Goal: Task Accomplishment & Management: Manage account settings

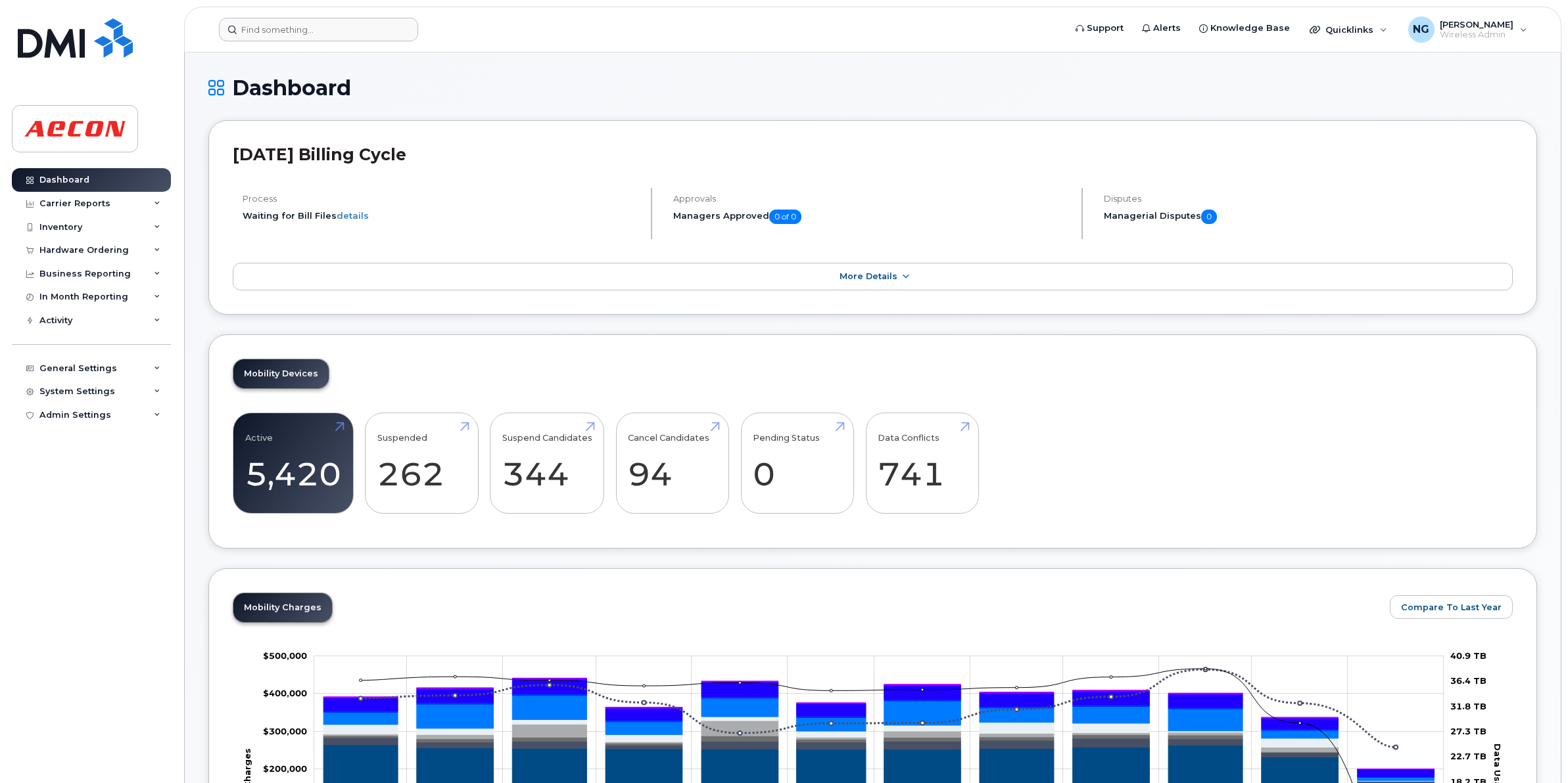
drag, startPoint x: 300, startPoint y: 13, endPoint x: 301, endPoint y: 30, distance: 17.0
click at [300, 21] on header "Support Alerts Knowledge Base Quicklinks Suspend / Cancel Device Change SIM Car…" at bounding box center [872, 30] width 1377 height 46
click at [320, 7] on div "Support Alerts Knowledge Base Quicklinks Suspend / Cancel Device Change SIM Car…" at bounding box center [872, 30] width 1377 height 46
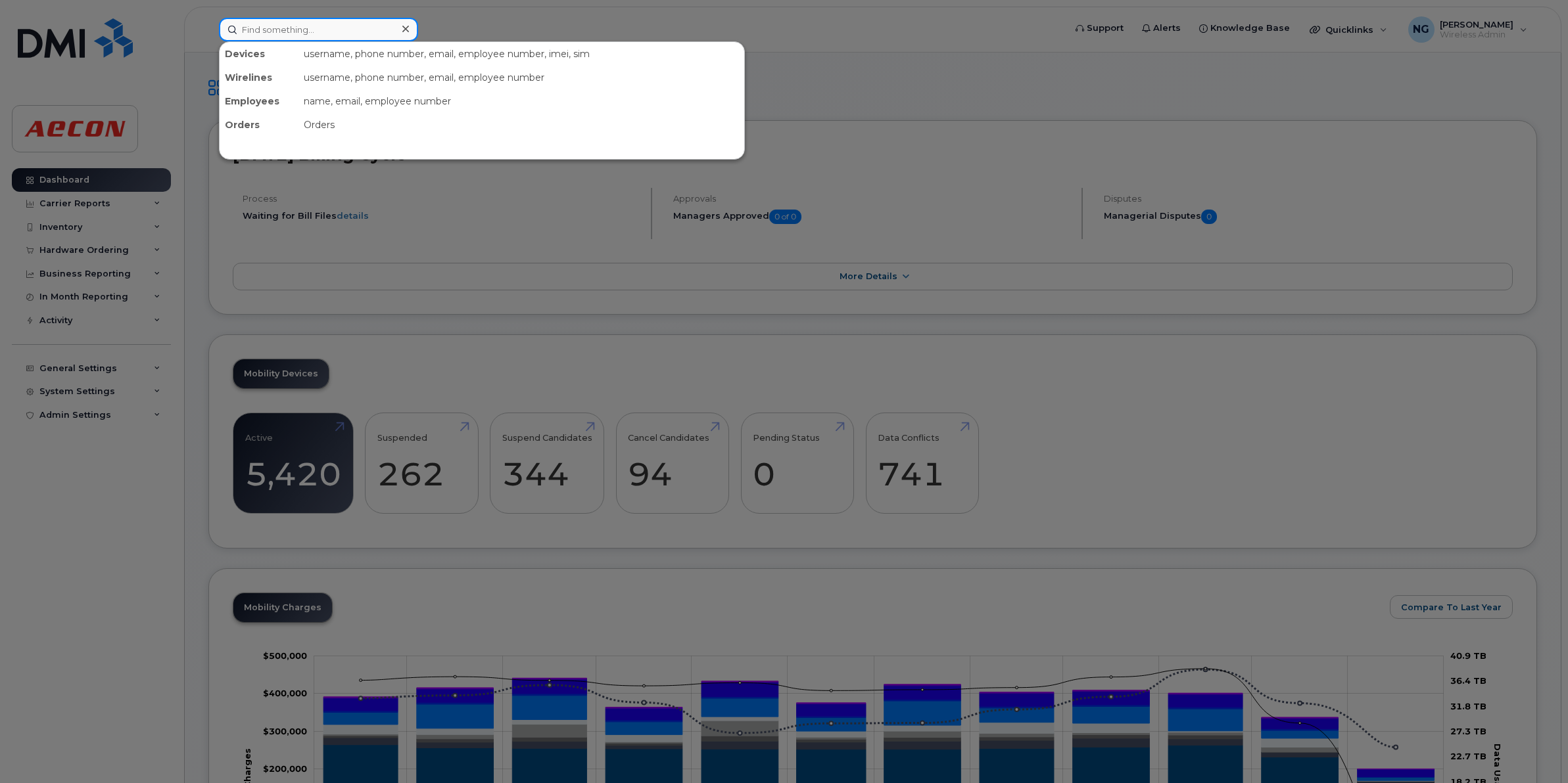
click at [301, 30] on input at bounding box center [318, 29] width 199 height 24
click at [322, 30] on input at bounding box center [318, 29] width 199 height 24
paste input "2267525052"
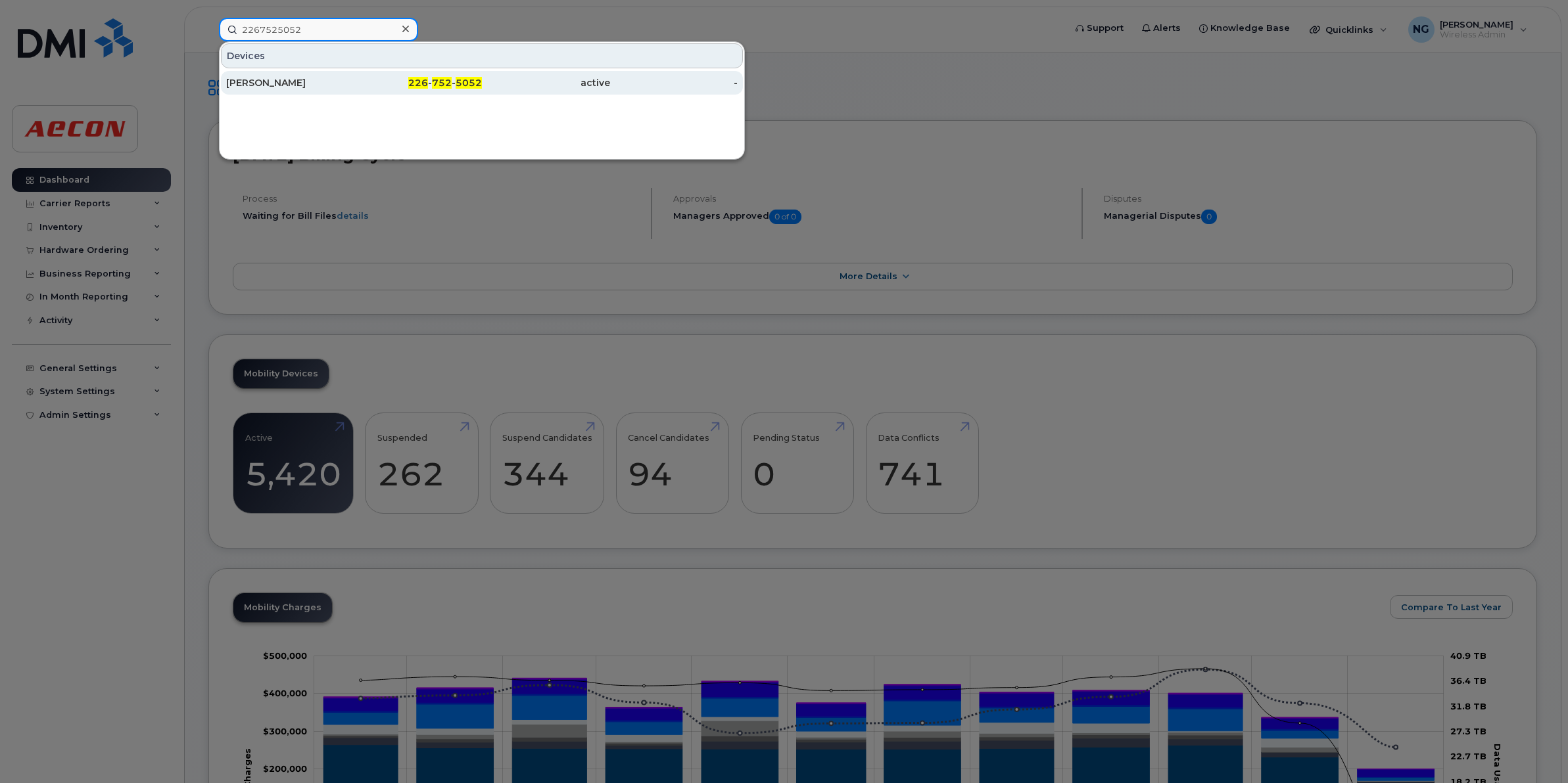
type input "2267525052"
click at [433, 77] on div "226 - 752 - 5052" at bounding box center [419, 82] width 128 height 13
click at [433, 79] on span "752" at bounding box center [442, 83] width 20 height 12
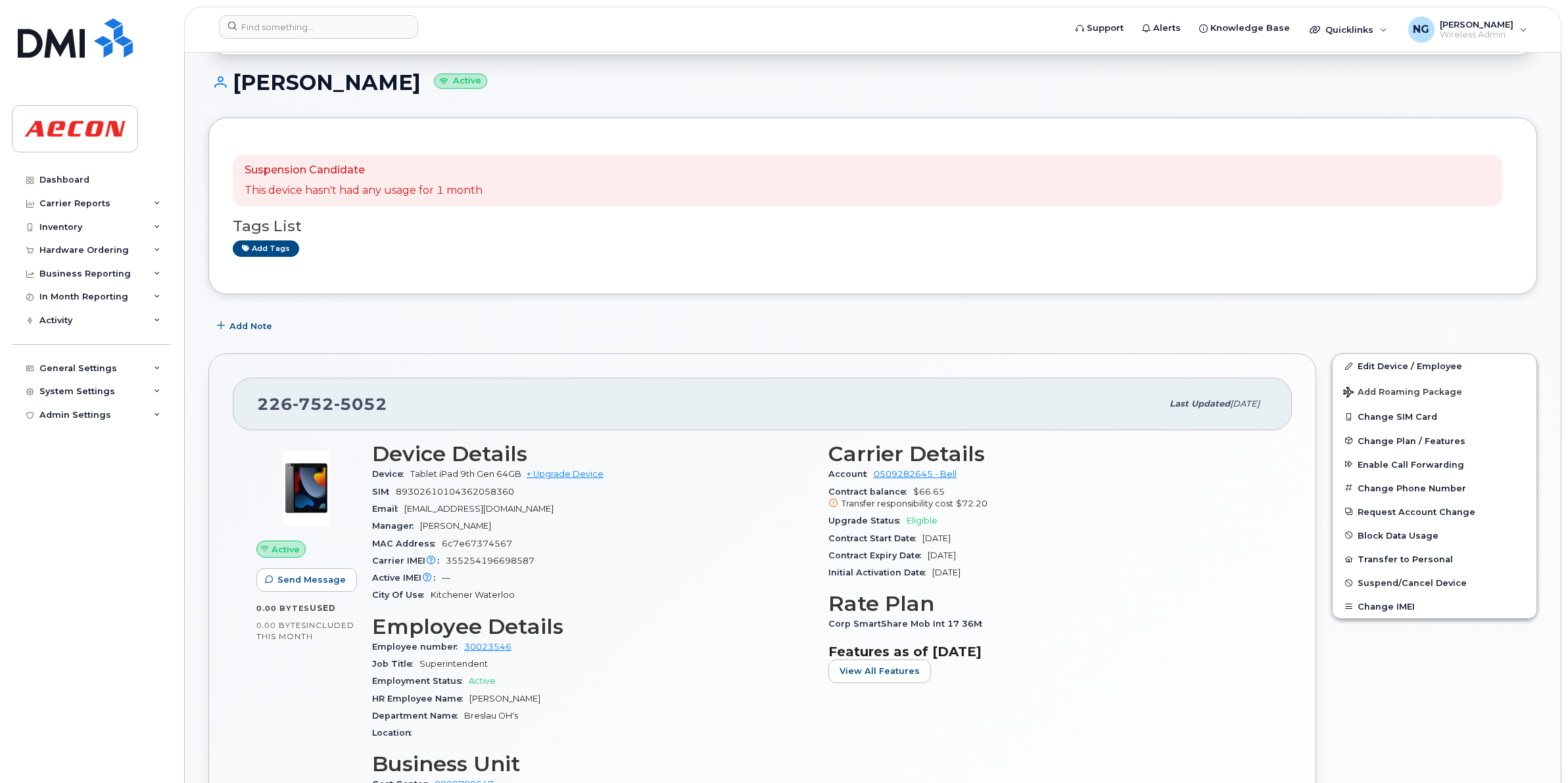
scroll to position [246, 0]
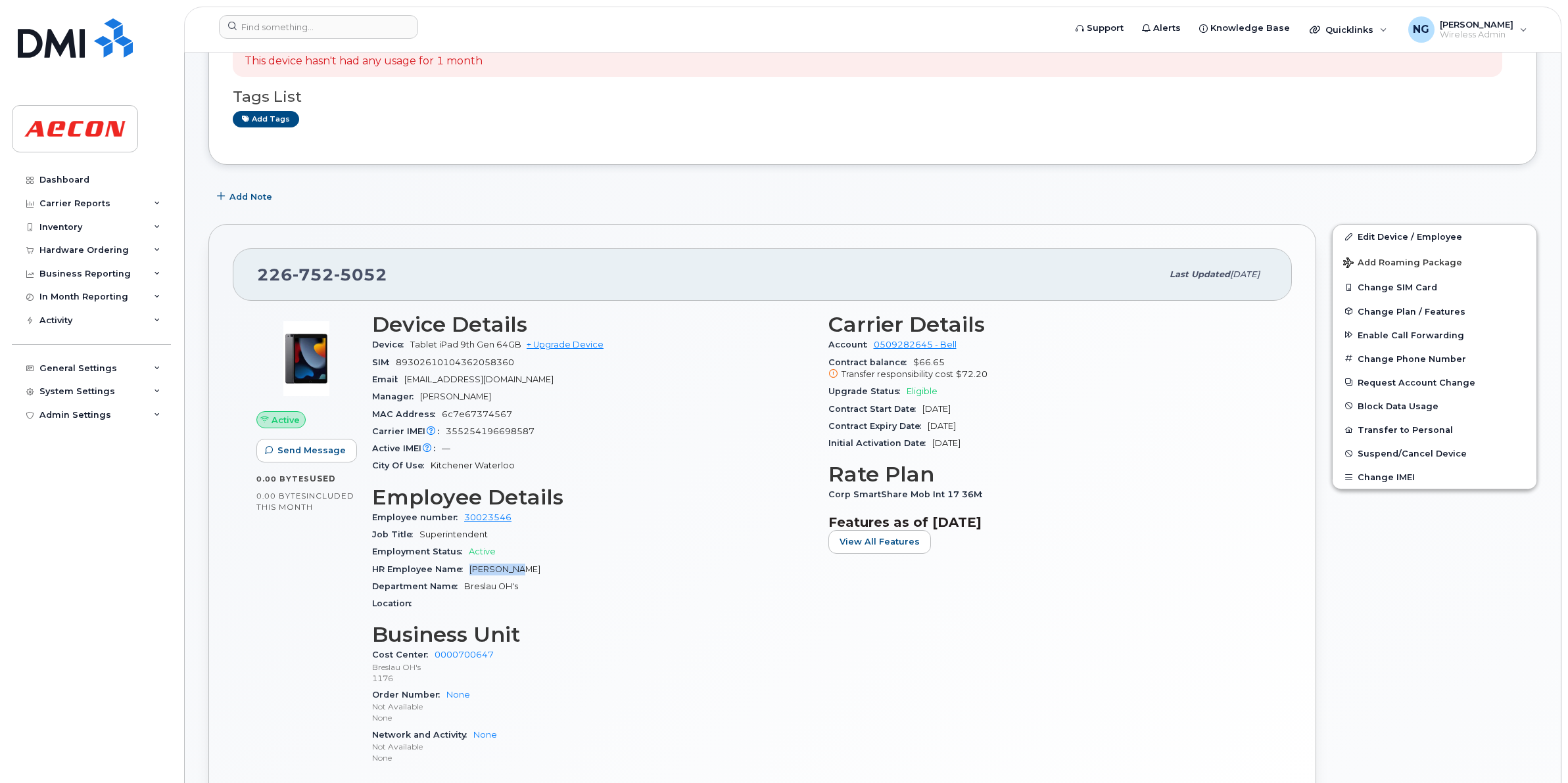
drag, startPoint x: 462, startPoint y: 562, endPoint x: 564, endPoint y: 570, distance: 102.3
click at [567, 570] on div "HR Employee Name Paul Green" at bounding box center [592, 569] width 440 height 17
drag, startPoint x: 564, startPoint y: 570, endPoint x: 503, endPoint y: 570, distance: 61.0
copy span "[PERSON_NAME]"
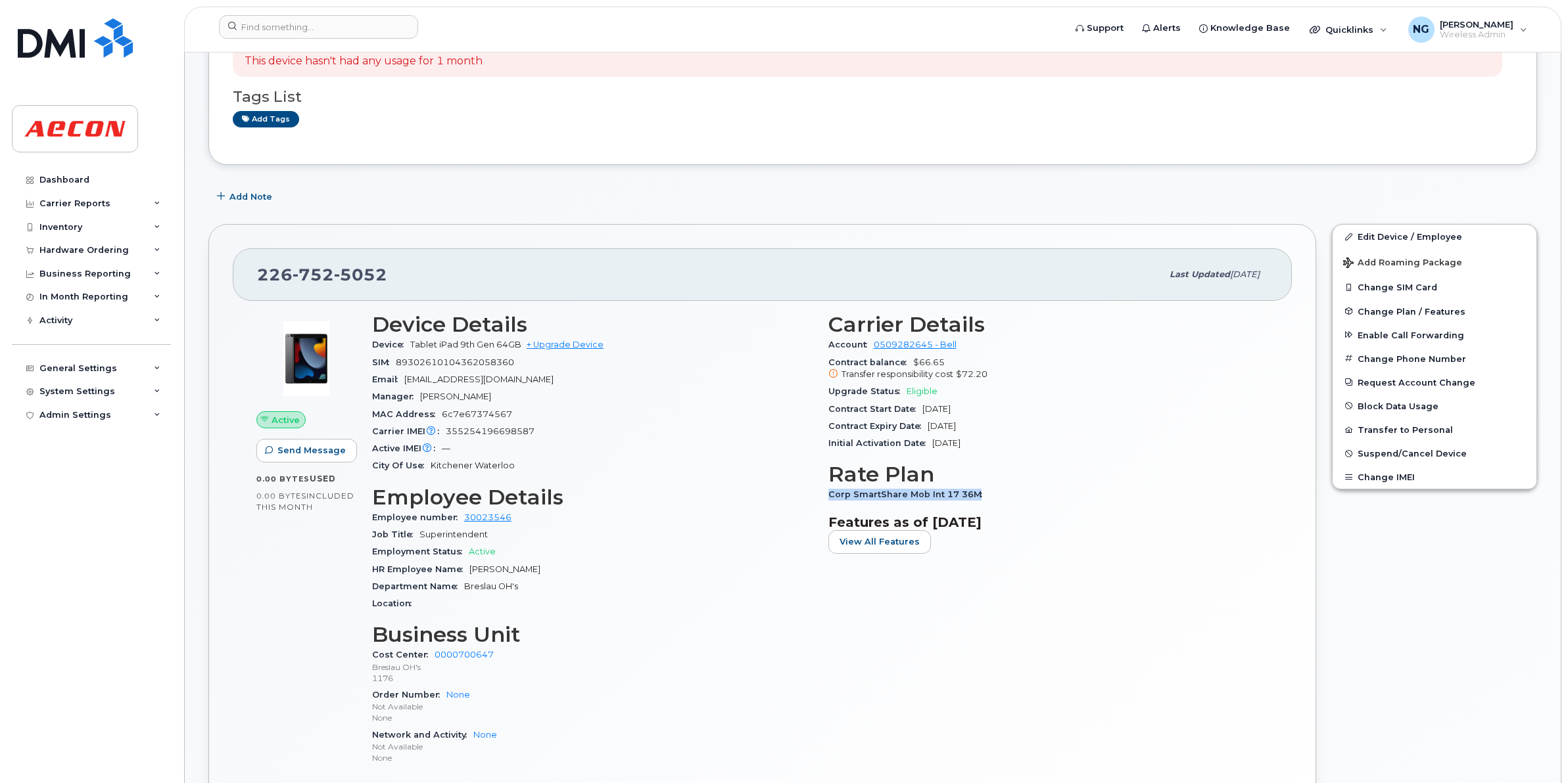
drag, startPoint x: 827, startPoint y: 496, endPoint x: 1027, endPoint y: 493, distance: 200.0
click at [1027, 493] on div "Corp SmartShare Mob Int 17 36M" at bounding box center [1049, 494] width 440 height 17
drag, startPoint x: 1027, startPoint y: 493, endPoint x: 960, endPoint y: 490, distance: 67.1
copy span "Corp SmartShare Mob Int 17 36M"
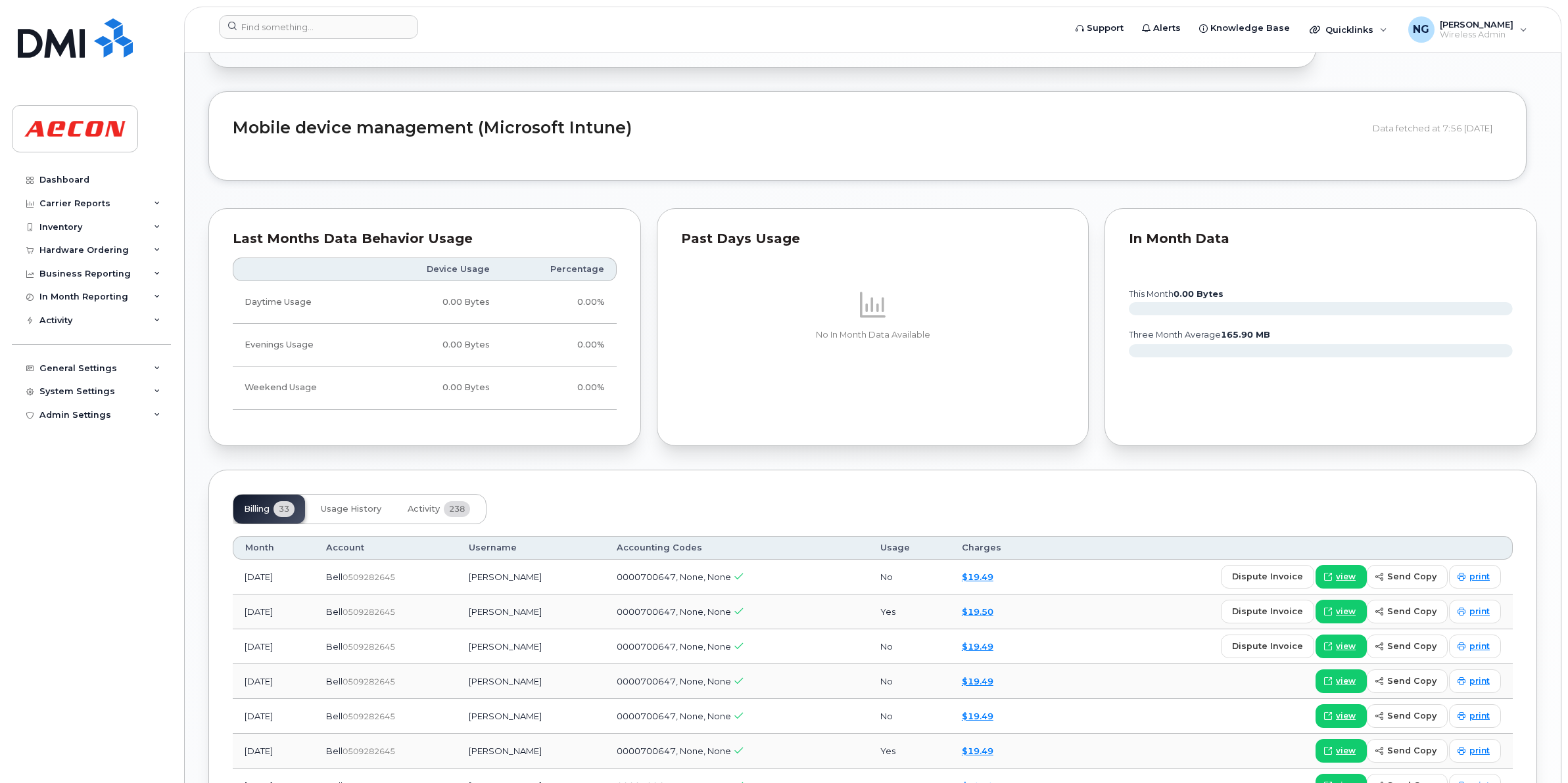
scroll to position [1068, 0]
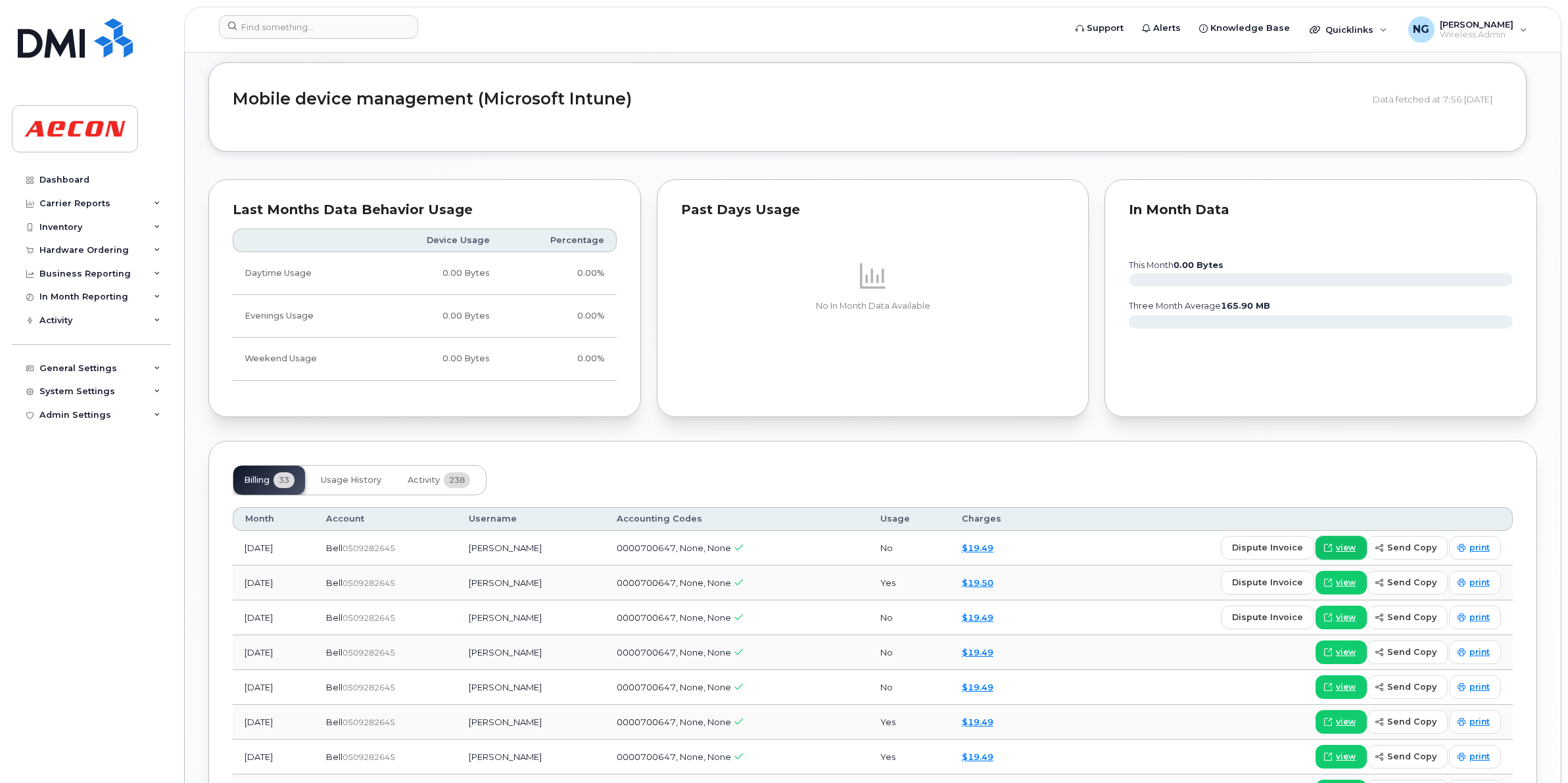
click at [1344, 551] on span "view" at bounding box center [1345, 548] width 20 height 12
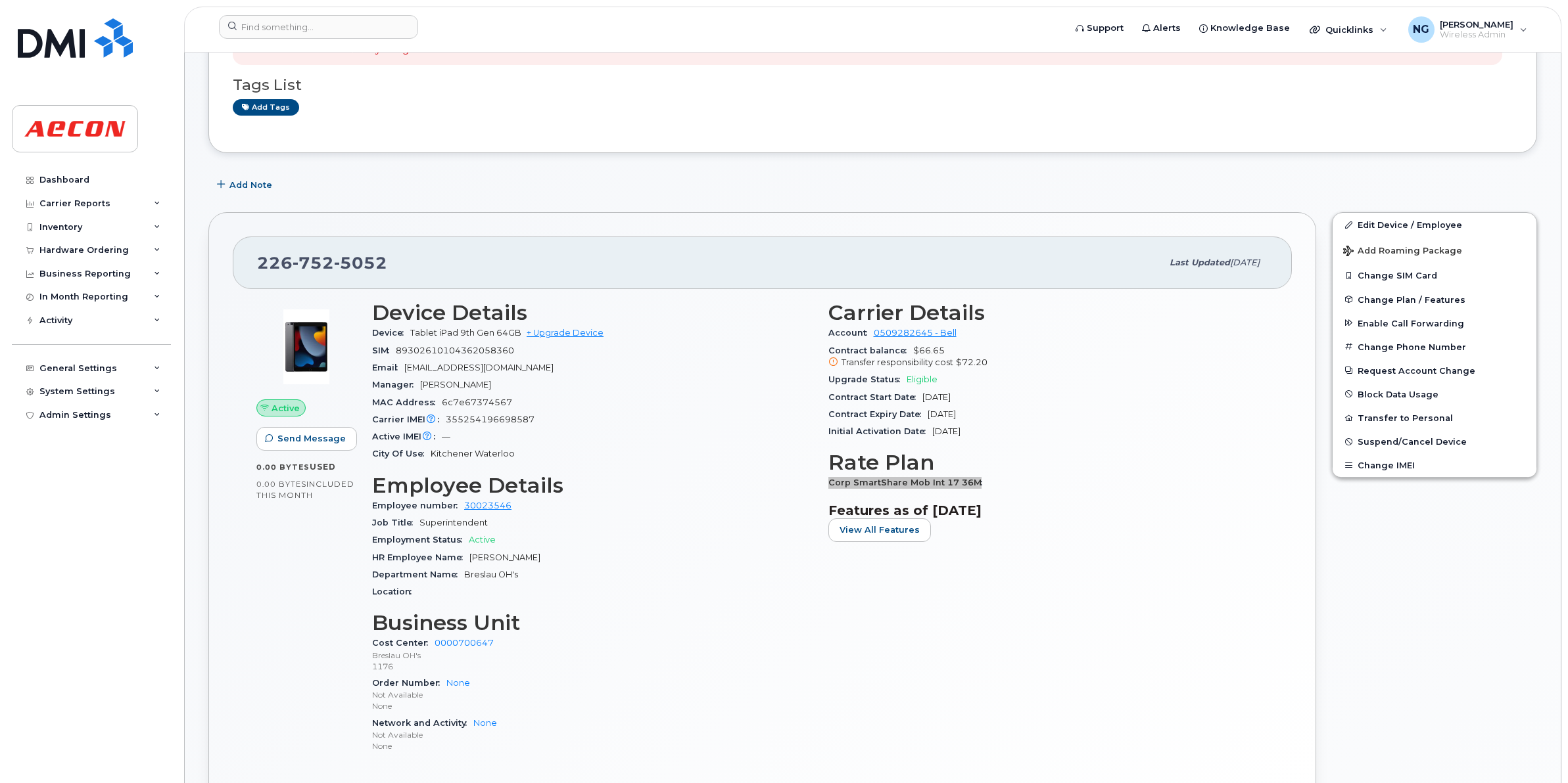
scroll to position [0, 0]
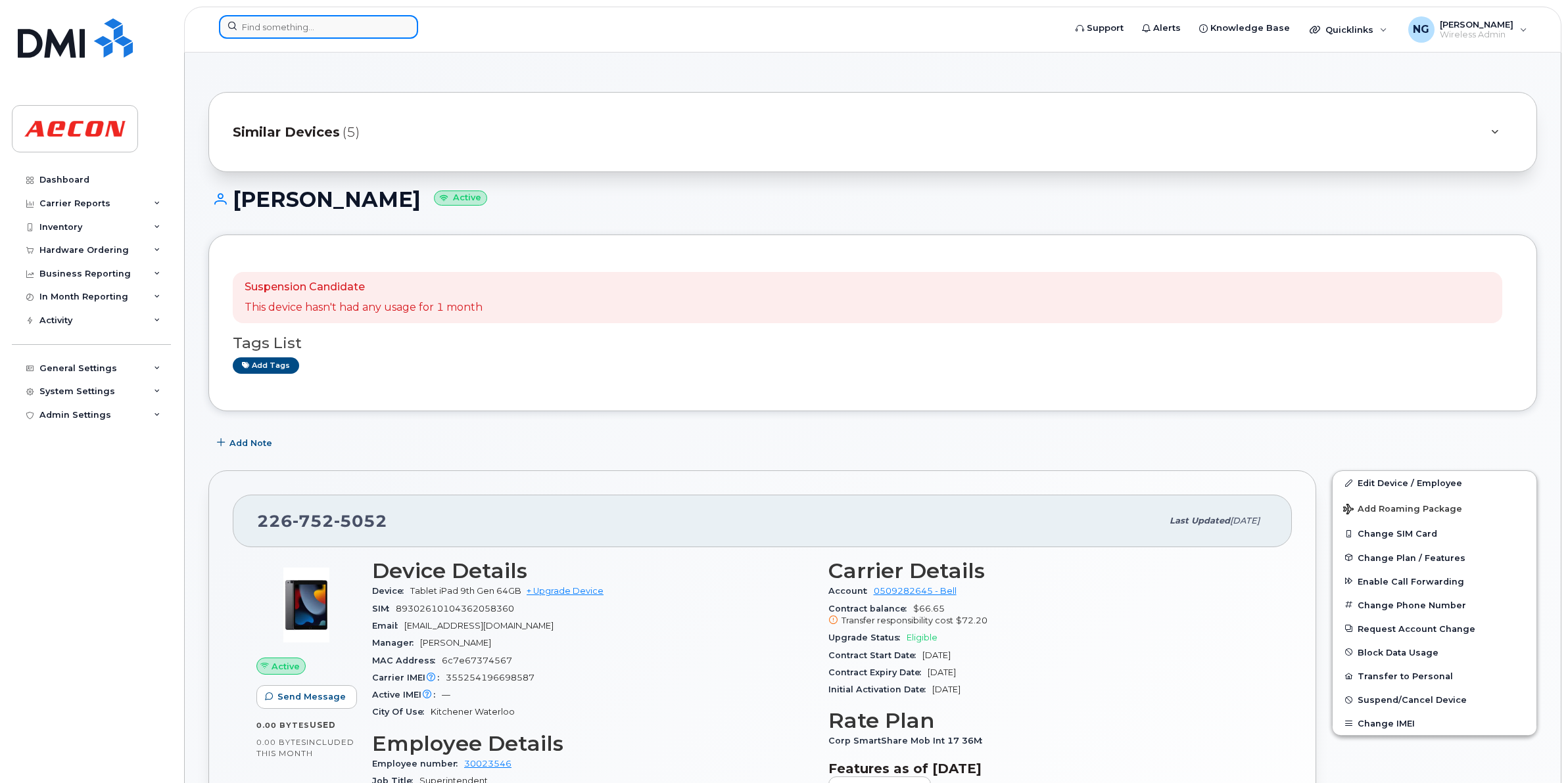
click at [301, 30] on input at bounding box center [318, 26] width 199 height 24
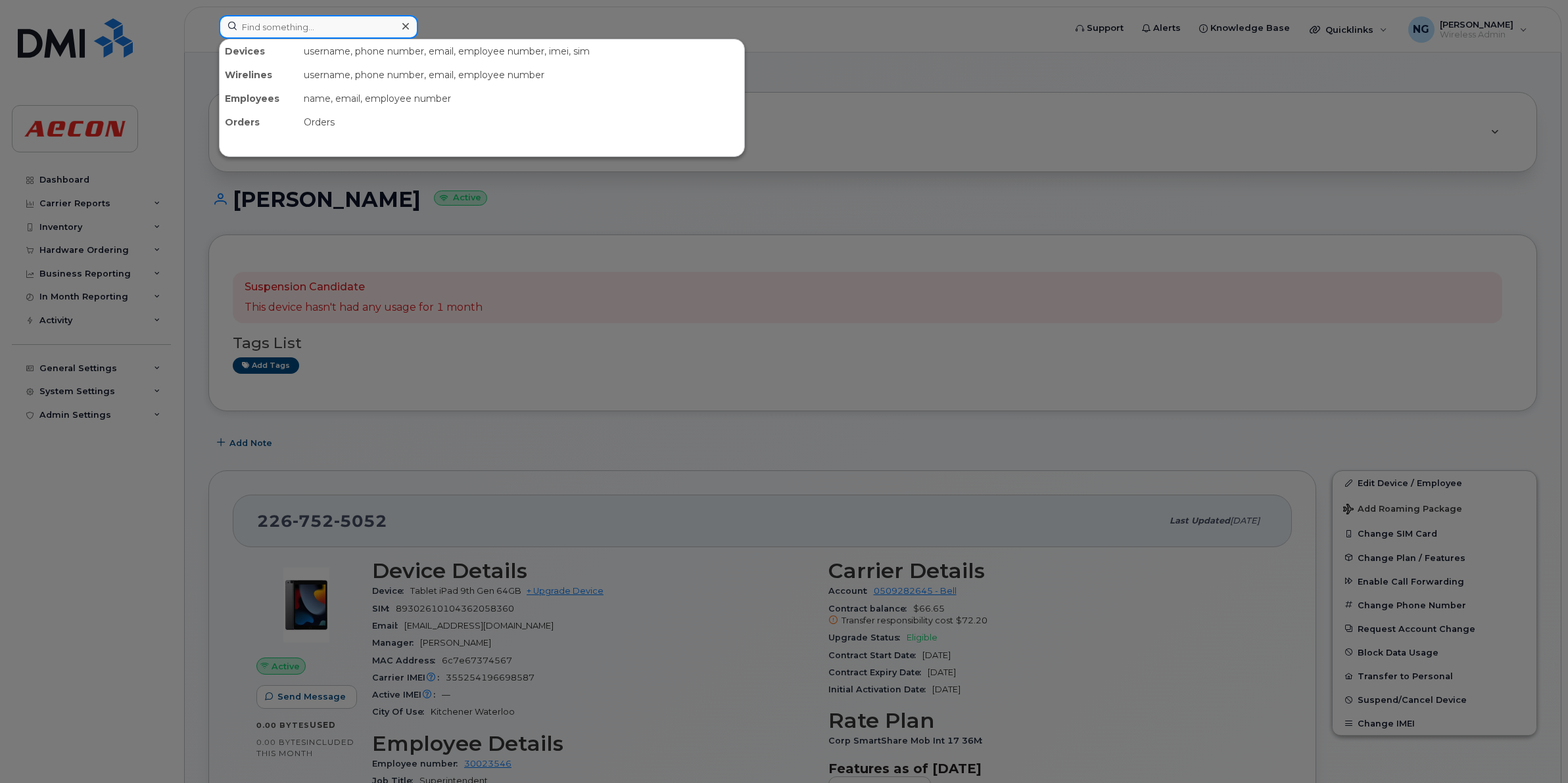
paste input "2267539537"
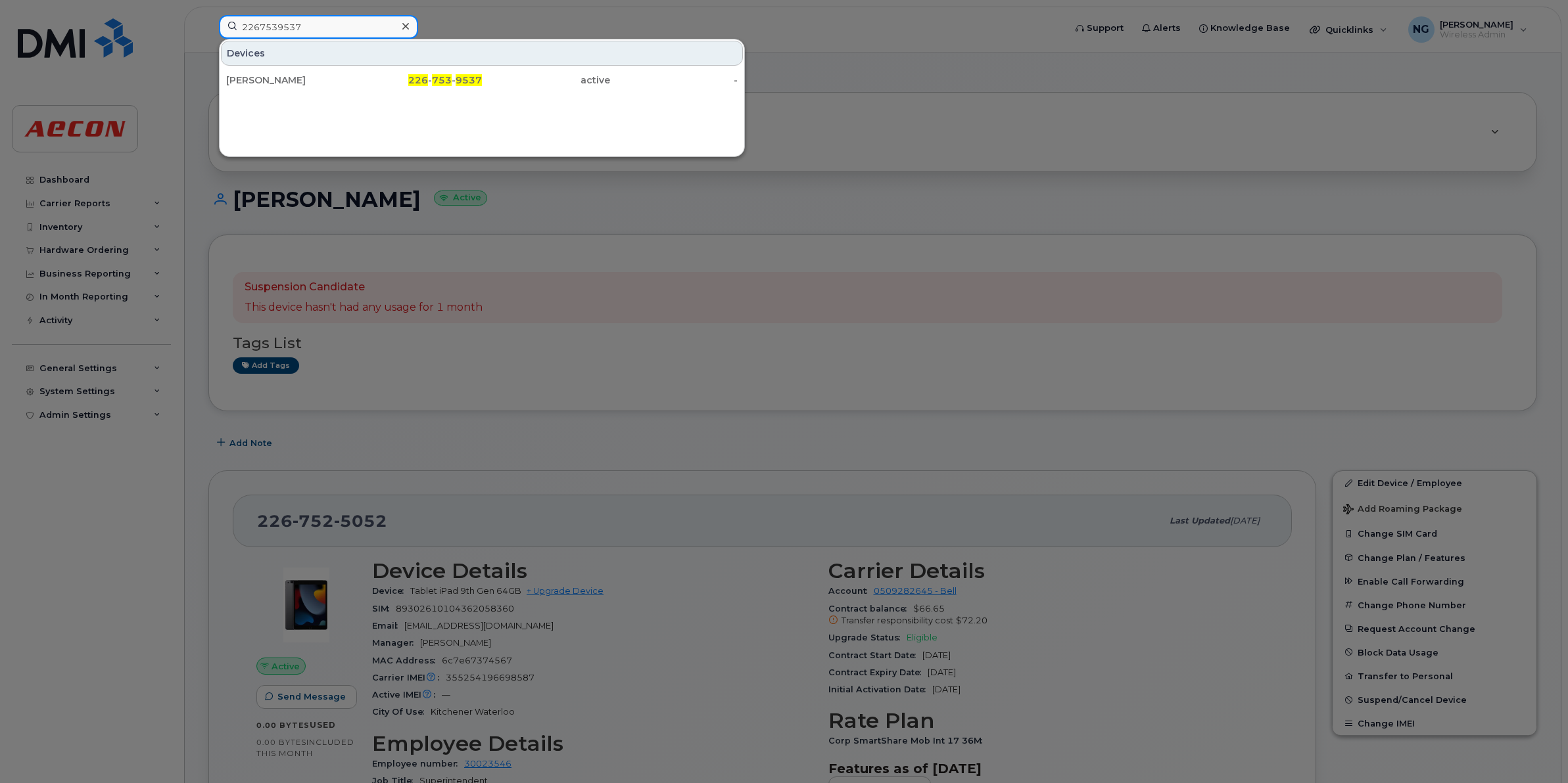
type input "2267539537"
click at [955, 527] on div at bounding box center [784, 392] width 1568 height 783
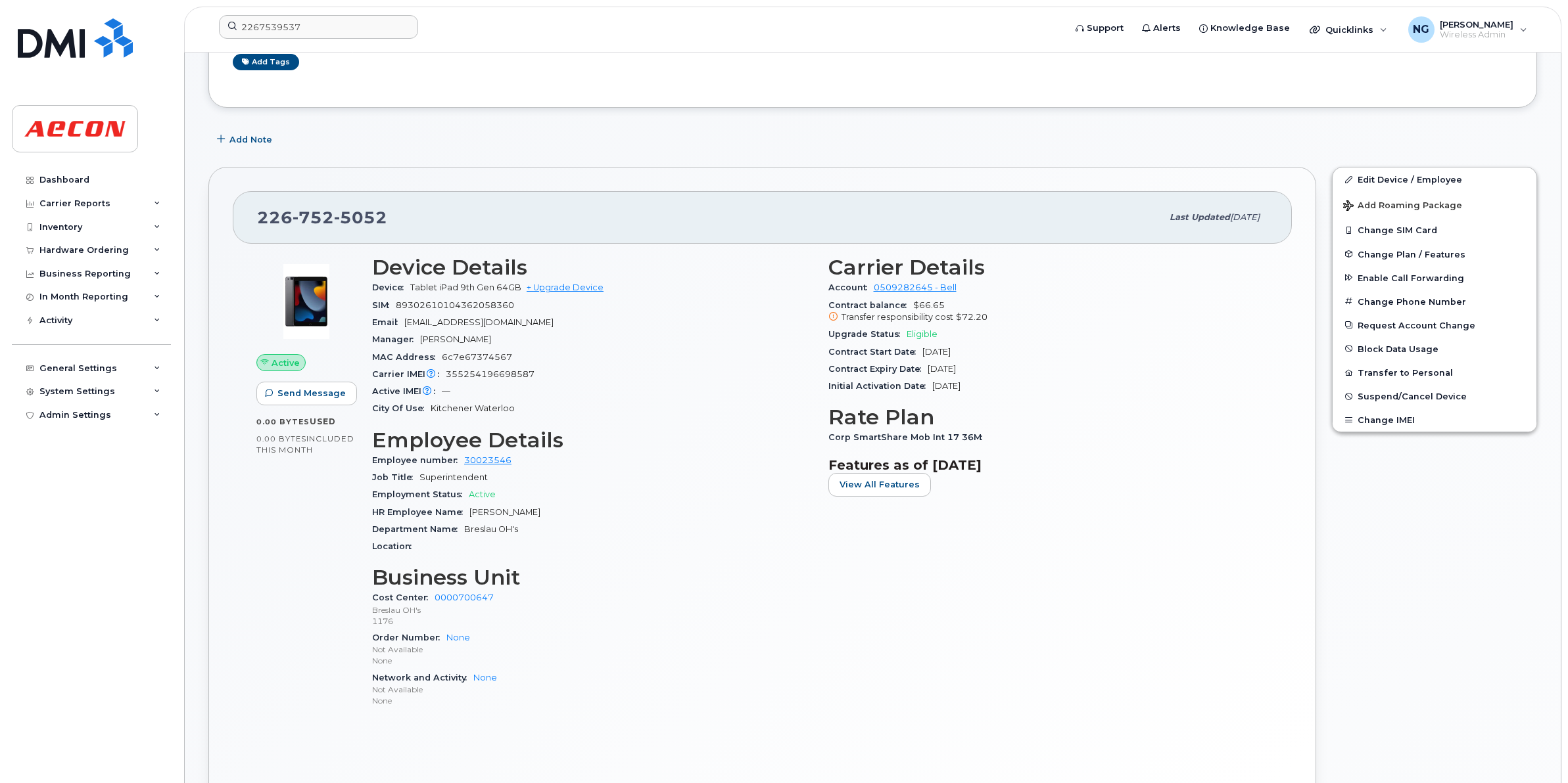
scroll to position [329, 0]
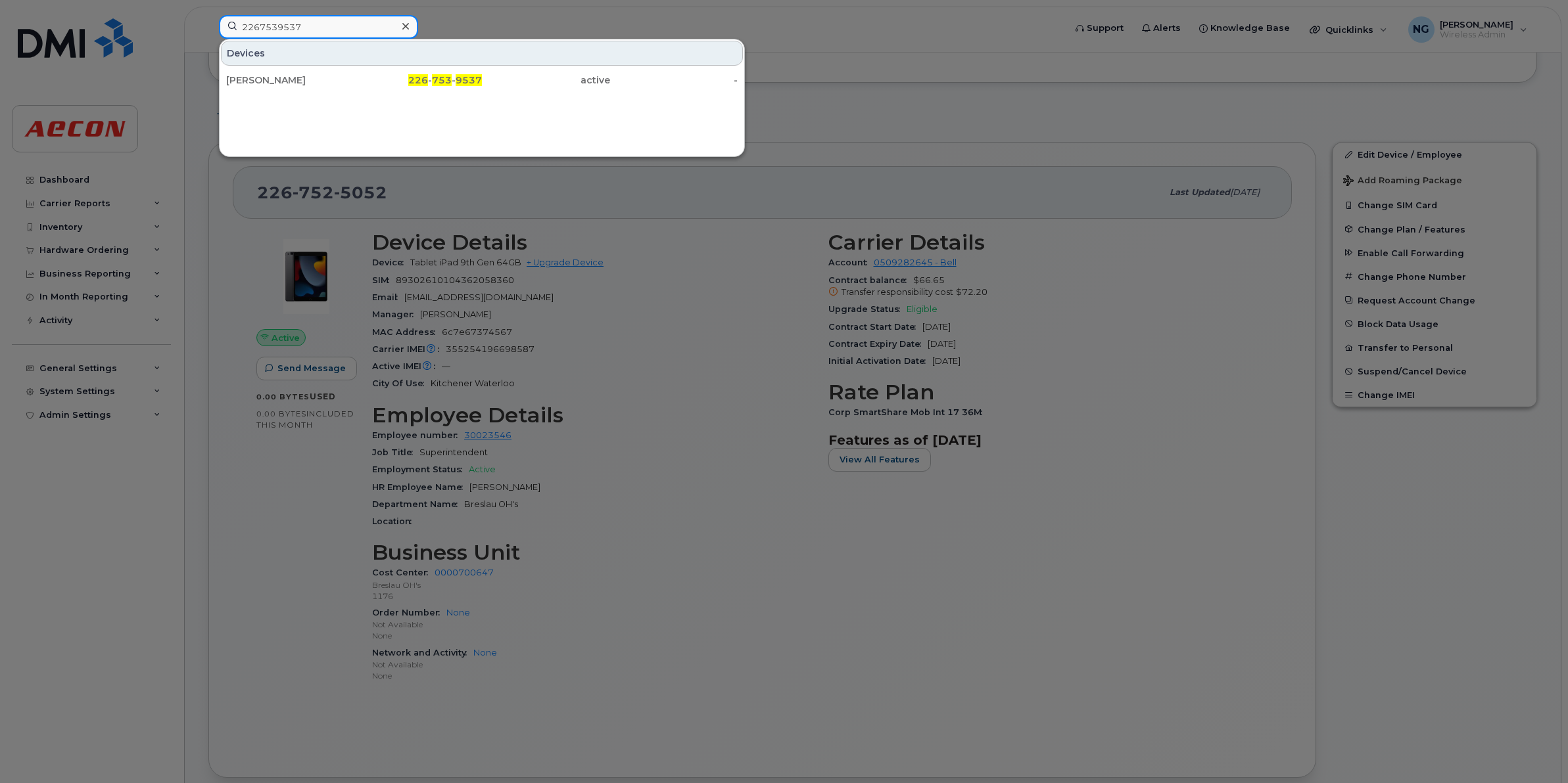
click at [319, 30] on input "2267539537" at bounding box center [318, 26] width 199 height 24
drag, startPoint x: 328, startPoint y: 27, endPoint x: -147, endPoint y: -19, distance: 477.2
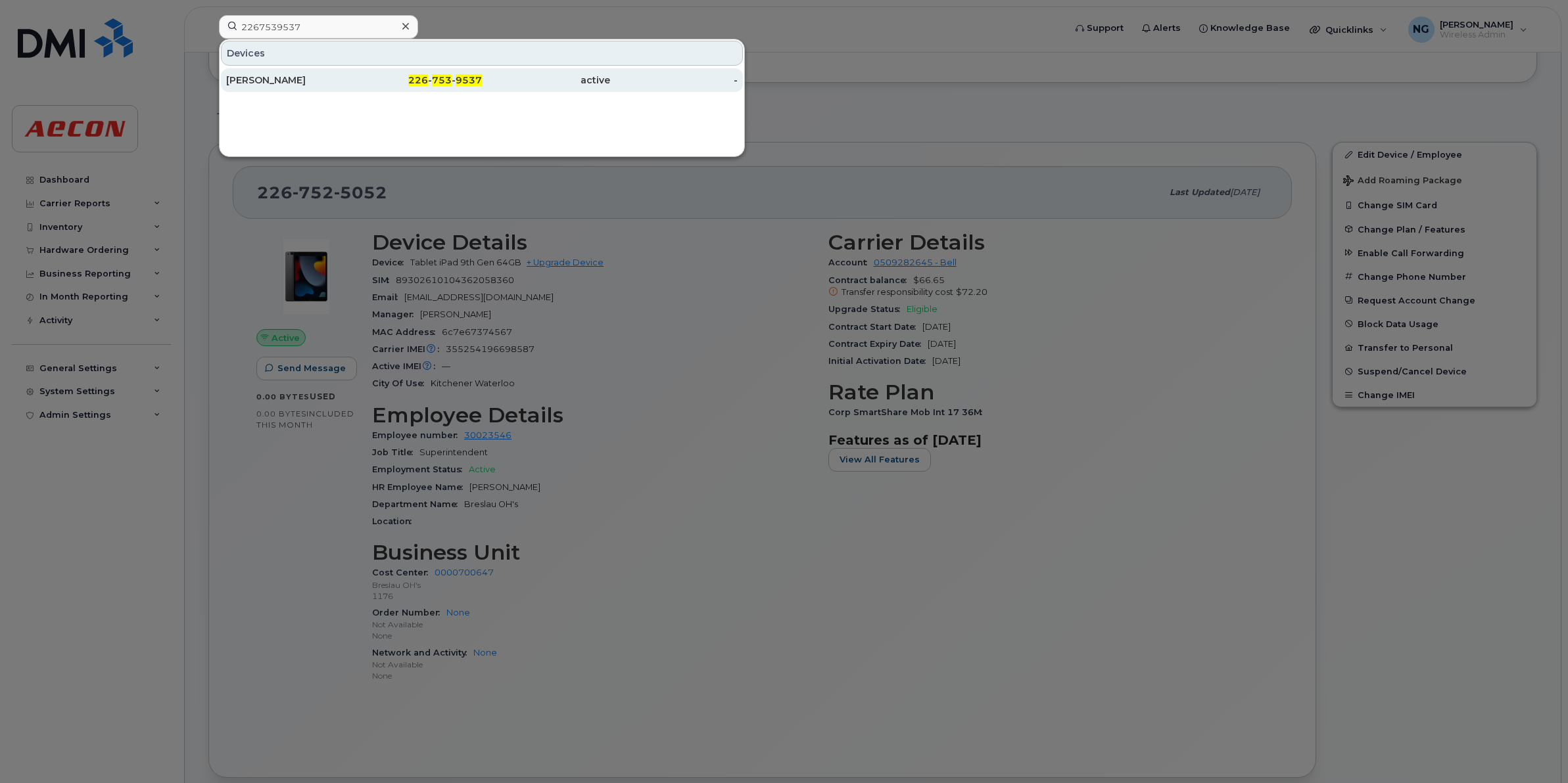
click at [459, 79] on span "9537" at bounding box center [469, 80] width 26 height 12
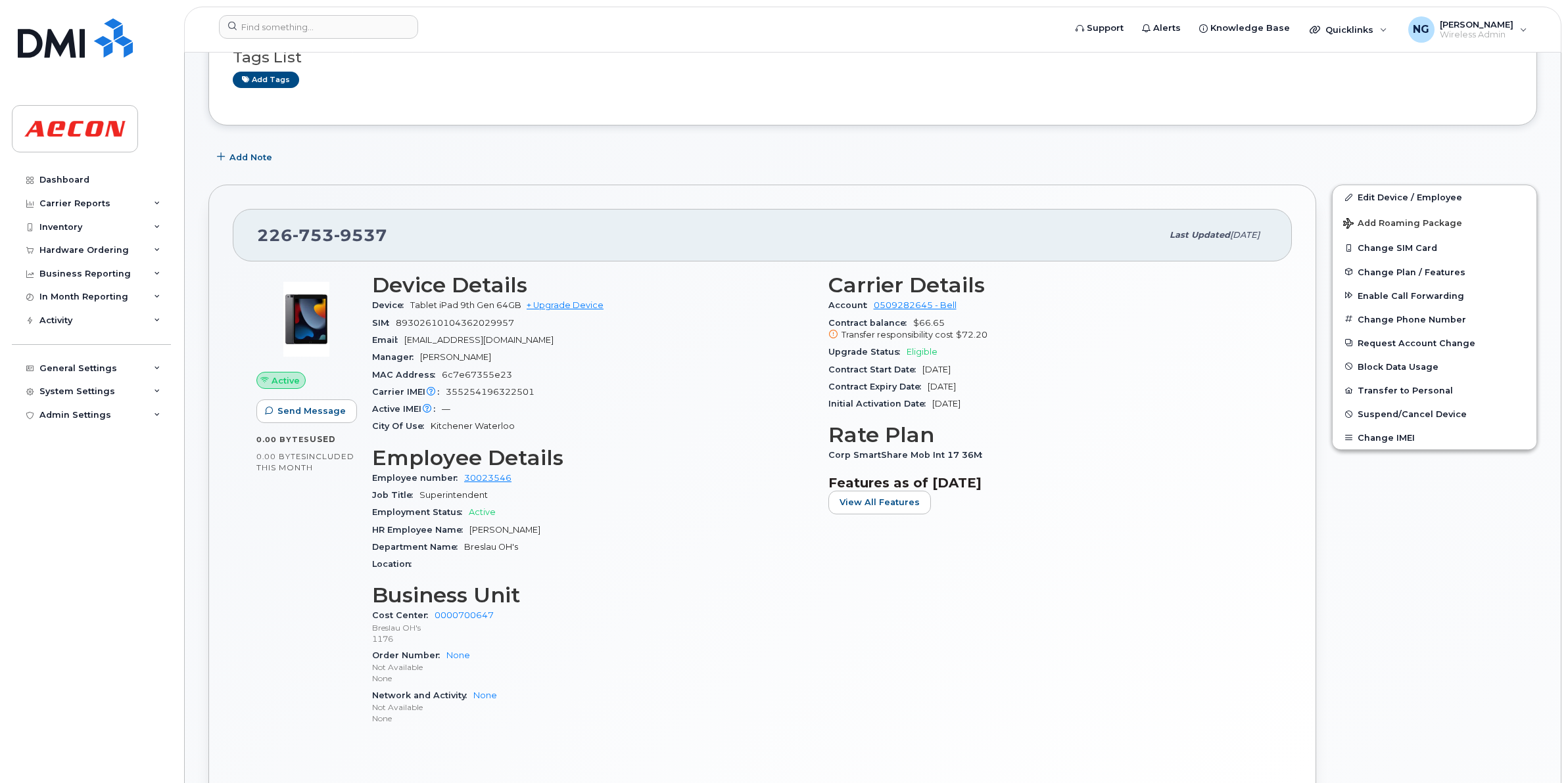
scroll to position [329, 0]
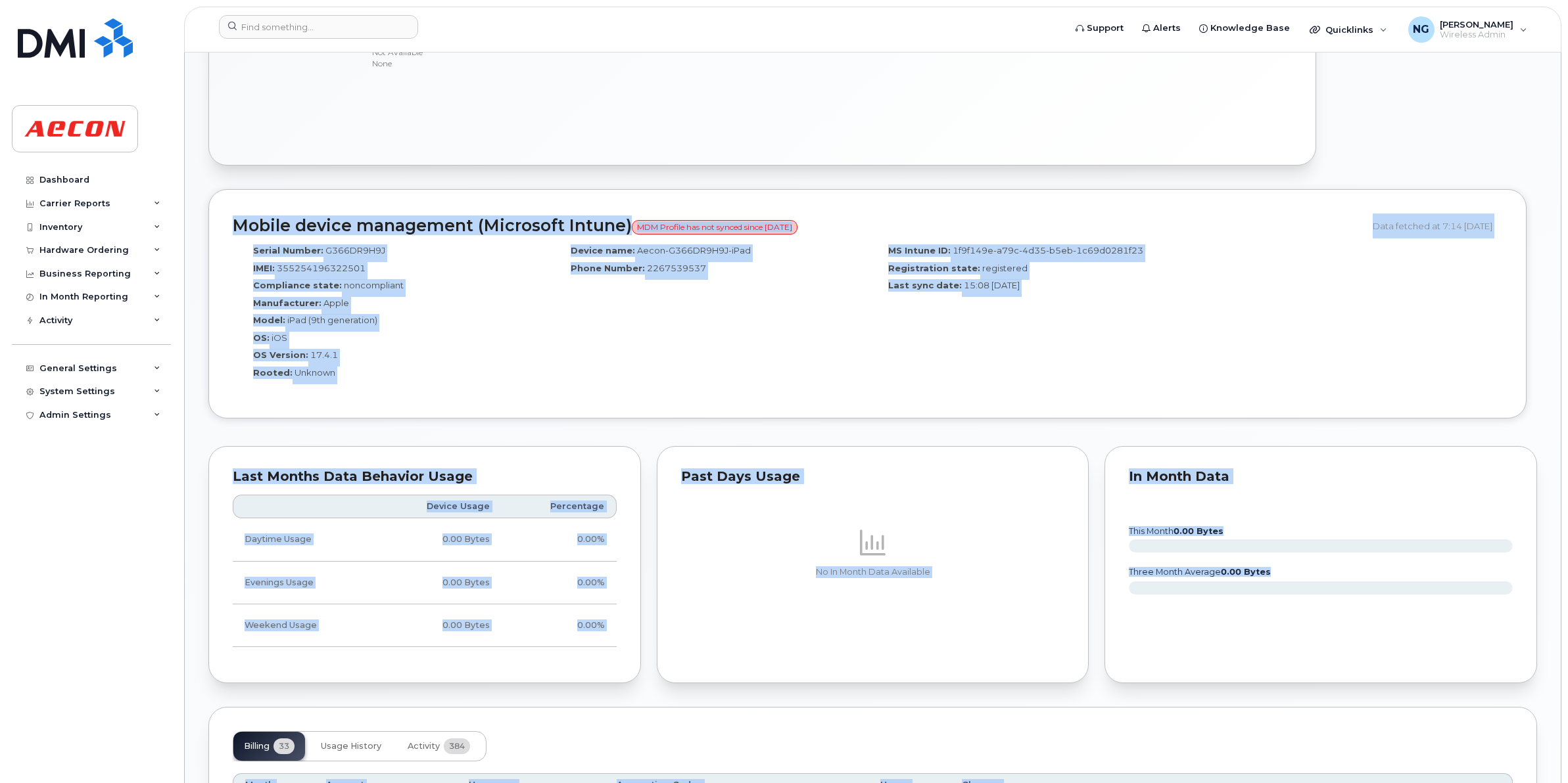
drag, startPoint x: 488, startPoint y: 782, endPoint x: 639, endPoint y: 788, distance: 151.1
click at [639, 782] on html "Support Alerts Knowledge Base Quicklinks Suspend / Cancel Device Change SIM Car…" at bounding box center [784, 491] width 1568 height 2863
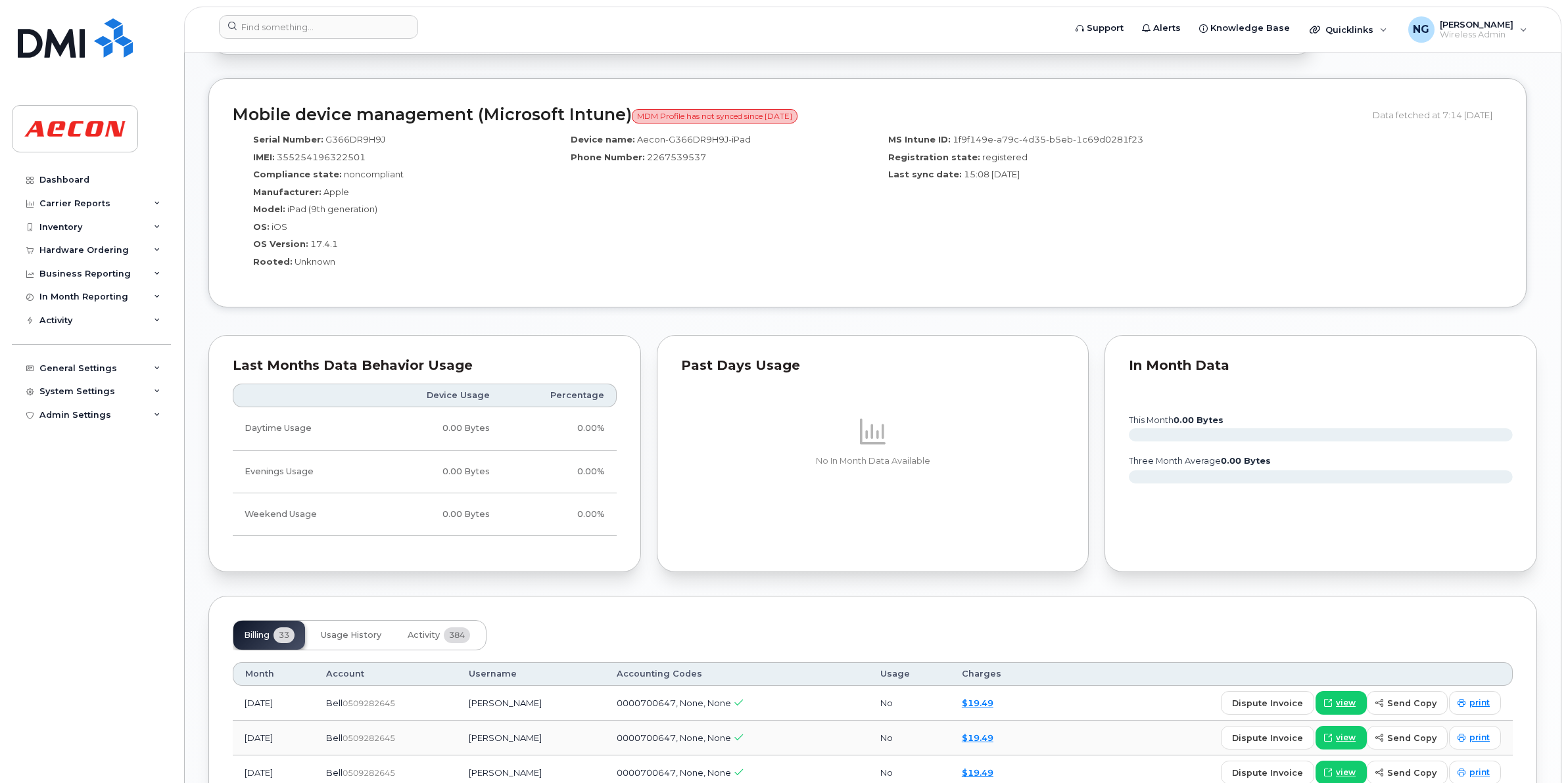
click at [1348, 702] on span "view" at bounding box center [1345, 703] width 20 height 12
click at [550, 412] on td "0.00%" at bounding box center [559, 429] width 115 height 43
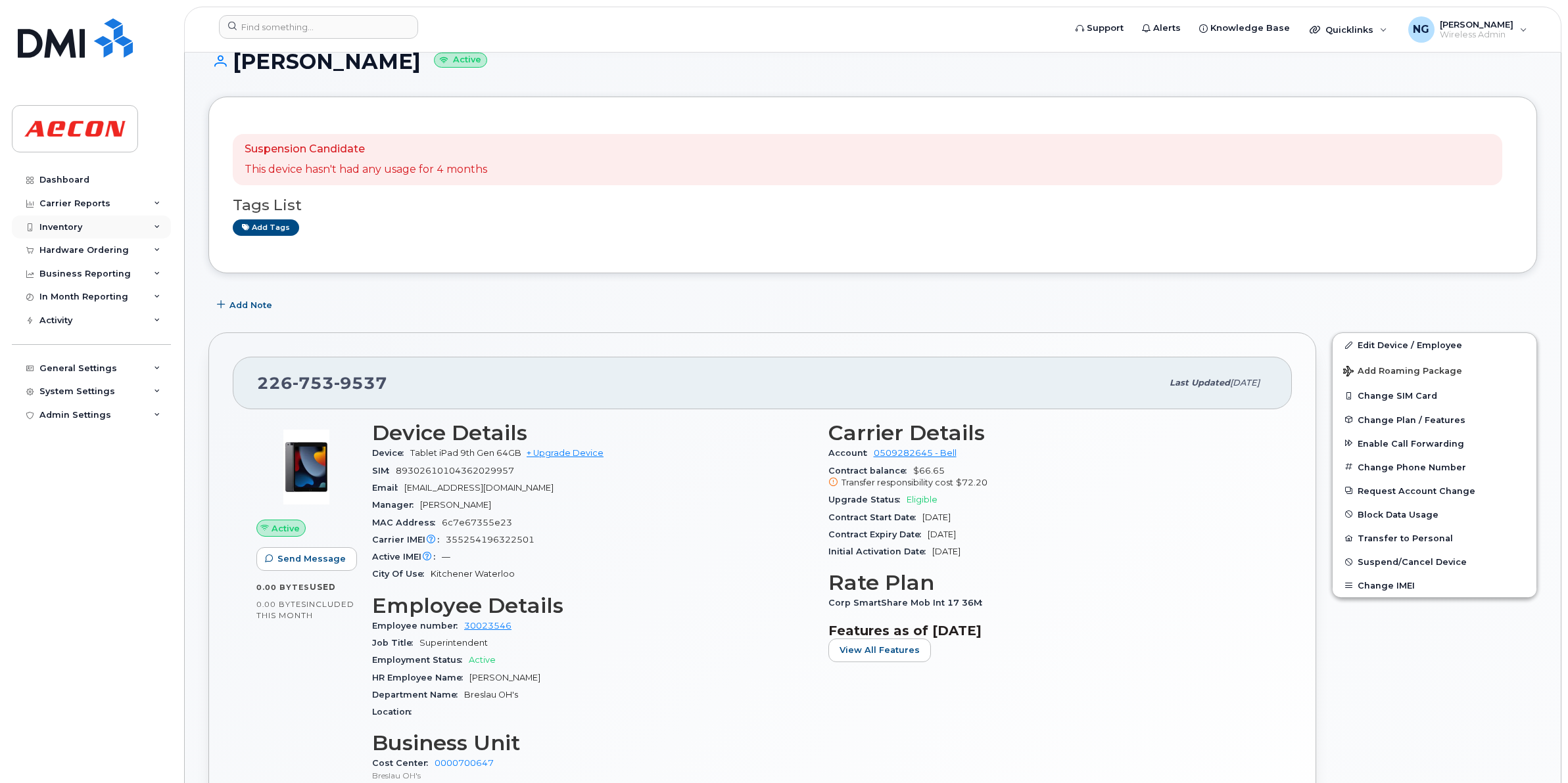
scroll to position [0, 0]
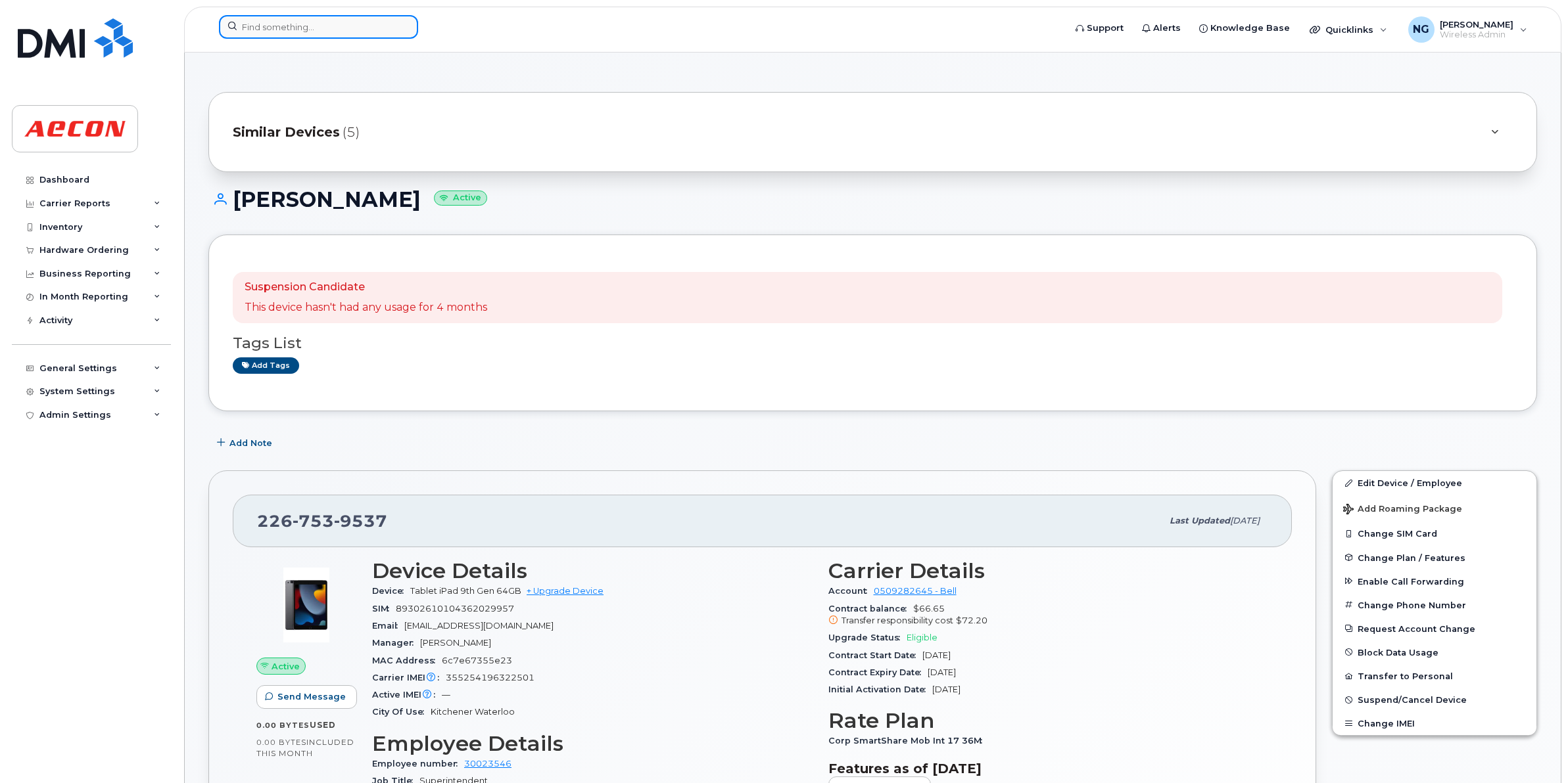
click at [334, 33] on input at bounding box center [318, 26] width 199 height 24
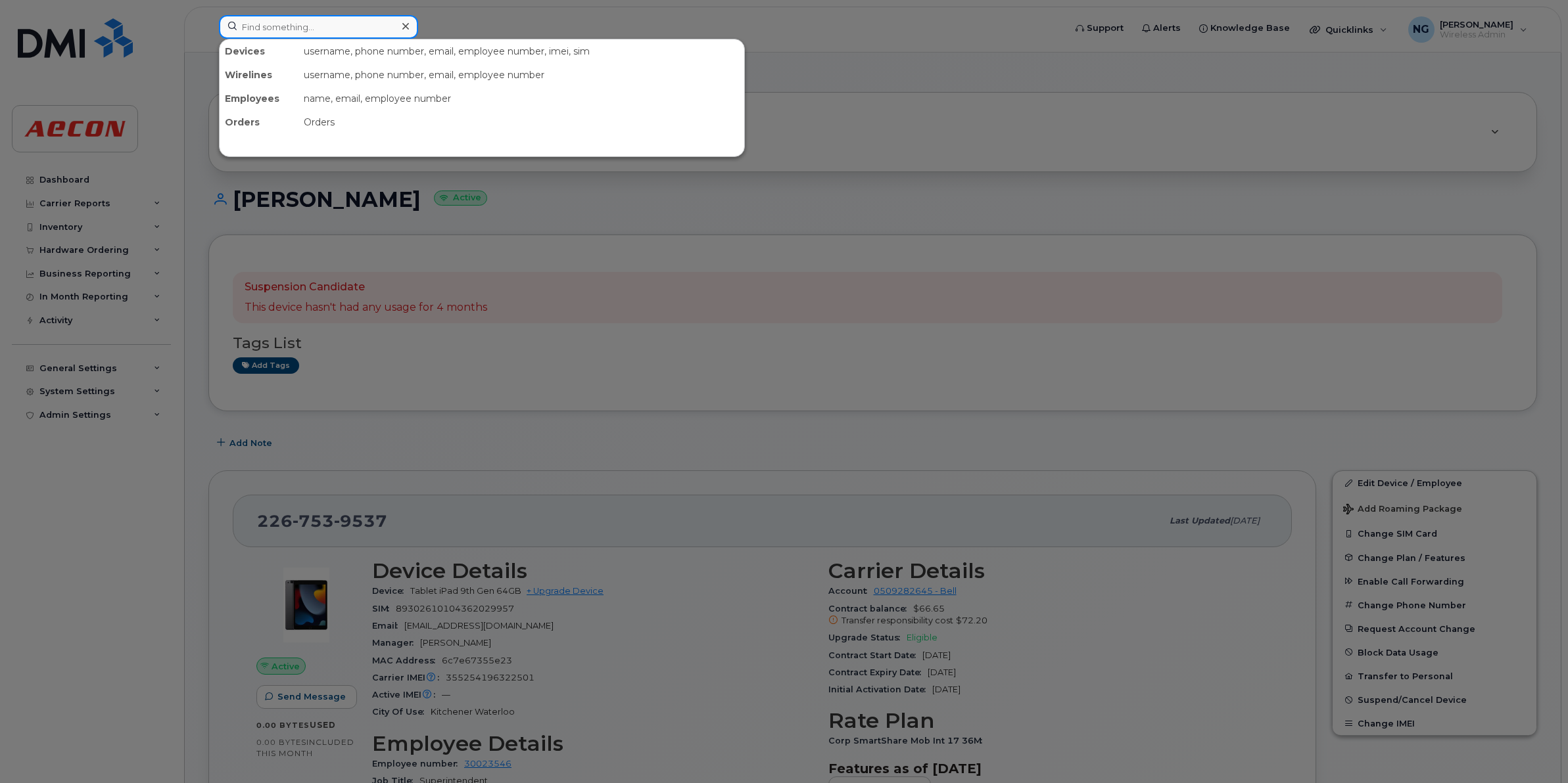
paste input "2363392159"
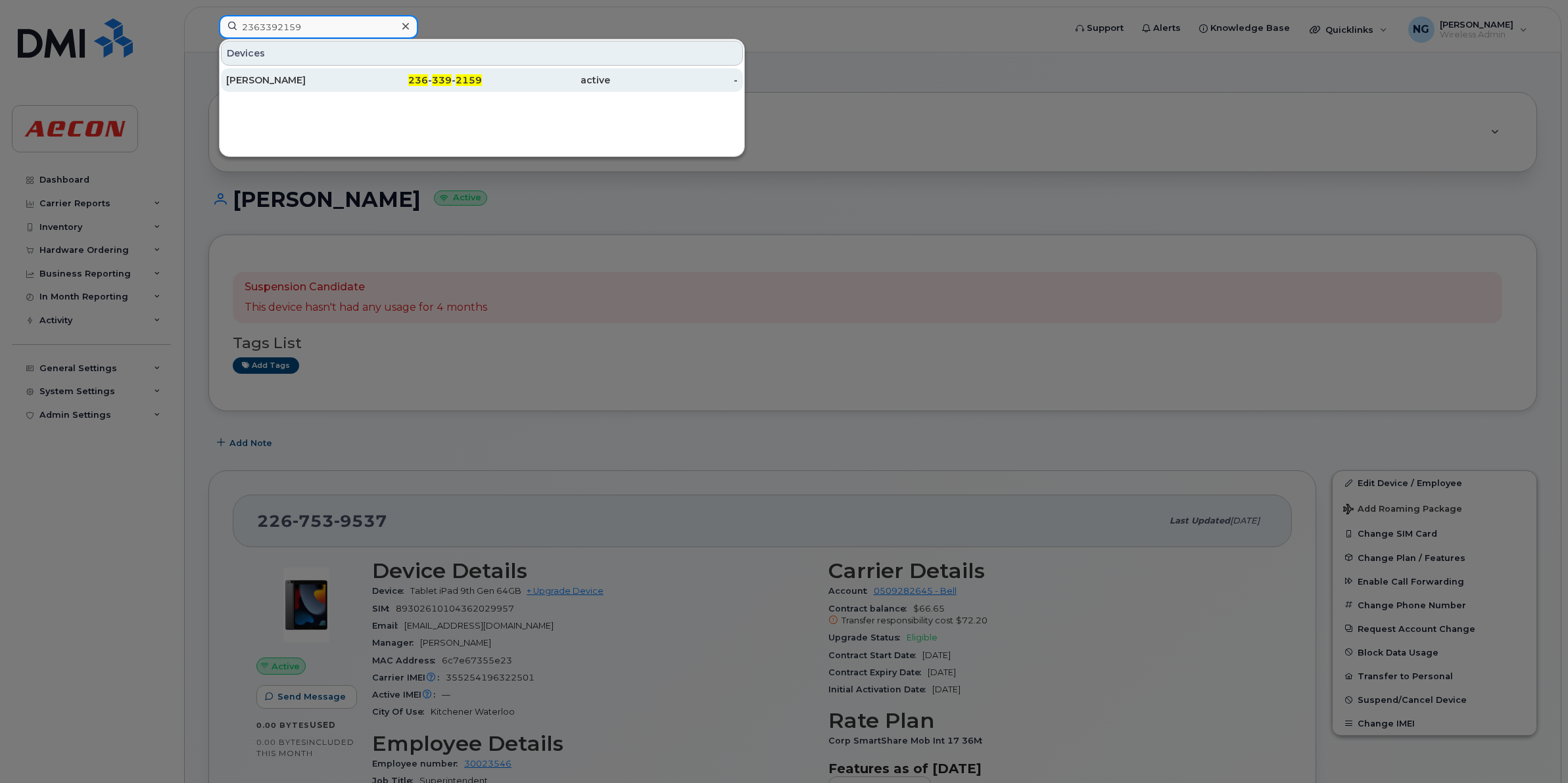
type input "2363392159"
click at [447, 80] on span "339" at bounding box center [442, 80] width 20 height 12
click at [448, 80] on span "339" at bounding box center [442, 80] width 20 height 12
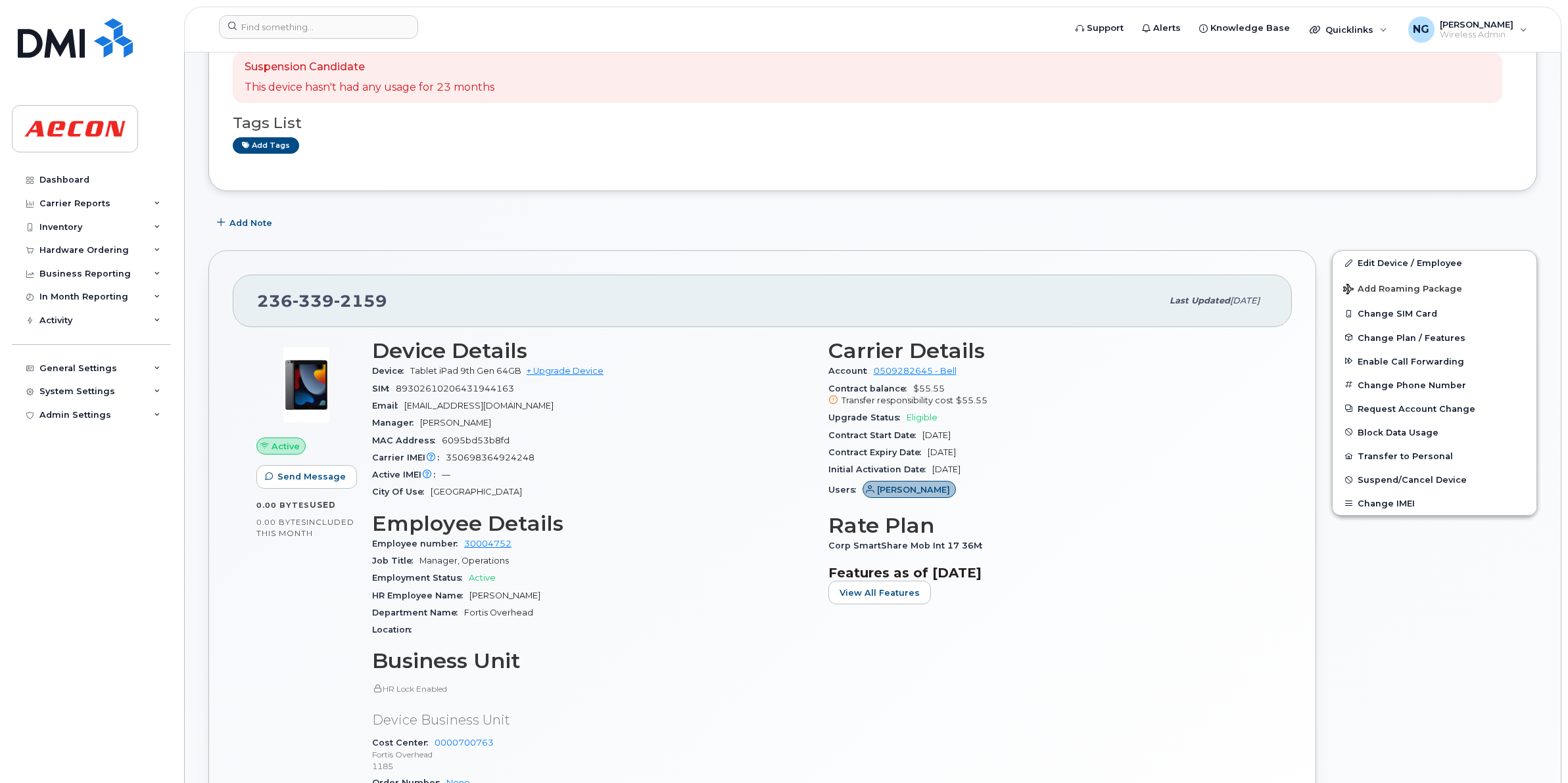
scroll to position [329, 0]
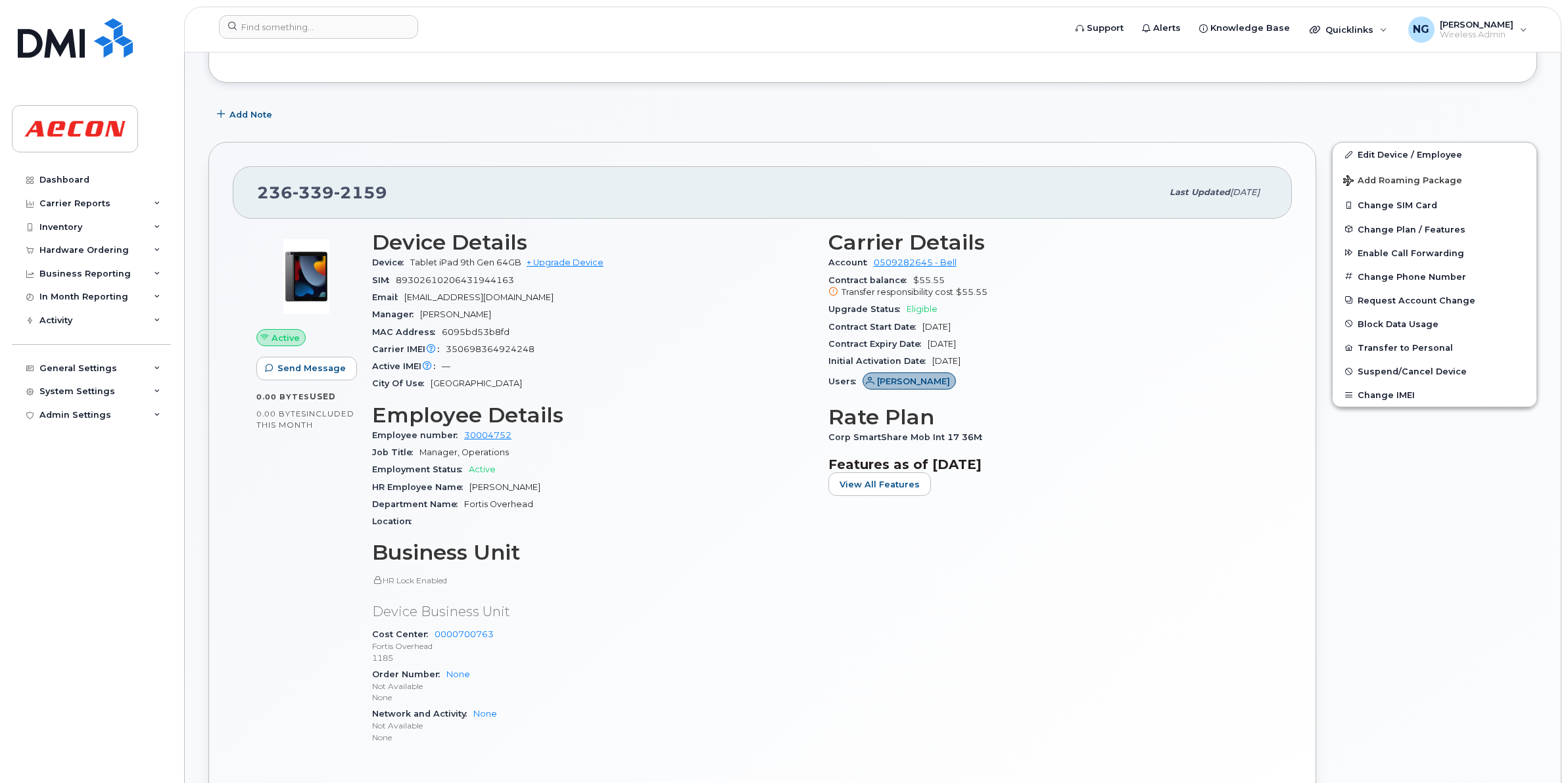
drag, startPoint x: 469, startPoint y: 487, endPoint x: 613, endPoint y: 485, distance: 144.0
click at [613, 485] on div "HR Employee Name David Alexander" at bounding box center [592, 487] width 440 height 17
drag, startPoint x: 613, startPoint y: 485, endPoint x: 533, endPoint y: 482, distance: 80.1
copy span "David Alexander"
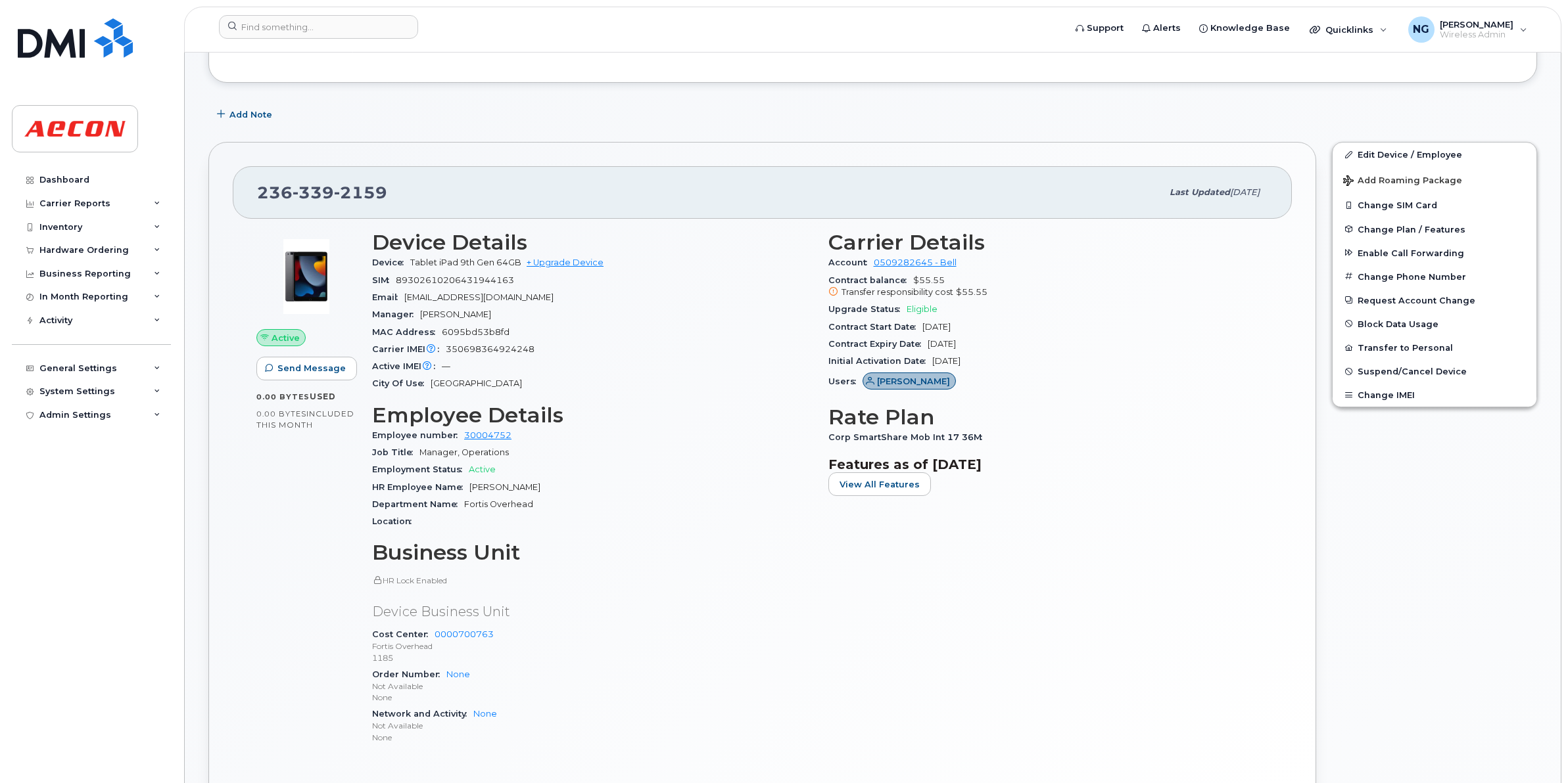
click at [962, 445] on div "Corp SmartShare Mob Int 17 36M" at bounding box center [1049, 437] width 440 height 17
click at [348, 32] on input at bounding box center [318, 26] width 199 height 24
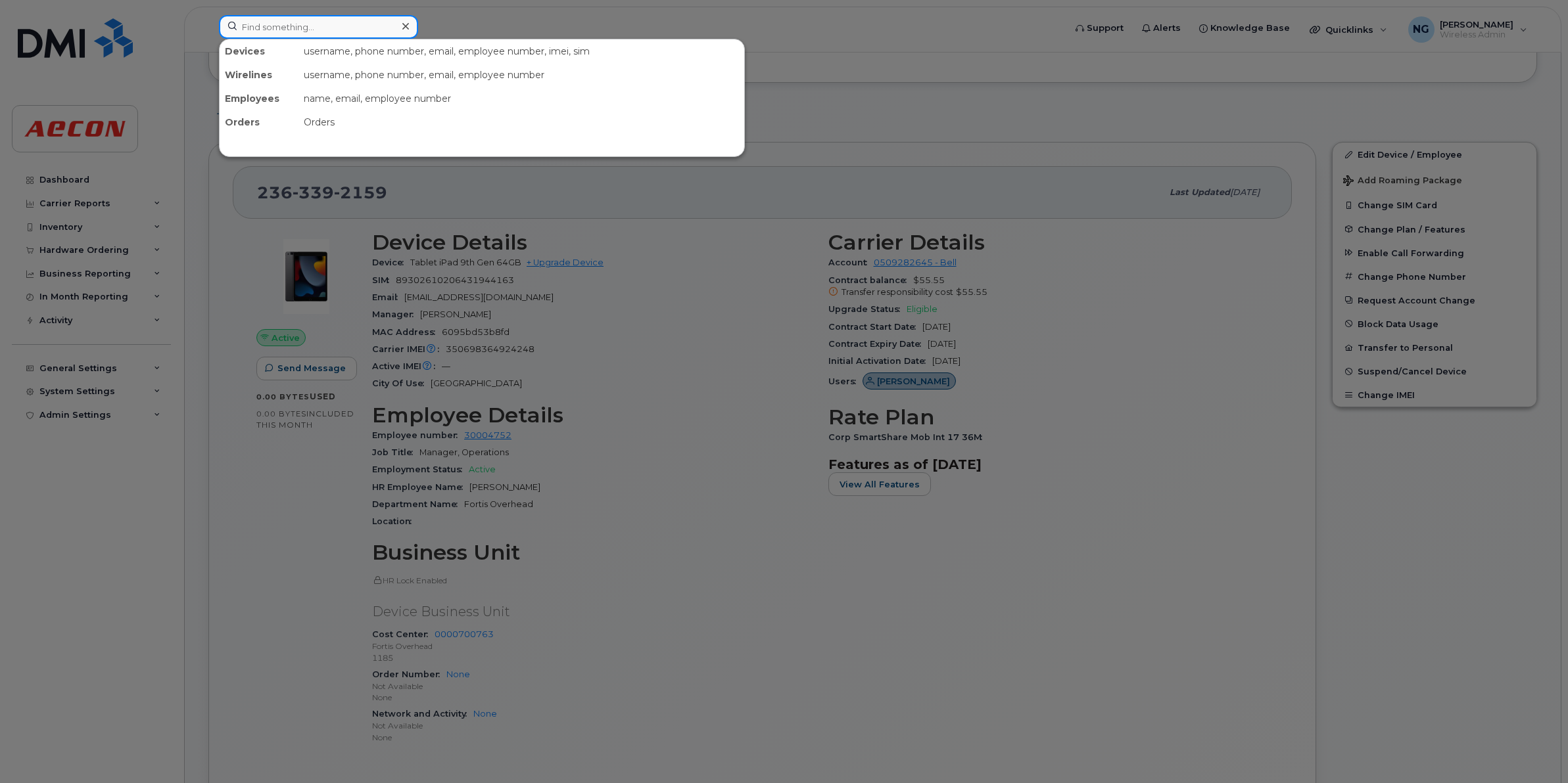
paste input "2894421691"
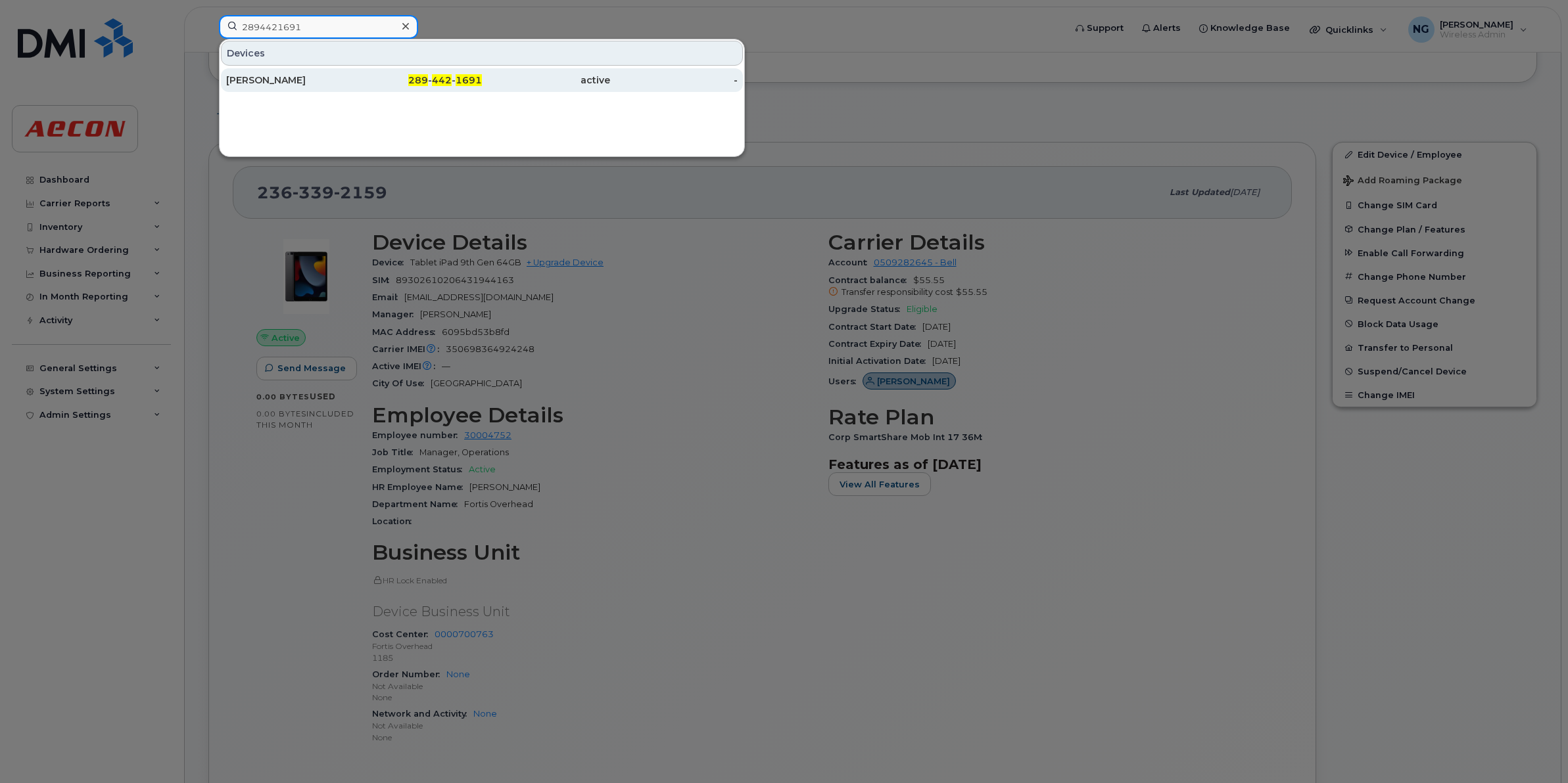
type input "2894421691"
click at [440, 80] on span "442" at bounding box center [442, 80] width 20 height 12
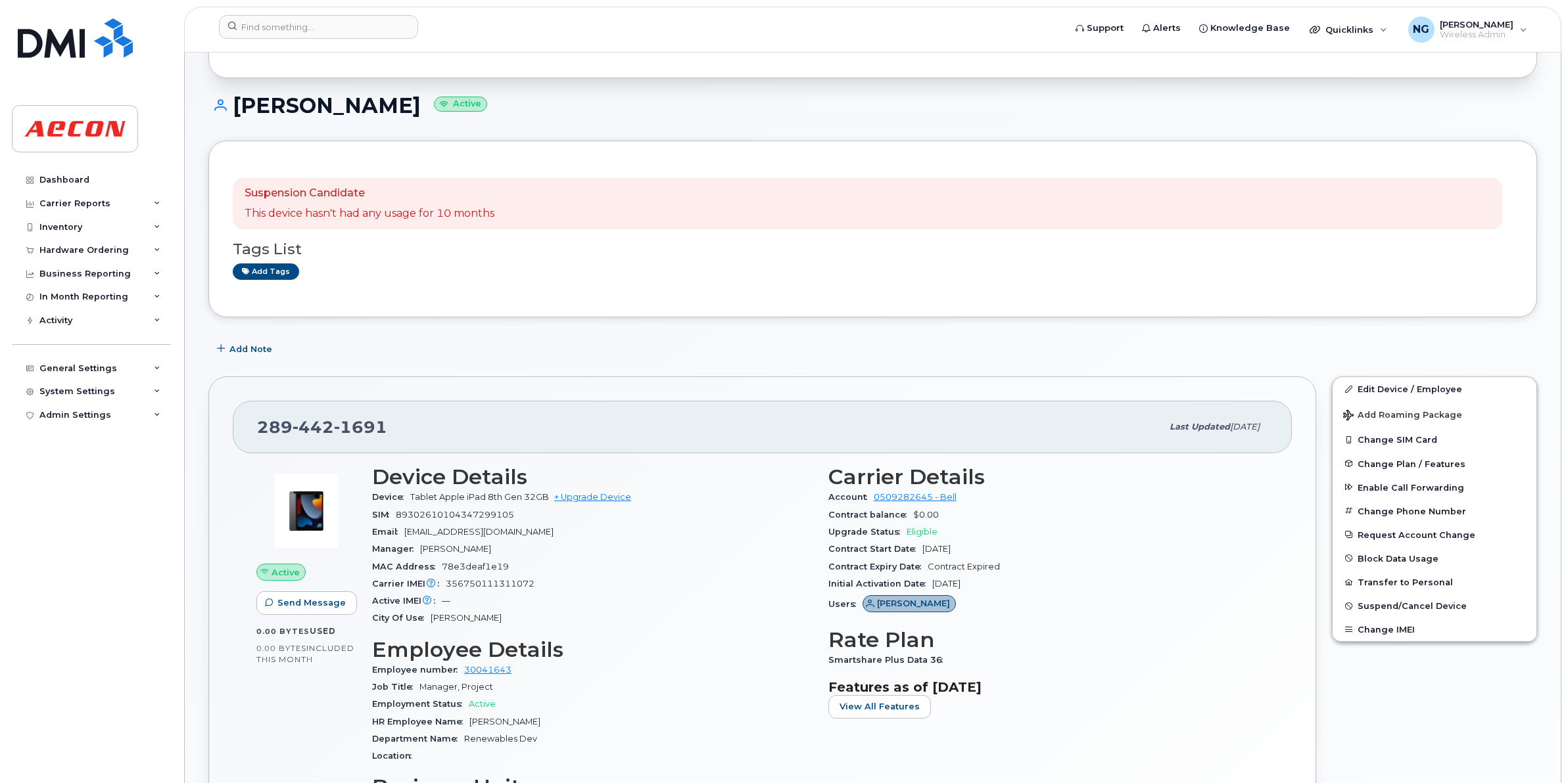
scroll to position [164, 0]
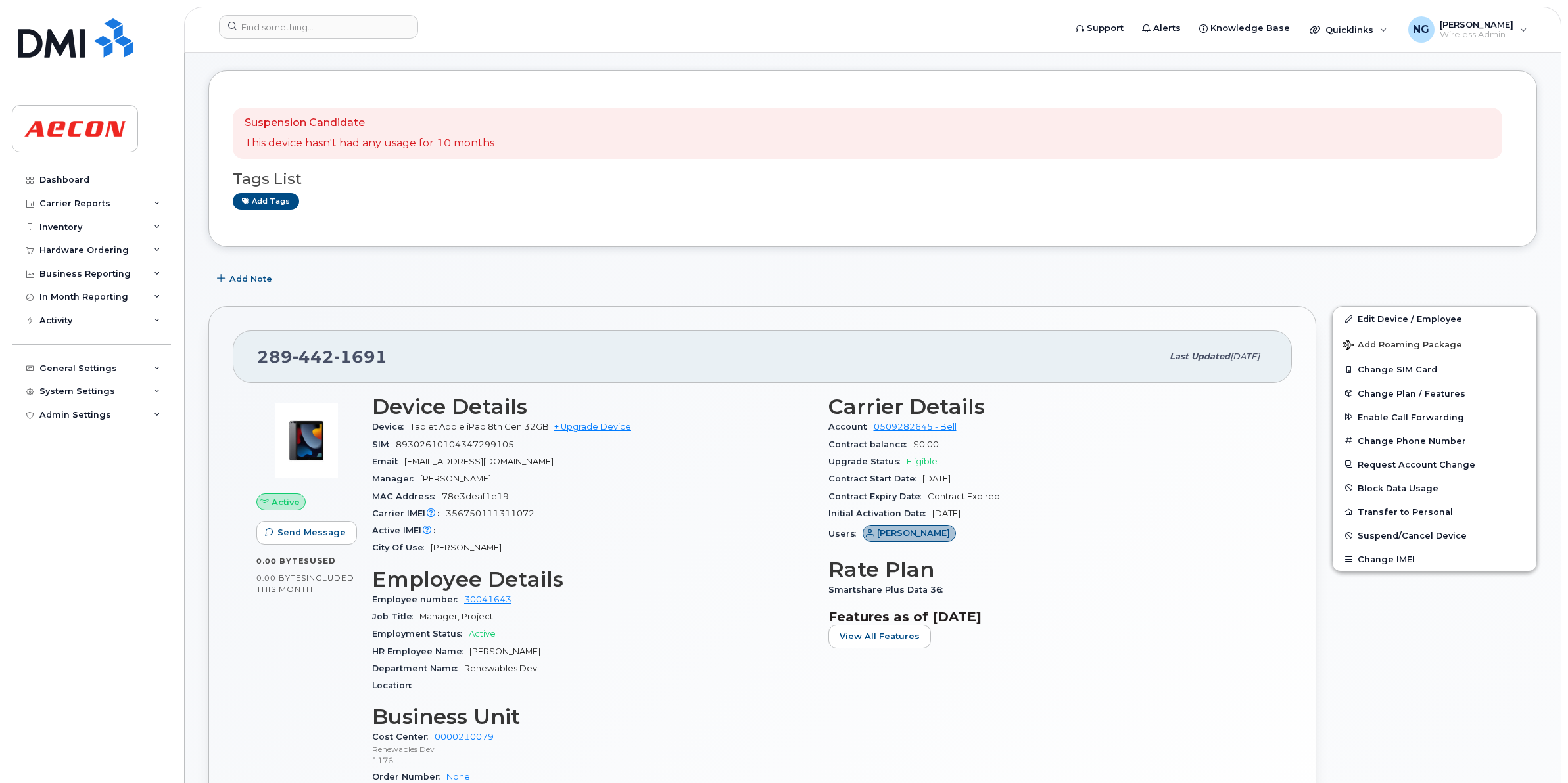
drag, startPoint x: 471, startPoint y: 647, endPoint x: 567, endPoint y: 649, distance: 96.0
click at [567, 649] on div "HR Employee Name Michelle Langenhan" at bounding box center [592, 651] width 440 height 17
drag, startPoint x: 567, startPoint y: 649, endPoint x: 524, endPoint y: 654, distance: 43.3
copy span "Michelle Langenhan"
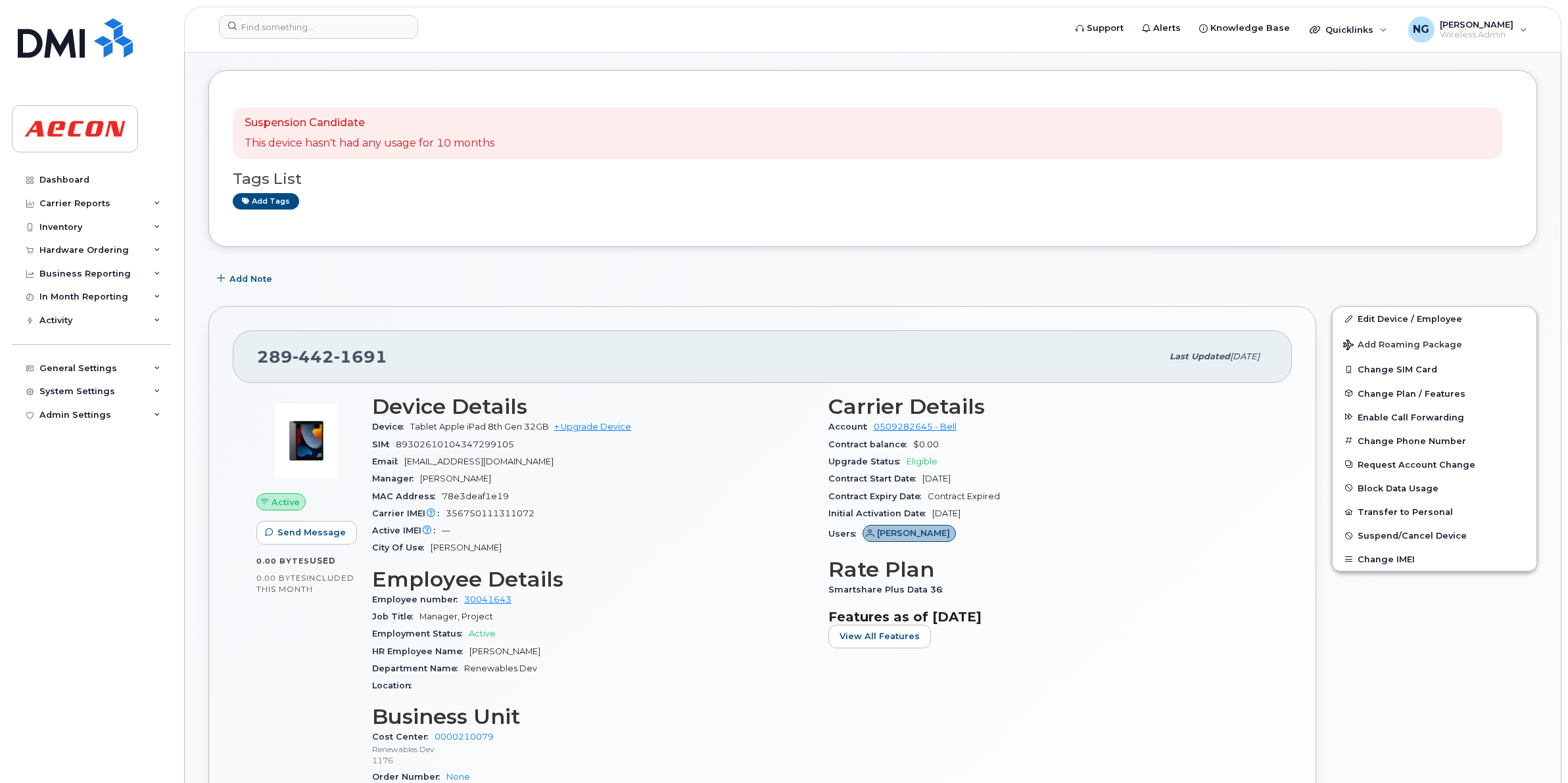
drag, startPoint x: 804, startPoint y: 609, endPoint x: 323, endPoint y: 475, distance: 499.3
click at [804, 609] on div "Job Title Manager, Project" at bounding box center [592, 616] width 440 height 17
drag, startPoint x: 829, startPoint y: 585, endPoint x: 954, endPoint y: 598, distance: 125.7
click at [954, 598] on div "Smartshare Plus Data 36" at bounding box center [1049, 590] width 440 height 17
drag, startPoint x: 954, startPoint y: 598, endPoint x: 906, endPoint y: 585, distance: 49.7
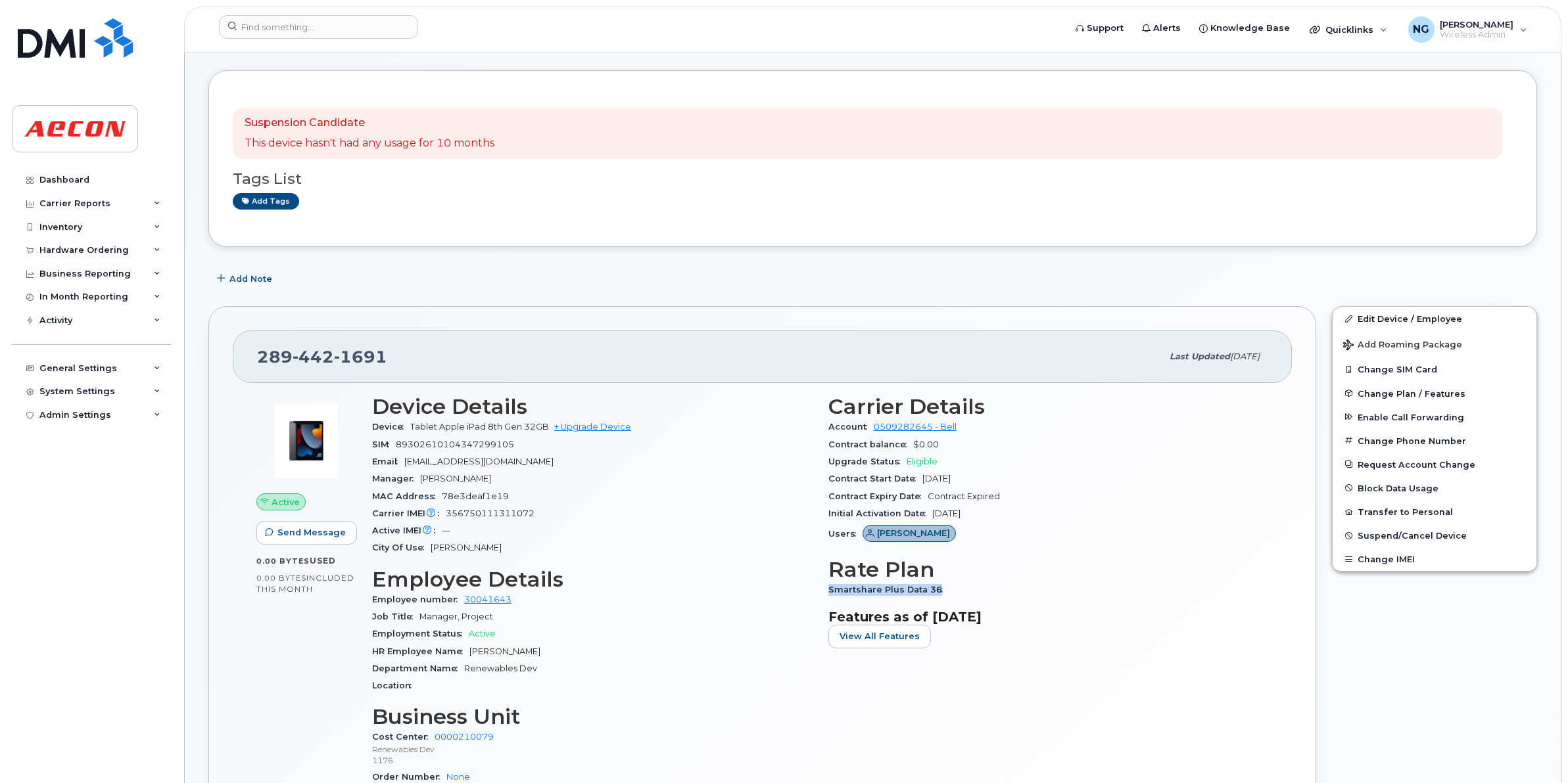
copy span "Smartshare Plus Data 36"
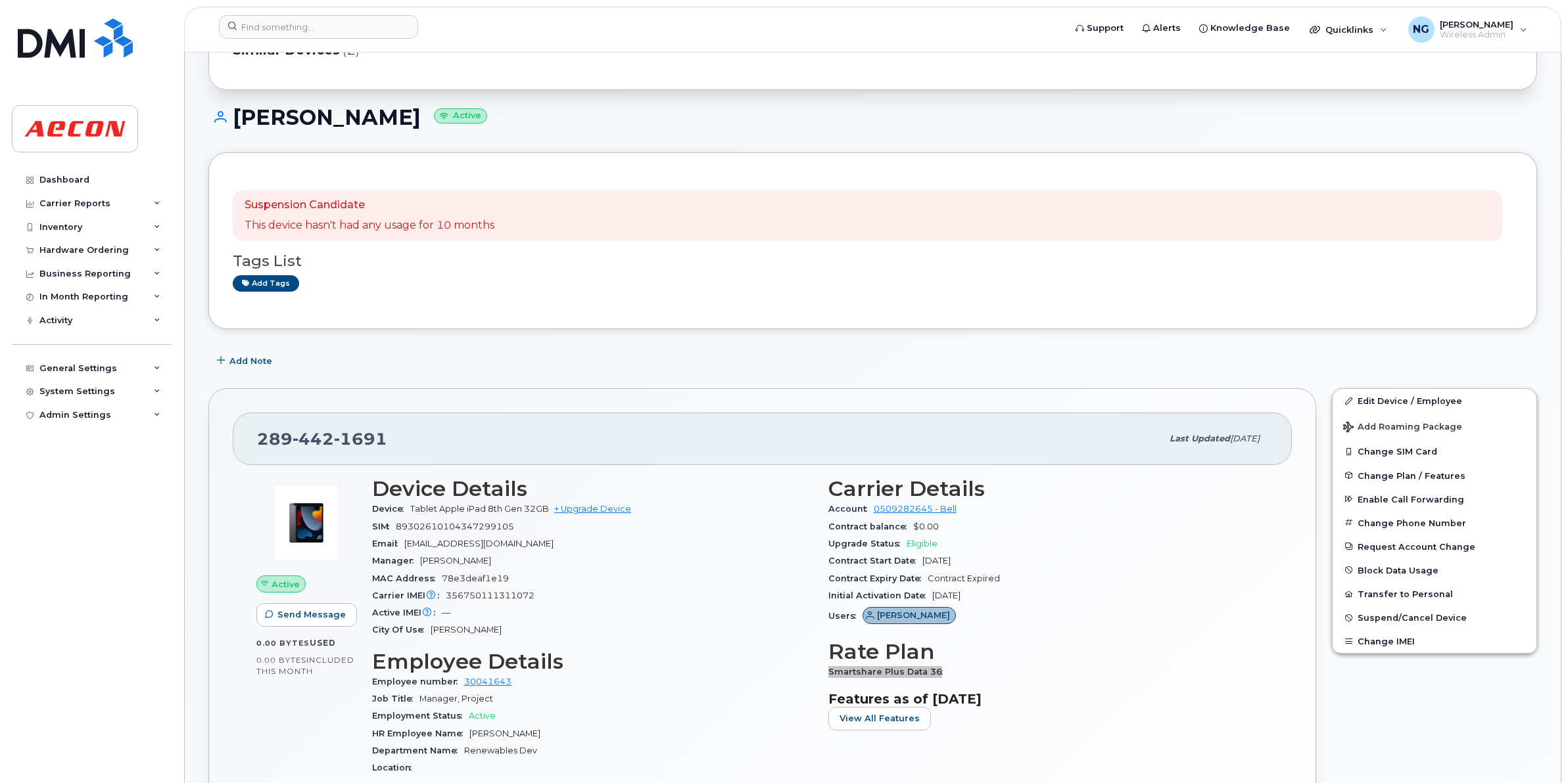
scroll to position [0, 0]
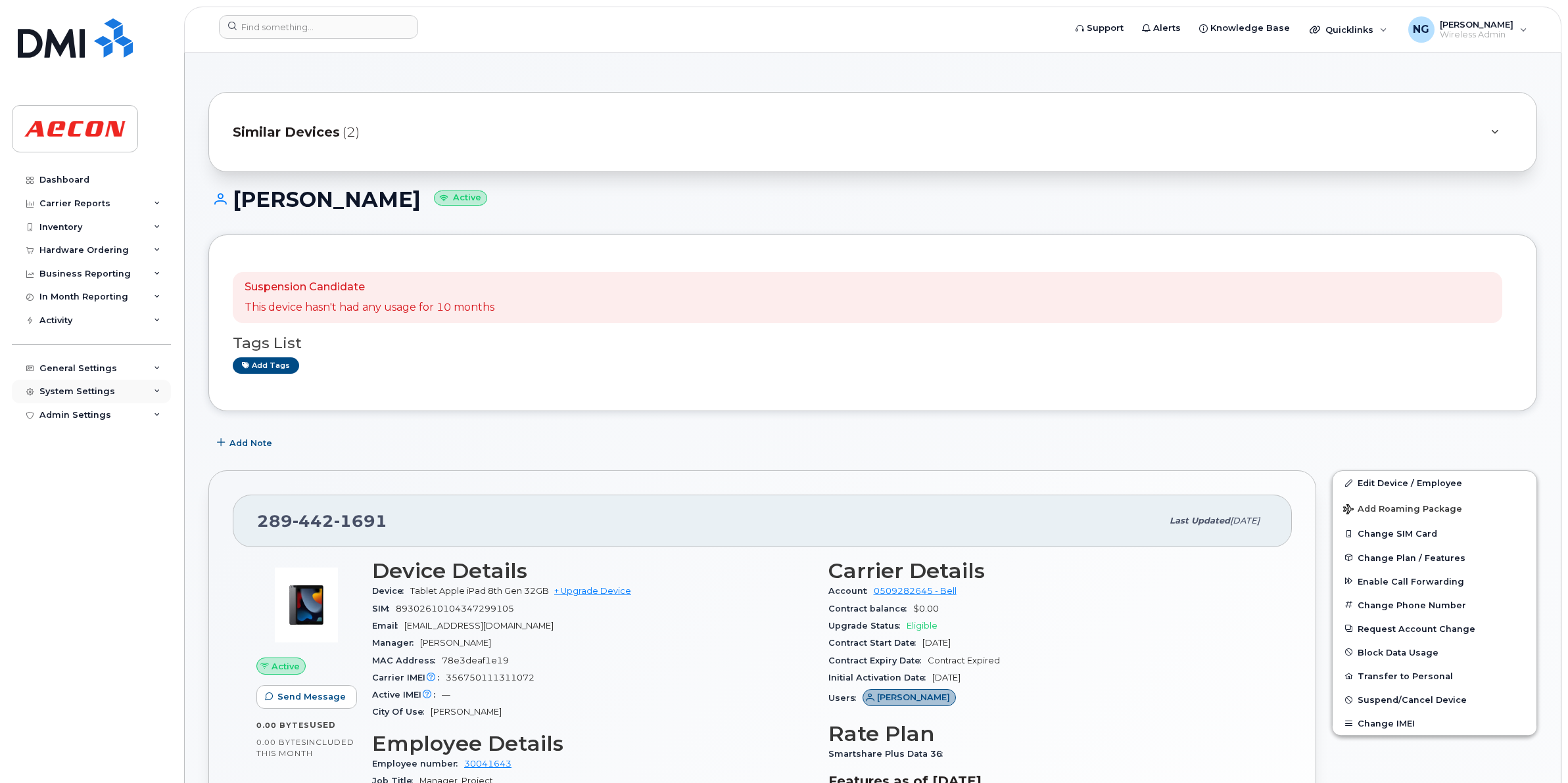
click at [86, 397] on div "System Settings" at bounding box center [77, 392] width 76 height 11
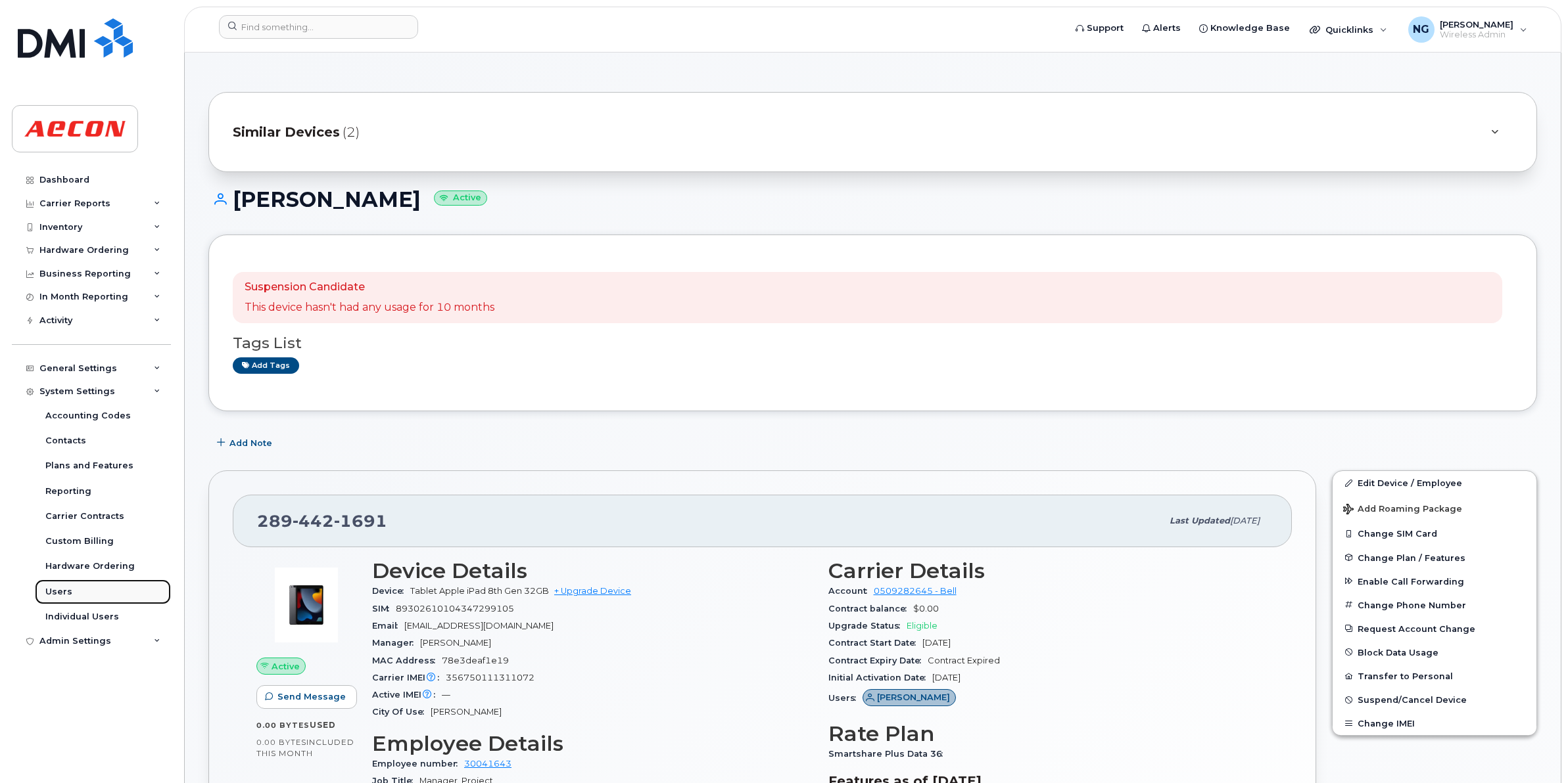
click at [62, 597] on div "Users" at bounding box center [59, 592] width 27 height 12
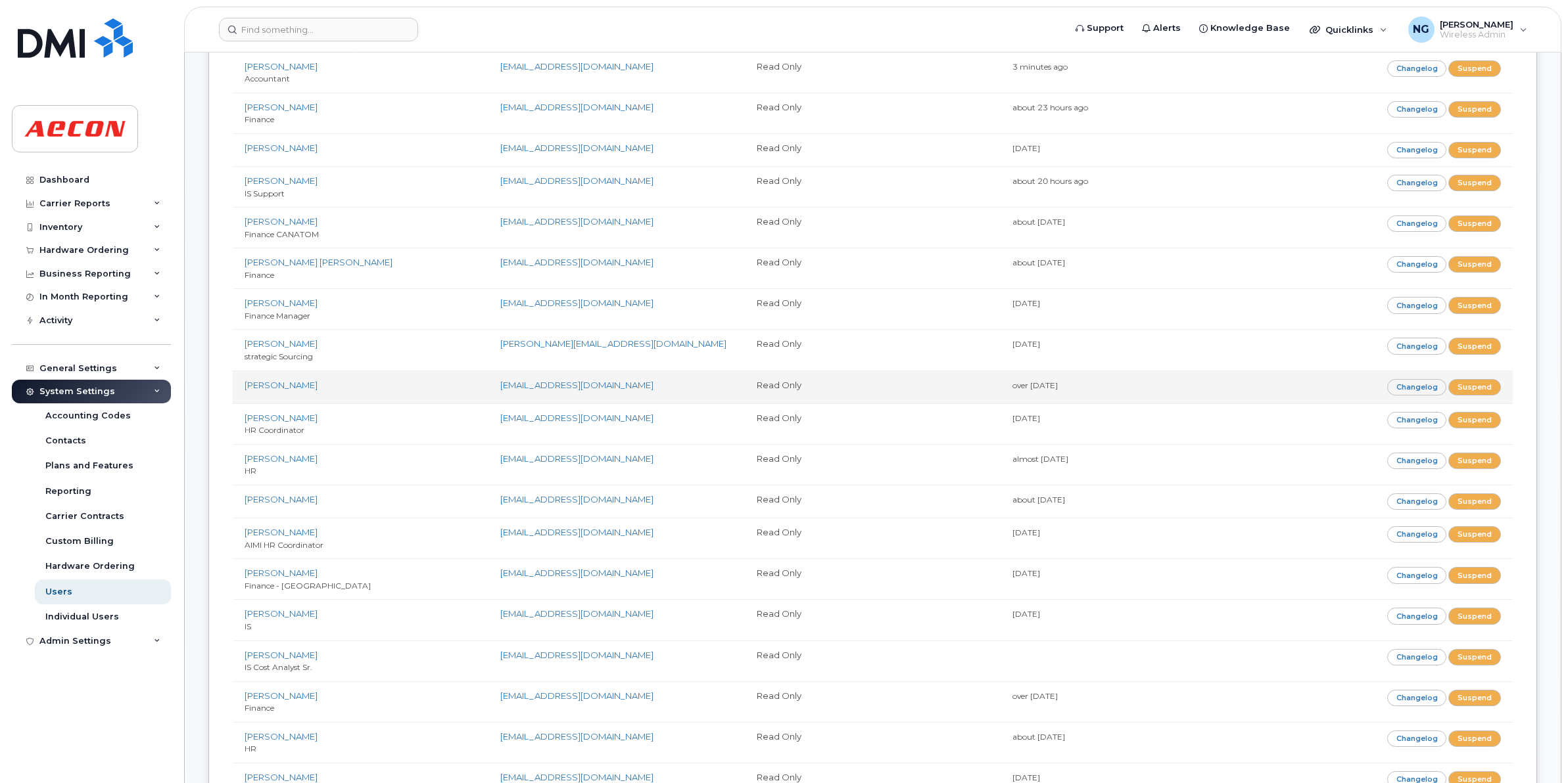
scroll to position [821, 0]
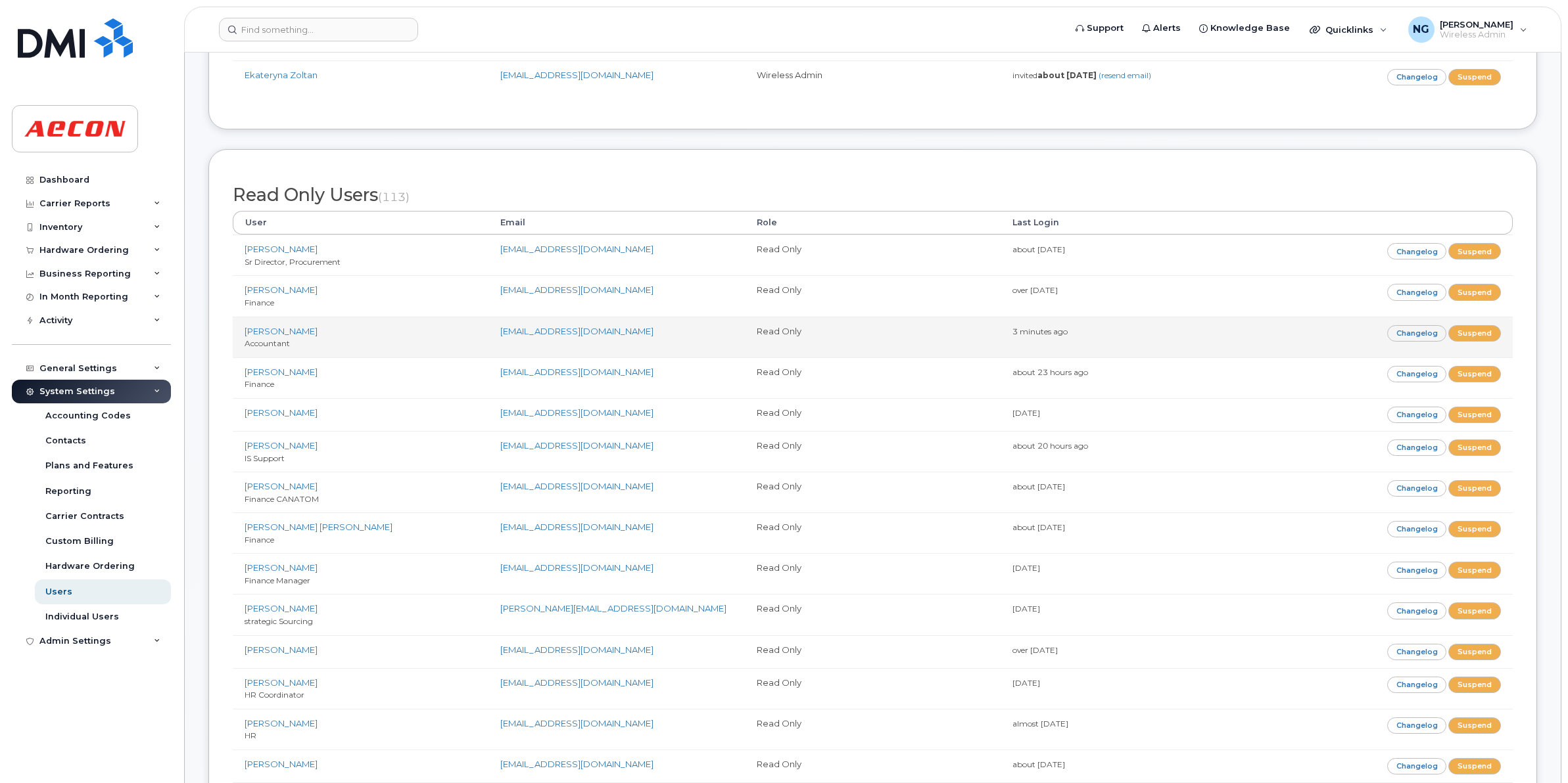
click at [336, 338] on td "[PERSON_NAME] Accountant" at bounding box center [361, 337] width 256 height 40
click at [305, 336] on link "[PERSON_NAME]" at bounding box center [281, 331] width 73 height 11
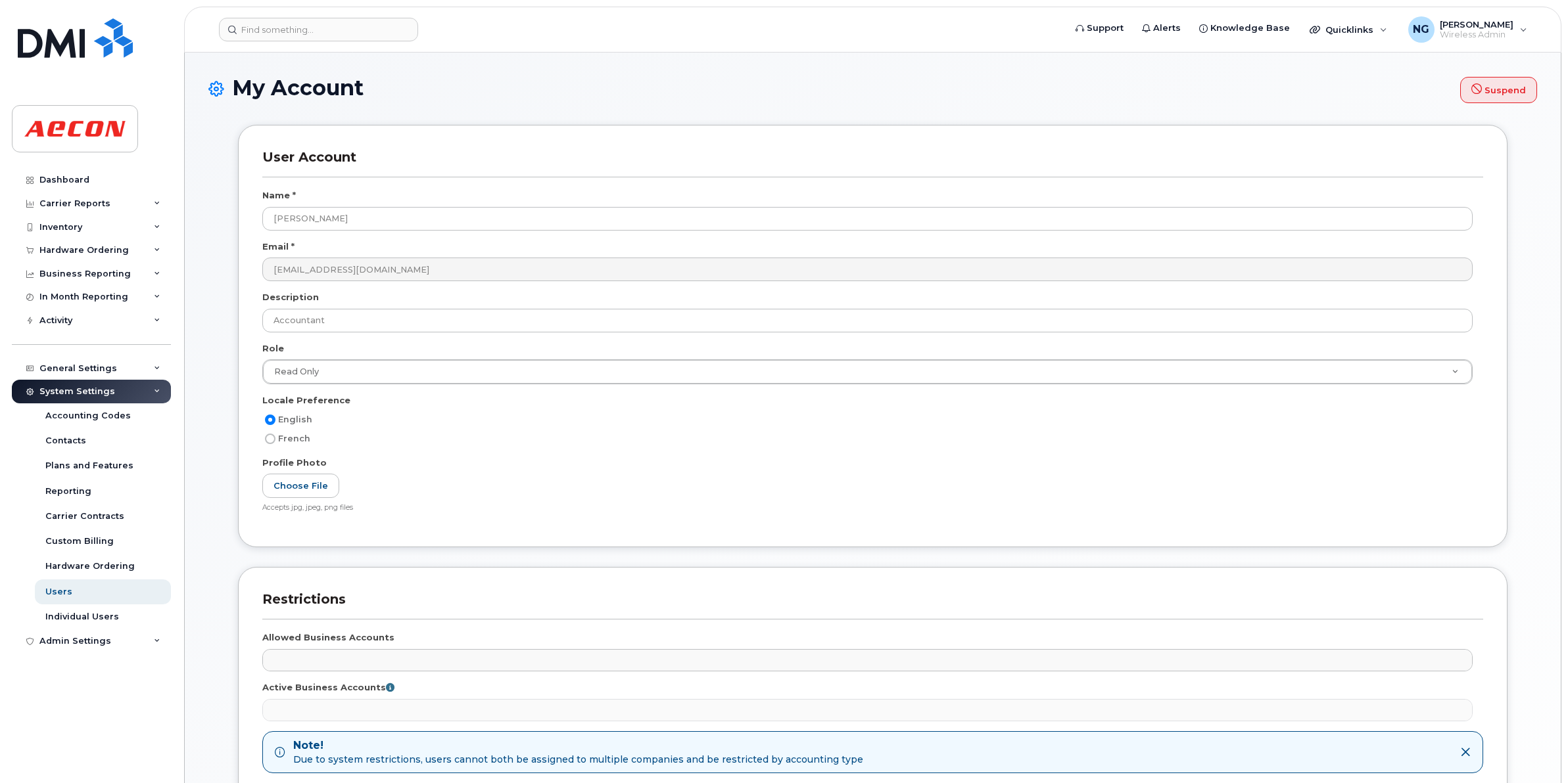
select select
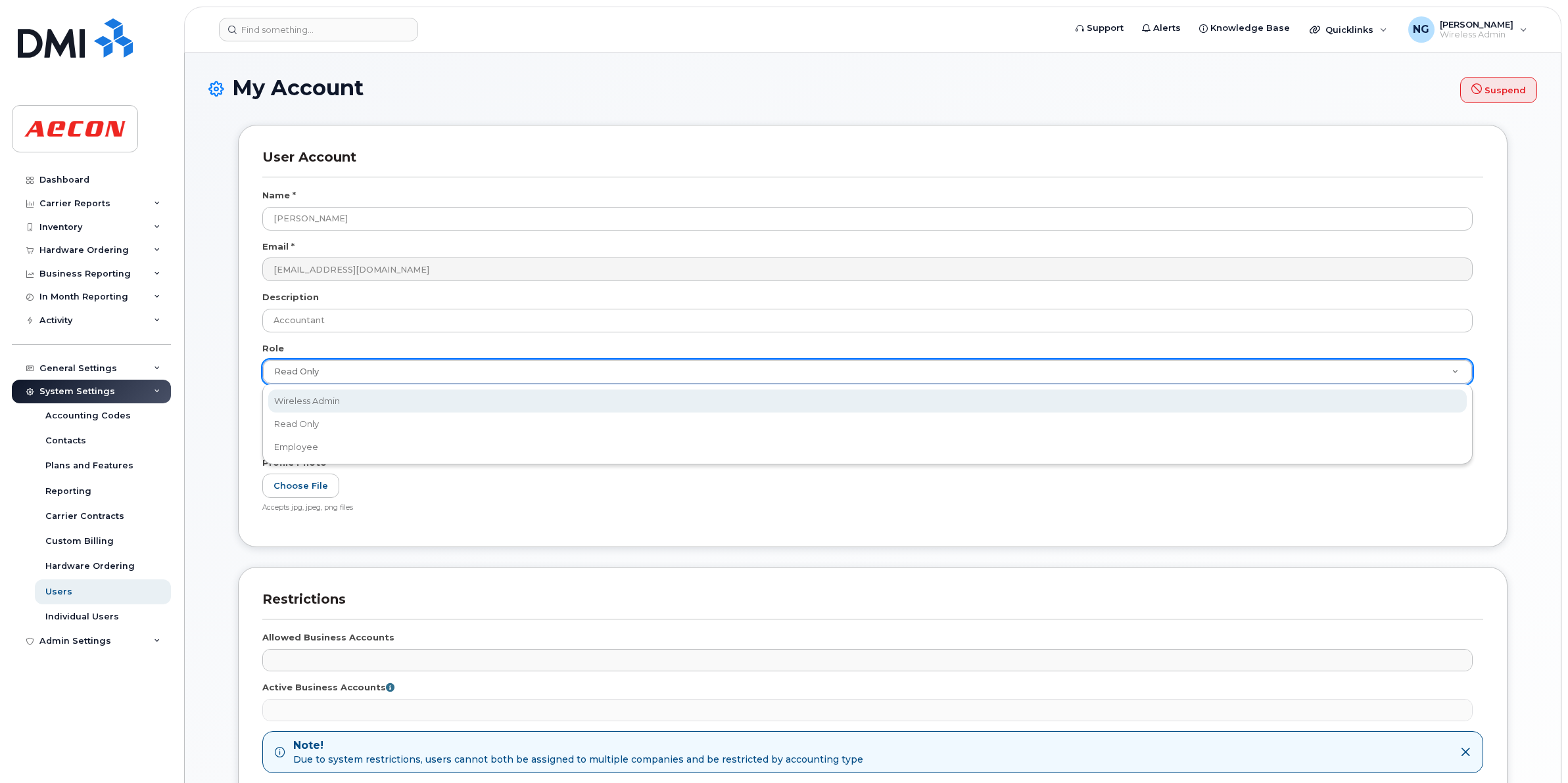
select select "wireless_admin"
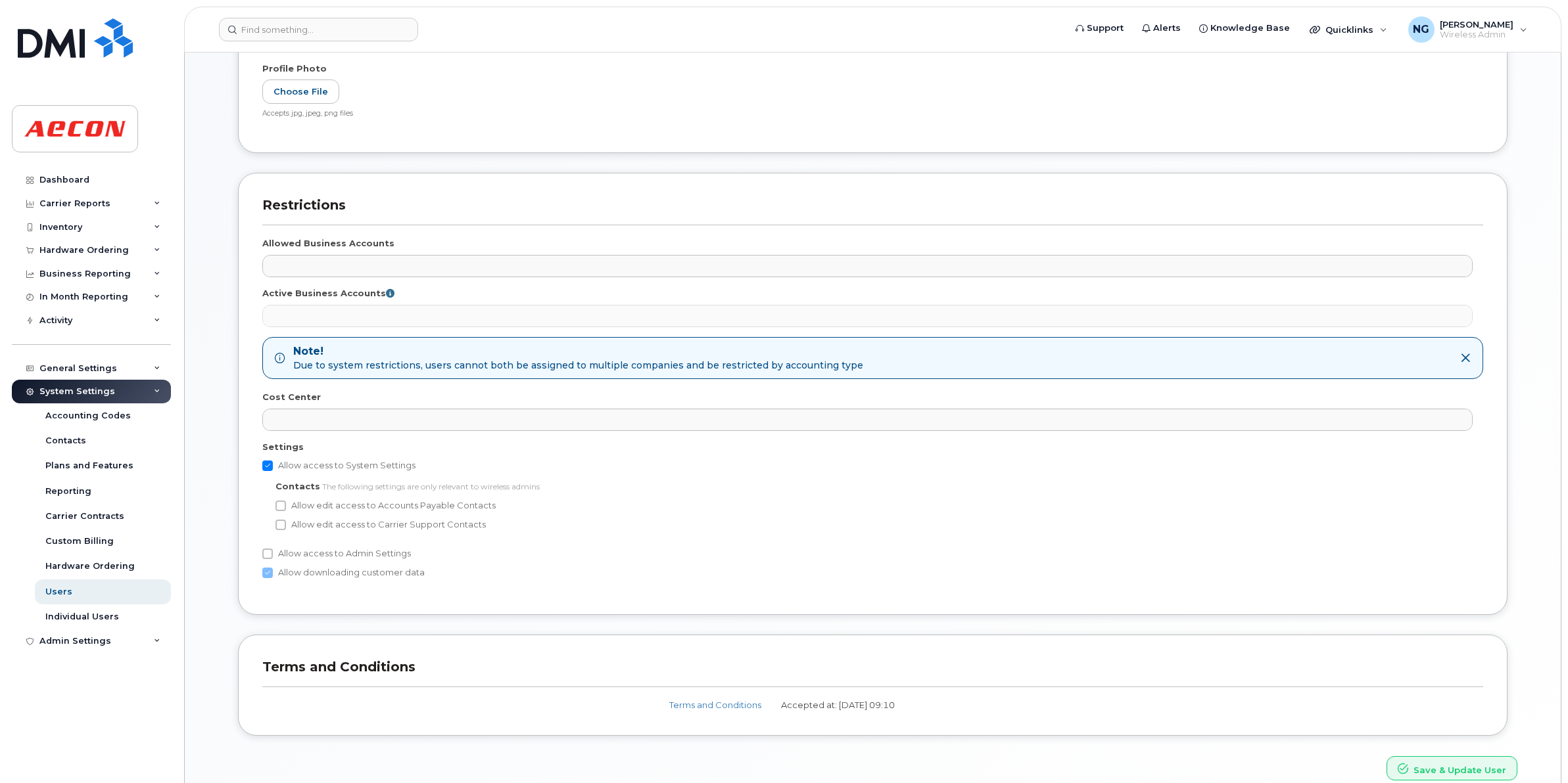
scroll to position [460, 0]
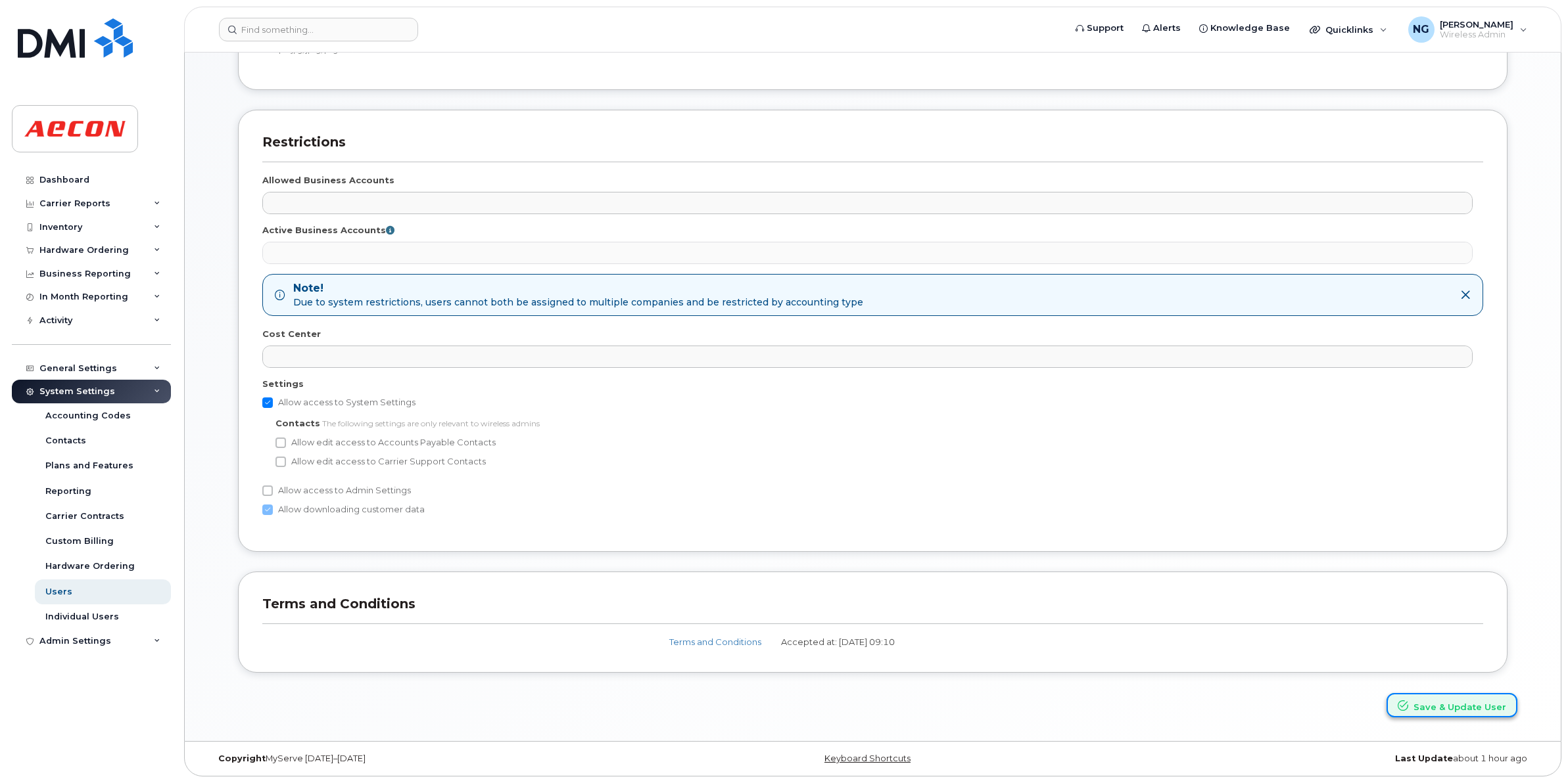
click at [1451, 702] on button "Save & Update User" at bounding box center [1452, 705] width 131 height 24
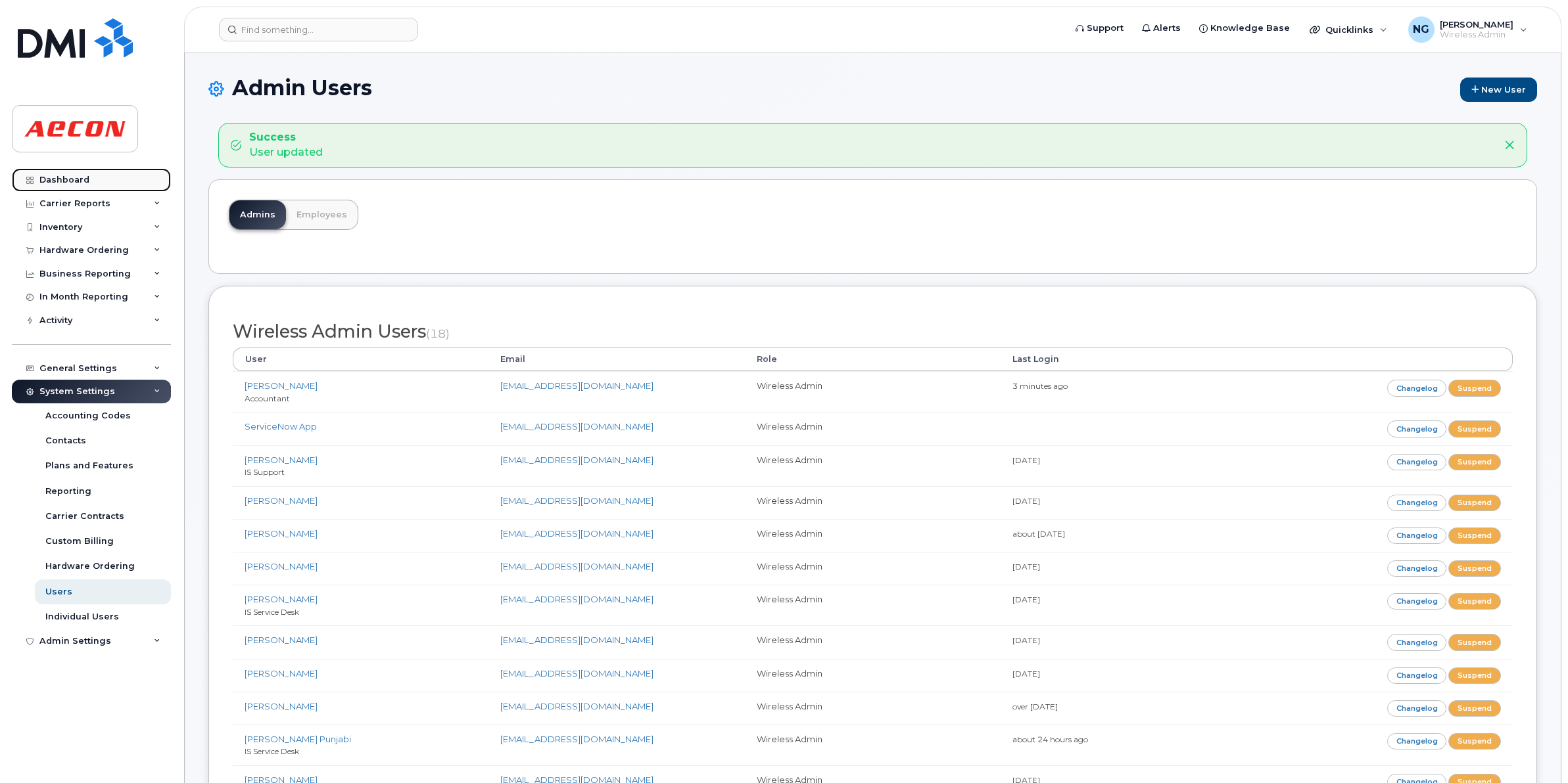
click at [80, 178] on div "Dashboard" at bounding box center [64, 180] width 50 height 11
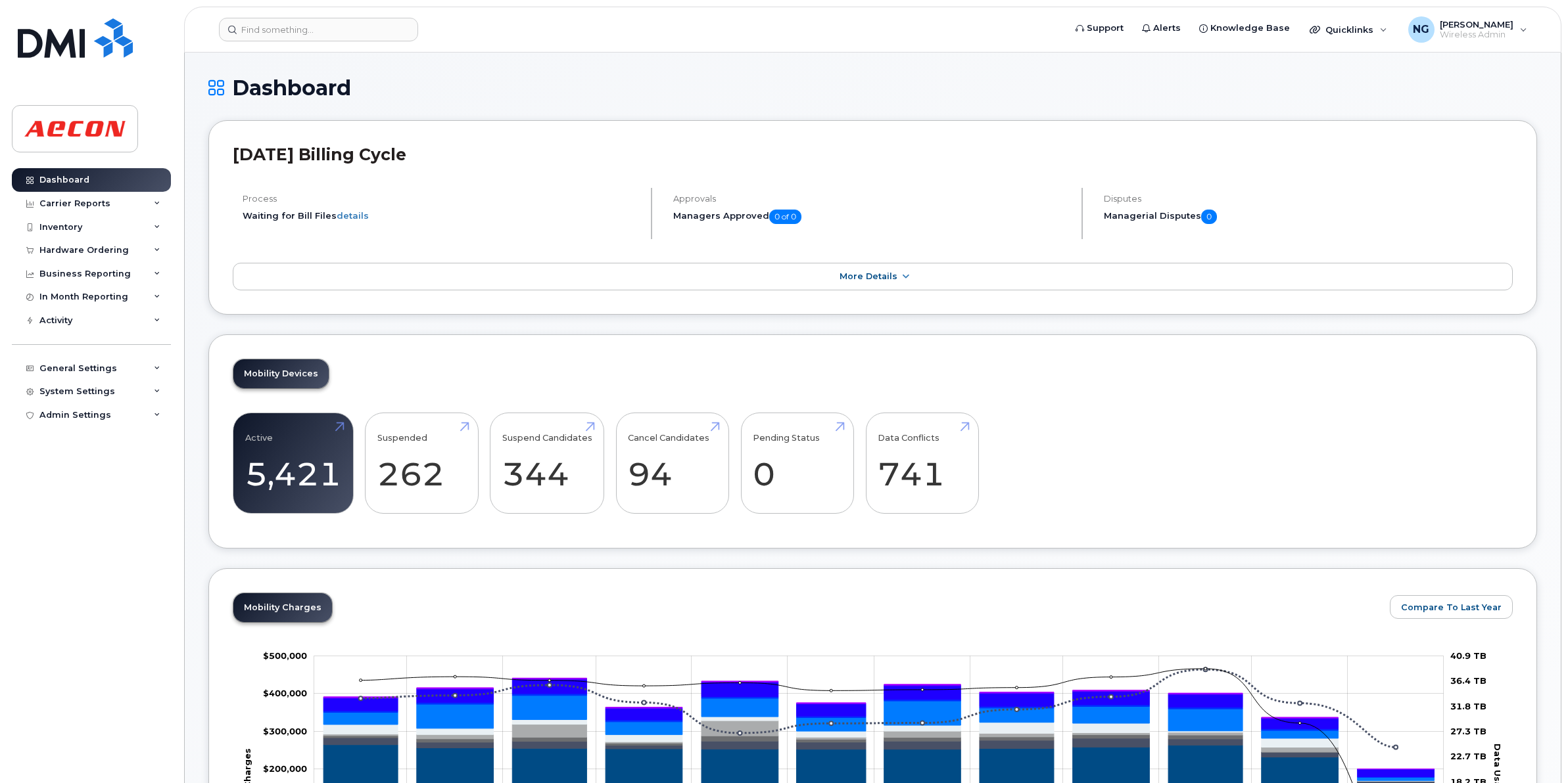
click at [267, 11] on header "Support Alerts Knowledge Base Quicklinks Suspend / Cancel Device Change SIM Car…" at bounding box center [872, 30] width 1377 height 46
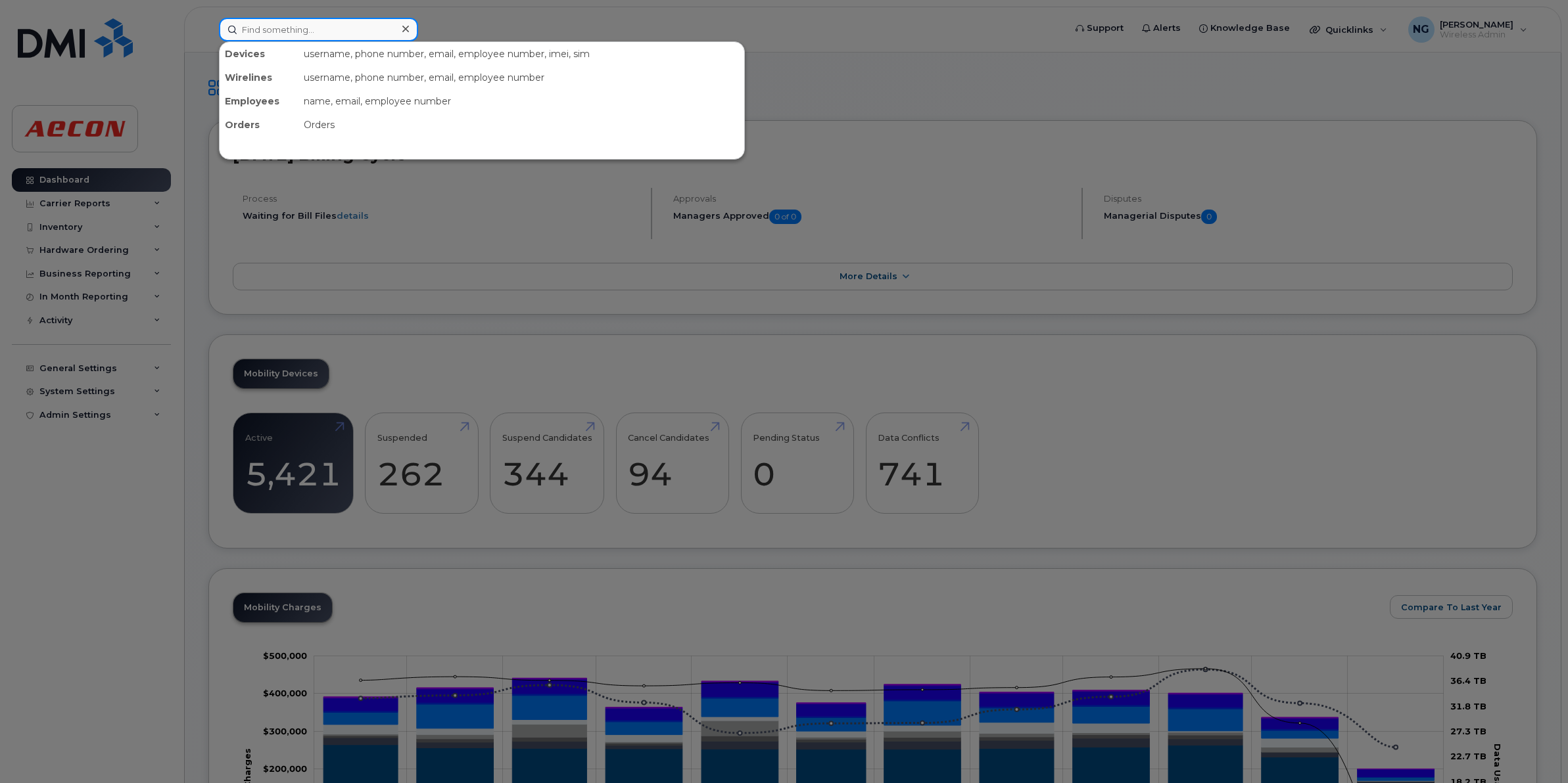
click at [269, 30] on input at bounding box center [318, 29] width 199 height 24
paste input "3654401772"
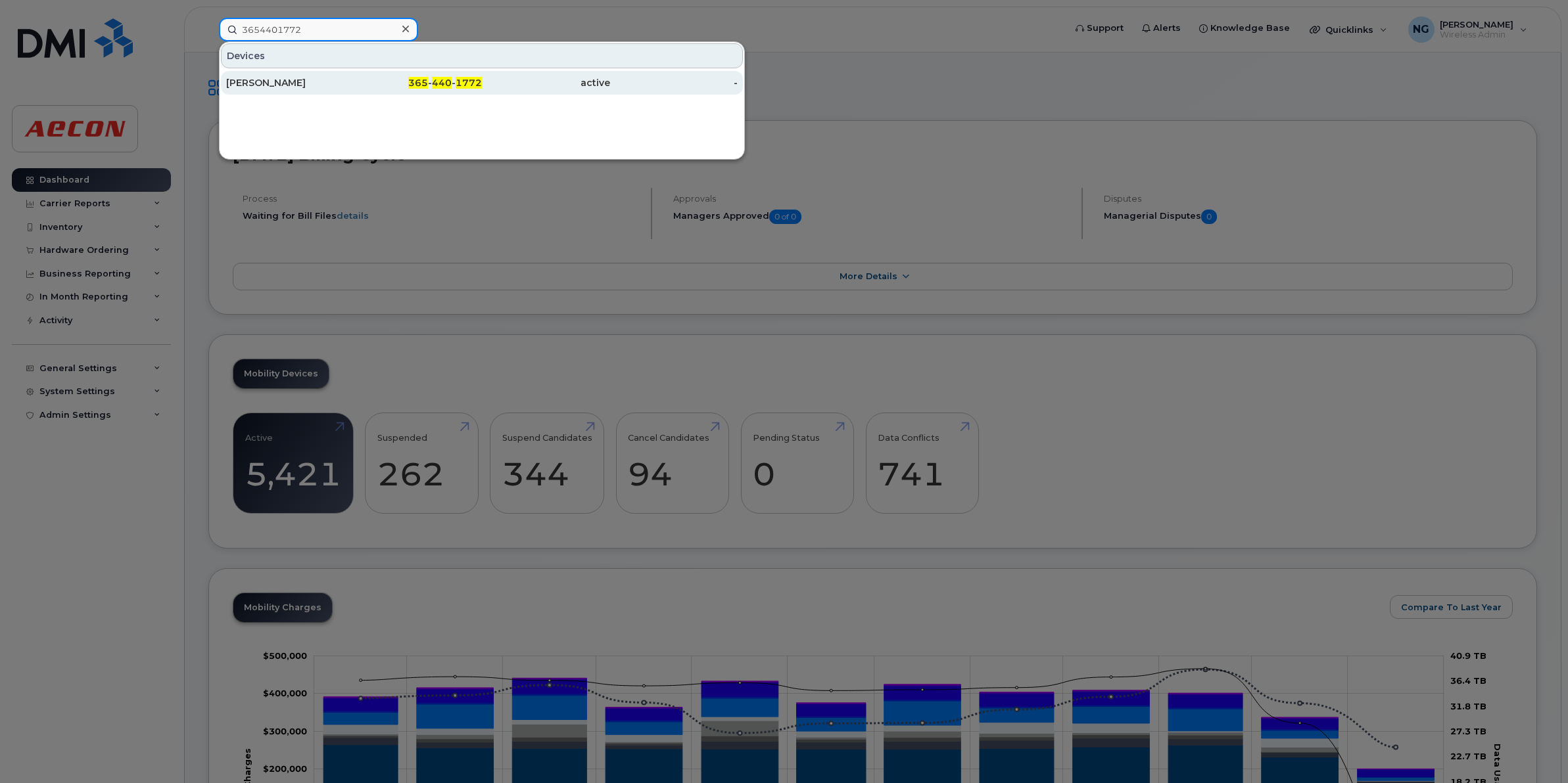
type input "3654401772"
click at [421, 84] on span "365" at bounding box center [418, 83] width 20 height 12
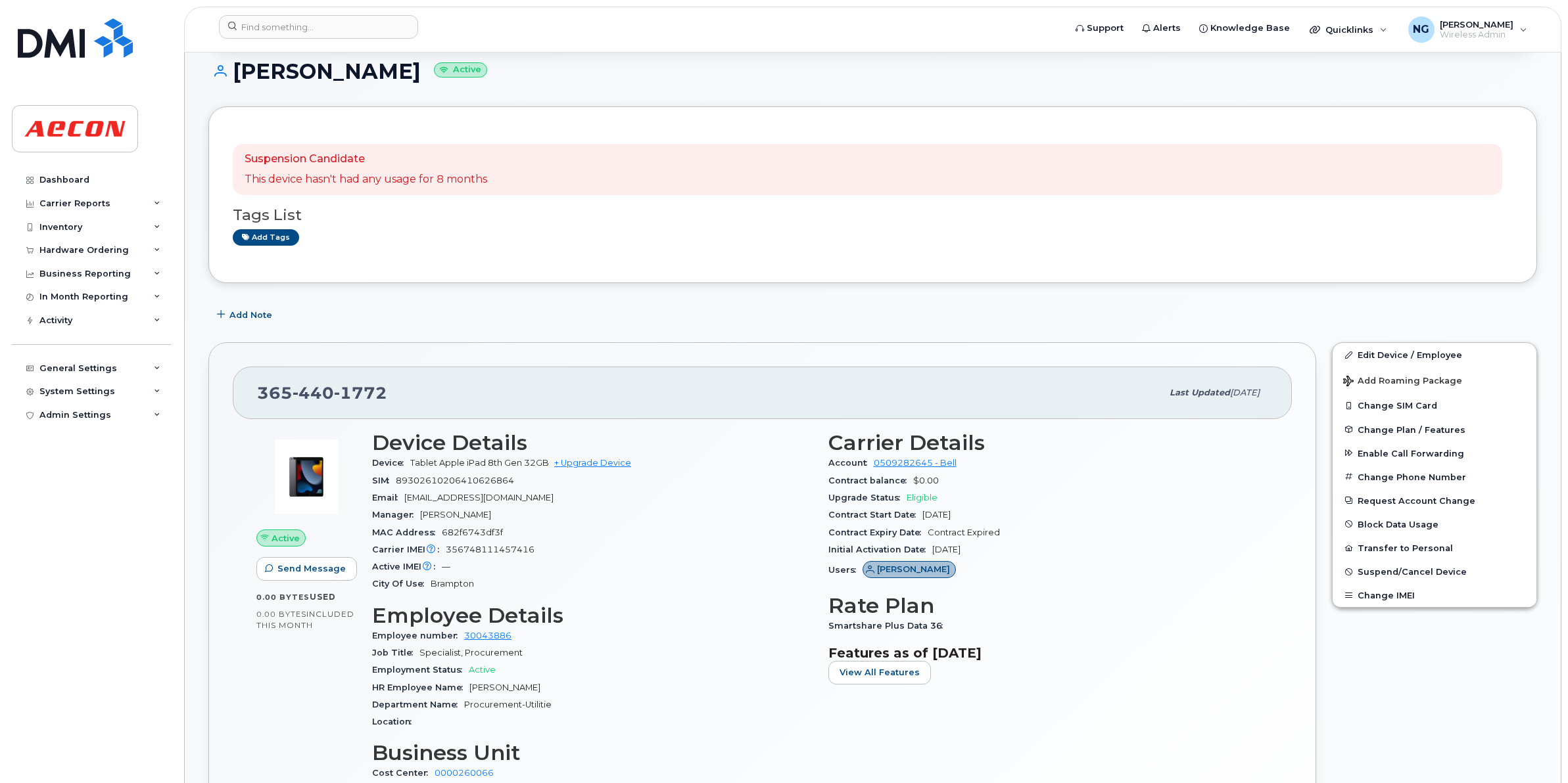
scroll to position [246, 0]
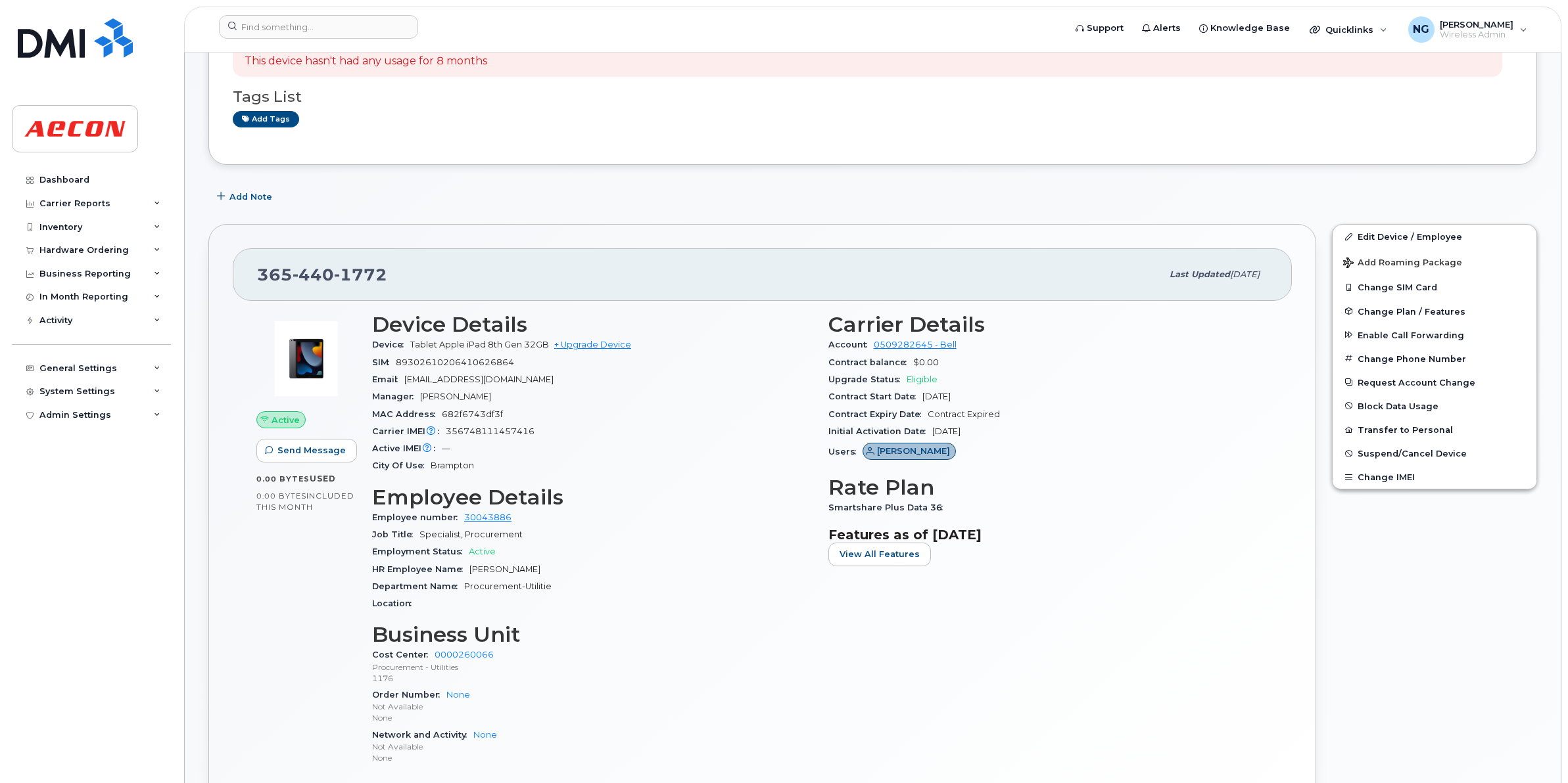
drag, startPoint x: 465, startPoint y: 569, endPoint x: 547, endPoint y: 563, distance: 82.2
click at [547, 563] on div "HR Employee Name [PERSON_NAME]" at bounding box center [592, 569] width 440 height 17
drag, startPoint x: 547, startPoint y: 563, endPoint x: 506, endPoint y: 572, distance: 42.0
copy span "Abhinandan Arya"
click at [537, 564] on div "HR Employee Name Abhinandan Arya" at bounding box center [592, 569] width 440 height 17
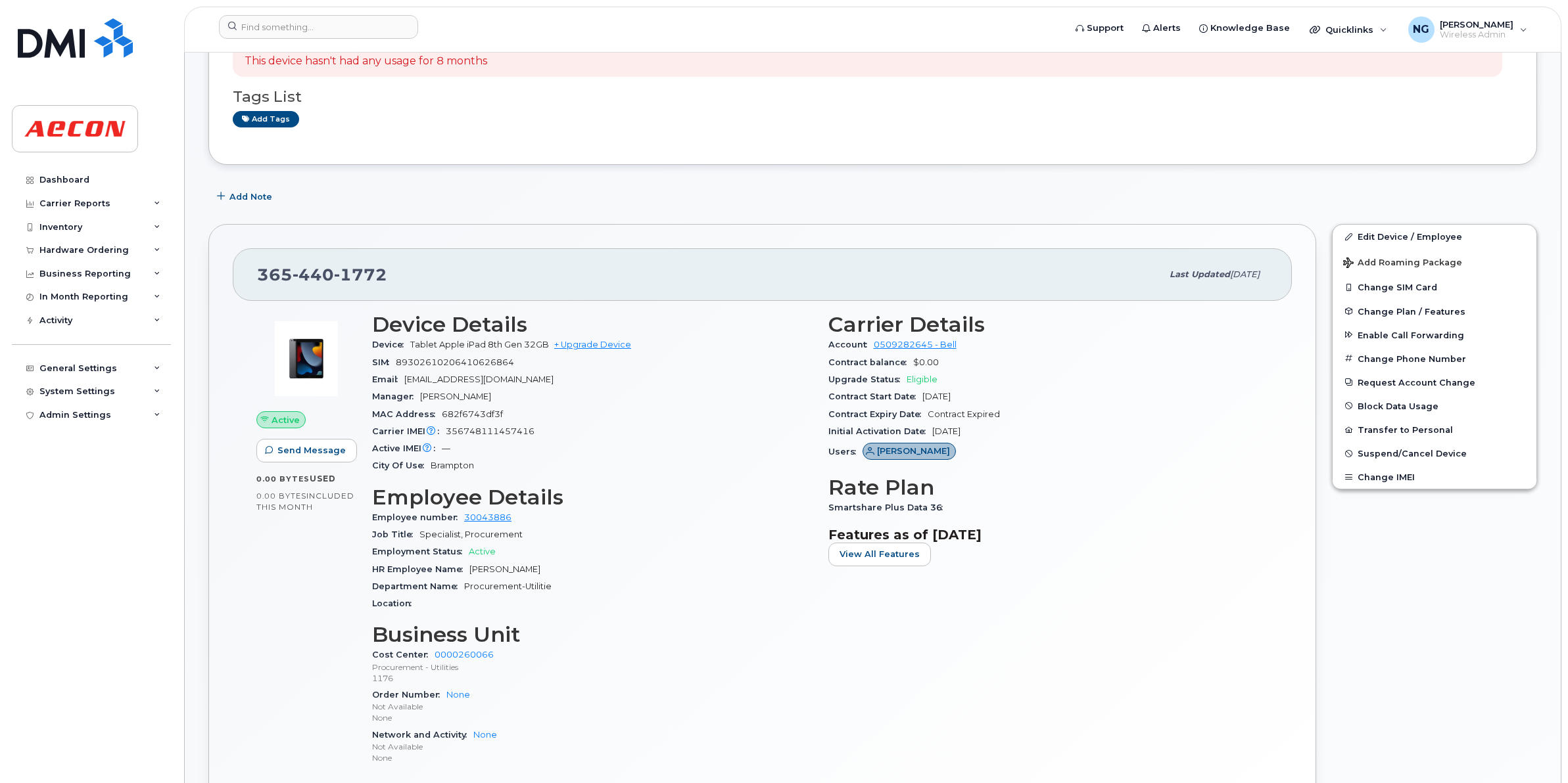
drag, startPoint x: 467, startPoint y: 572, endPoint x: 565, endPoint y: 566, distance: 98.2
click at [565, 566] on div "HR Employee Name Abhinandan Arya" at bounding box center [592, 569] width 440 height 17
drag, startPoint x: 565, startPoint y: 566, endPoint x: 491, endPoint y: 569, distance: 74.1
copy span "Abhinandan Arya"
drag, startPoint x: 824, startPoint y: 504, endPoint x: 949, endPoint y: 508, distance: 125.1
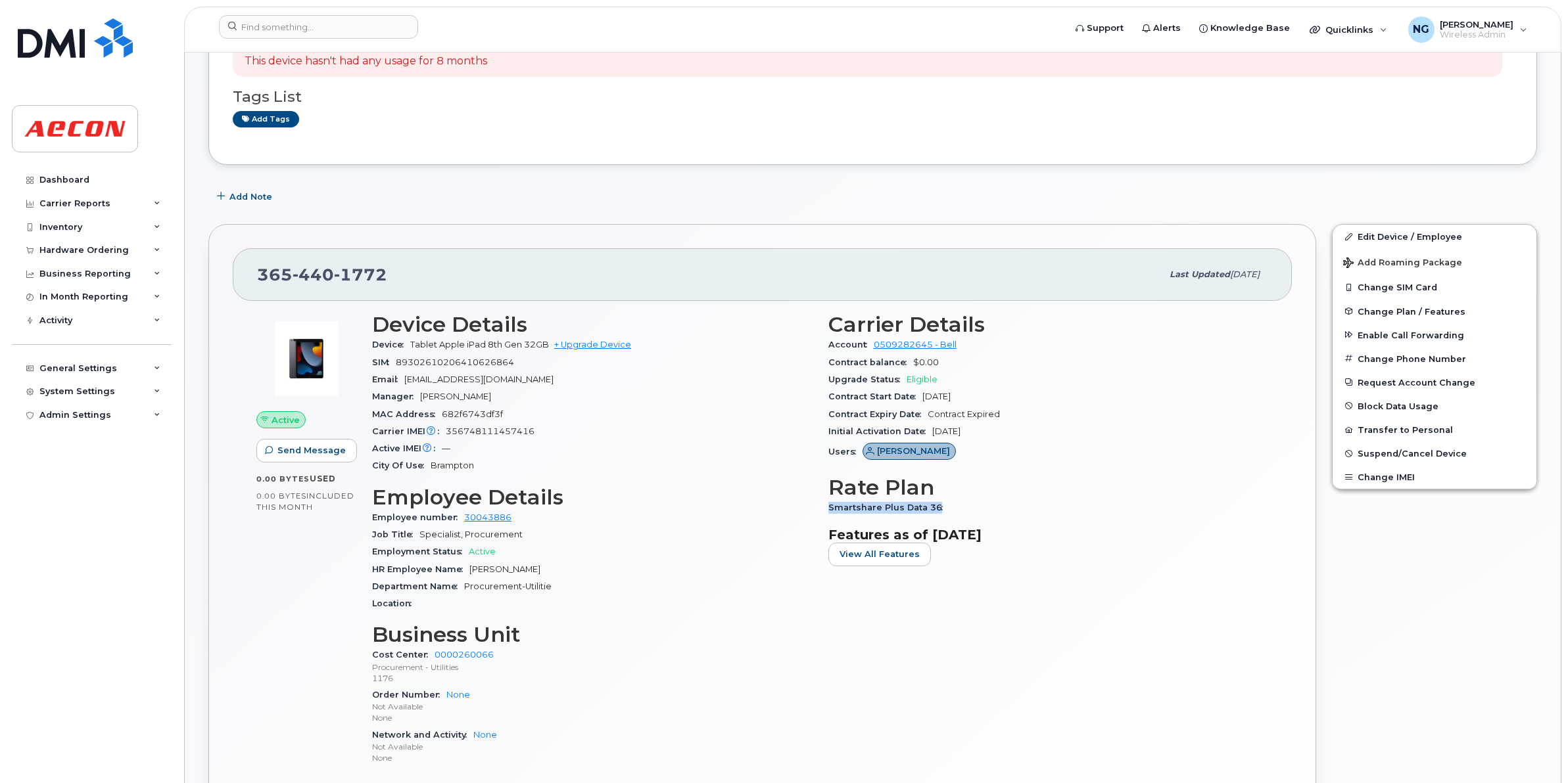
click at [949, 508] on div "Carrier Details Account 0509282645 - Bell Contract balance $0.00 Upgrade Status…" at bounding box center [1049, 545] width 456 height 480
drag, startPoint x: 949, startPoint y: 508, endPoint x: 902, endPoint y: 502, distance: 47.4
copy span "Smartshare Plus Data 36"
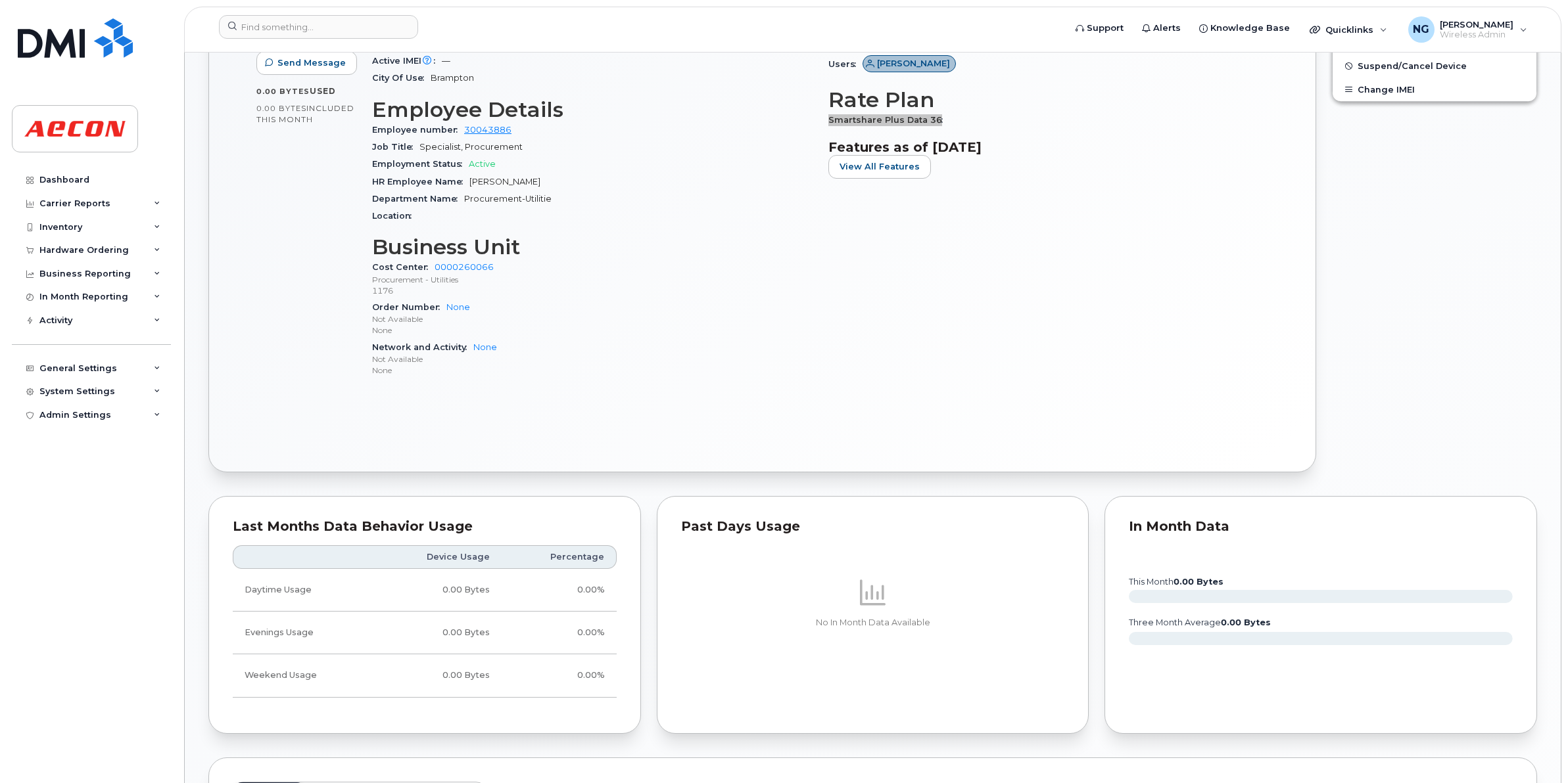
scroll to position [410, 0]
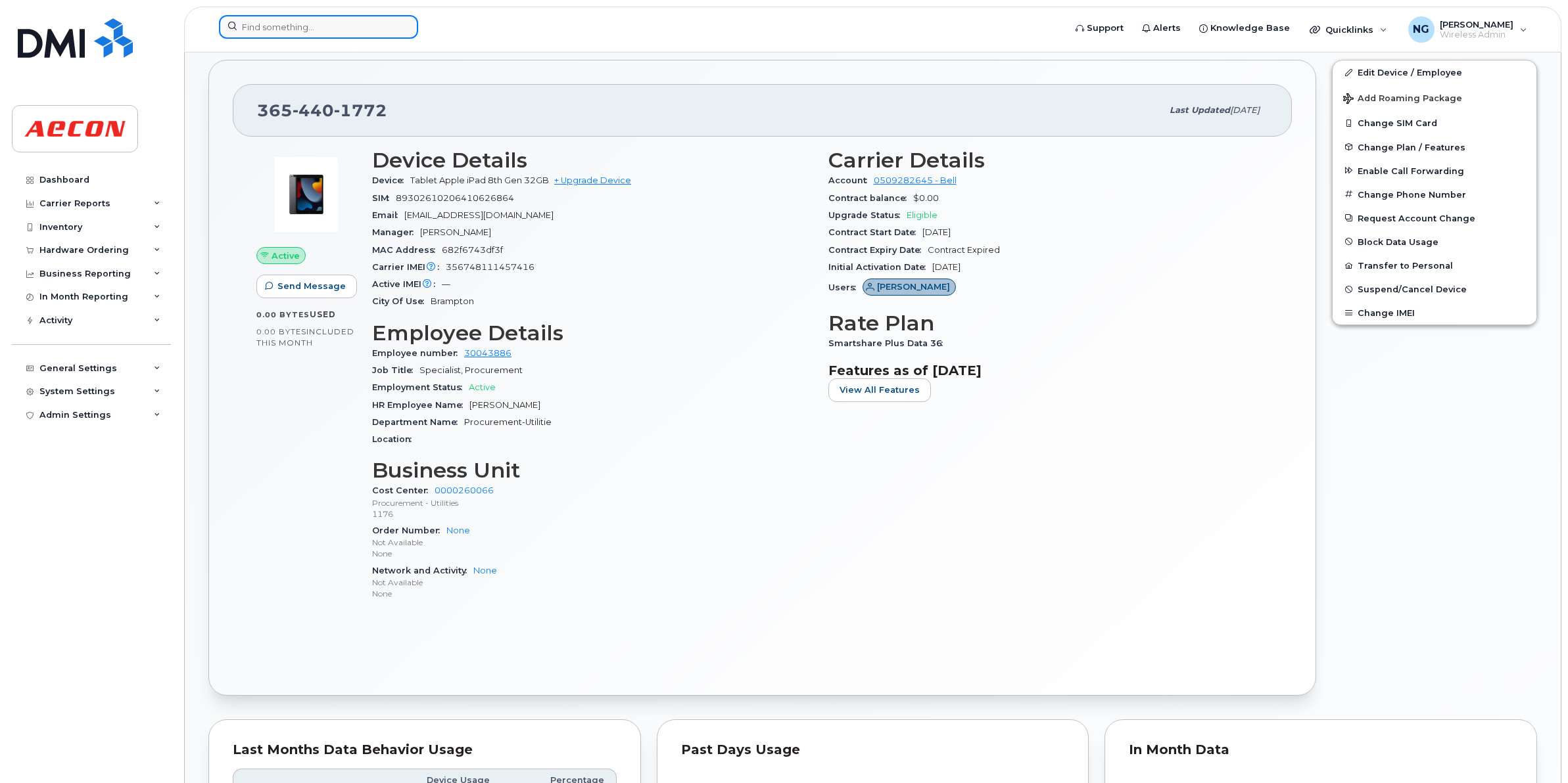
click at [280, 24] on input at bounding box center [318, 26] width 199 height 24
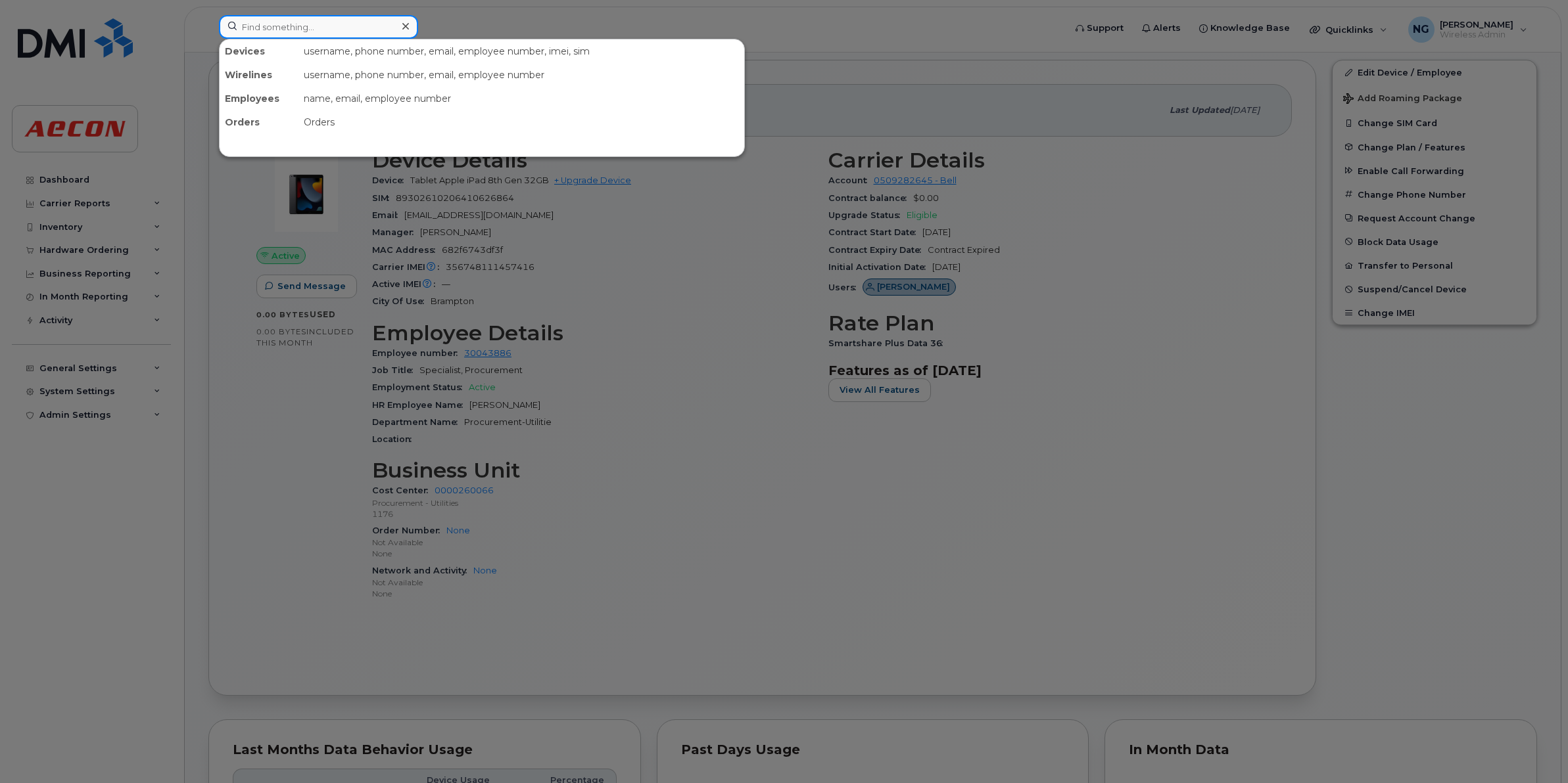
paste input "4163464336"
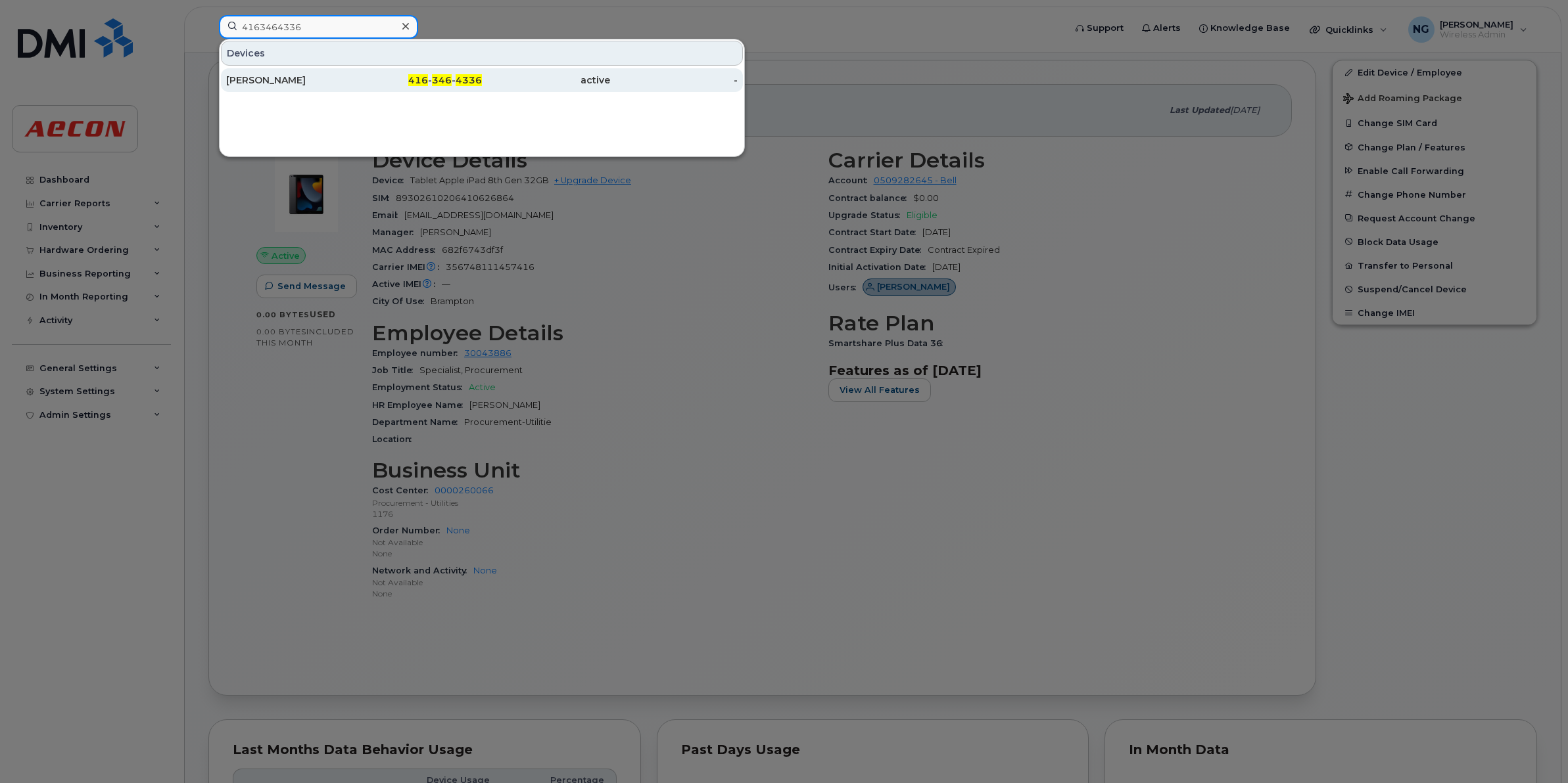
type input "4163464336"
click at [437, 84] on span "346" at bounding box center [442, 80] width 20 height 12
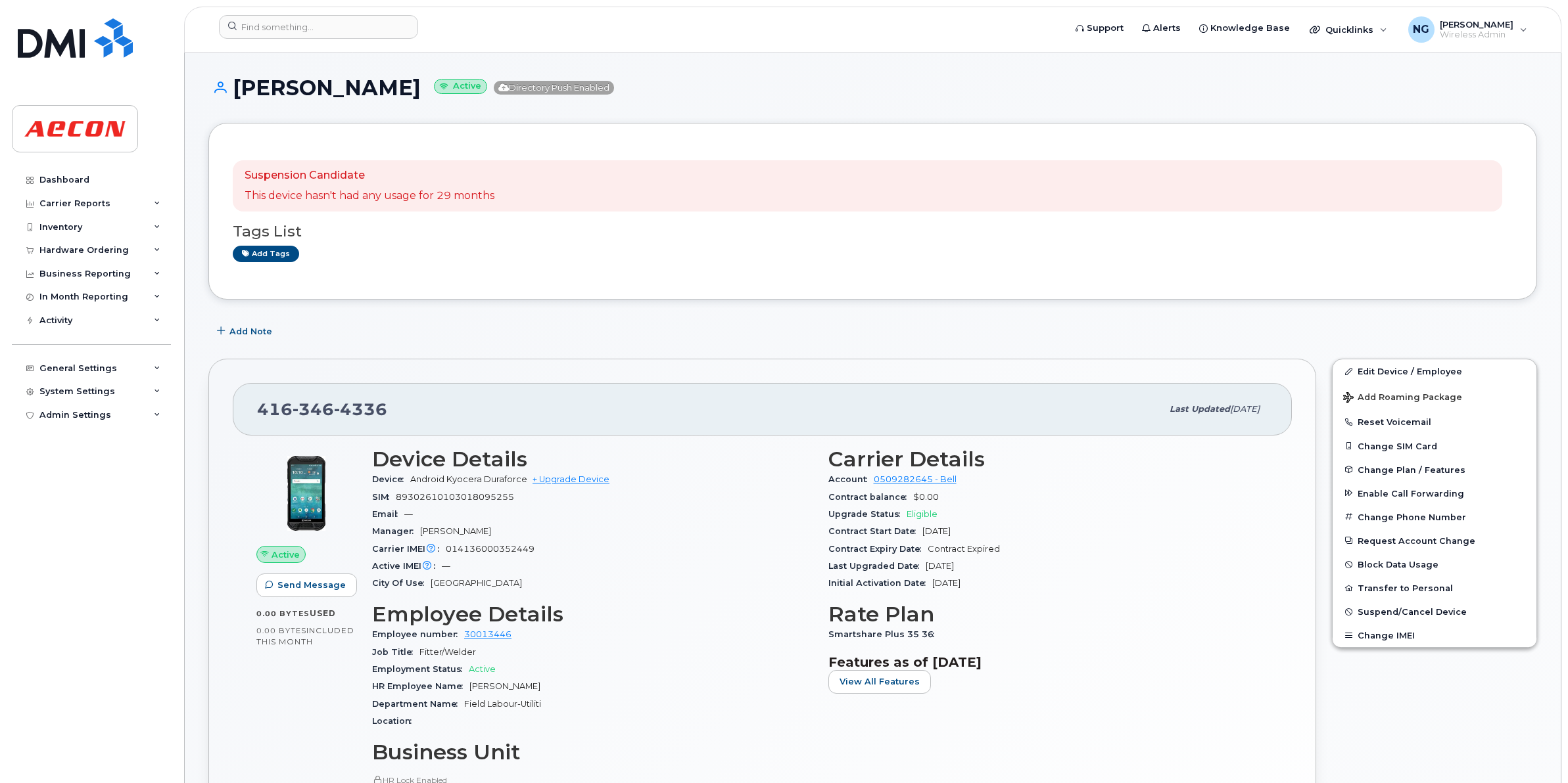
click at [702, 674] on div "Employment Status Active" at bounding box center [592, 669] width 440 height 17
drag, startPoint x: 471, startPoint y: 688, endPoint x: 548, endPoint y: 691, distance: 77.1
click at [548, 691] on div "HR Employee Name [PERSON_NAME]" at bounding box center [592, 686] width 440 height 17
drag, startPoint x: 548, startPoint y: 691, endPoint x: 491, endPoint y: 687, distance: 57.1
copy span "[PERSON_NAME]"
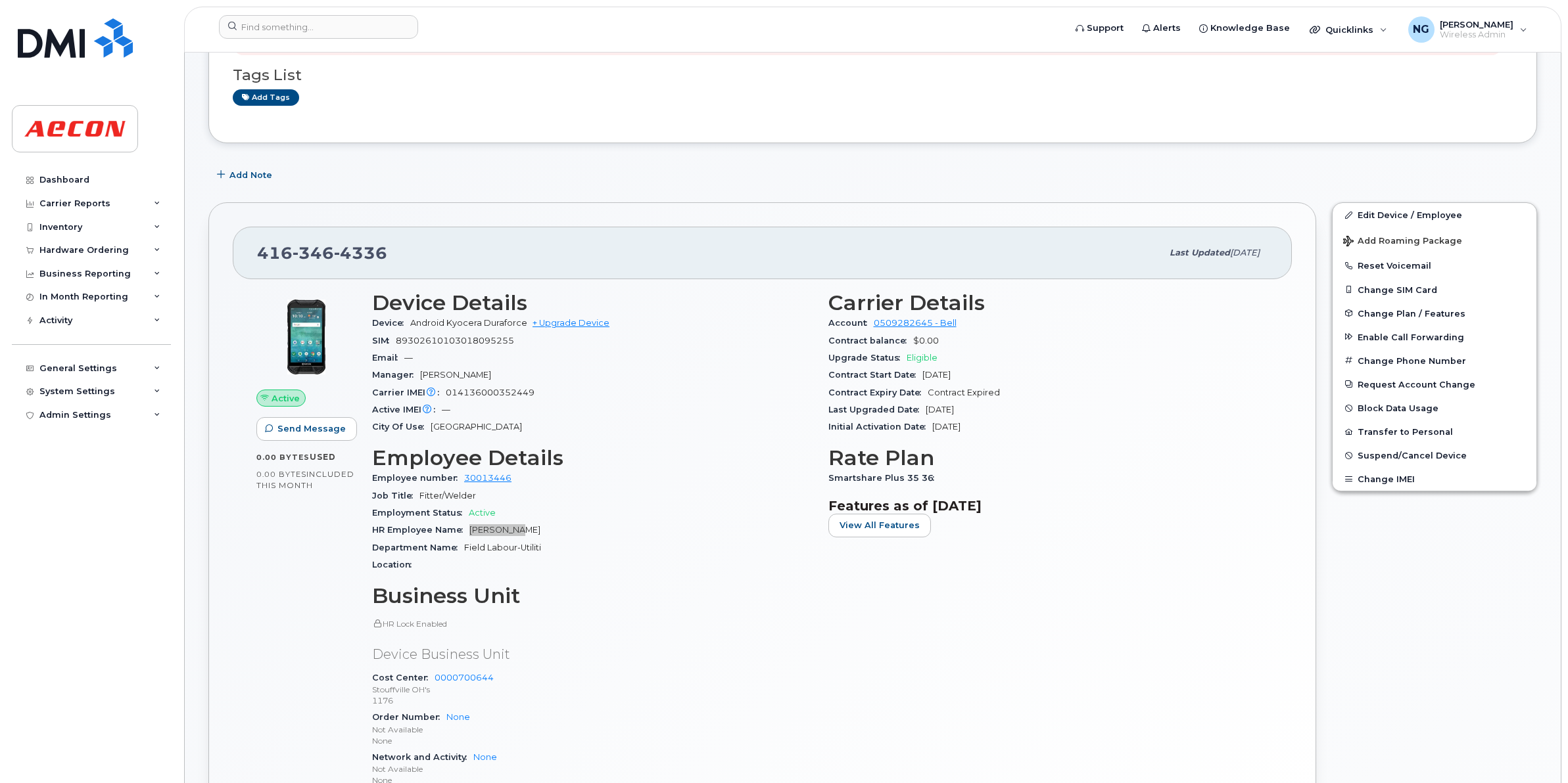
scroll to position [164, 0]
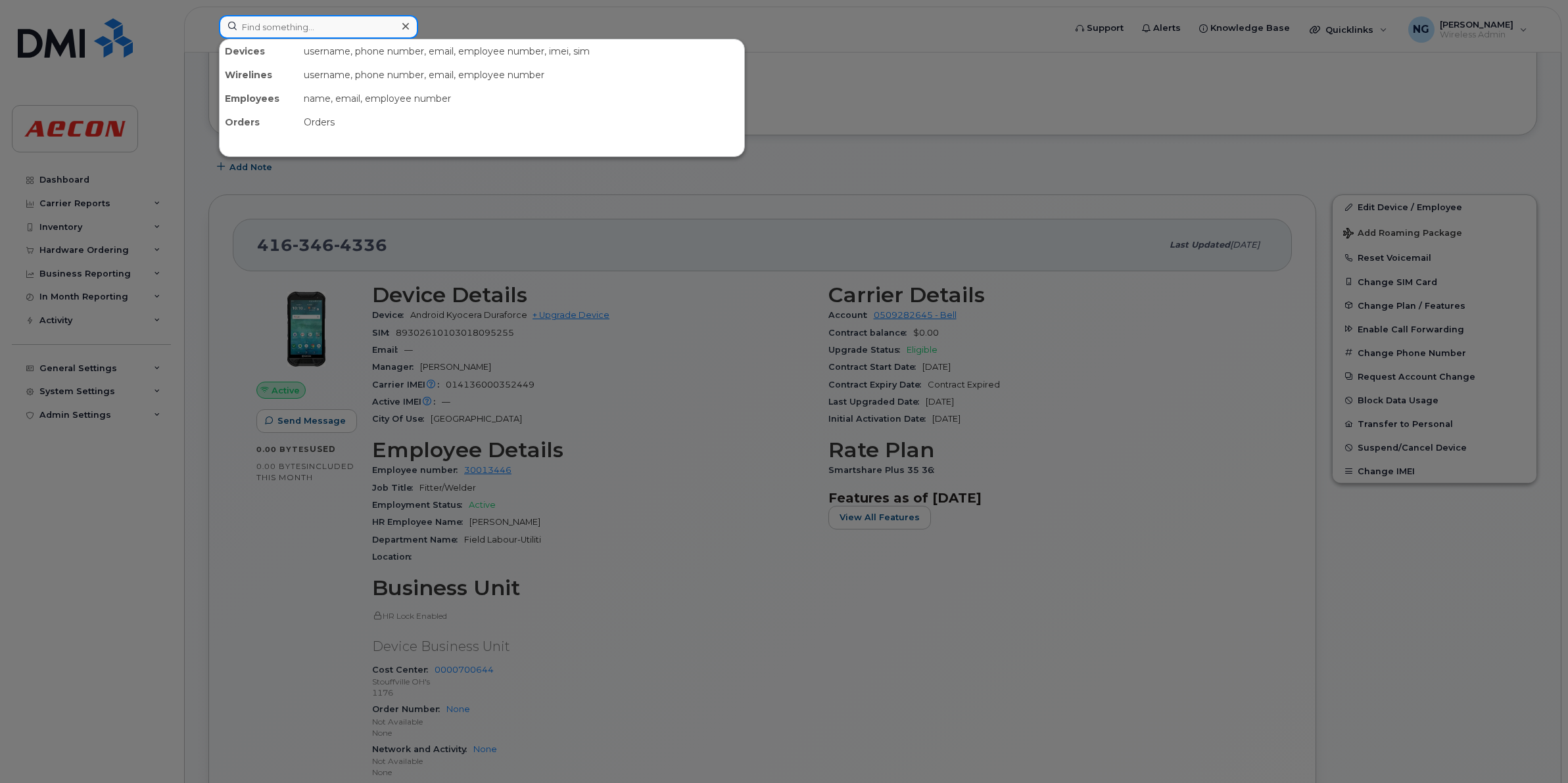
click at [296, 24] on input at bounding box center [318, 26] width 199 height 24
paste input "4164275154"
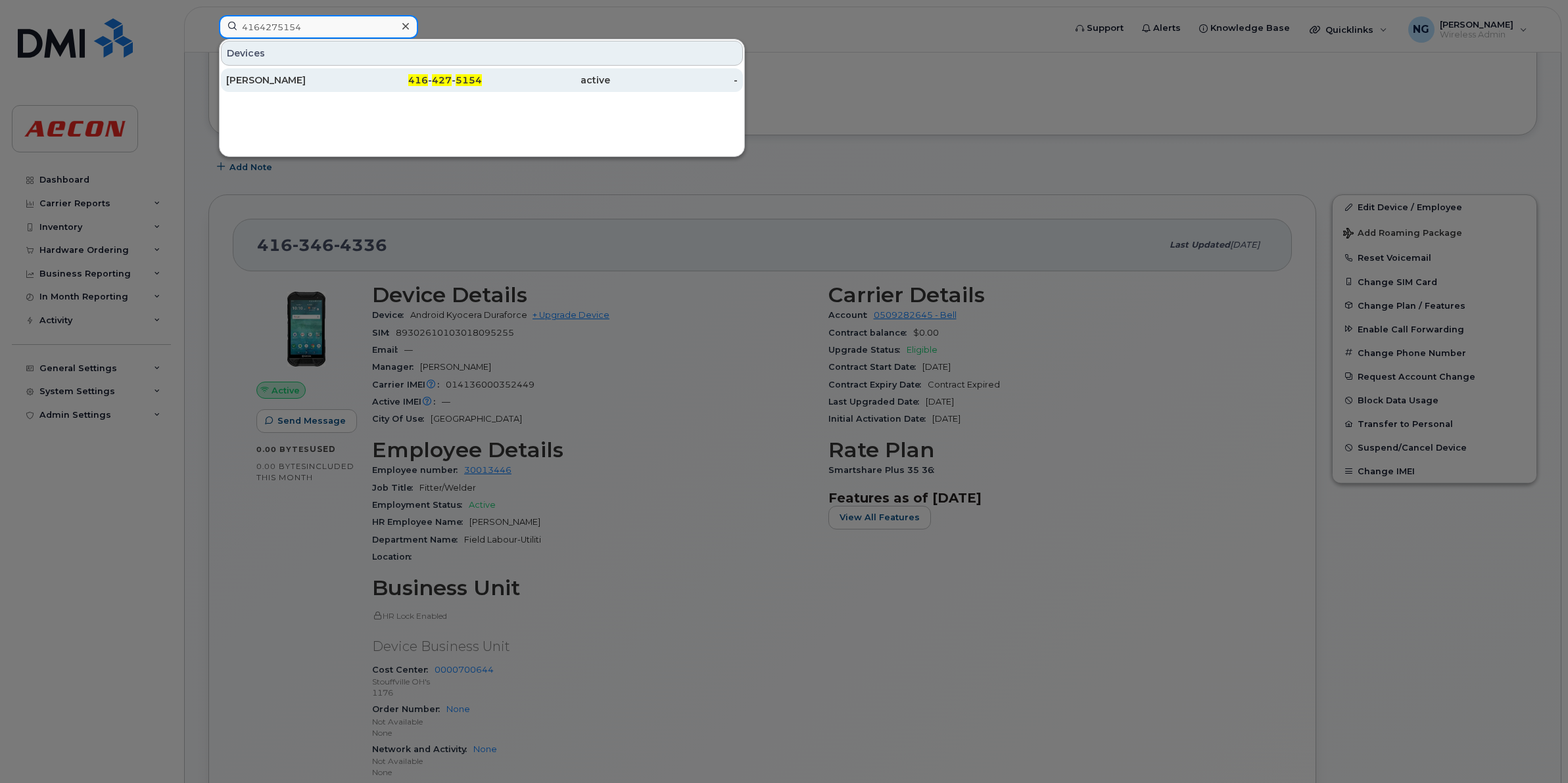
type input "4164275154"
click at [465, 81] on span "5154" at bounding box center [469, 80] width 26 height 12
drag, startPoint x: 465, startPoint y: 81, endPoint x: 459, endPoint y: 86, distance: 7.8
click at [467, 81] on span "5154" at bounding box center [469, 80] width 26 height 12
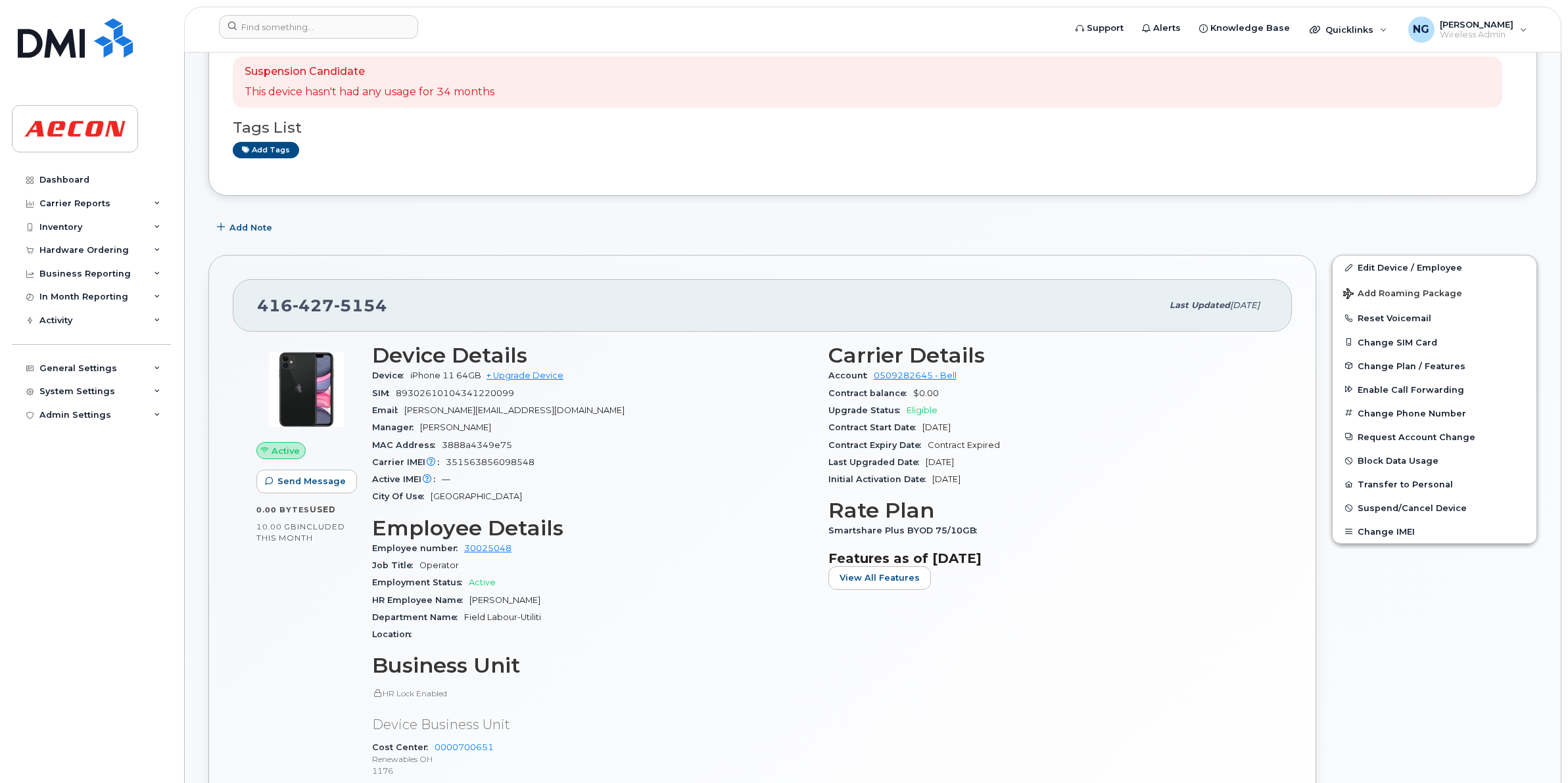
scroll to position [246, 0]
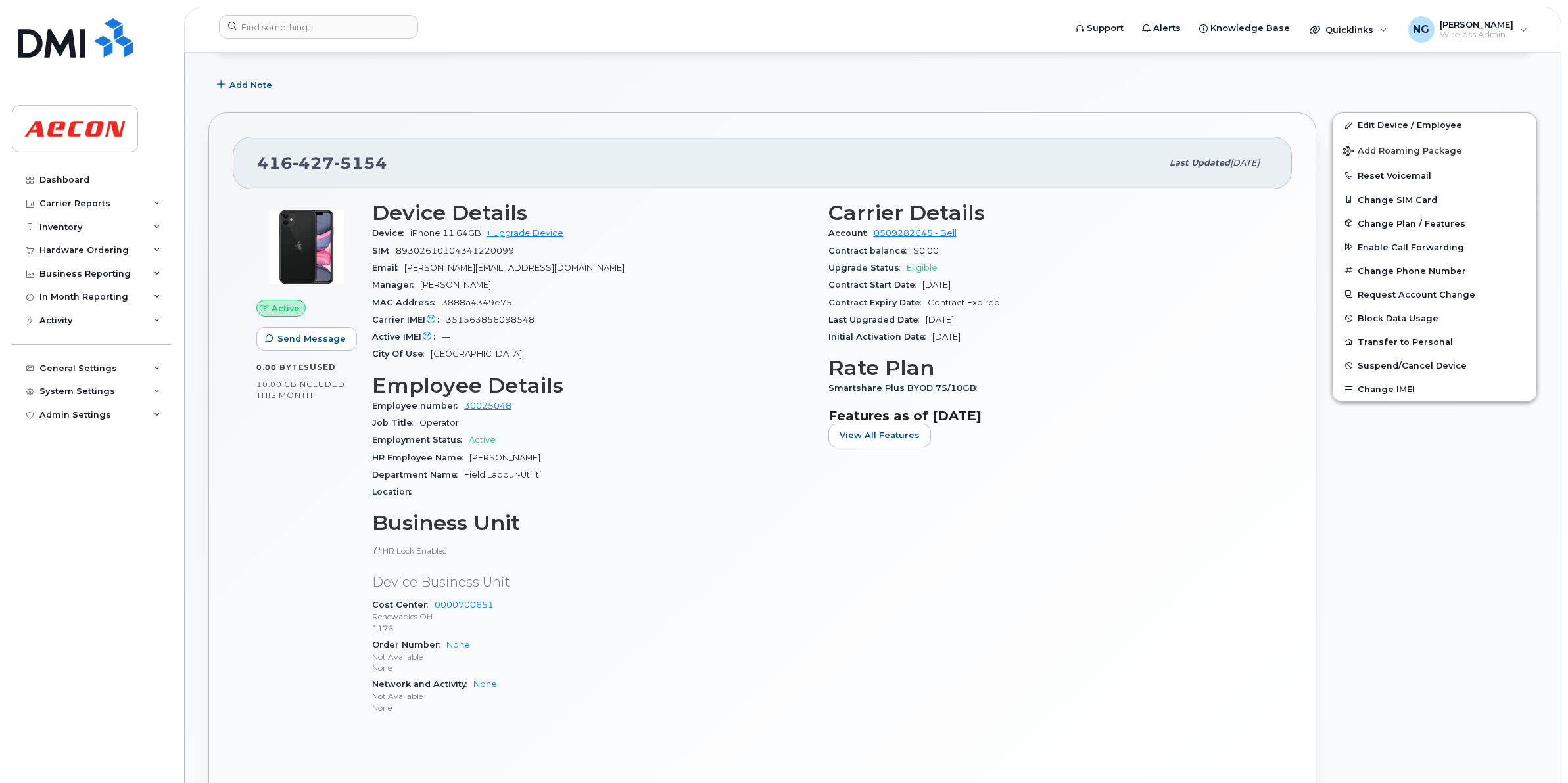
drag, startPoint x: 468, startPoint y: 458, endPoint x: 554, endPoint y: 455, distance: 86.1
click at [554, 455] on div "HR Employee Name [PERSON_NAME]" at bounding box center [592, 458] width 440 height 17
drag, startPoint x: 554, startPoint y: 455, endPoint x: 515, endPoint y: 455, distance: 39.0
copy span "[PERSON_NAME]"
drag, startPoint x: 831, startPoint y: 389, endPoint x: 968, endPoint y: 385, distance: 137.1
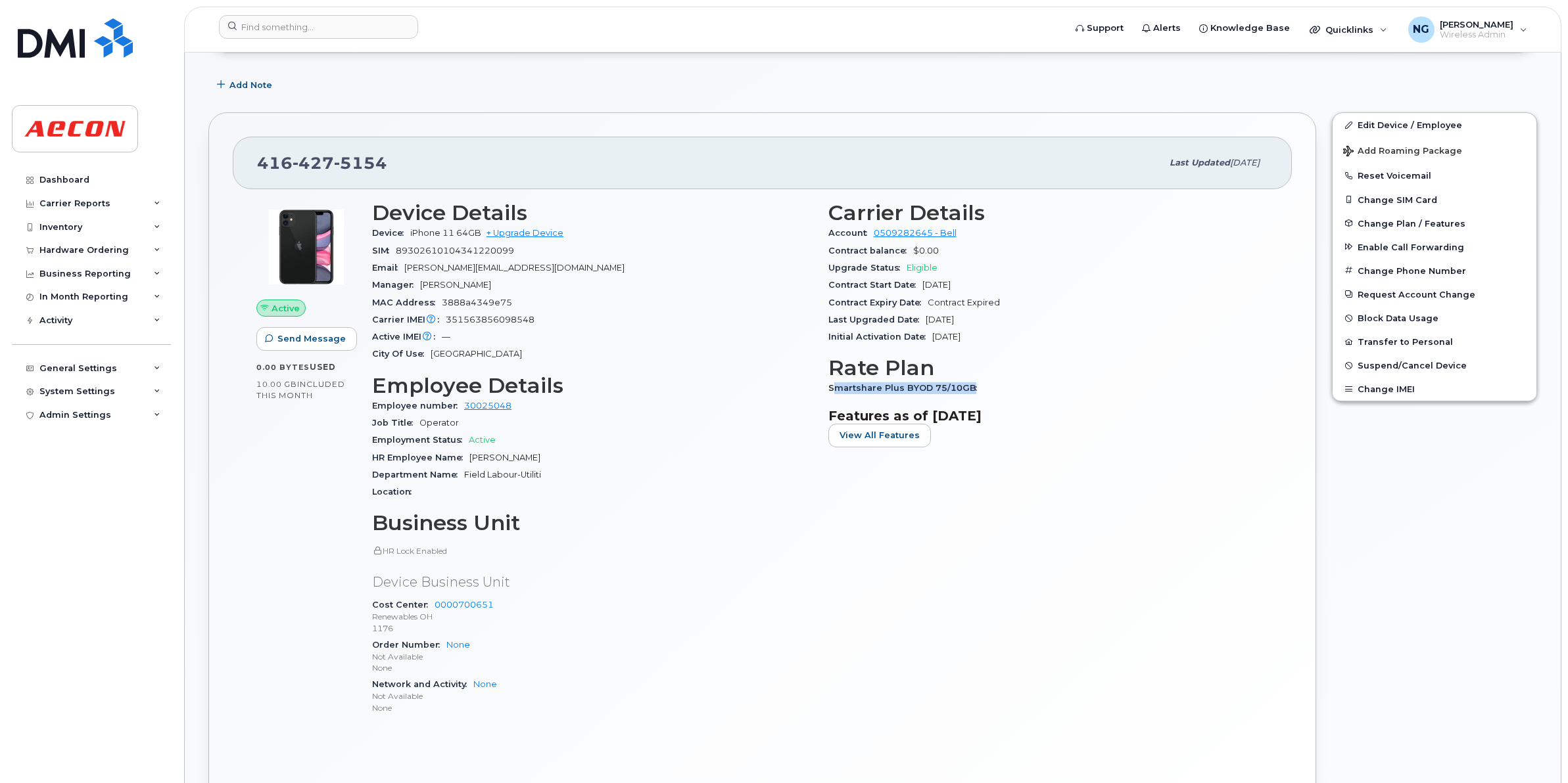
click at [968, 385] on span "Smartshare Plus BYOD 75/10GB" at bounding box center [906, 388] width 155 height 10
click at [813, 433] on div "Device Details Device iPhone 11 64GB + Upgrade Device SIM [TECHNICAL_ID] Email …" at bounding box center [592, 463] width 456 height 541
drag, startPoint x: 827, startPoint y: 389, endPoint x: 983, endPoint y: 385, distance: 156.1
click at [983, 385] on div "Carrier Details Account 0509282645 - Bell Contract balance $0.00 Upgrade Status…" at bounding box center [1049, 463] width 456 height 541
drag, startPoint x: 983, startPoint y: 385, endPoint x: 939, endPoint y: 386, distance: 44.0
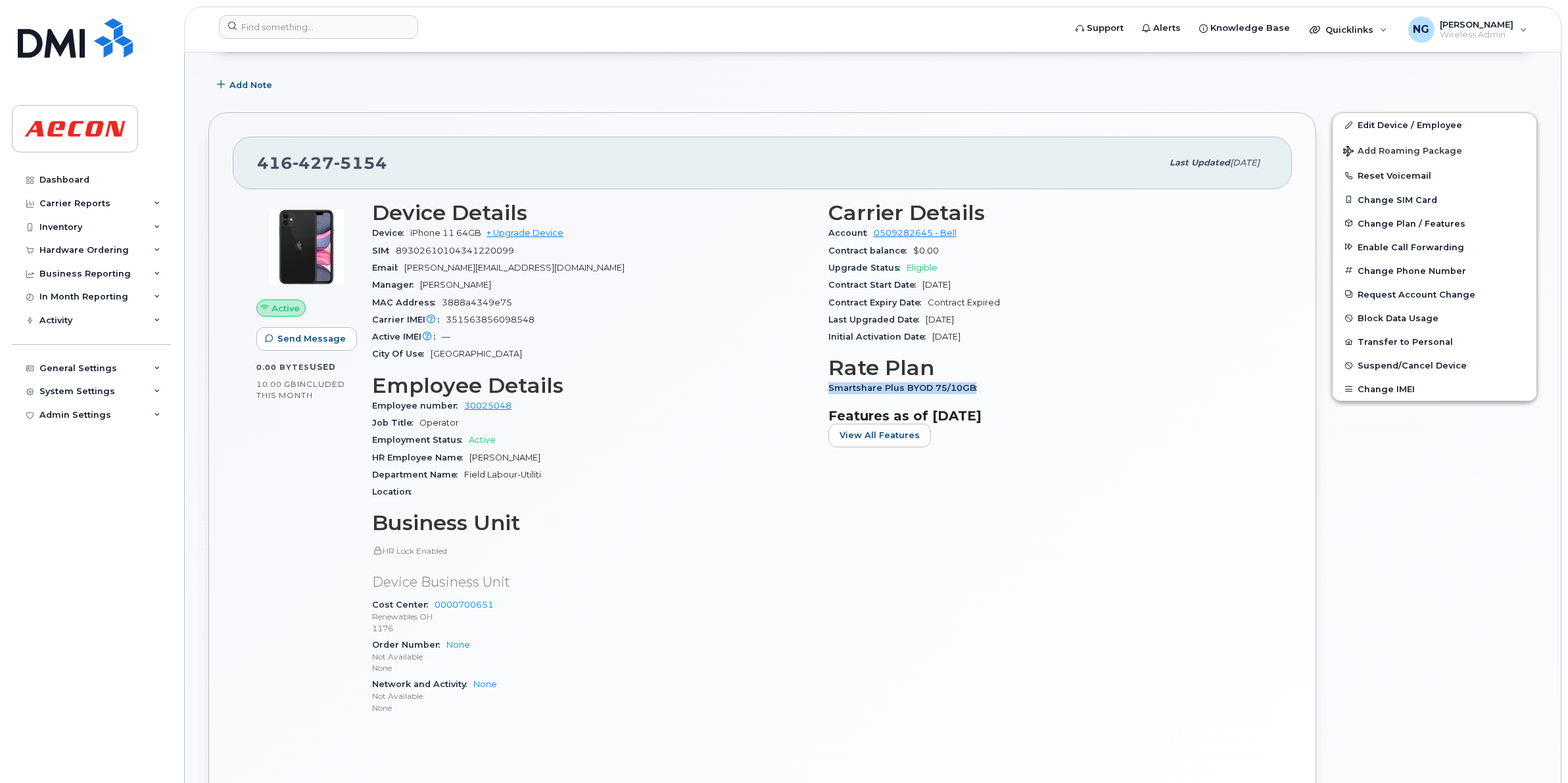
copy span "Smartshare Plus BYOD 75/10GB"
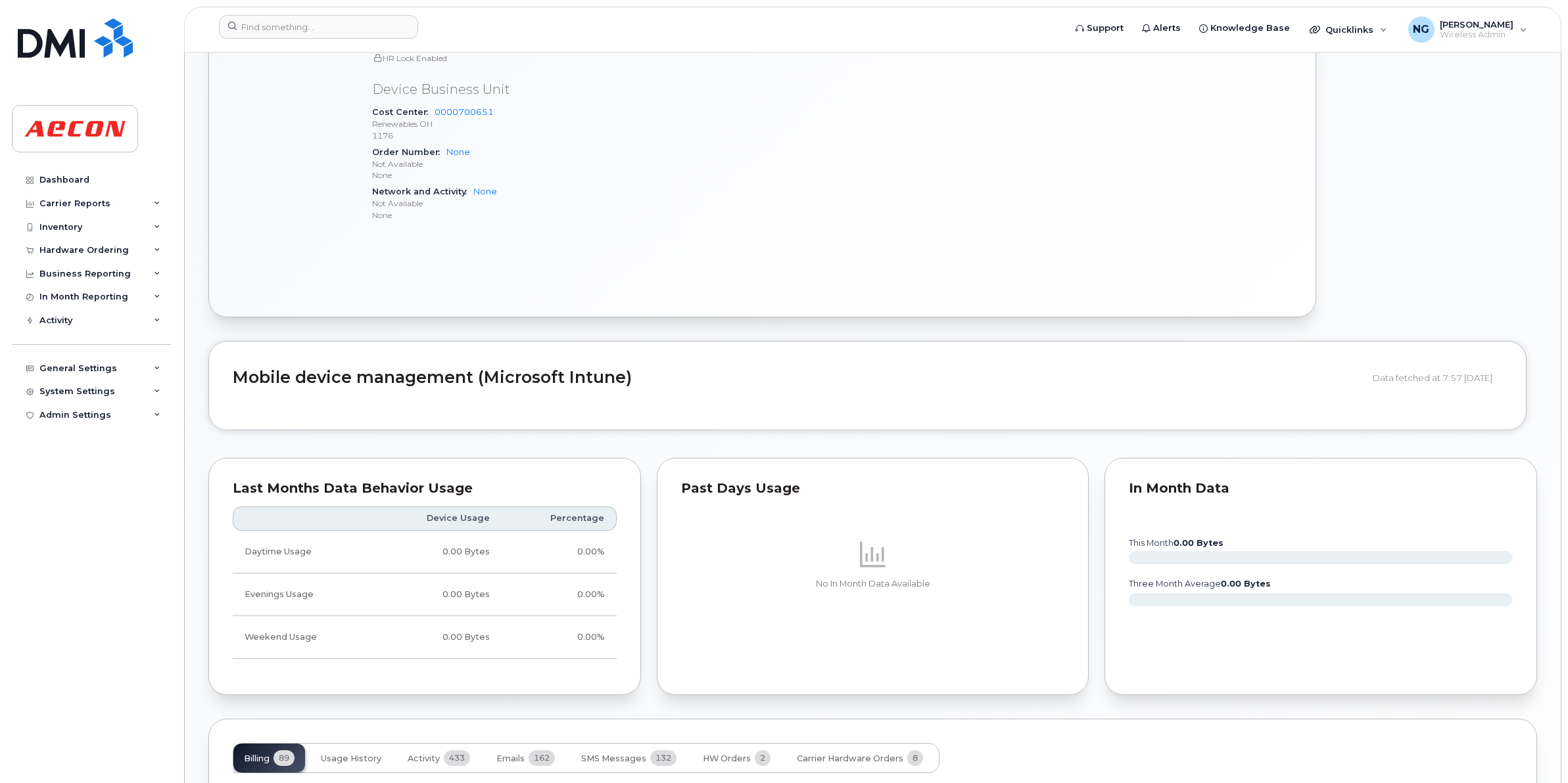
scroll to position [1068, 0]
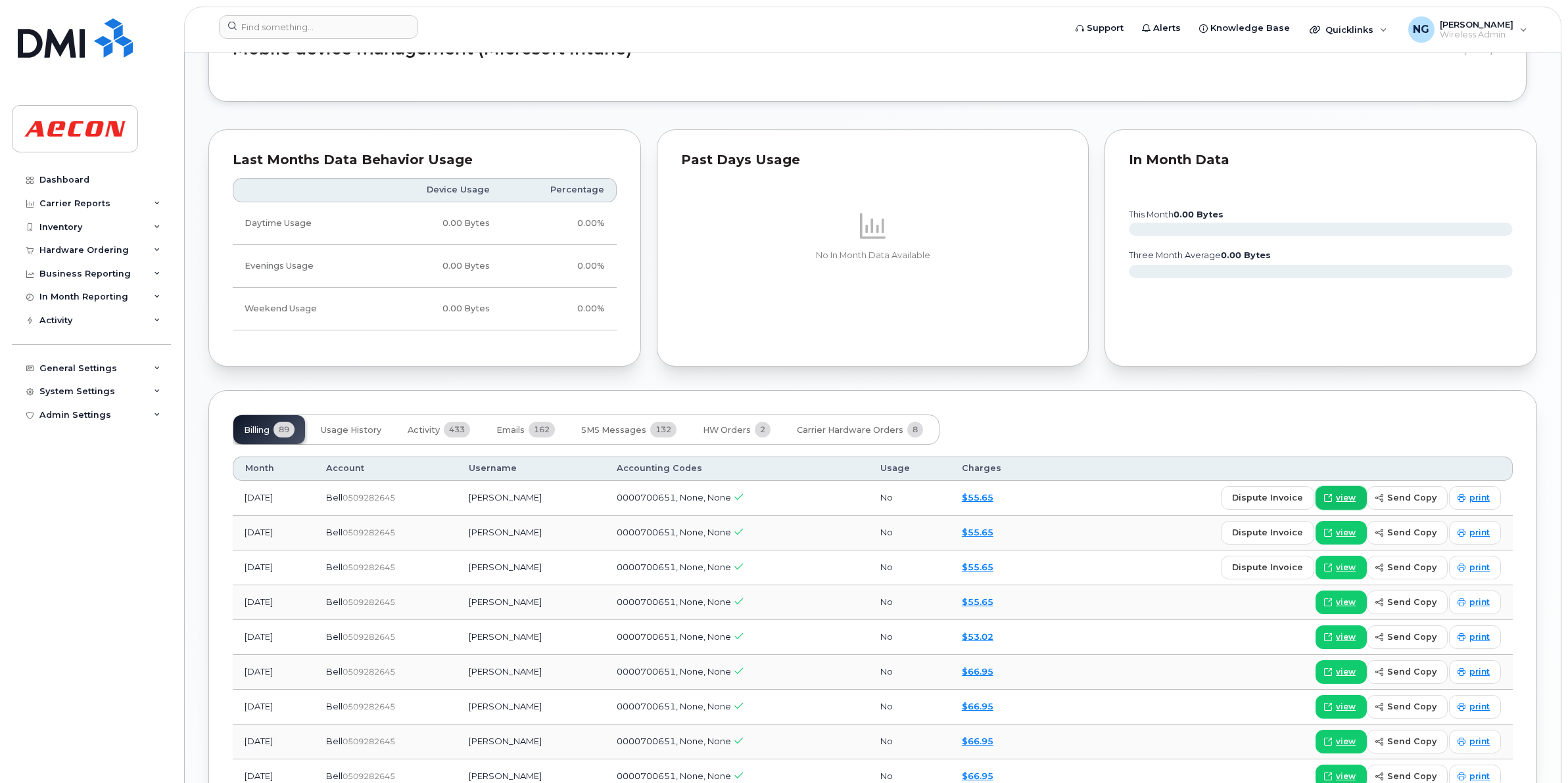
click at [1343, 493] on link "view" at bounding box center [1341, 497] width 51 height 24
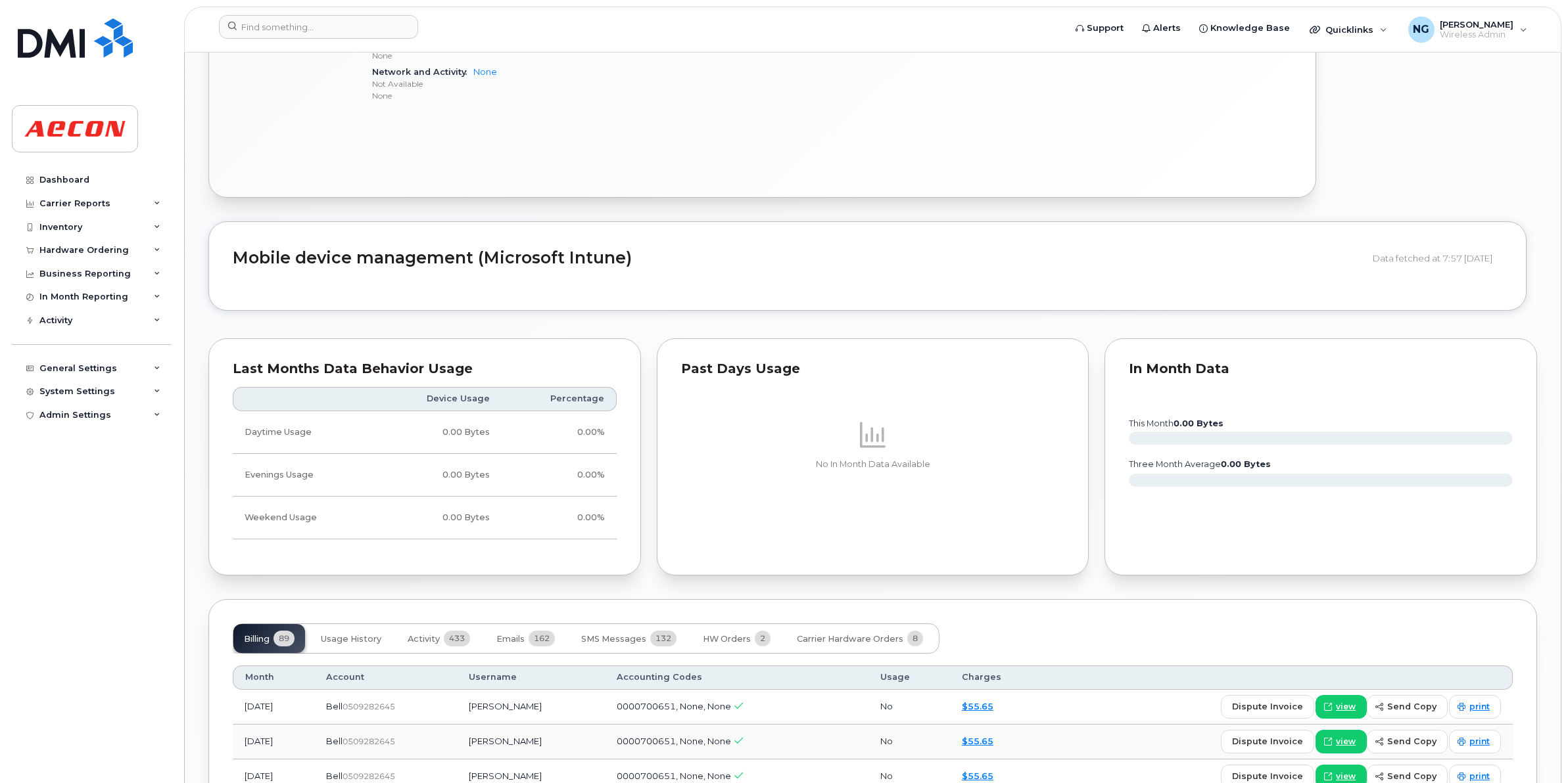
scroll to position [575, 0]
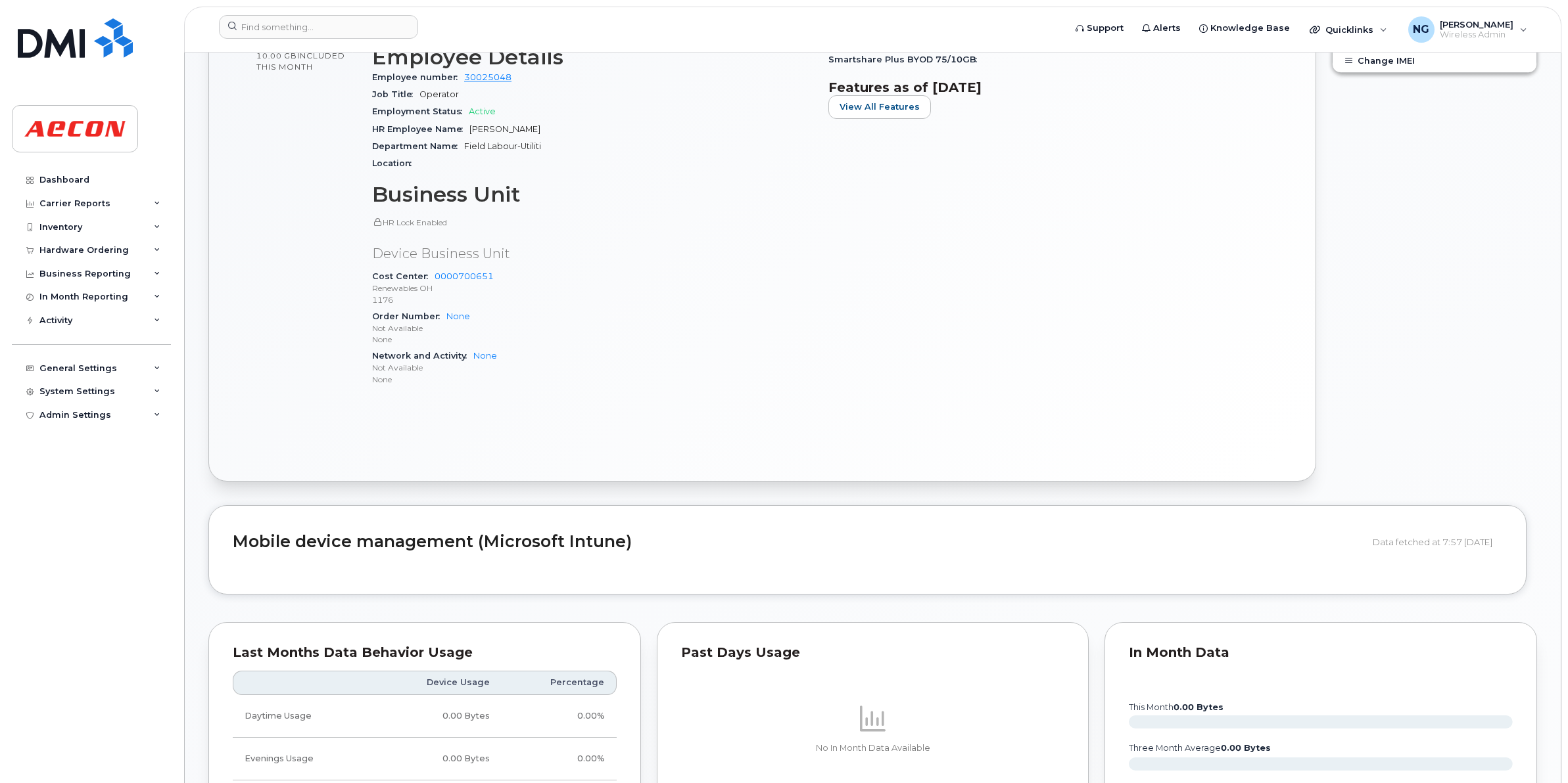
click at [787, 371] on p "Not Available" at bounding box center [592, 367] width 440 height 11
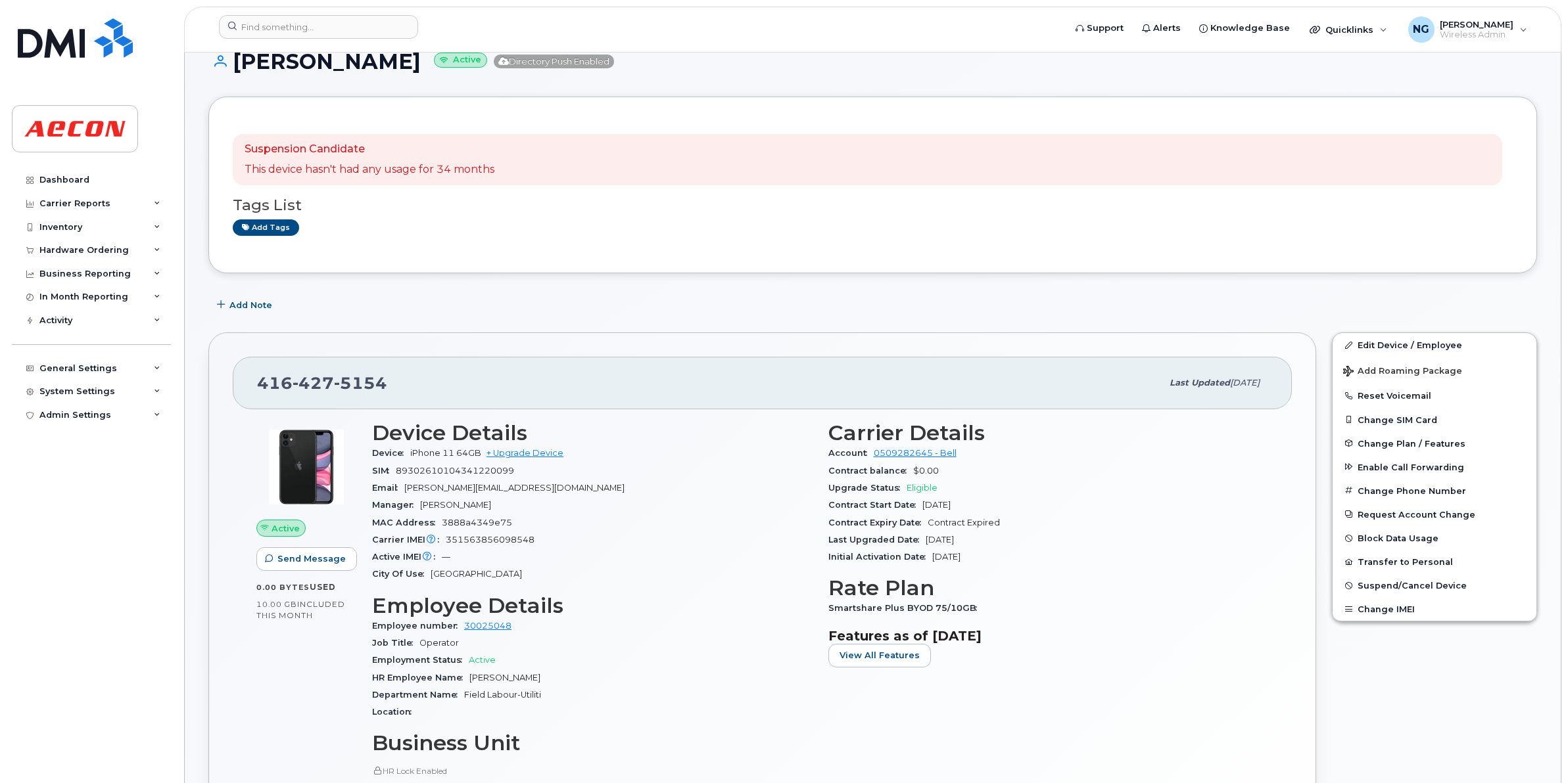
scroll to position [0, 0]
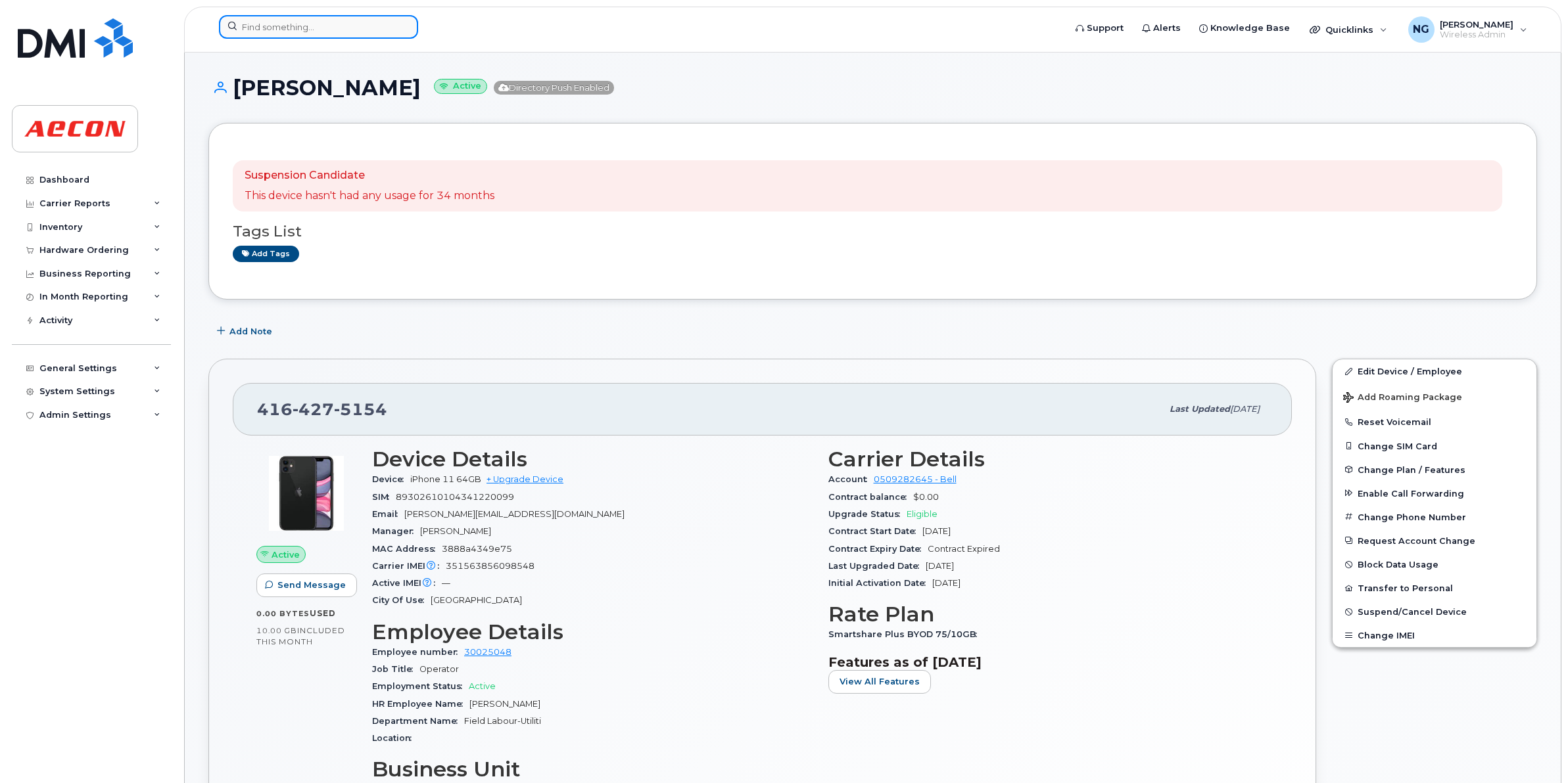
click at [260, 24] on input at bounding box center [318, 26] width 199 height 24
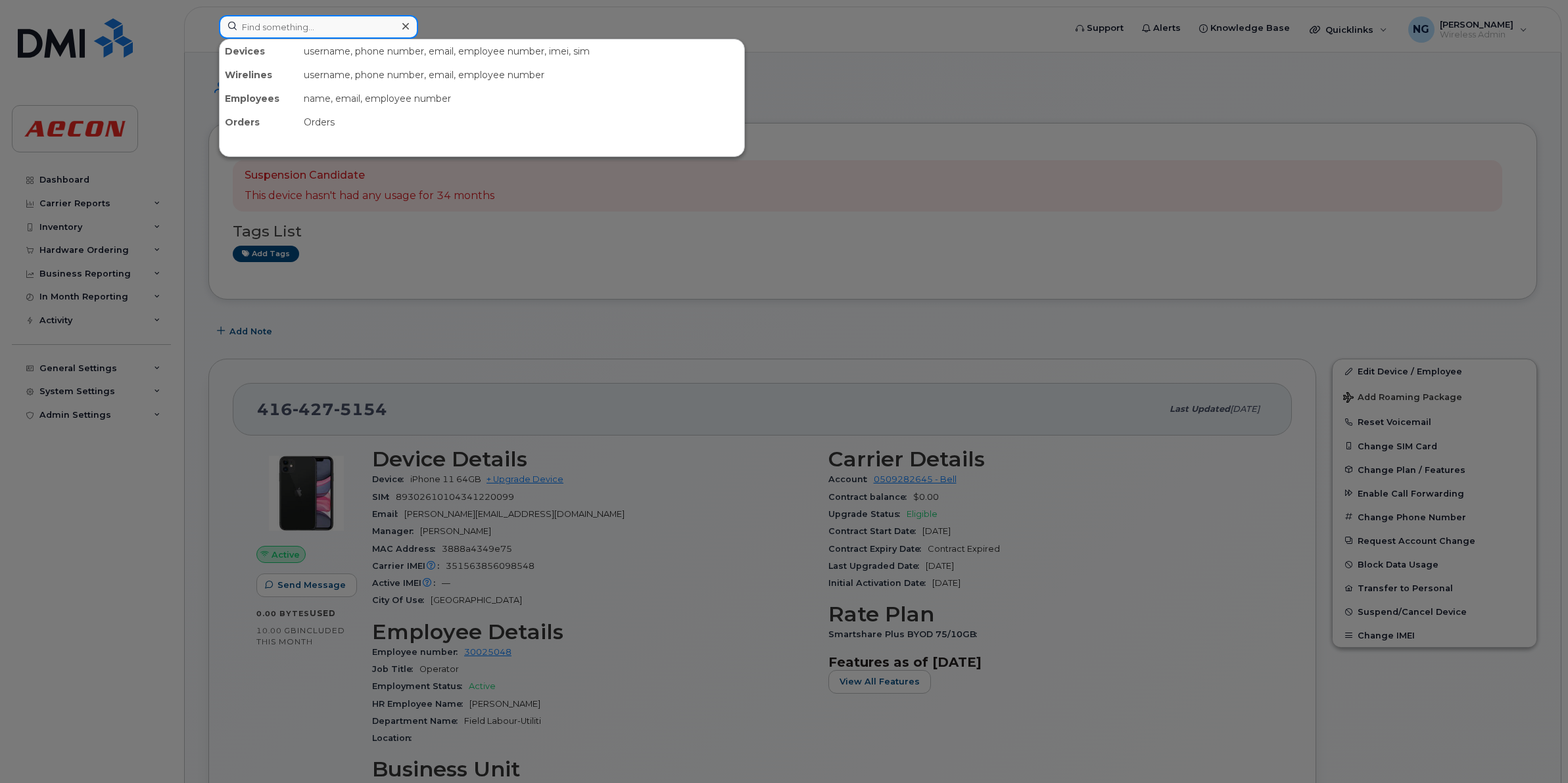
paste input "4165705260"
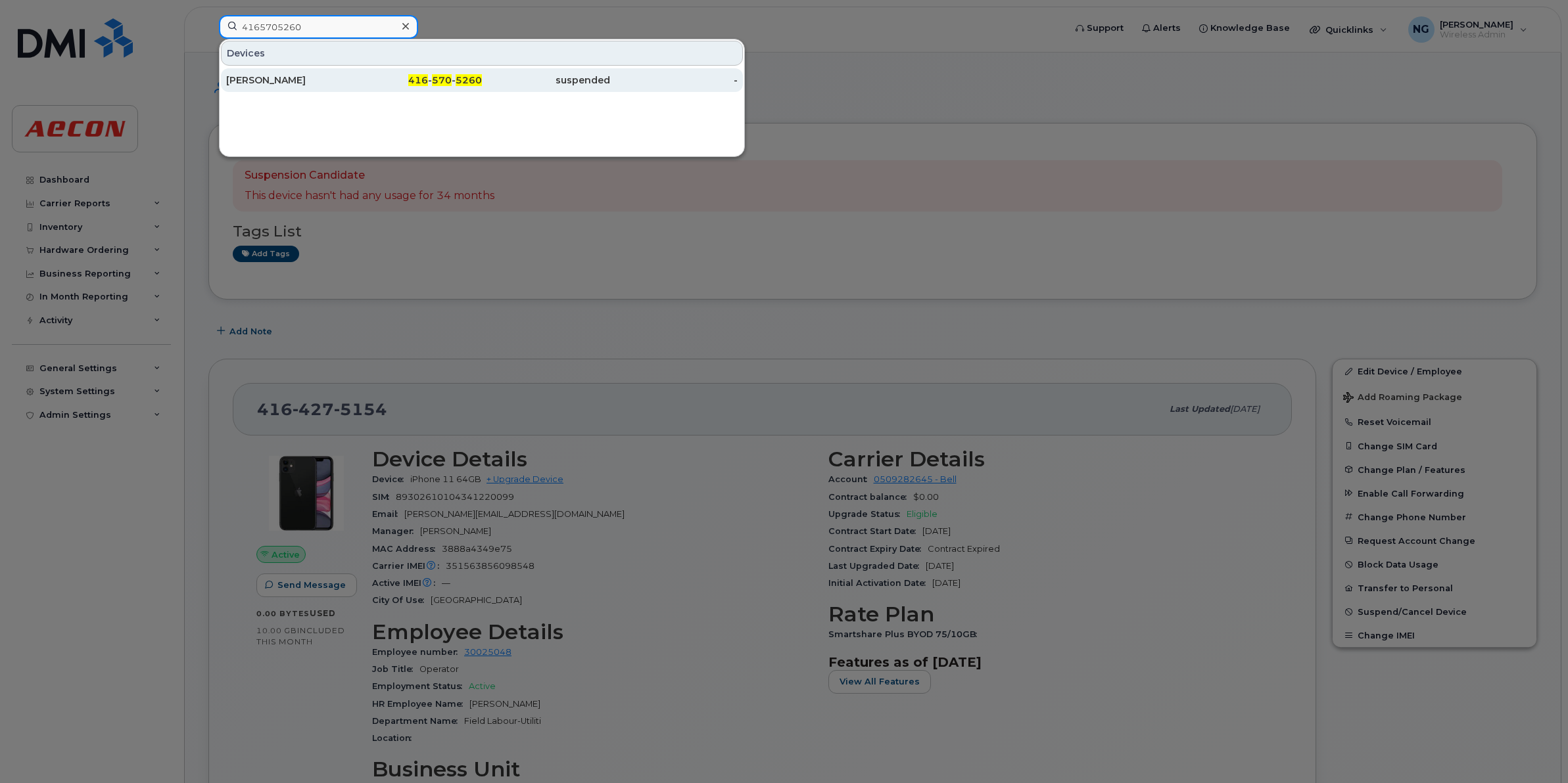
type input "4165705260"
click at [436, 77] on span "570" at bounding box center [442, 80] width 20 height 12
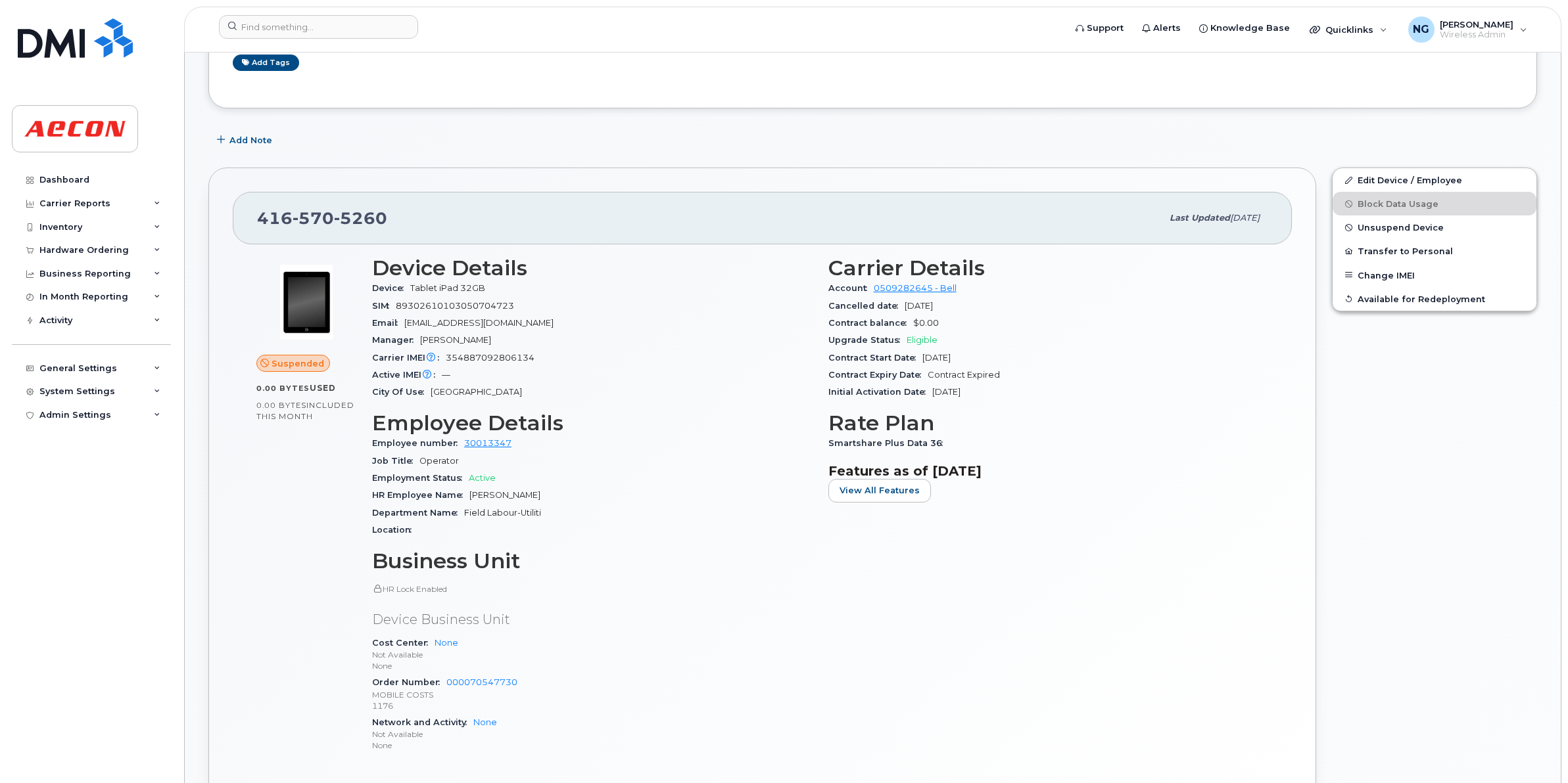
scroll to position [329, 0]
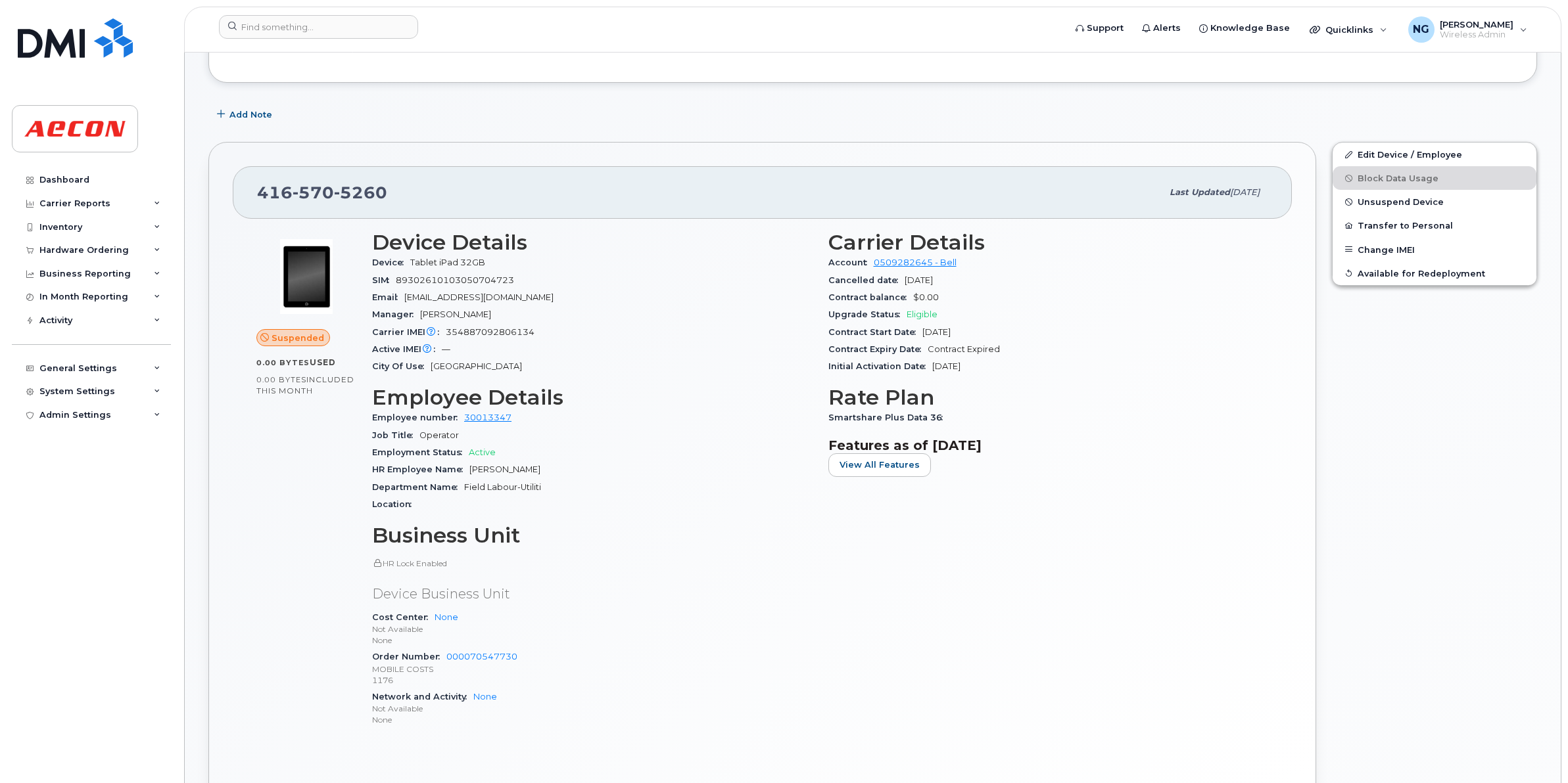
drag, startPoint x: 470, startPoint y: 468, endPoint x: 619, endPoint y: 468, distance: 149.0
click at [619, 468] on div "HR Employee Name [PERSON_NAME]" at bounding box center [592, 469] width 440 height 17
drag, startPoint x: 619, startPoint y: 468, endPoint x: 533, endPoint y: 470, distance: 86.0
copy span "[PERSON_NAME]"
click at [540, 473] on span "[PERSON_NAME]" at bounding box center [504, 469] width 71 height 10
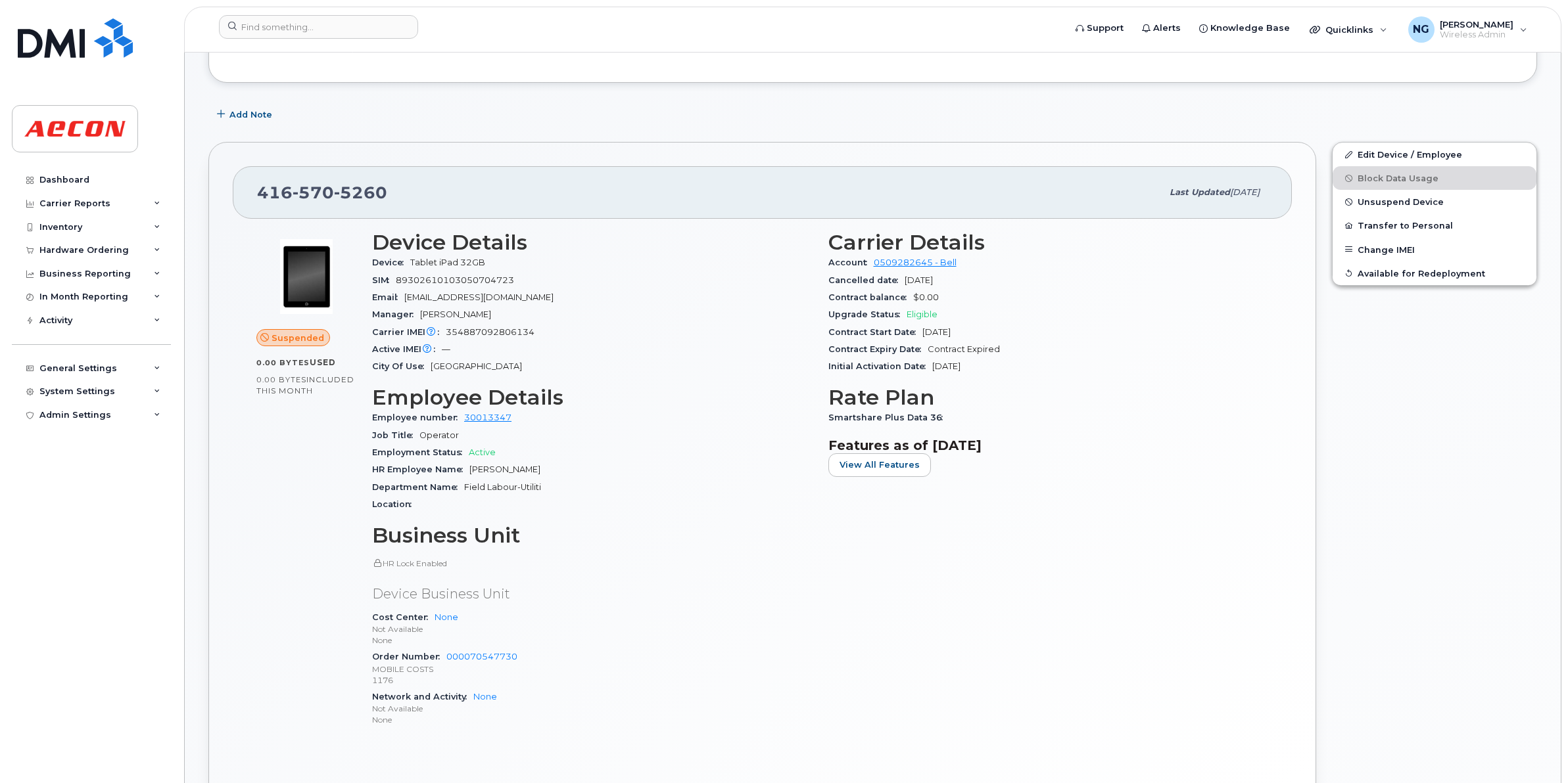
drag, startPoint x: 497, startPoint y: 468, endPoint x: 617, endPoint y: 464, distance: 120.1
click at [617, 464] on div "HR Employee Name [PERSON_NAME]" at bounding box center [592, 469] width 440 height 17
drag, startPoint x: 617, startPoint y: 464, endPoint x: 529, endPoint y: 465, distance: 88.0
click at [835, 432] on div "Carrier Details Account 0509282645 - Bell Cancelled date Aug 31, 2025 Contract …" at bounding box center [1049, 485] width 456 height 524
drag, startPoint x: 825, startPoint y: 415, endPoint x: 958, endPoint y: 412, distance: 133.0
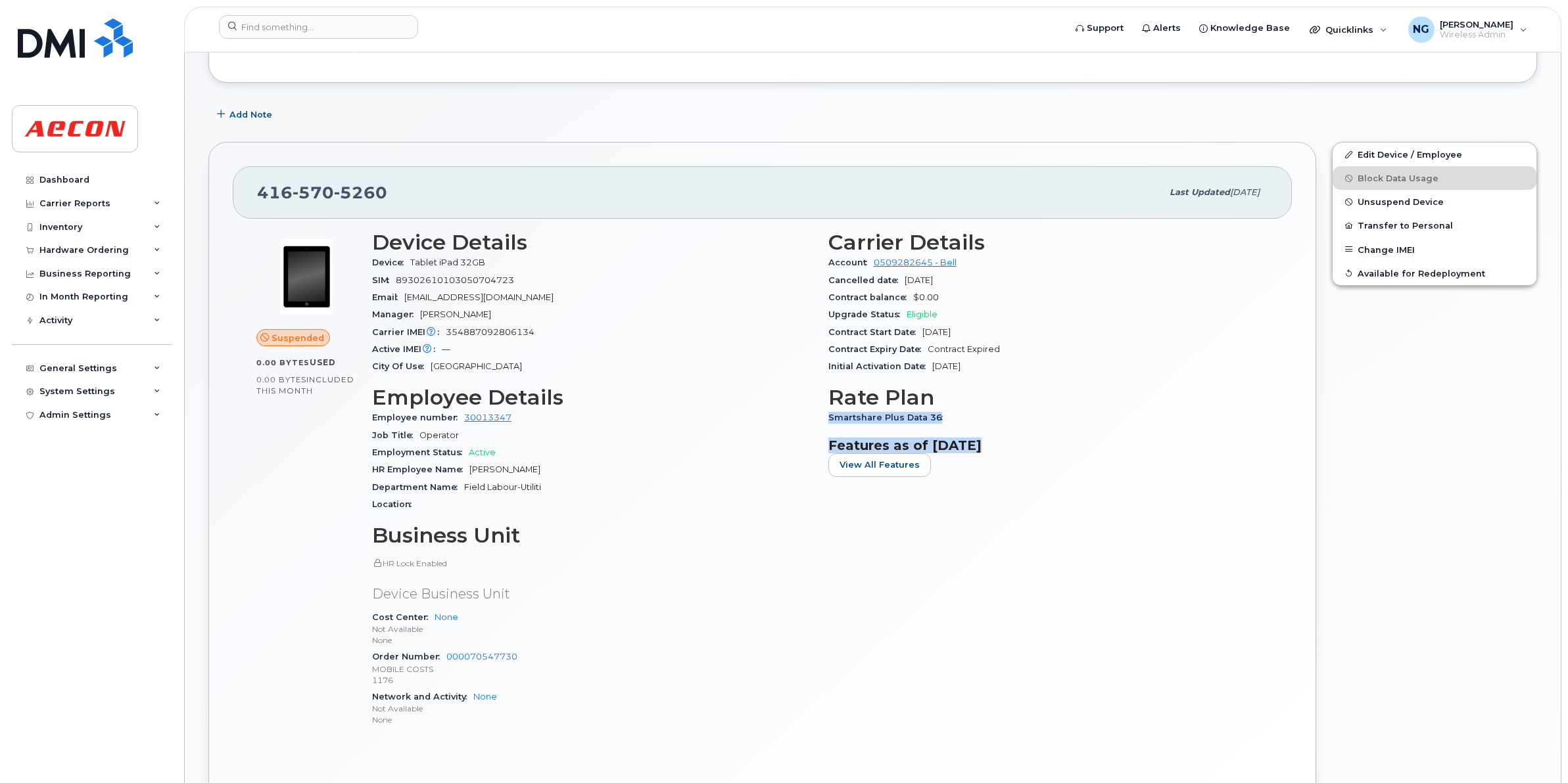
click at [963, 415] on div "Carrier Details Account 0509282645 - Bell Cancelled date Aug 31, 2025 Contract …" at bounding box center [1049, 485] width 456 height 524
drag, startPoint x: 958, startPoint y: 412, endPoint x: 901, endPoint y: 417, distance: 57.2
copy span "Smartshare Plus Data 36"
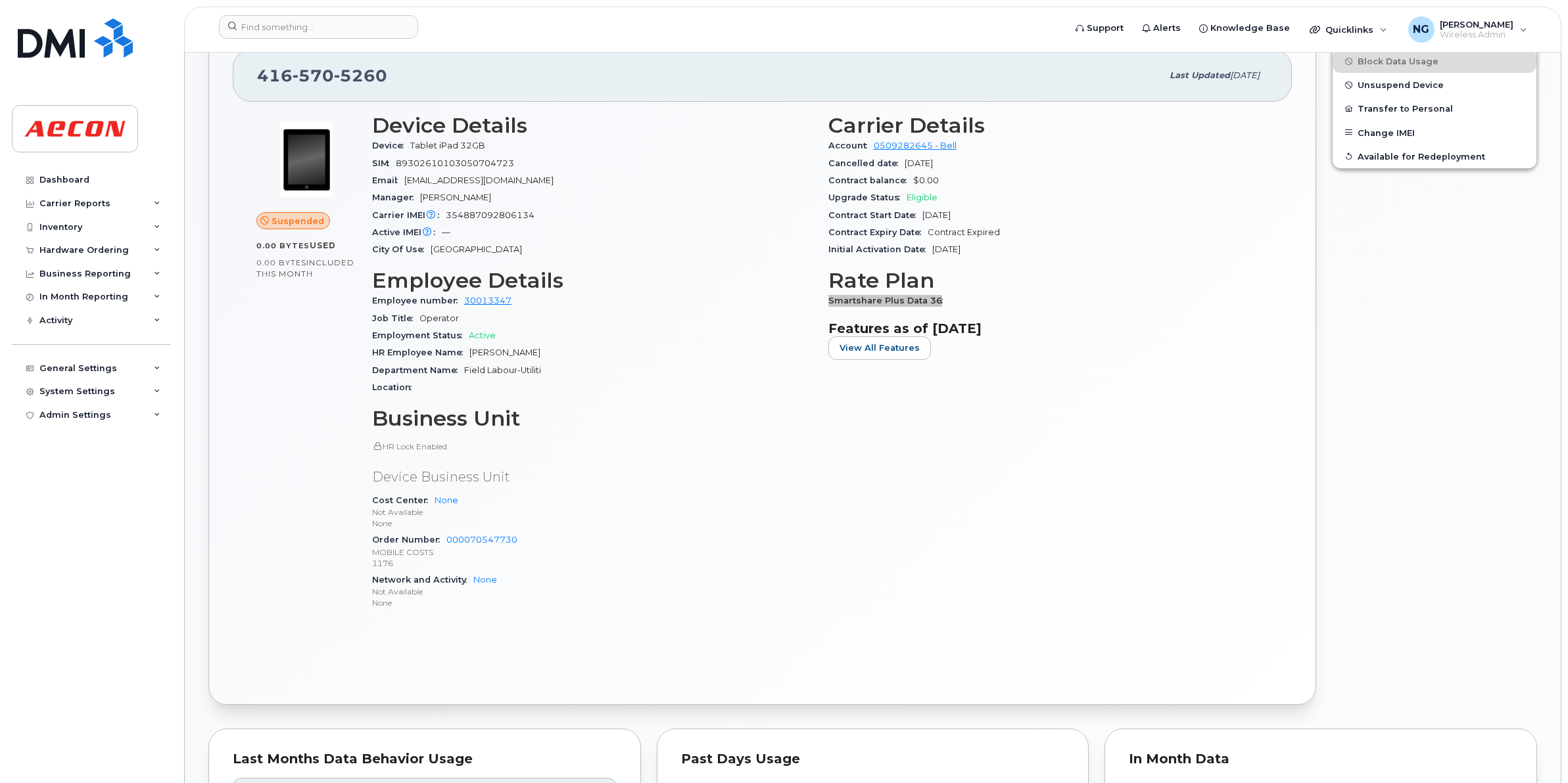
scroll to position [246, 0]
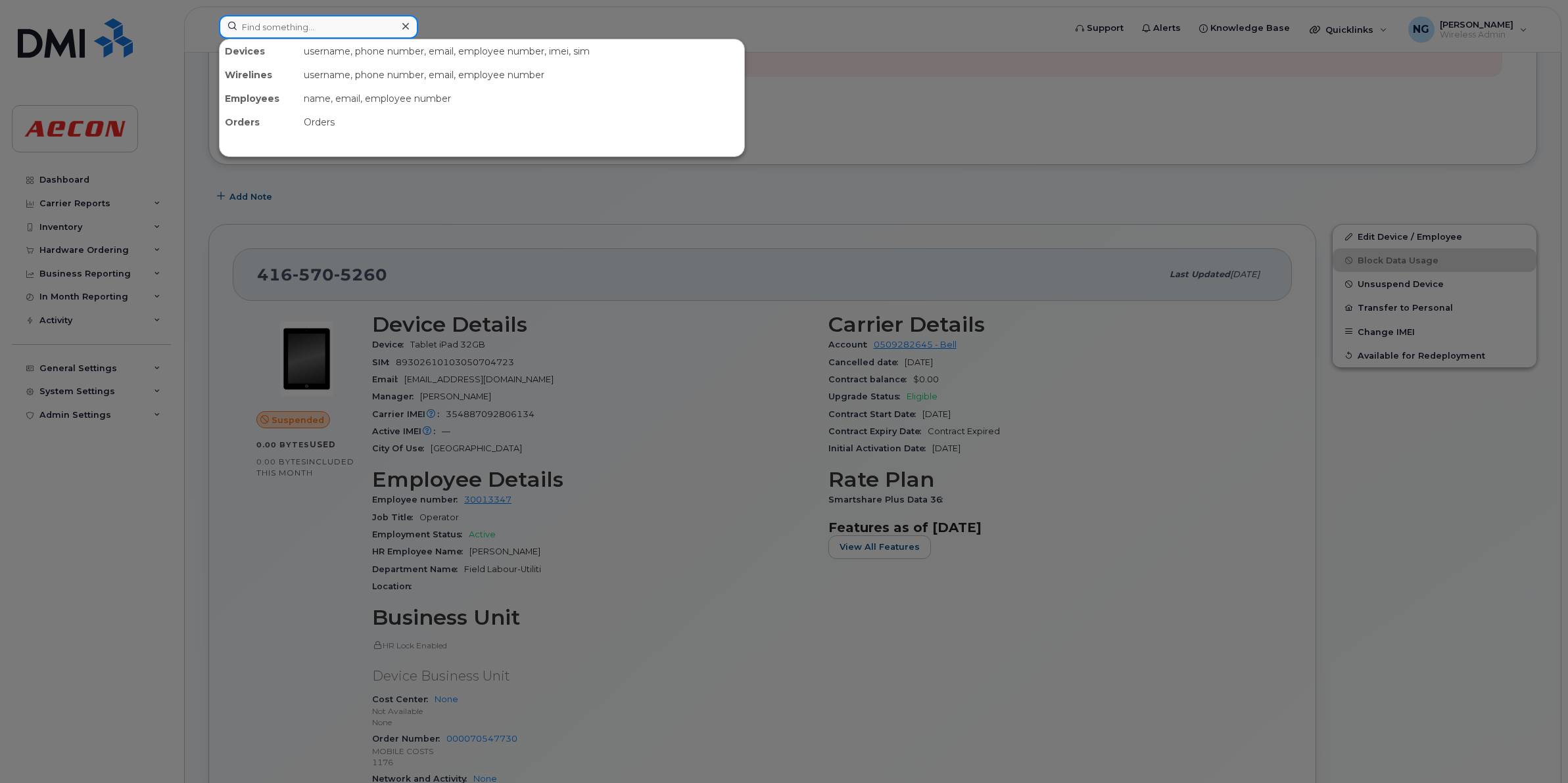
click at [283, 17] on input at bounding box center [318, 26] width 199 height 24
paste input "4166596410"
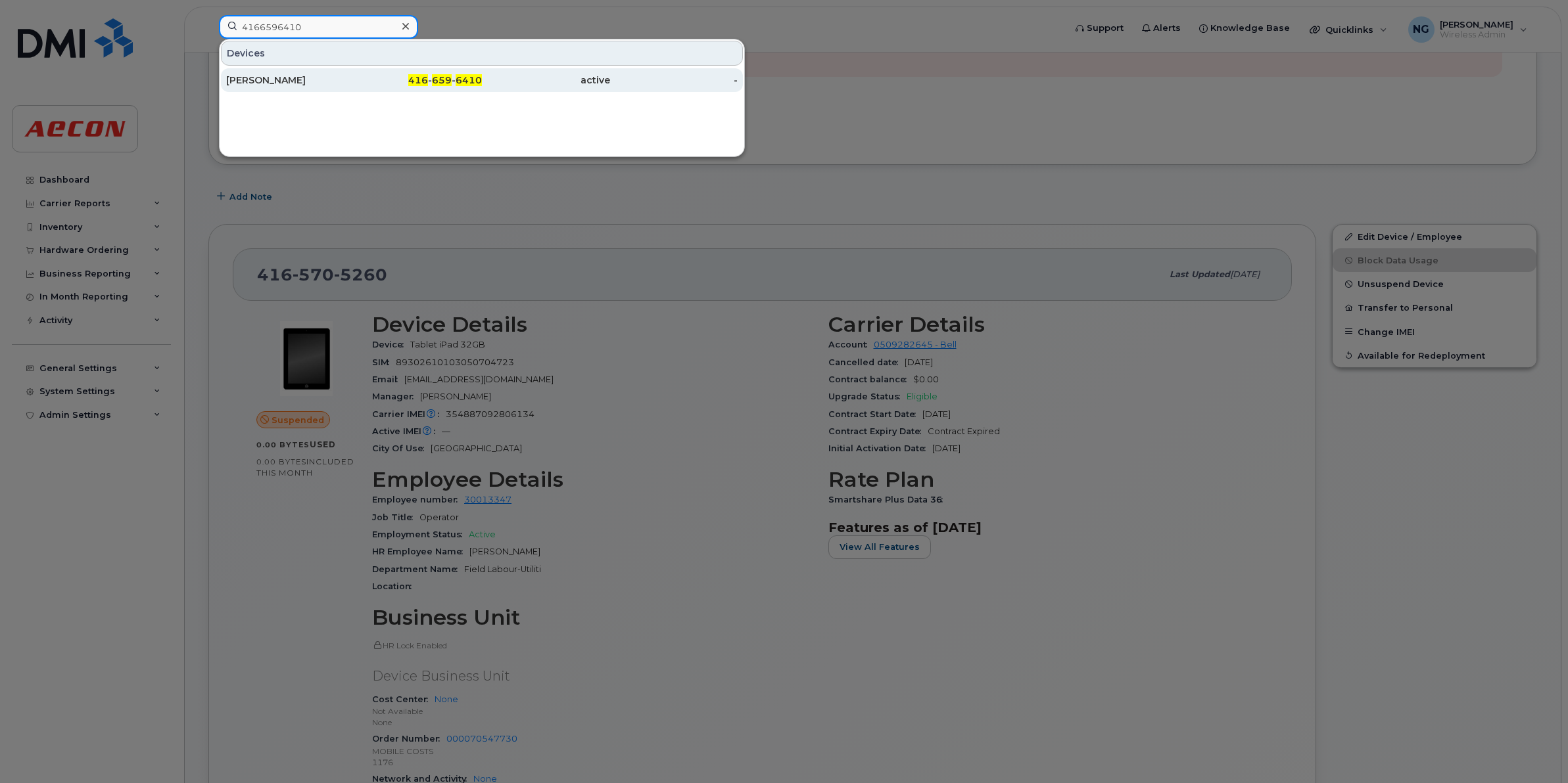
type input "4166596410"
click at [437, 82] on span "659" at bounding box center [442, 80] width 20 height 12
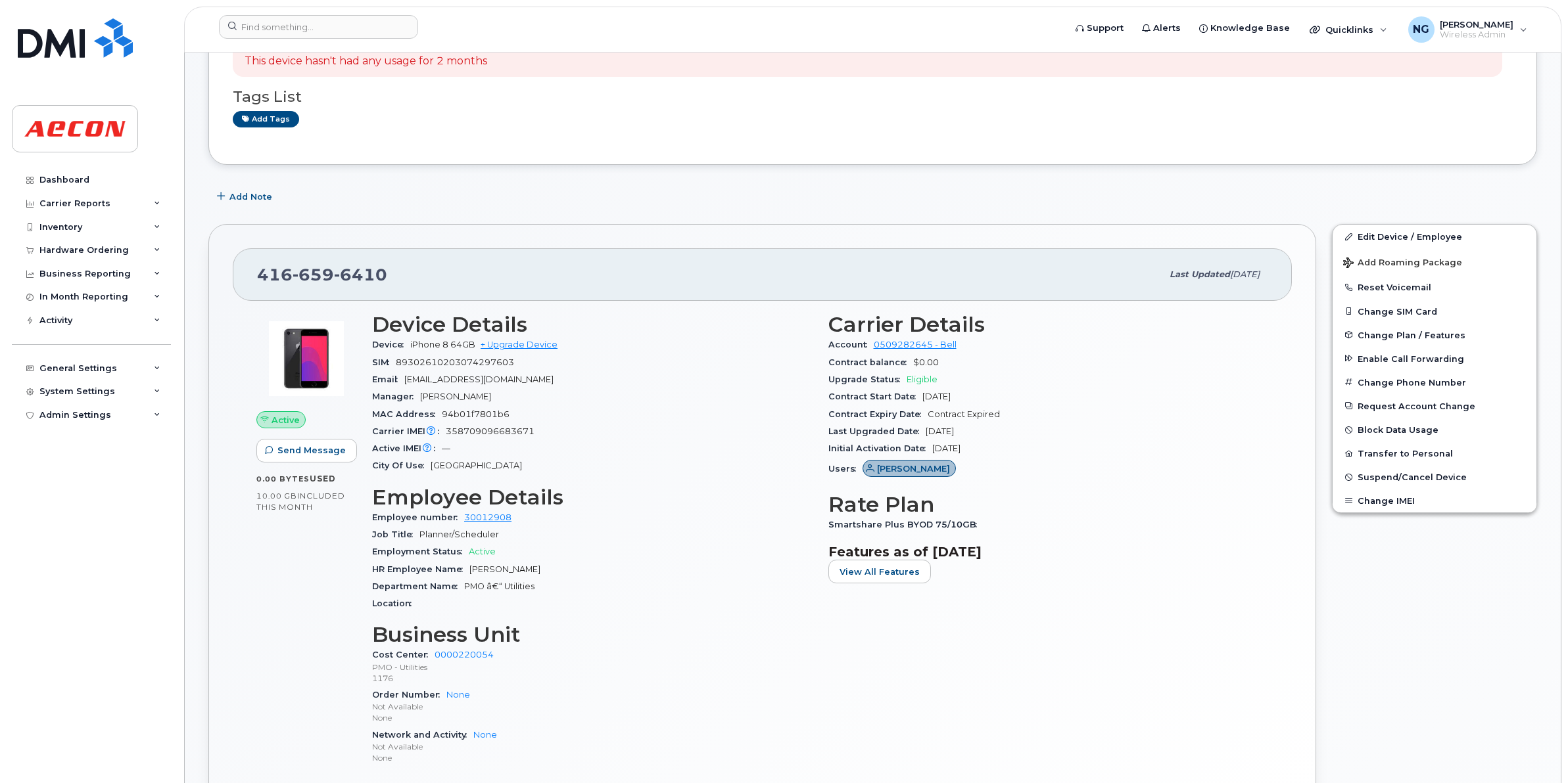
scroll to position [410, 0]
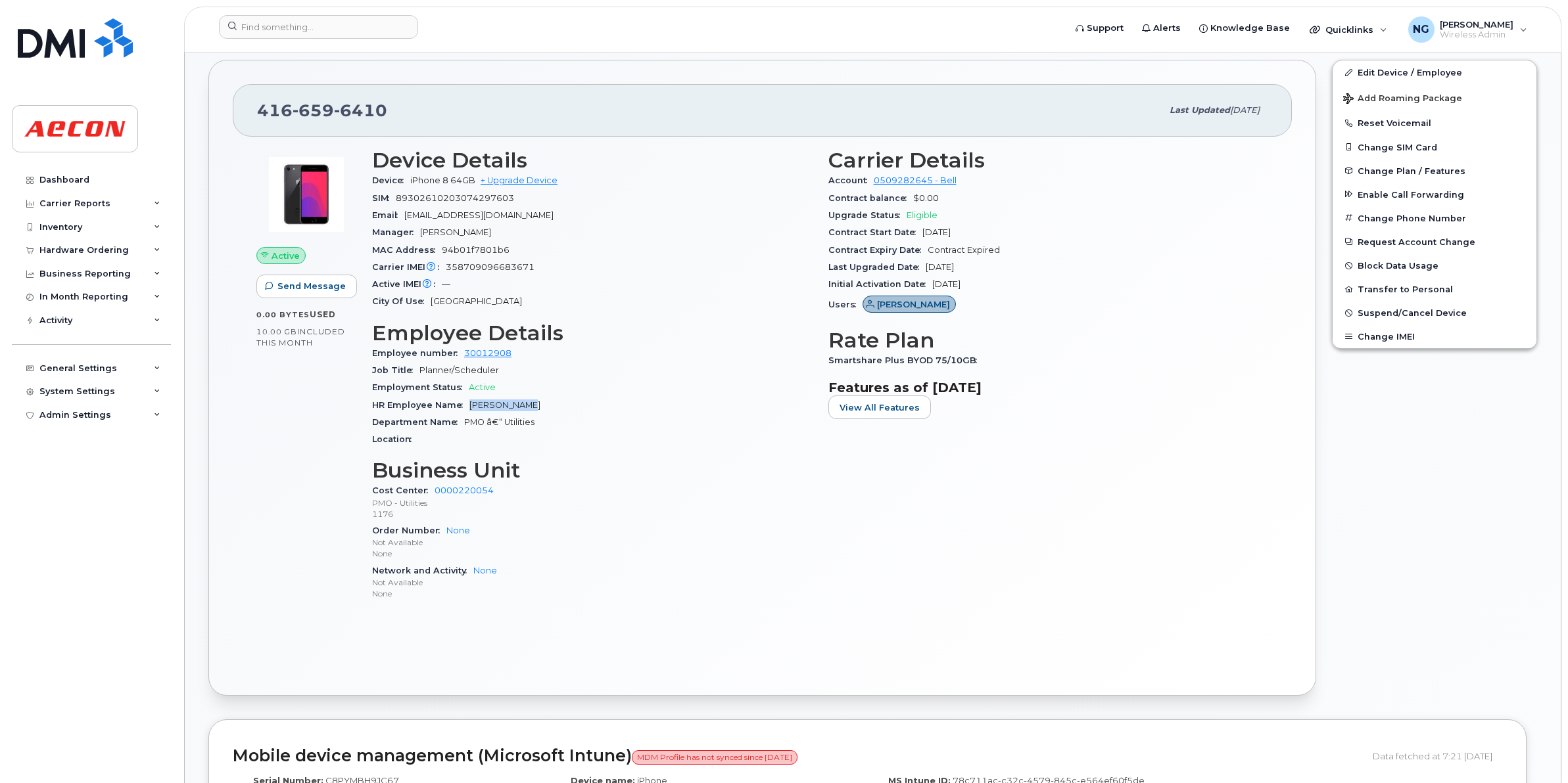
drag, startPoint x: 468, startPoint y: 406, endPoint x: 546, endPoint y: 410, distance: 78.1
click at [546, 410] on div "HR Employee Name [PERSON_NAME]" at bounding box center [592, 405] width 440 height 17
drag, startPoint x: 546, startPoint y: 410, endPoint x: 521, endPoint y: 408, distance: 25.1
copy span "[PERSON_NAME]"
click at [824, 359] on div "Carrier Details Account 0509282645 - Bell Contract balance $0.00 Upgrade Status…" at bounding box center [1049, 380] width 456 height 480
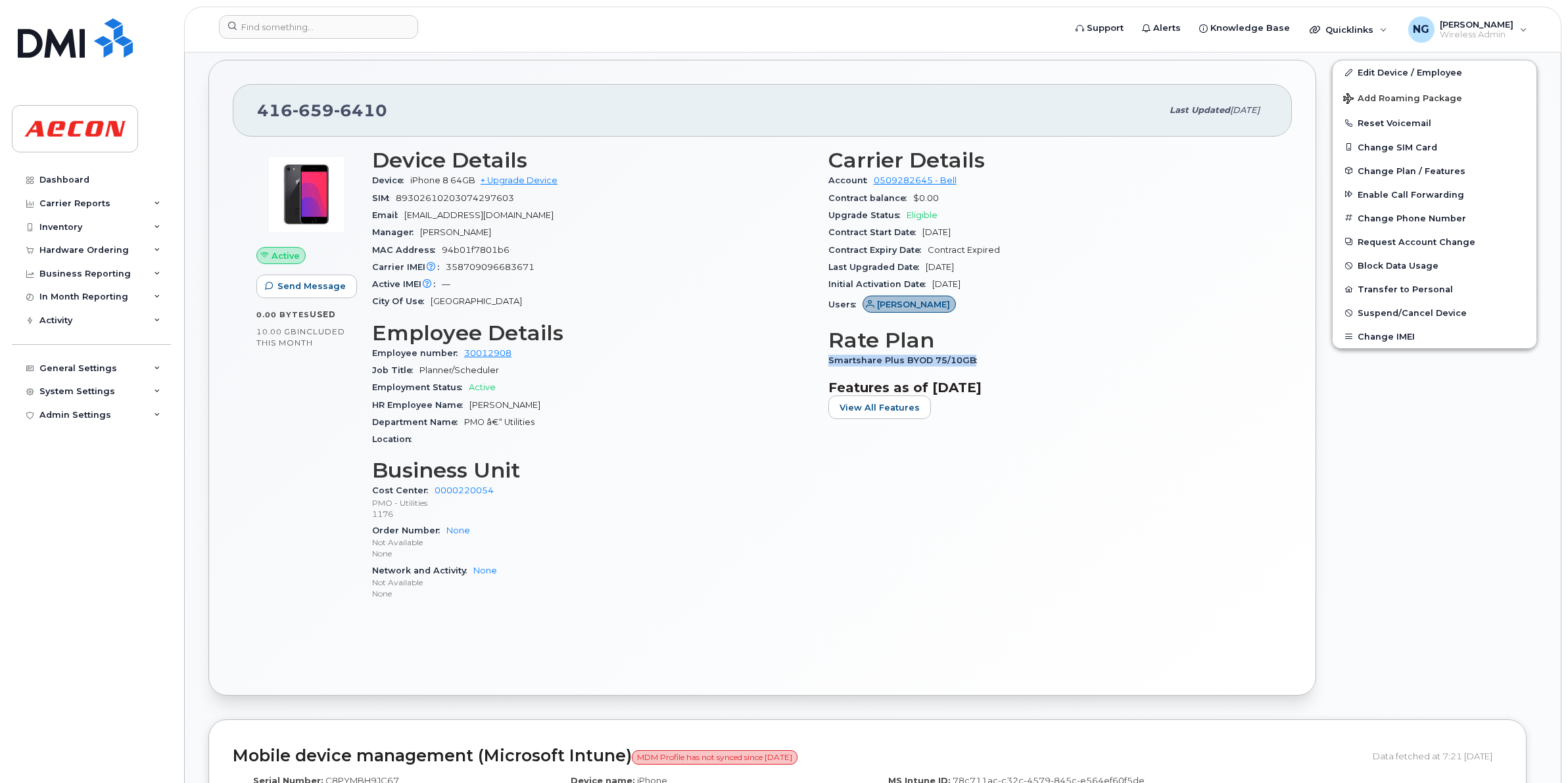
drag, startPoint x: 827, startPoint y: 361, endPoint x: 1004, endPoint y: 370, distance: 177.2
click at [1004, 369] on div "Smartshare Plus BYOD 75/10GB" at bounding box center [1049, 360] width 440 height 17
drag, startPoint x: 1004, startPoint y: 370, endPoint x: 918, endPoint y: 362, distance: 86.4
copy span "Smartshare Plus BYOD 75/10GB"
click at [314, 34] on input at bounding box center [318, 26] width 199 height 24
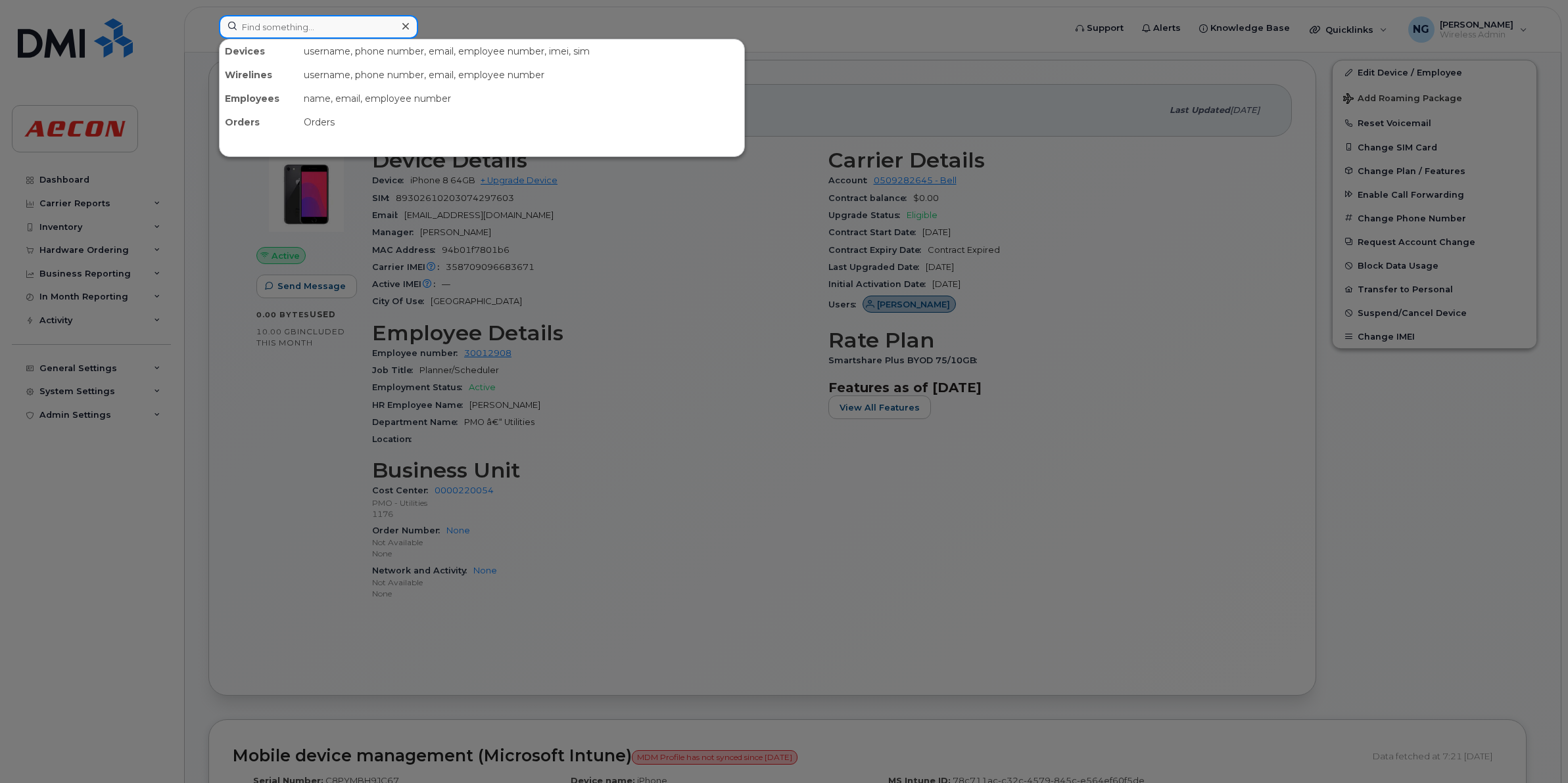
paste input "4167353261"
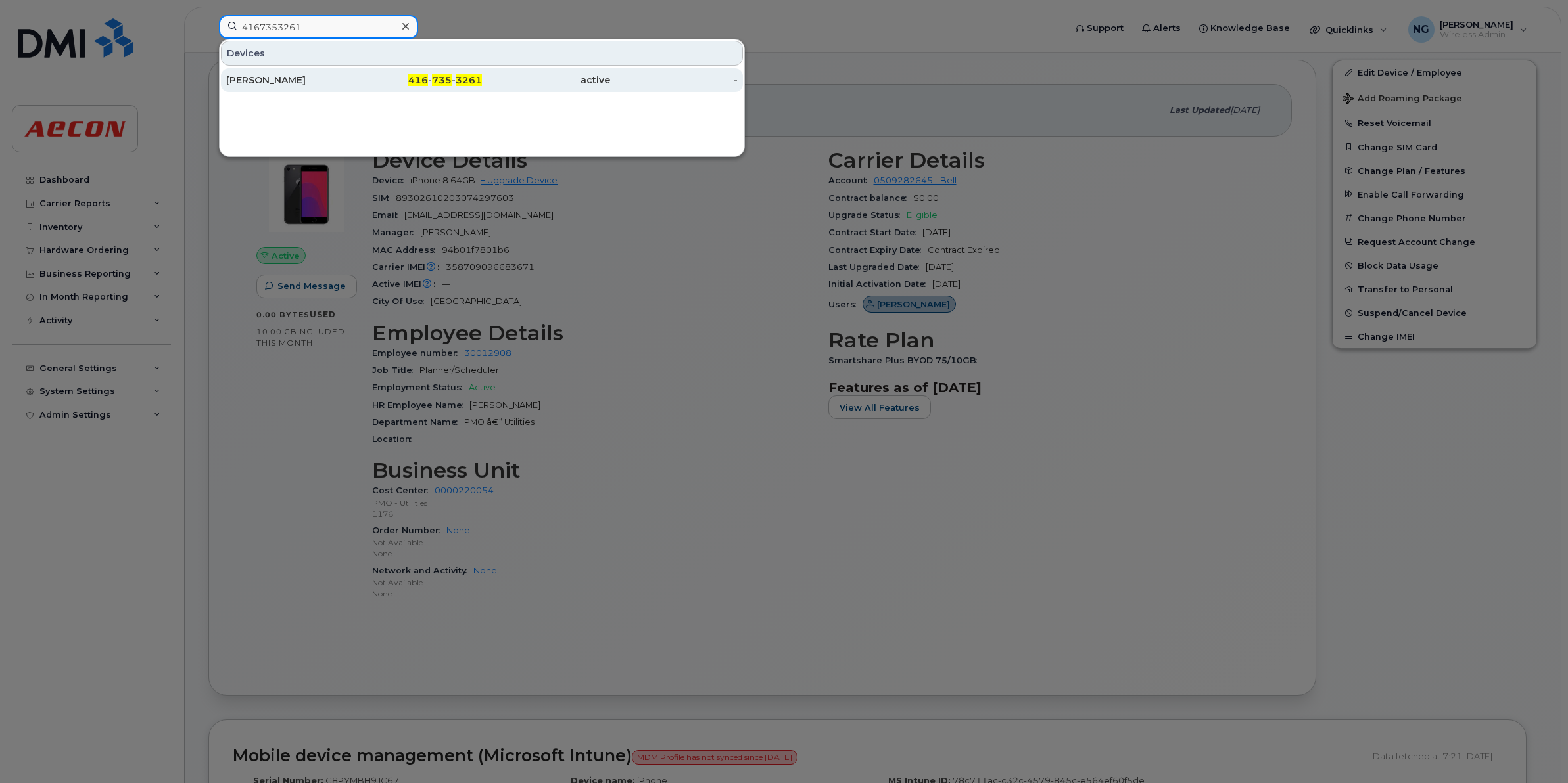
type input "4167353261"
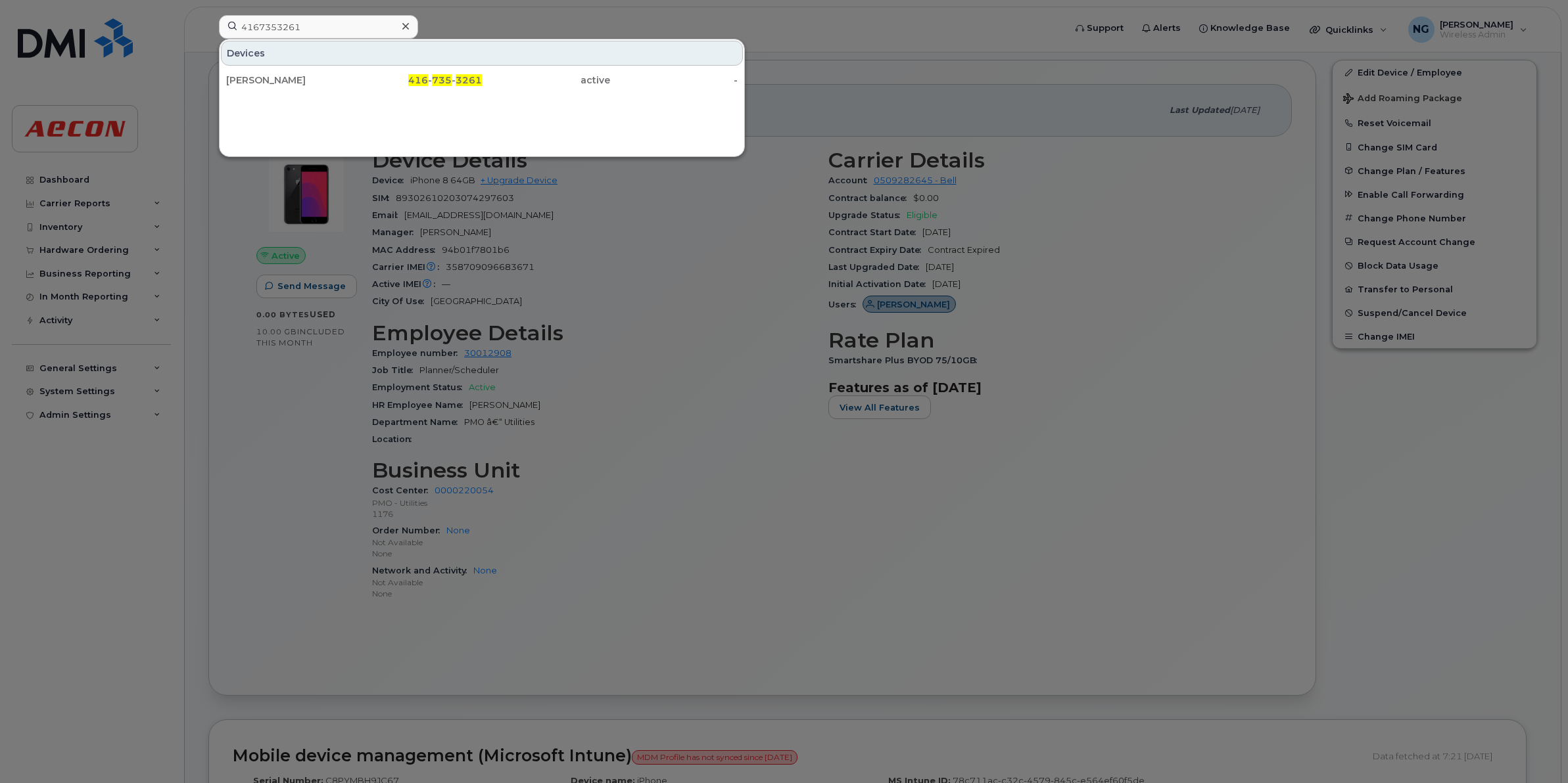
drag, startPoint x: 442, startPoint y: 77, endPoint x: 462, endPoint y: 107, distance: 36.1
click at [442, 76] on span "735" at bounding box center [442, 80] width 20 height 12
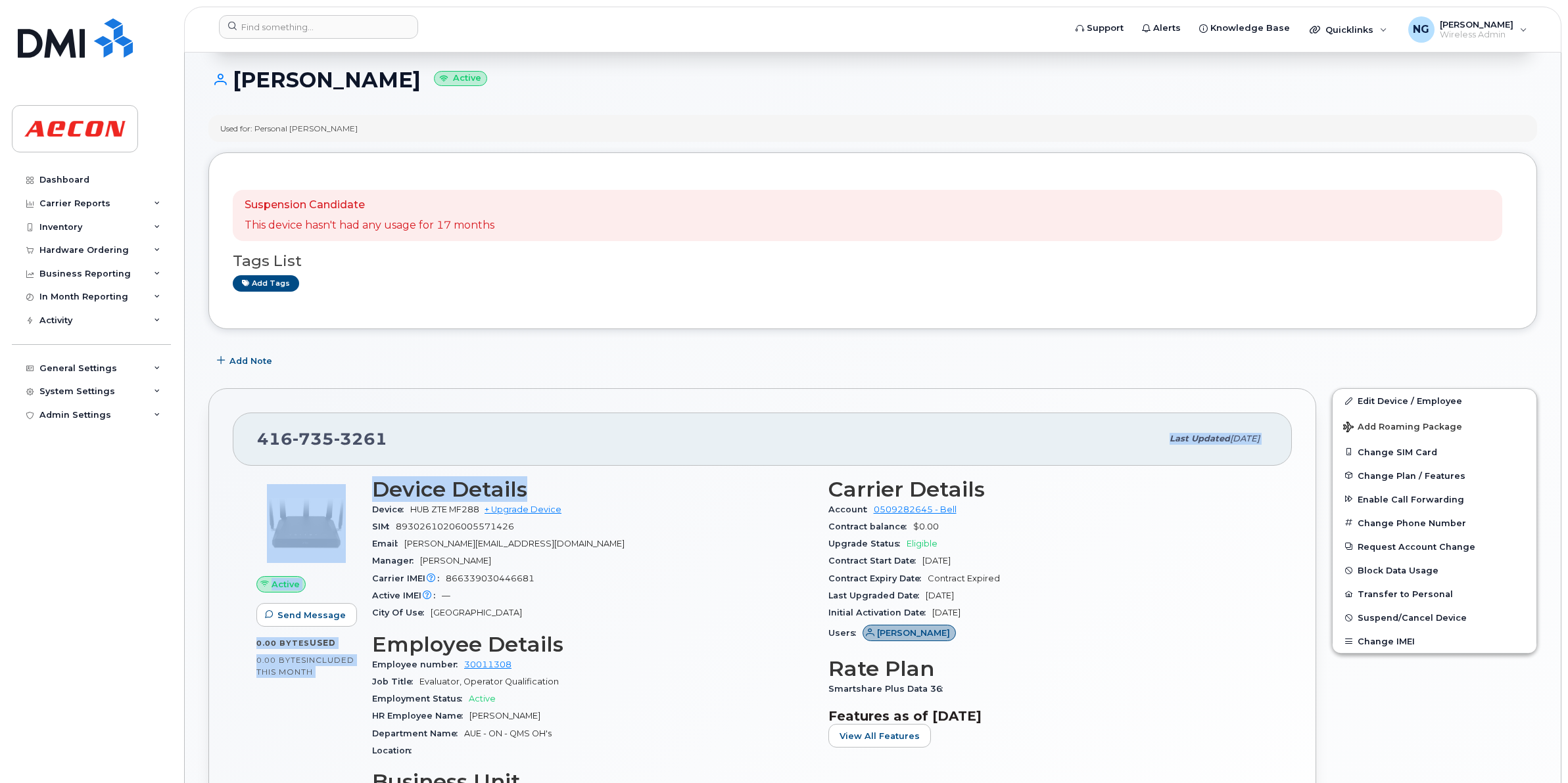
scroll to position [246, 0]
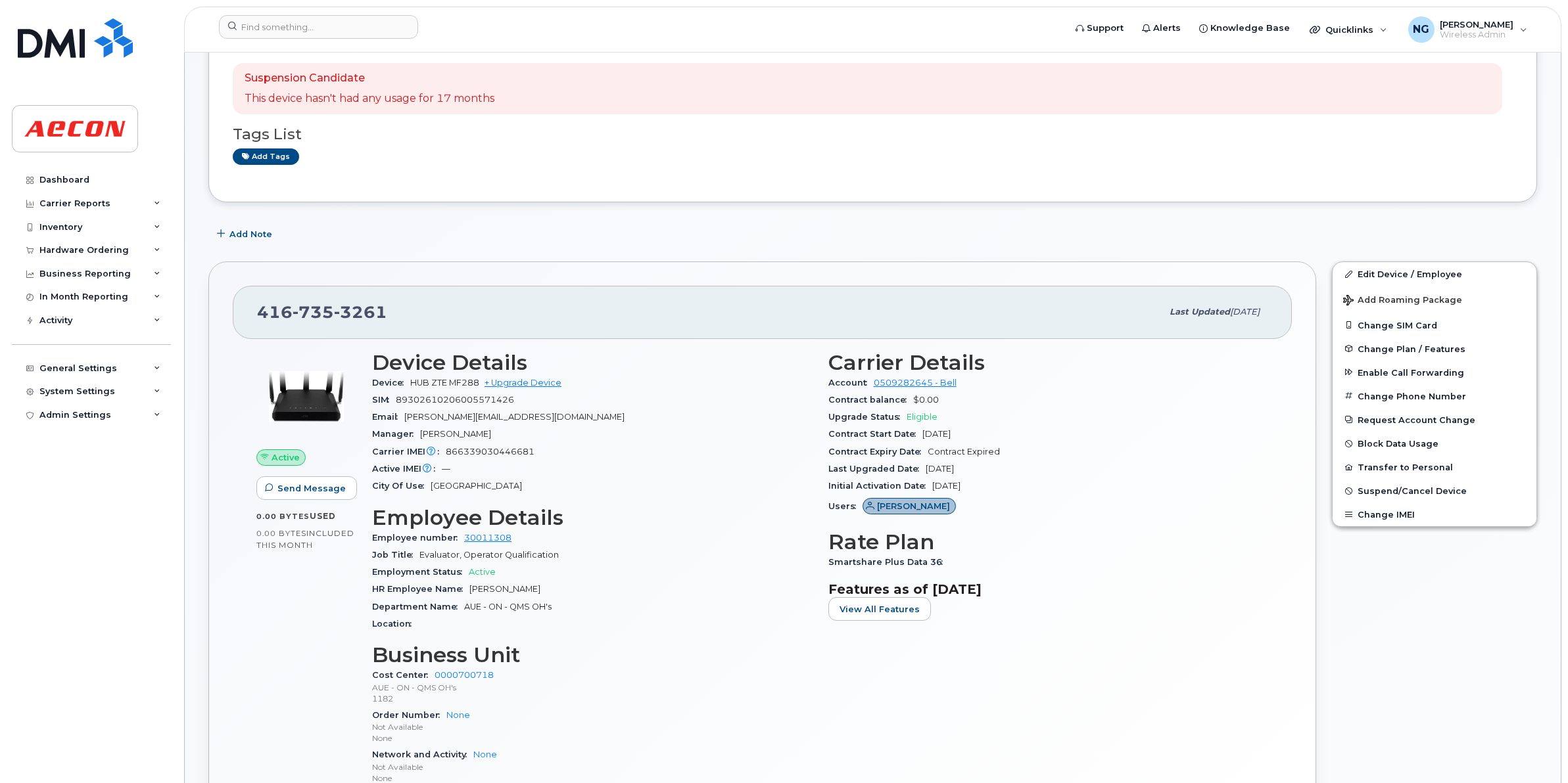
click at [642, 596] on div "HR Employee Name Chris Russell" at bounding box center [592, 589] width 440 height 17
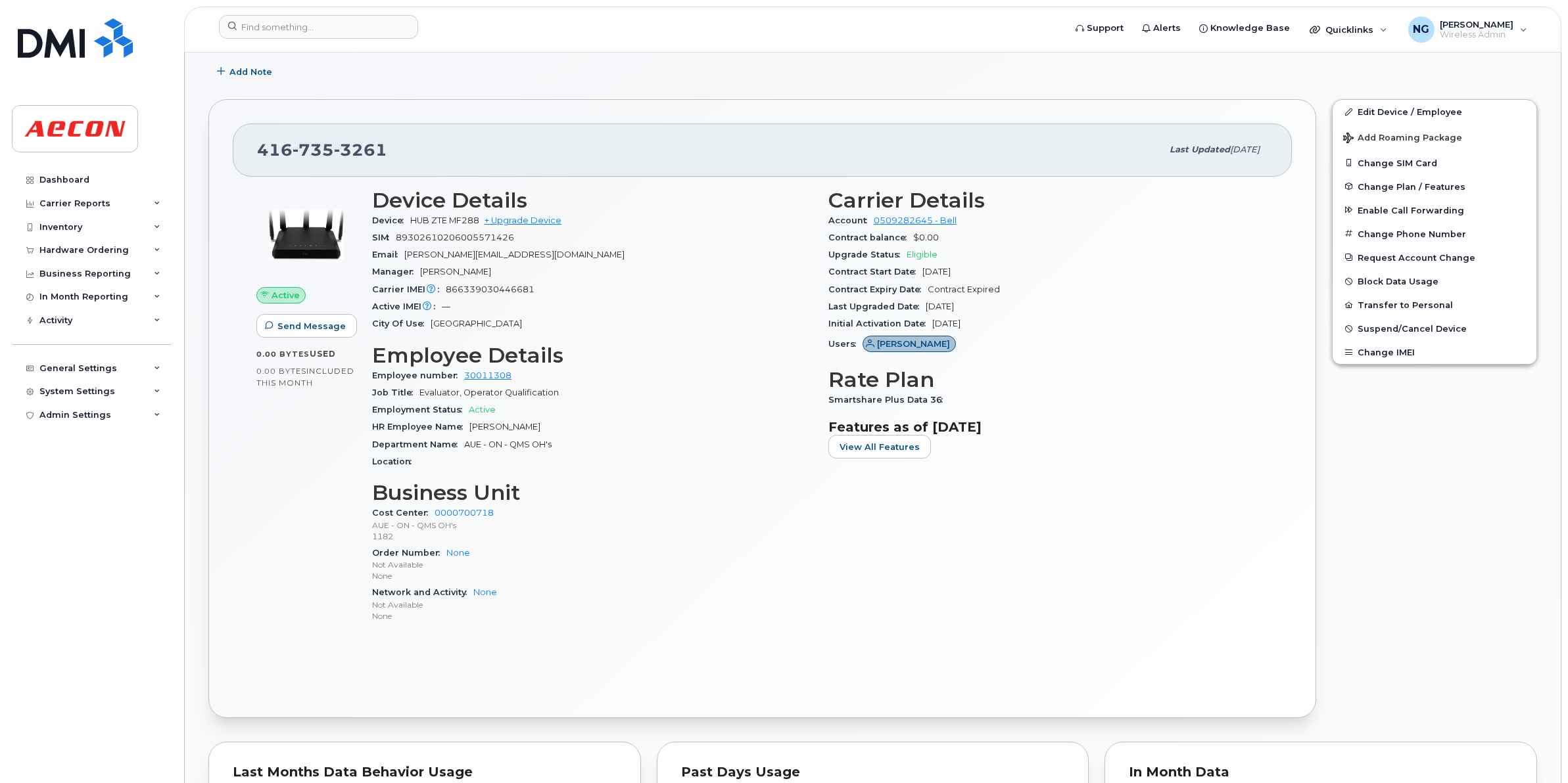
scroll to position [410, 0]
drag, startPoint x: 472, startPoint y: 428, endPoint x: 683, endPoint y: 403, distance: 212.5
click at [690, 405] on section "Employee Details Employee number 30011308 Job Title Evaluator, Operator Qualifi…" at bounding box center [592, 405] width 440 height 128
click at [577, 518] on p "AUE - ON - QMS OH's" at bounding box center [592, 523] width 440 height 11
drag, startPoint x: 469, startPoint y: 425, endPoint x: 558, endPoint y: 422, distance: 89.1
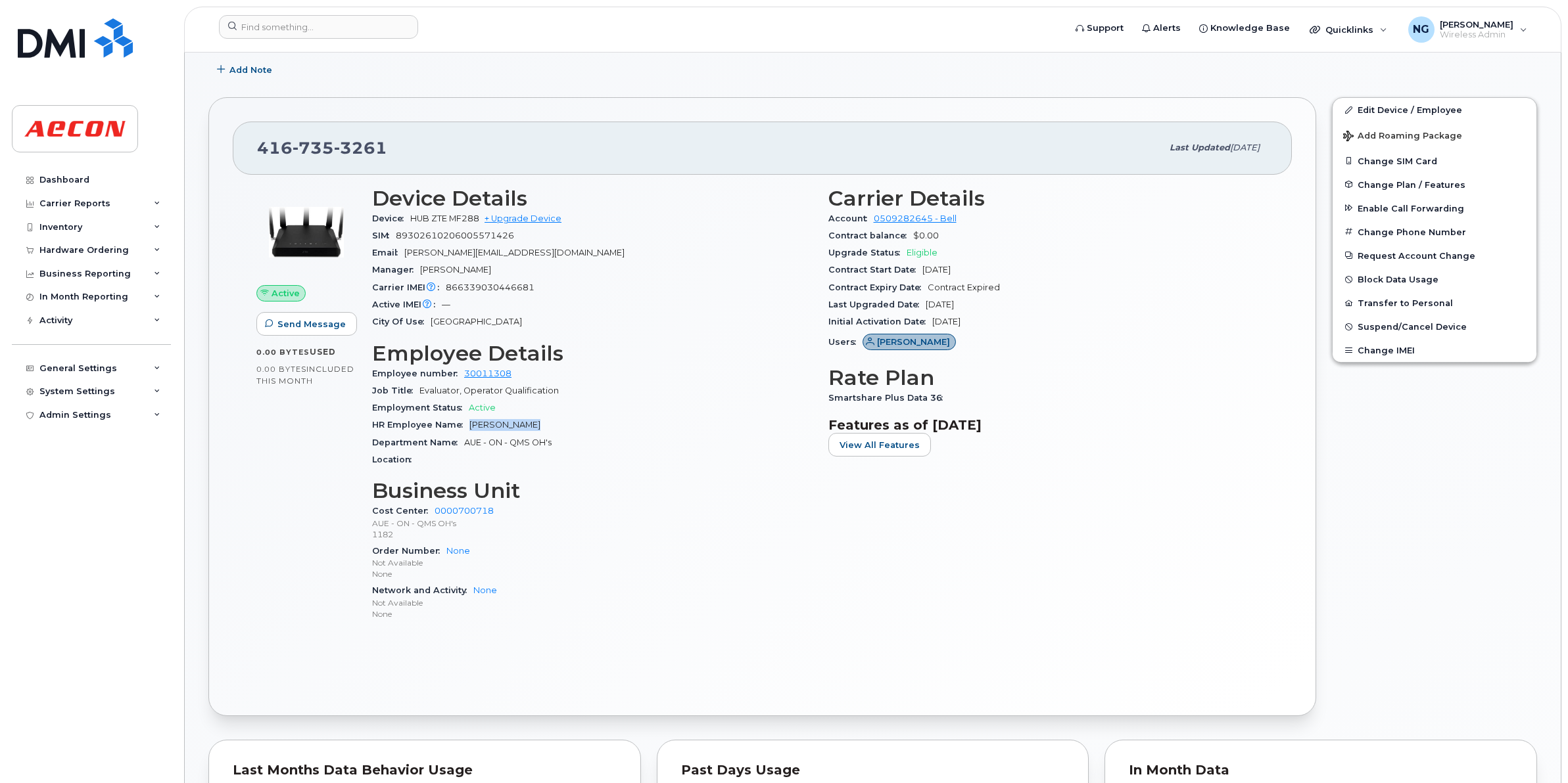
click at [558, 422] on div "HR Employee Name Chris Russell" at bounding box center [592, 425] width 440 height 17
drag, startPoint x: 558, startPoint y: 422, endPoint x: 503, endPoint y: 423, distance: 55.0
copy span "Chris Russell"
drag, startPoint x: 823, startPoint y: 403, endPoint x: 980, endPoint y: 402, distance: 157.0
click at [980, 402] on div "Carrier Details Account 0509282645 - Bell Contract balance $0.00 Upgrade Status…" at bounding box center [1049, 410] width 456 height 462
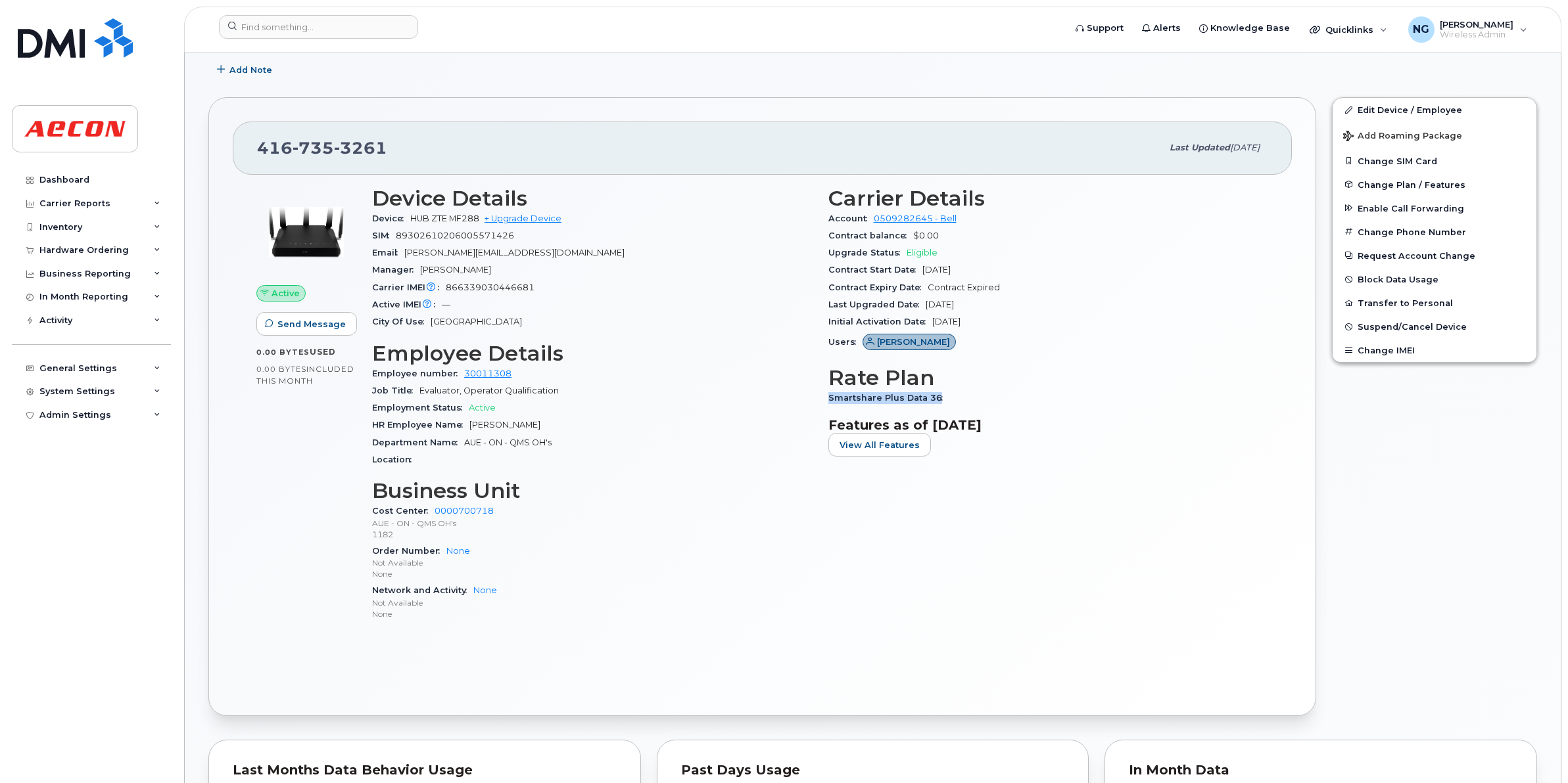
drag, startPoint x: 980, startPoint y: 402, endPoint x: 902, endPoint y: 394, distance: 78.4
copy span "Smartshare Plus Data 36"
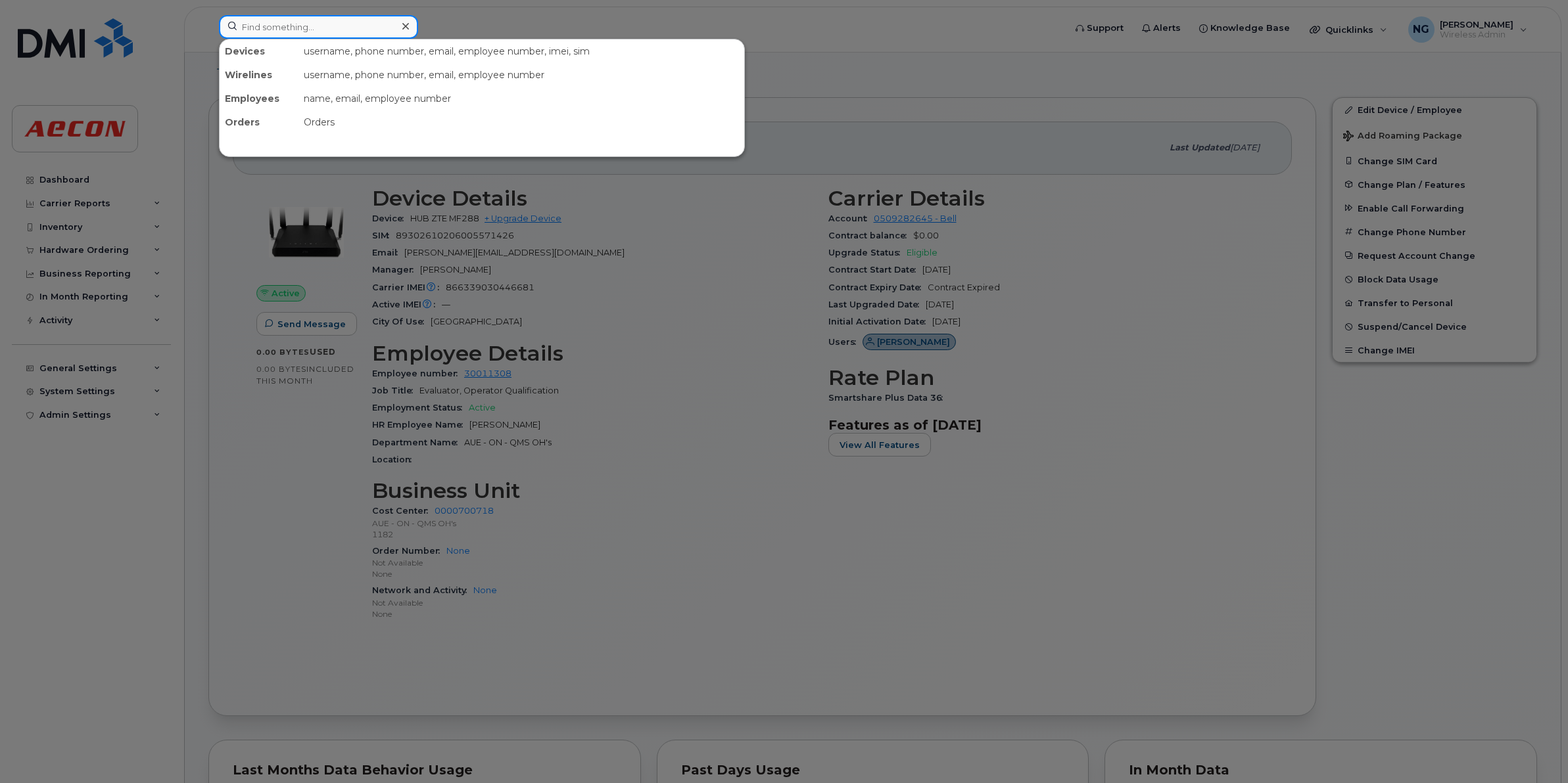
click at [293, 35] on input at bounding box center [318, 26] width 199 height 24
paste input "4169884288"
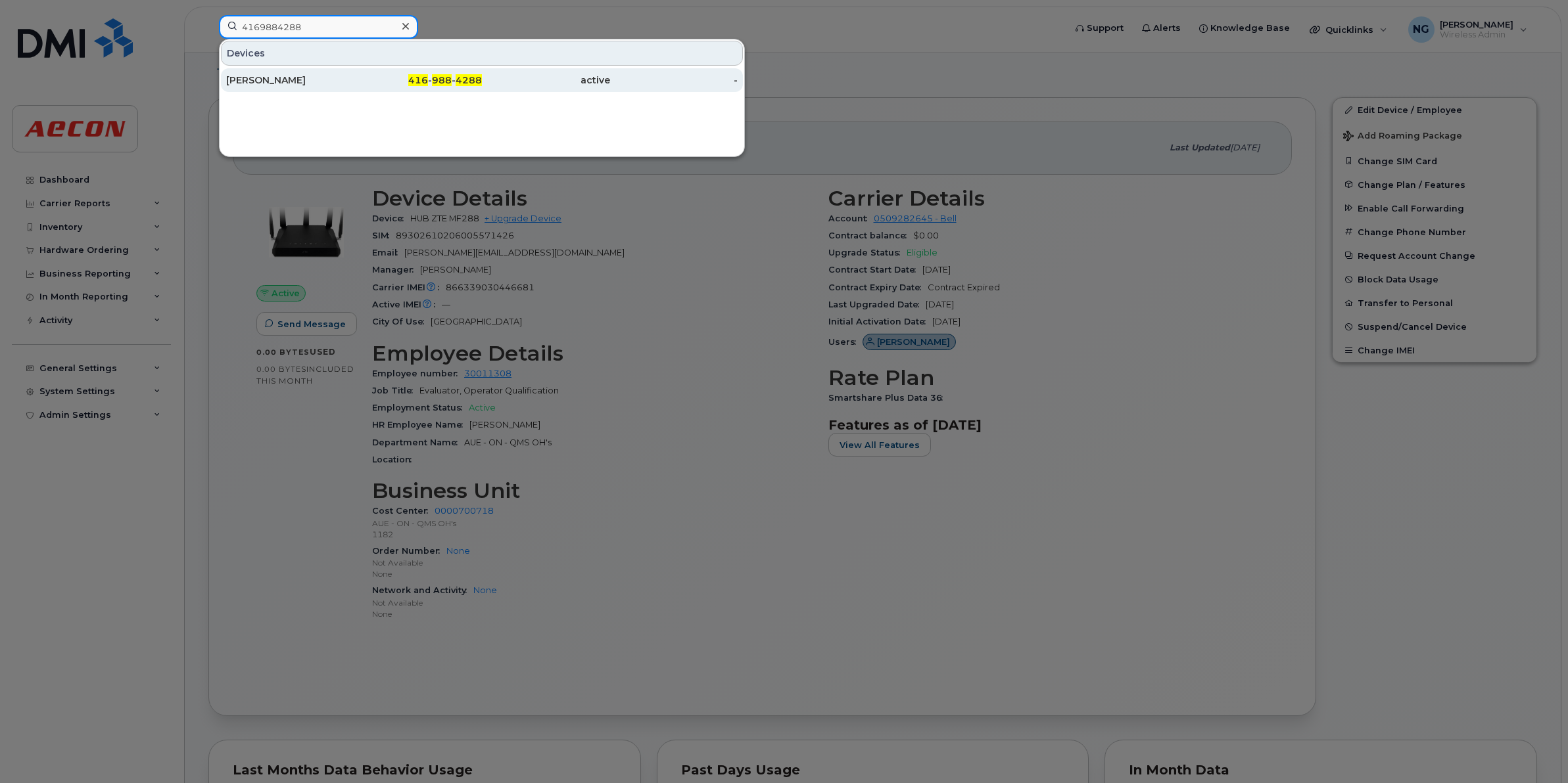
type input "4169884288"
click at [482, 72] on div "416 - 988 - 4288" at bounding box center [546, 80] width 128 height 24
drag, startPoint x: 442, startPoint y: 72, endPoint x: 431, endPoint y: 79, distance: 13.0
click at [482, 72] on div "416 - 988 - 4288" at bounding box center [546, 80] width 128 height 24
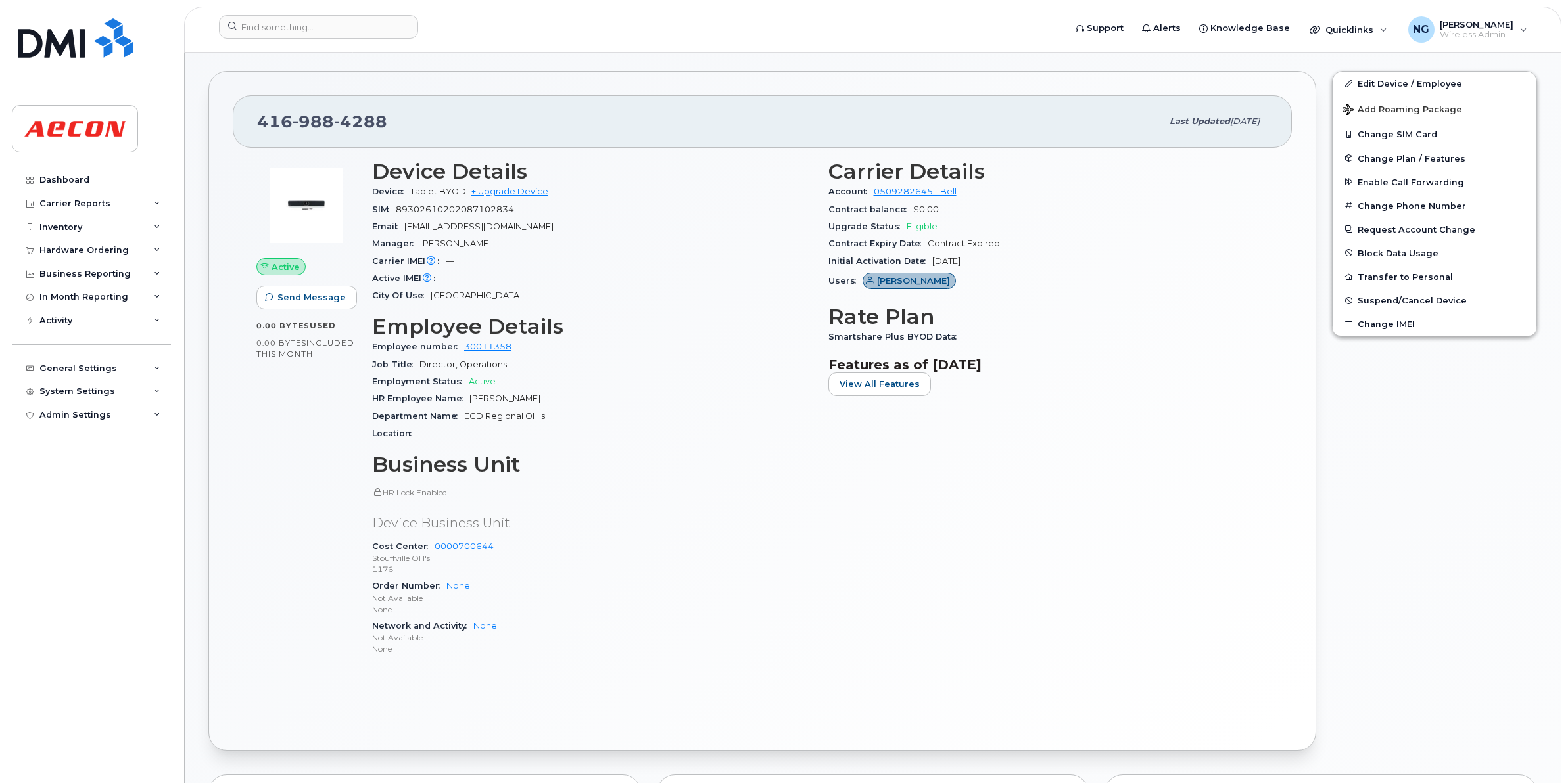
scroll to position [410, 0]
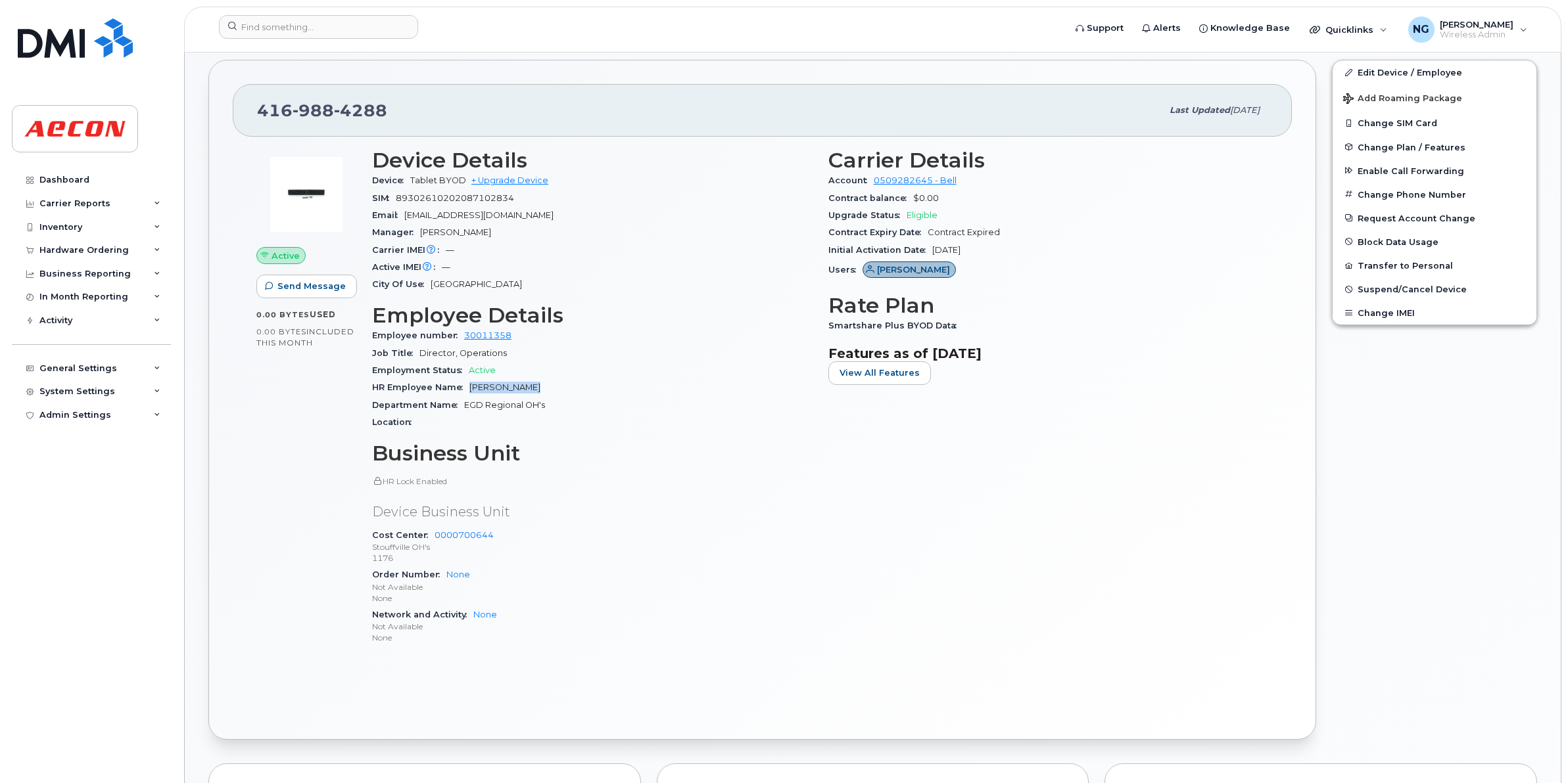
drag, startPoint x: 467, startPoint y: 386, endPoint x: 530, endPoint y: 385, distance: 63.0
click at [530, 385] on div "HR Employee Name [PERSON_NAME]" at bounding box center [592, 387] width 440 height 17
drag, startPoint x: 530, startPoint y: 385, endPoint x: 519, endPoint y: 388, distance: 11.4
copy span "[PERSON_NAME]"
drag, startPoint x: 831, startPoint y: 323, endPoint x: 987, endPoint y: 329, distance: 156.1
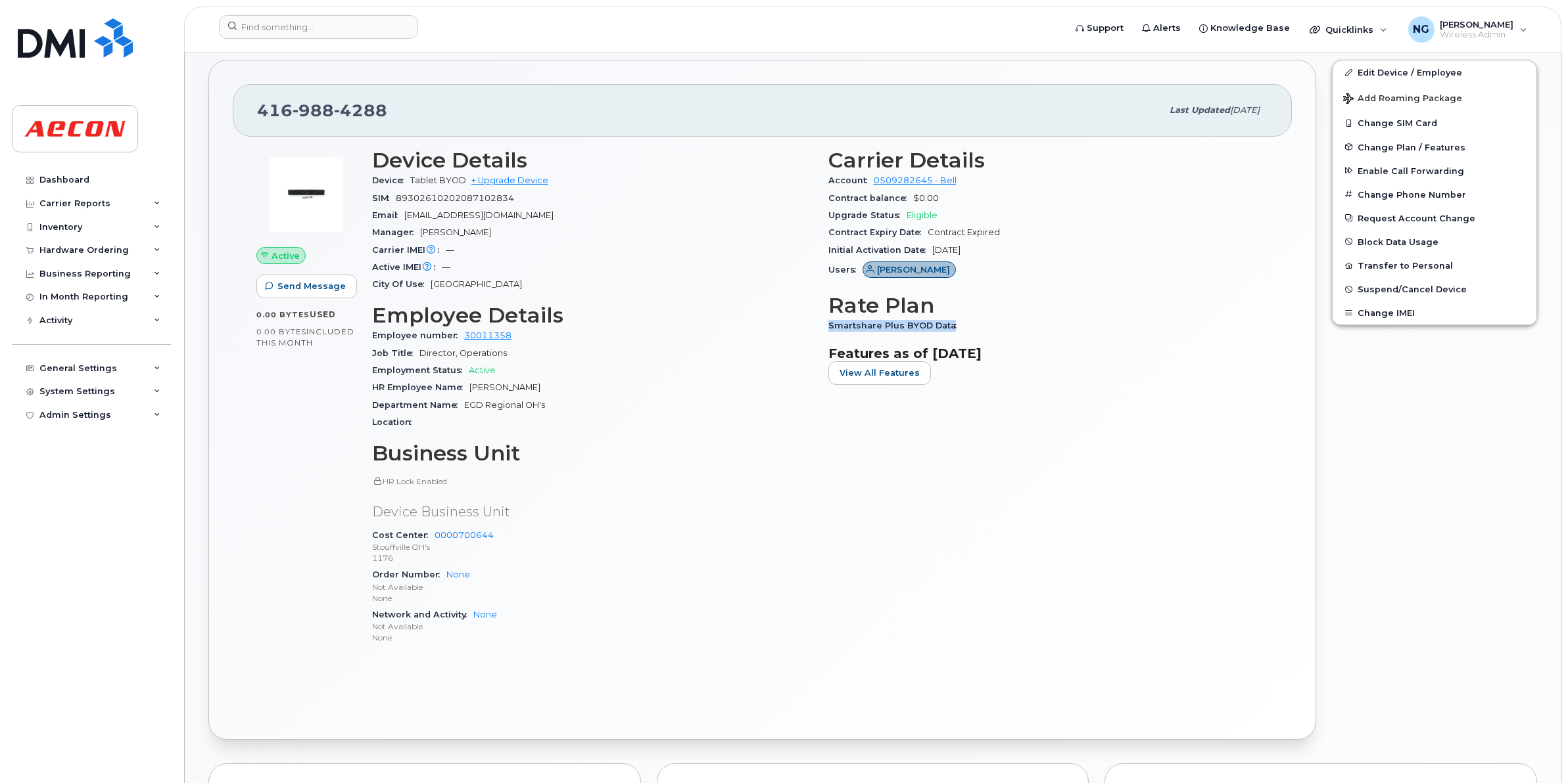
click at [987, 329] on div "Smartshare Plus BYOD Data" at bounding box center [1049, 325] width 440 height 17
drag, startPoint x: 987, startPoint y: 329, endPoint x: 938, endPoint y: 327, distance: 49.0
copy span "Smartshare Plus BYOD Data"
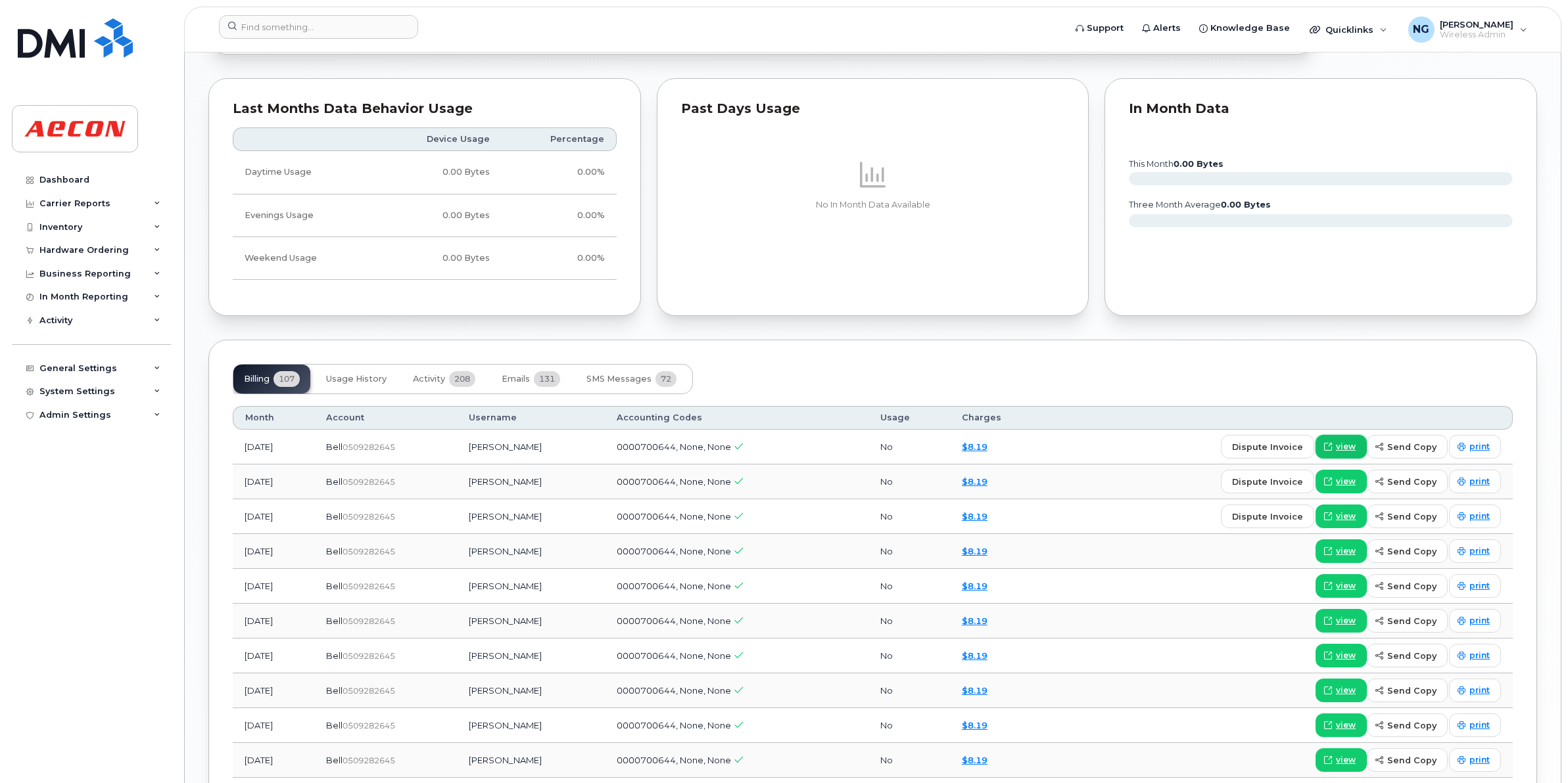
click at [1355, 448] on span "view" at bounding box center [1345, 447] width 20 height 12
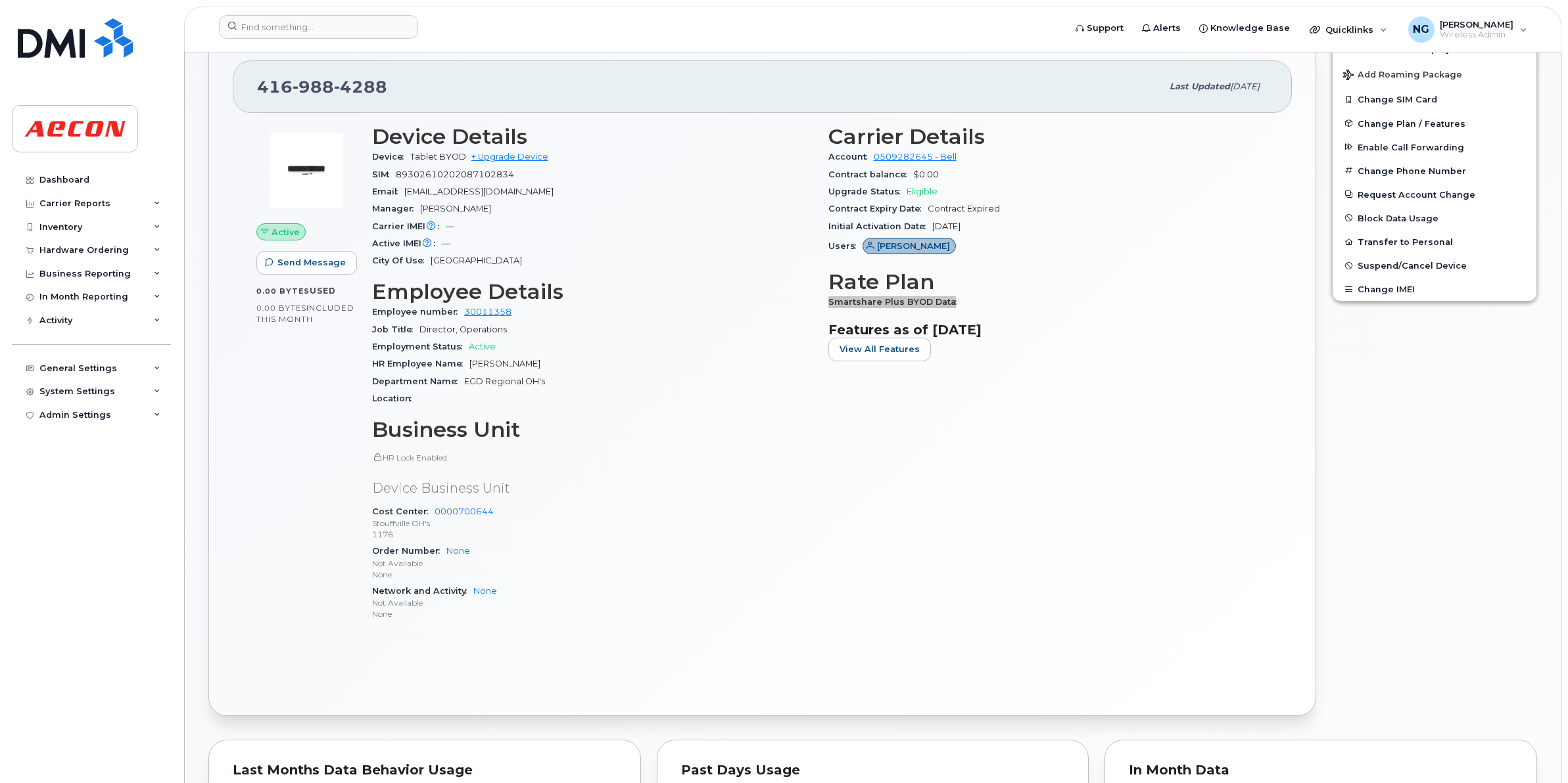
scroll to position [439, 0]
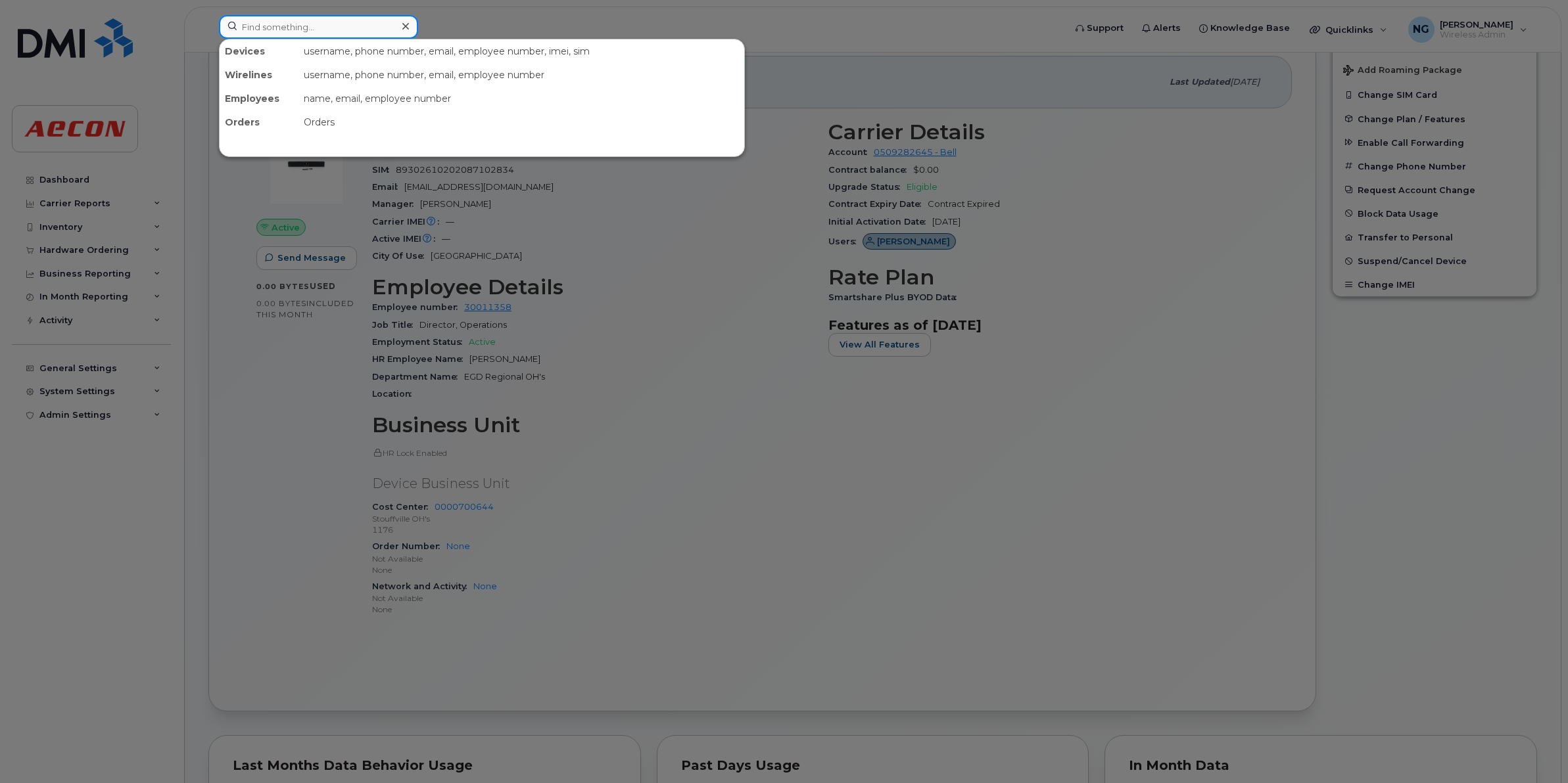
click at [303, 20] on input at bounding box center [318, 26] width 199 height 24
paste input "4312786147"
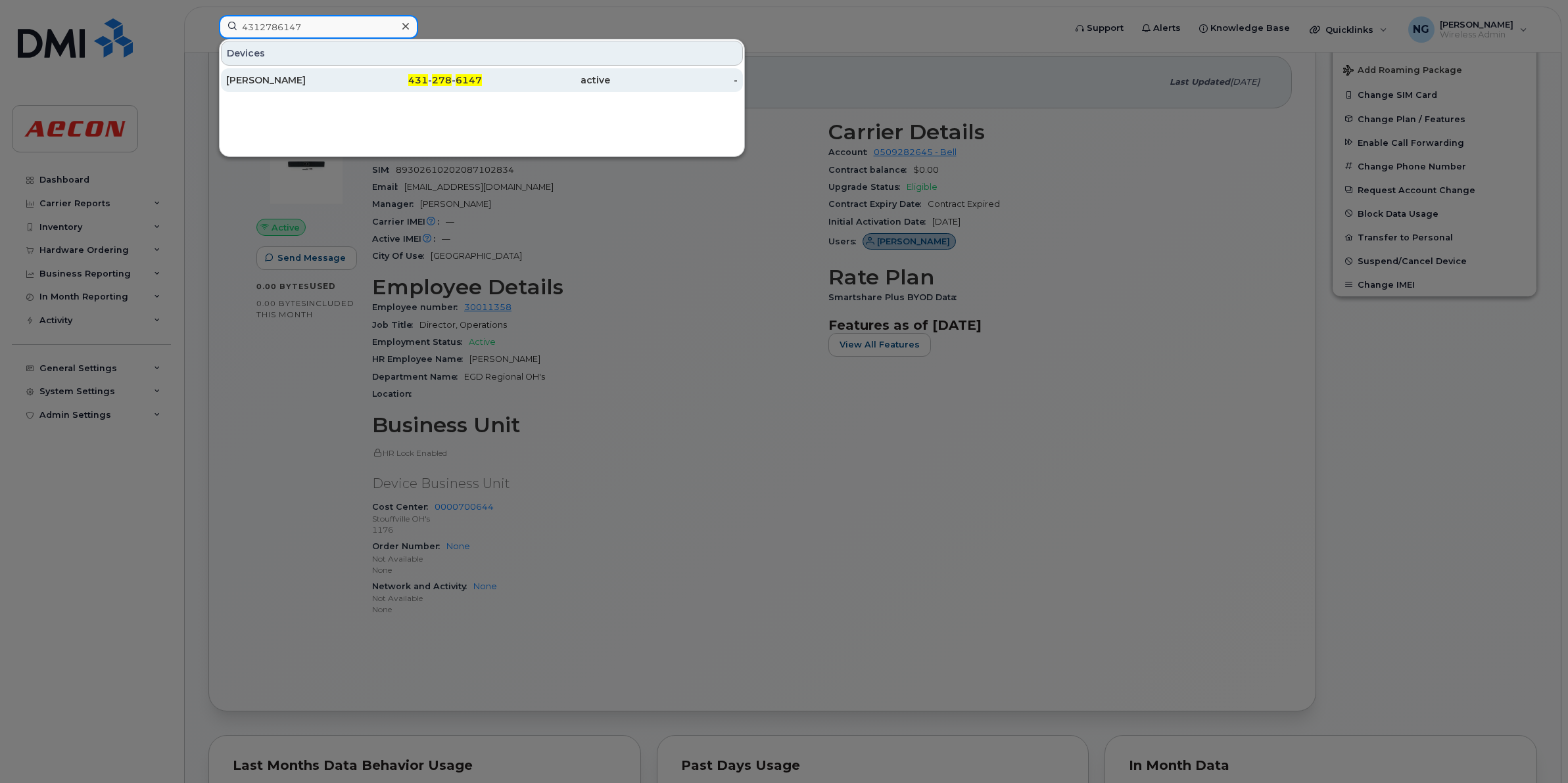
type input "4312786147"
click at [459, 84] on span "6147" at bounding box center [469, 80] width 26 height 12
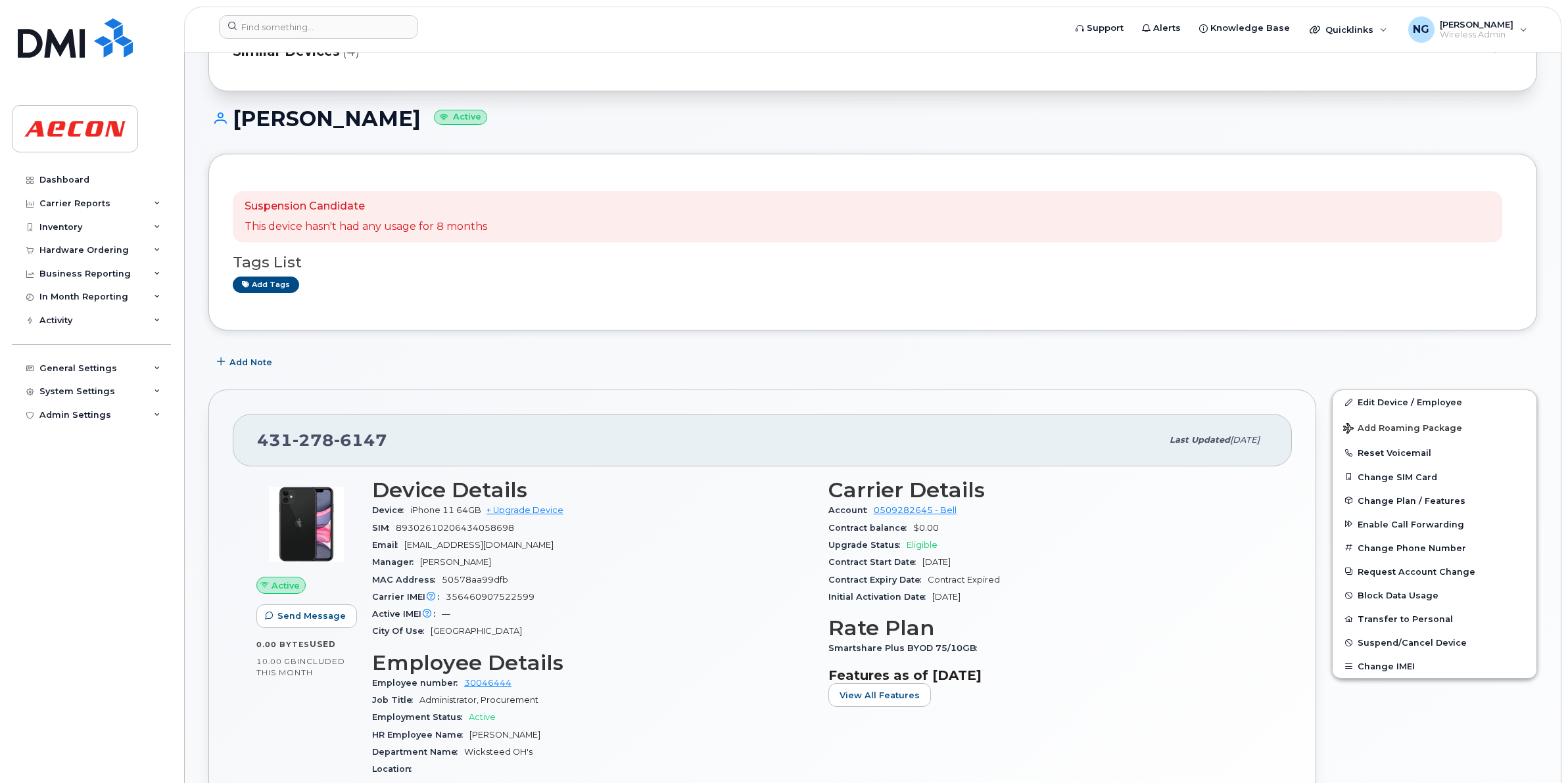
scroll to position [246, 0]
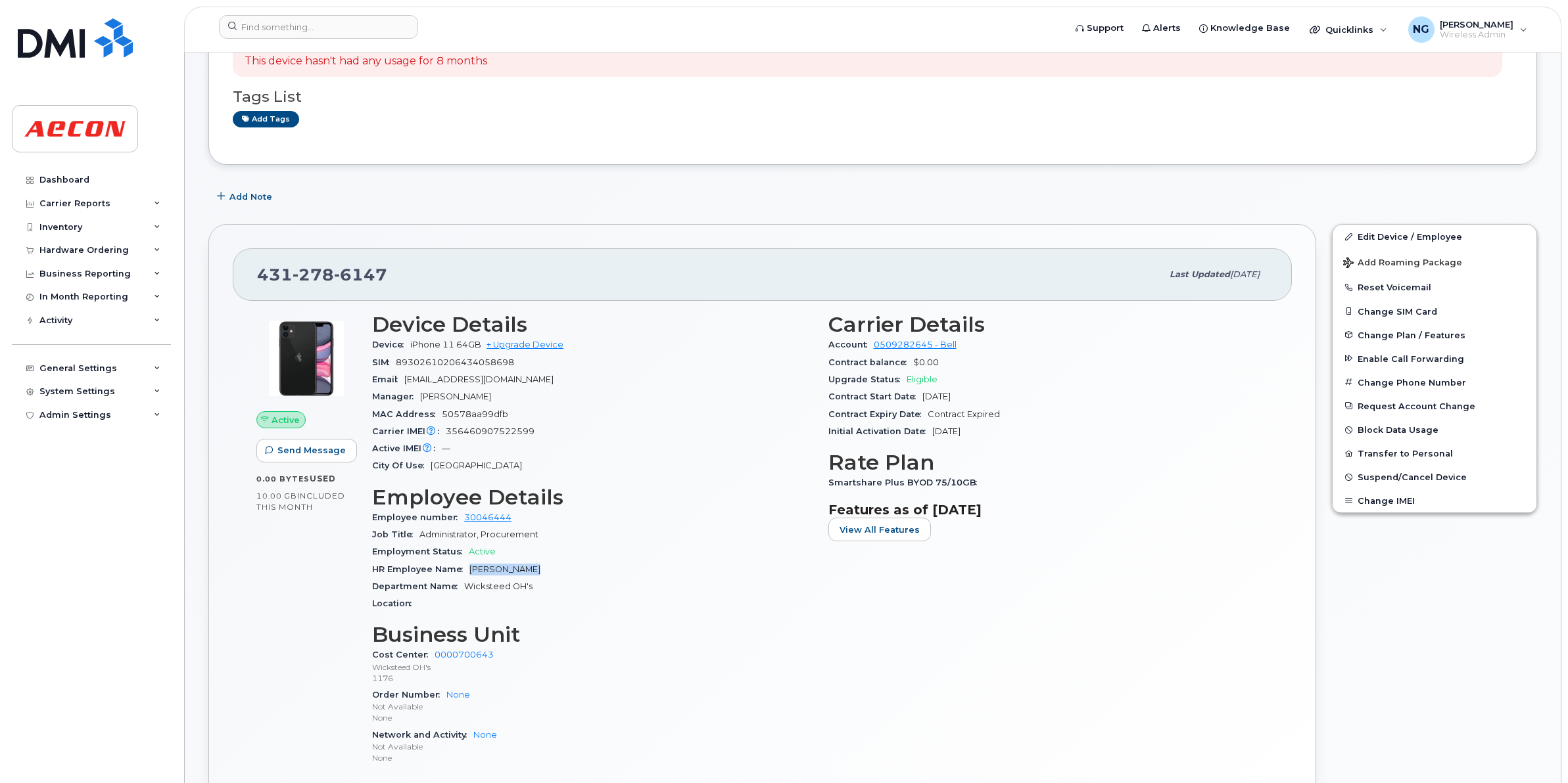
drag, startPoint x: 470, startPoint y: 569, endPoint x: 656, endPoint y: 566, distance: 186.0
click at [656, 566] on div "HR Employee Name [PERSON_NAME]" at bounding box center [592, 569] width 440 height 17
copy span "[PERSON_NAME]"
click at [829, 486] on div "Smartshare Plus BYOD 75/10GB" at bounding box center [1049, 483] width 440 height 17
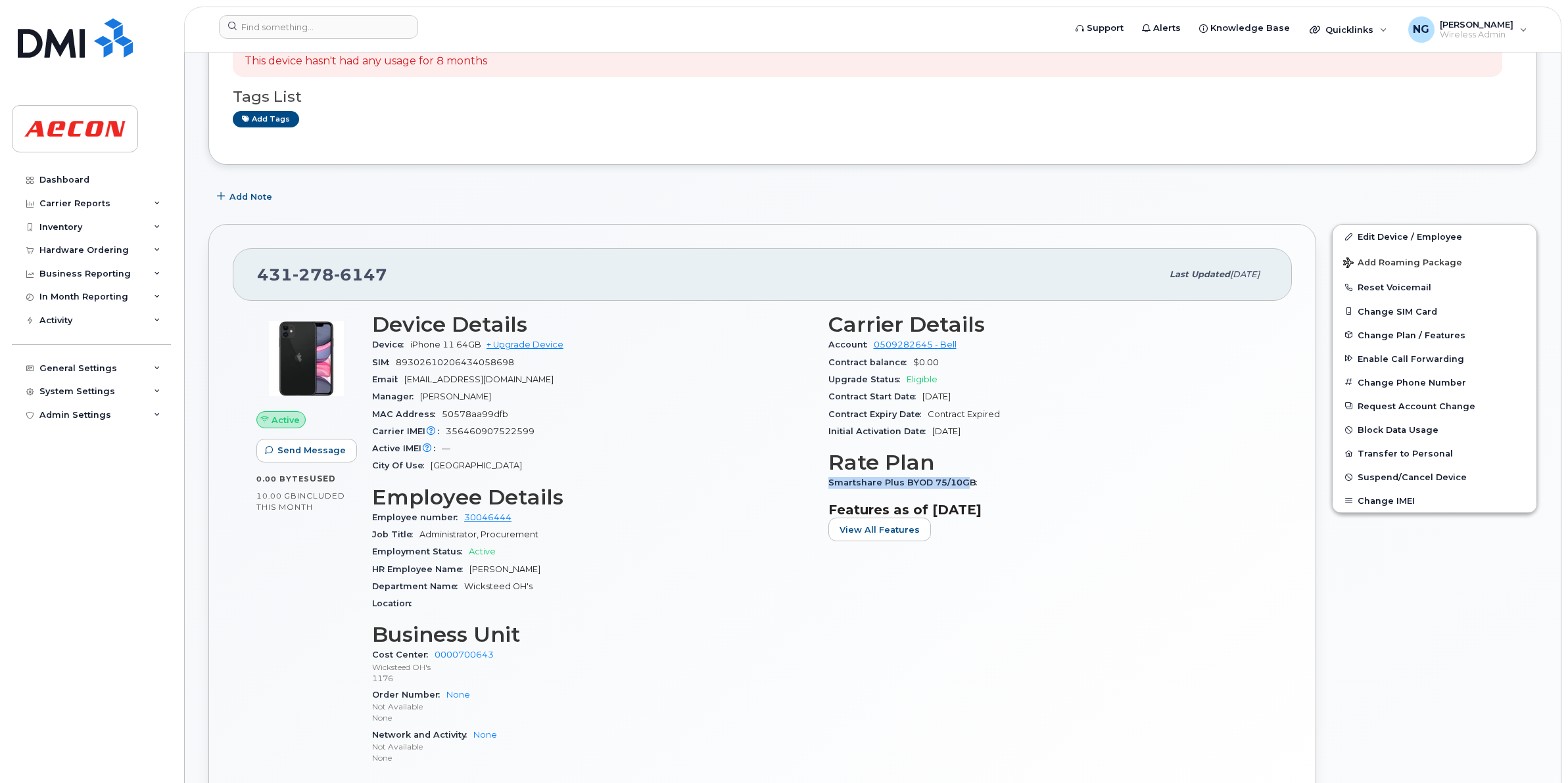
drag, startPoint x: 826, startPoint y: 479, endPoint x: 965, endPoint y: 481, distance: 139.0
click at [965, 481] on div "Carrier Details Account 0509282645 - Bell Contract balance $0.00 Upgrade Status…" at bounding box center [1049, 545] width 456 height 480
click at [1070, 580] on div "Carrier Details Account 0509282645 - Bell Contract balance $0.00 Upgrade Status…" at bounding box center [1049, 545] width 456 height 480
drag, startPoint x: 835, startPoint y: 477, endPoint x: 868, endPoint y: 470, distance: 33.7
click at [889, 470] on div "Carrier Details Account 0509282645 - Bell Contract balance $0.00 Upgrade Status…" at bounding box center [1049, 545] width 456 height 480
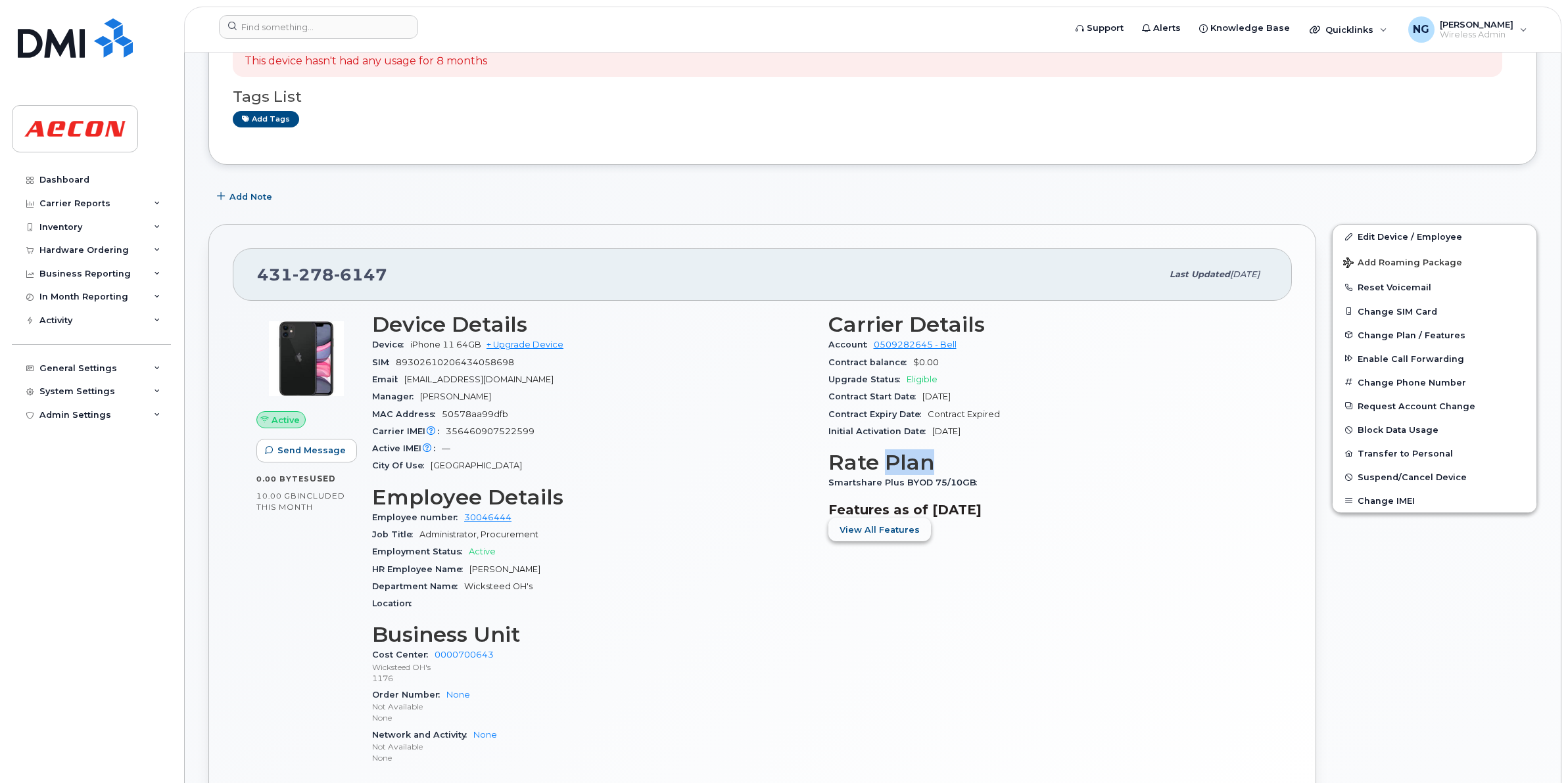
drag, startPoint x: 868, startPoint y: 470, endPoint x: 919, endPoint y: 526, distance: 75.7
click at [919, 526] on button "View All Features" at bounding box center [880, 529] width 103 height 24
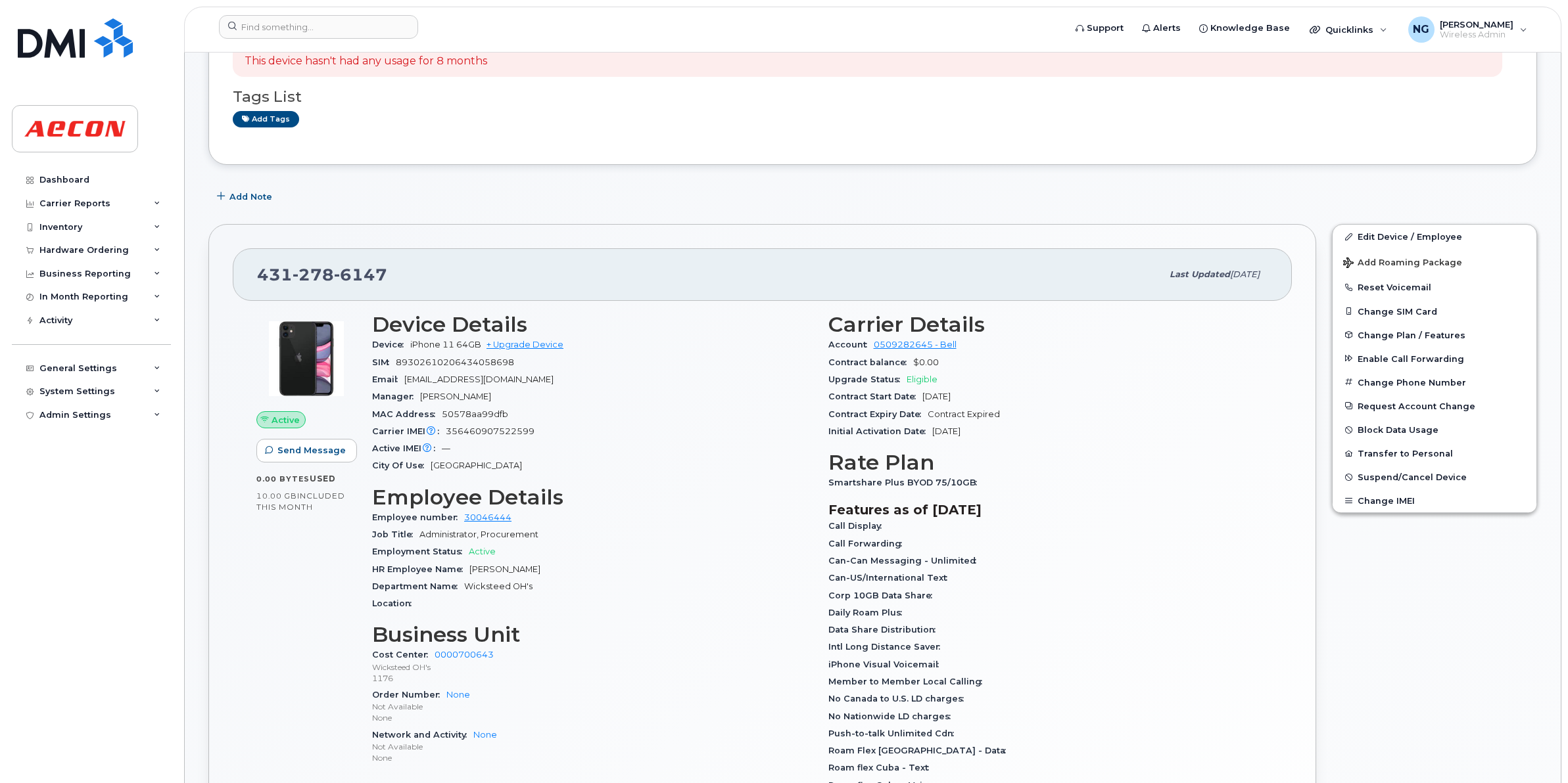
click at [751, 452] on div "Active IMEI Active IMEI is refreshed daily with a delay of up to 48 hours follo…" at bounding box center [592, 448] width 440 height 17
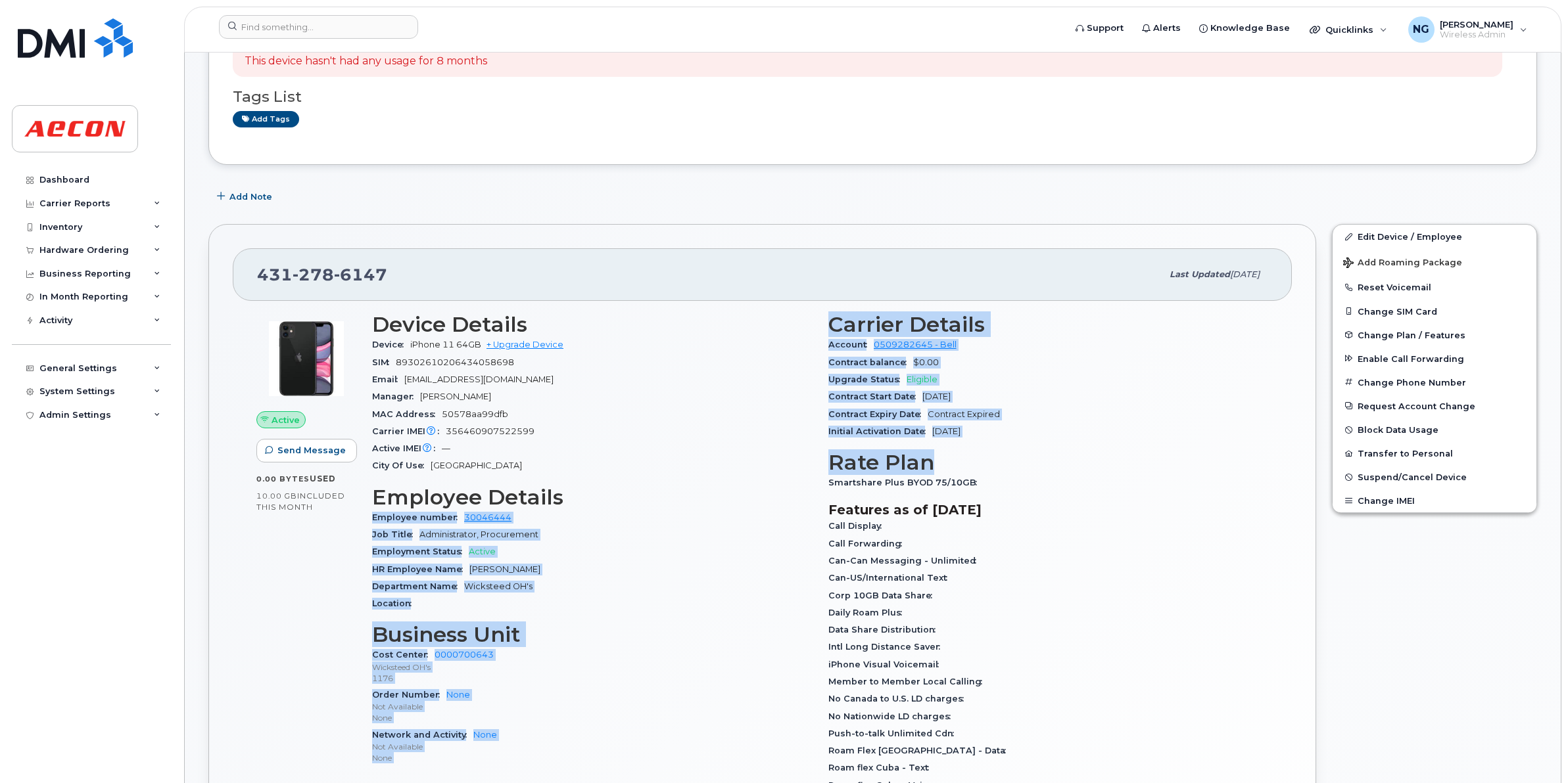
drag, startPoint x: 831, startPoint y: 479, endPoint x: 783, endPoint y: 500, distance: 52.4
click at [783, 500] on div "Device Details Device iPhone 11 64GB + Upgrade Device SIM 89302610206434058698 …" at bounding box center [820, 659] width 912 height 709
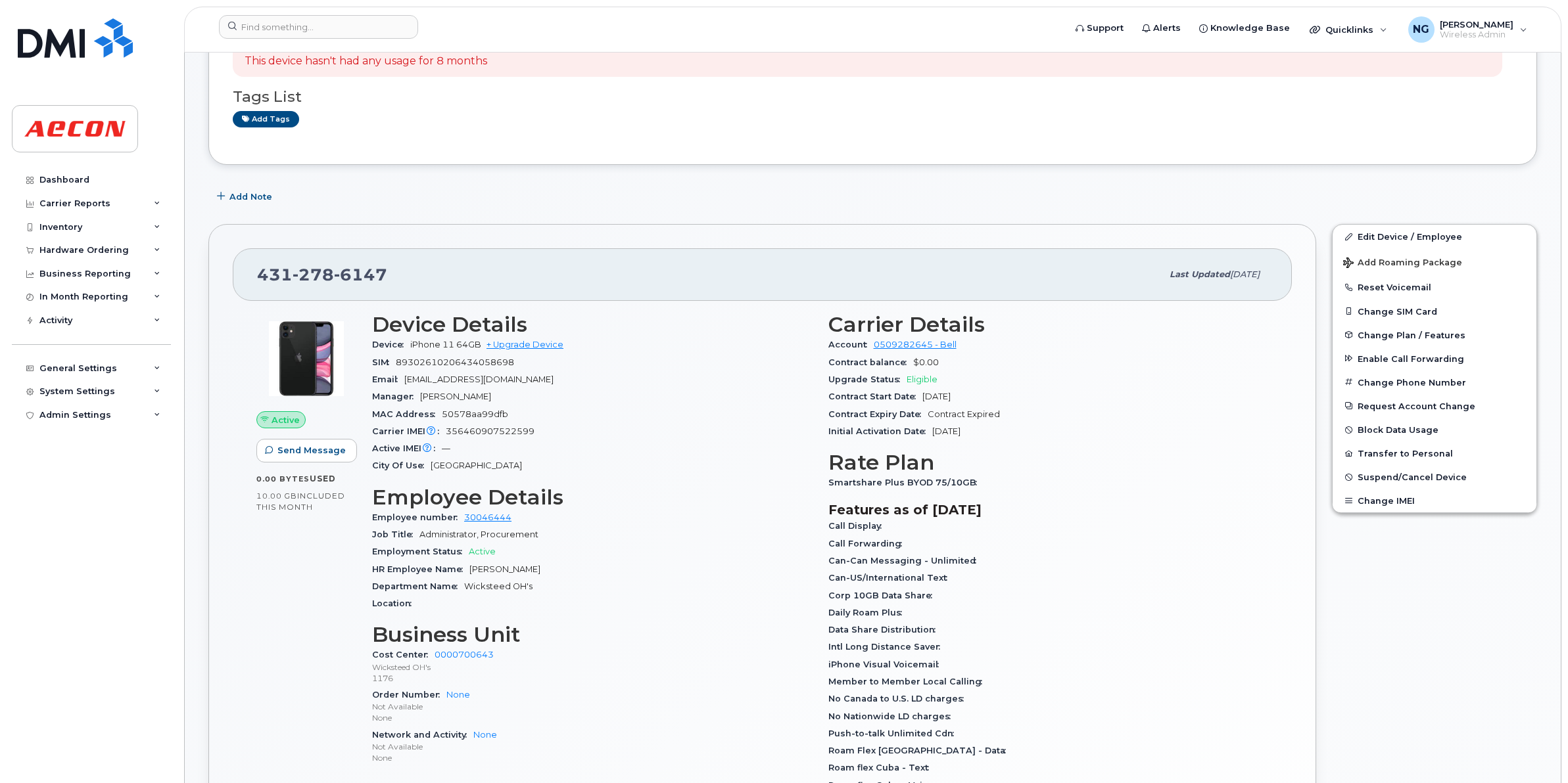
drag, startPoint x: 783, startPoint y: 500, endPoint x: 1246, endPoint y: 564, distance: 467.4
click at [1250, 568] on div "Call Display Call Forwarding Can-Can Messaging - Unlimited Can-US/International…" at bounding box center [1049, 742] width 440 height 449
drag, startPoint x: 827, startPoint y: 479, endPoint x: 1017, endPoint y: 488, distance: 190.2
click at [1017, 488] on div "Carrier Details Account 0509282645 - Bell Contract balance $0.00 Upgrade Status…" at bounding box center [1049, 659] width 456 height 709
copy span "Smartshare Plus BYOD 75/10GB"
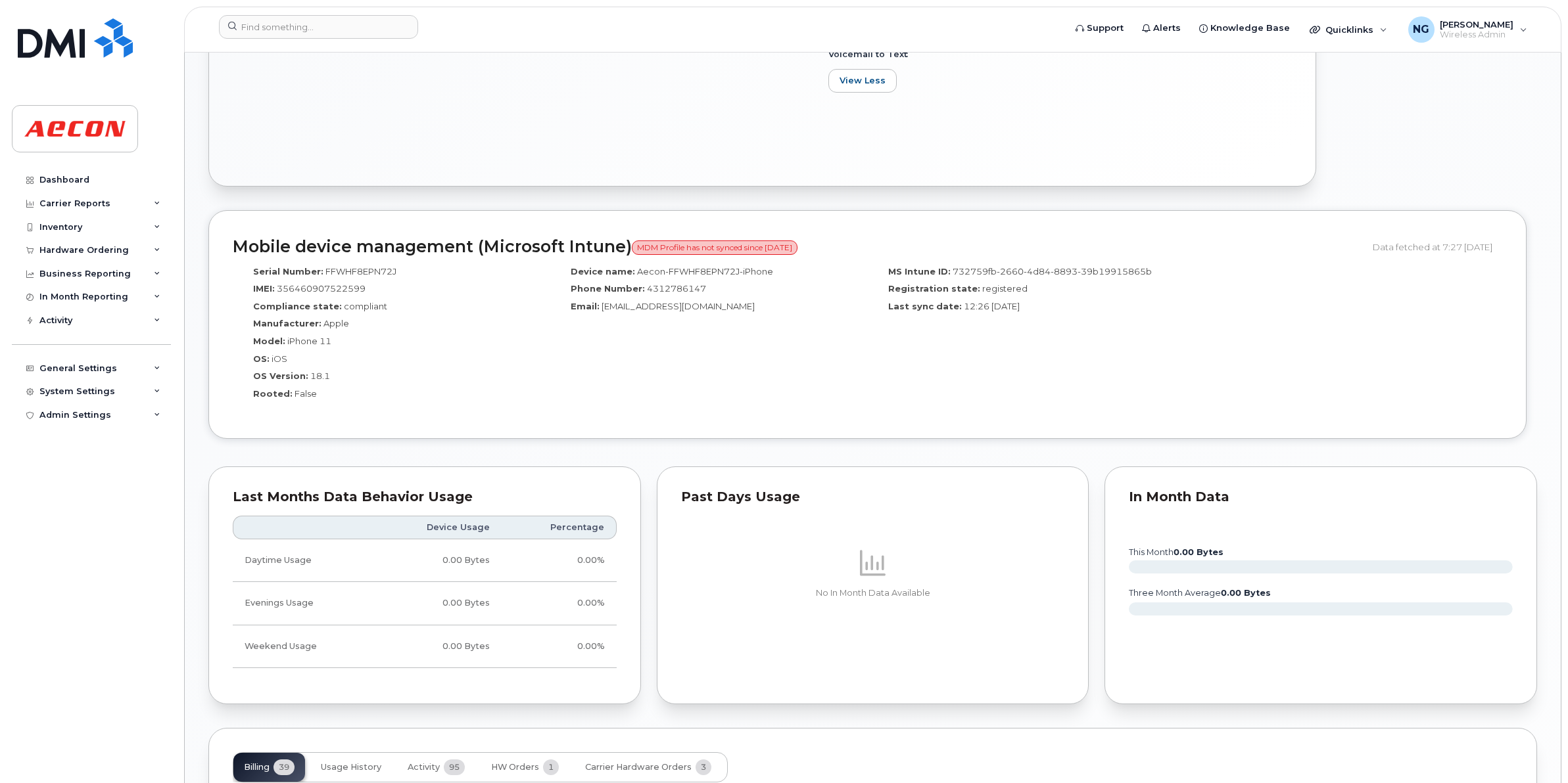
scroll to position [739, 0]
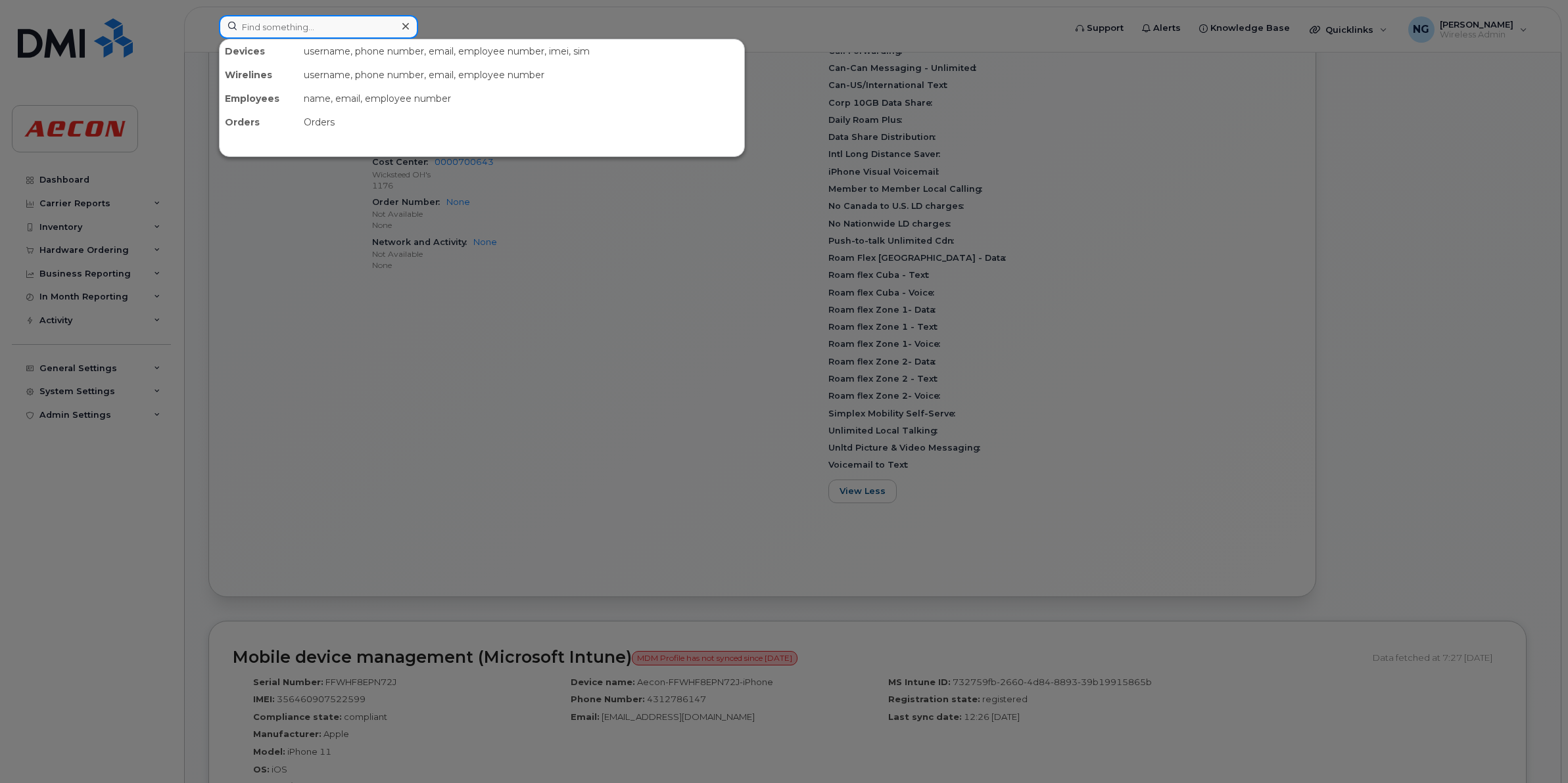
click at [379, 34] on input at bounding box center [318, 26] width 199 height 24
paste input "4372862992"
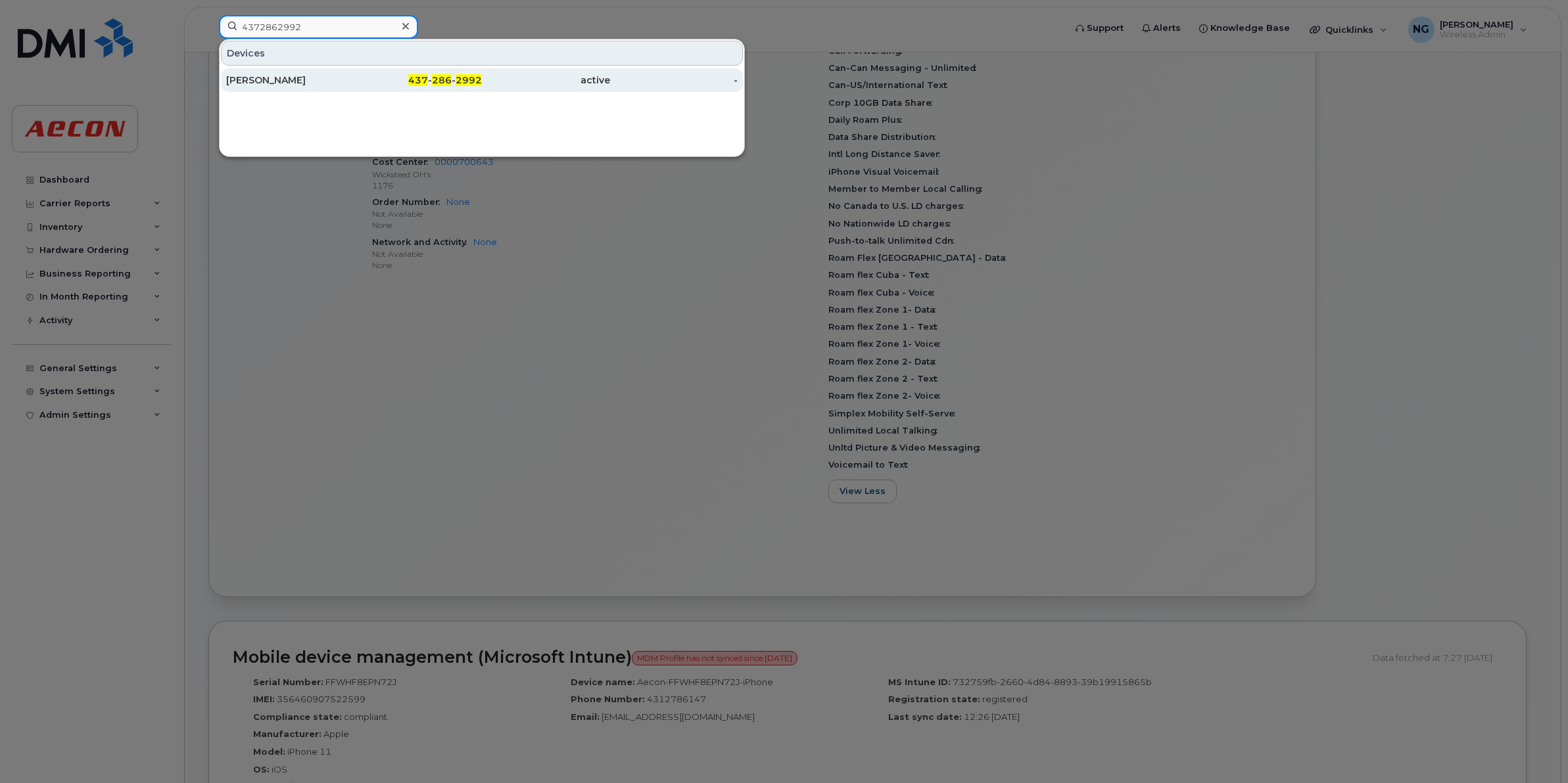
type input "4372862992"
click at [436, 76] on span "286" at bounding box center [442, 80] width 20 height 12
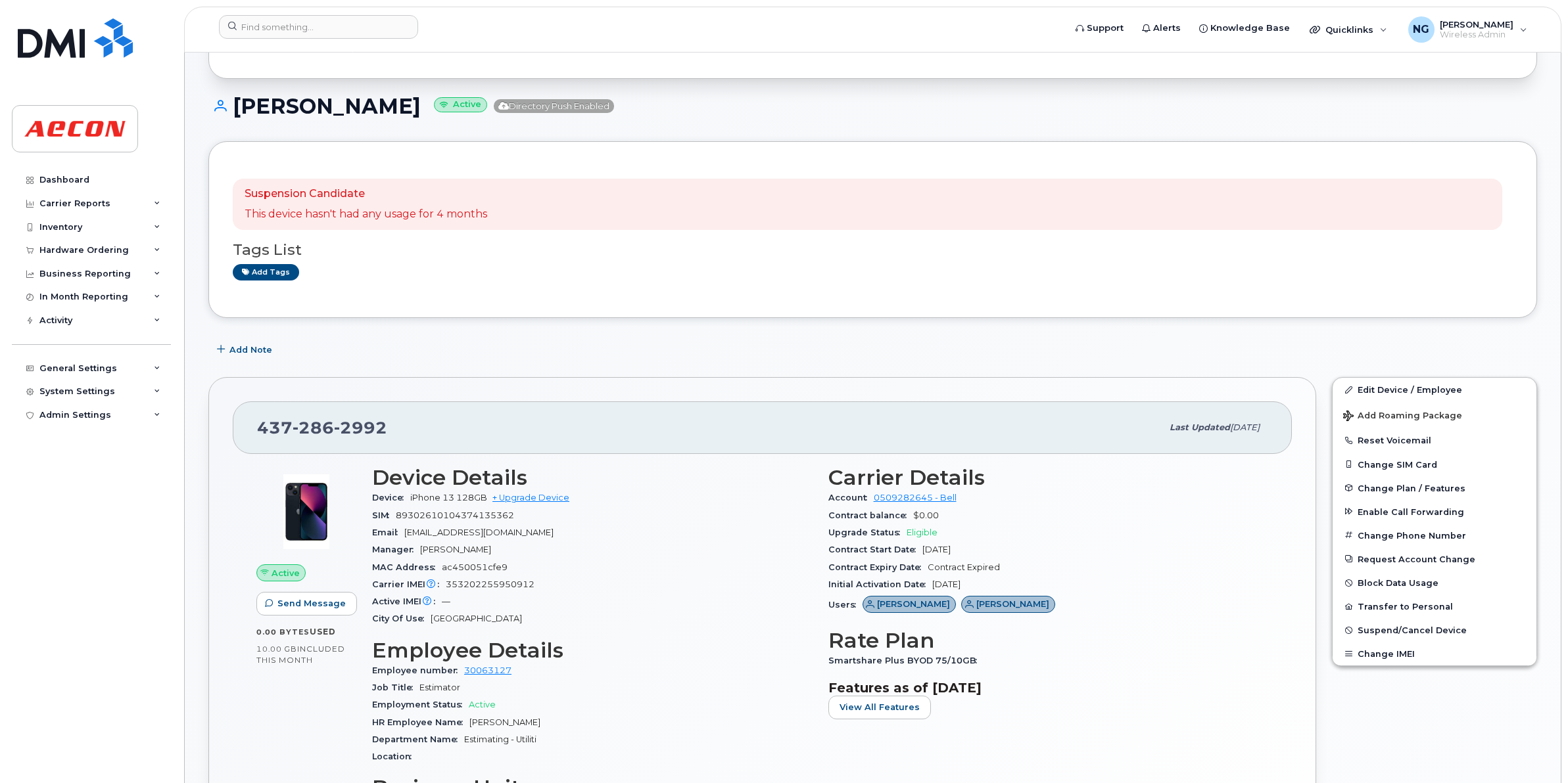
scroll to position [246, 0]
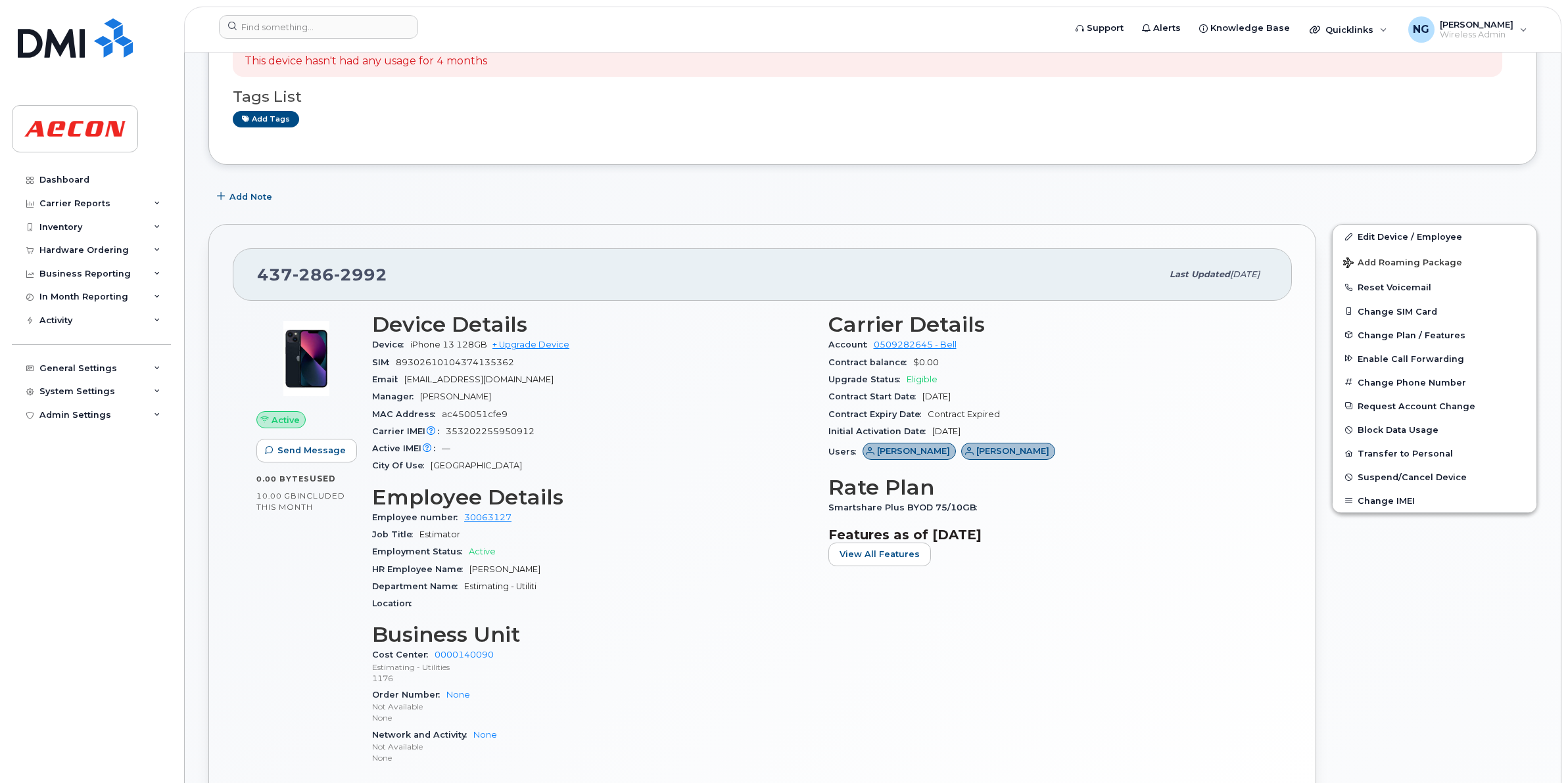
click at [494, 611] on div "Location" at bounding box center [592, 603] width 440 height 17
drag, startPoint x: 484, startPoint y: 567, endPoint x: 544, endPoint y: 574, distance: 60.4
click at [544, 574] on div "HR Employee Name Hung Yiu" at bounding box center [592, 569] width 440 height 17
drag, startPoint x: 542, startPoint y: 573, endPoint x: 486, endPoint y: 567, distance: 56.3
copy span "Hung Yiu"
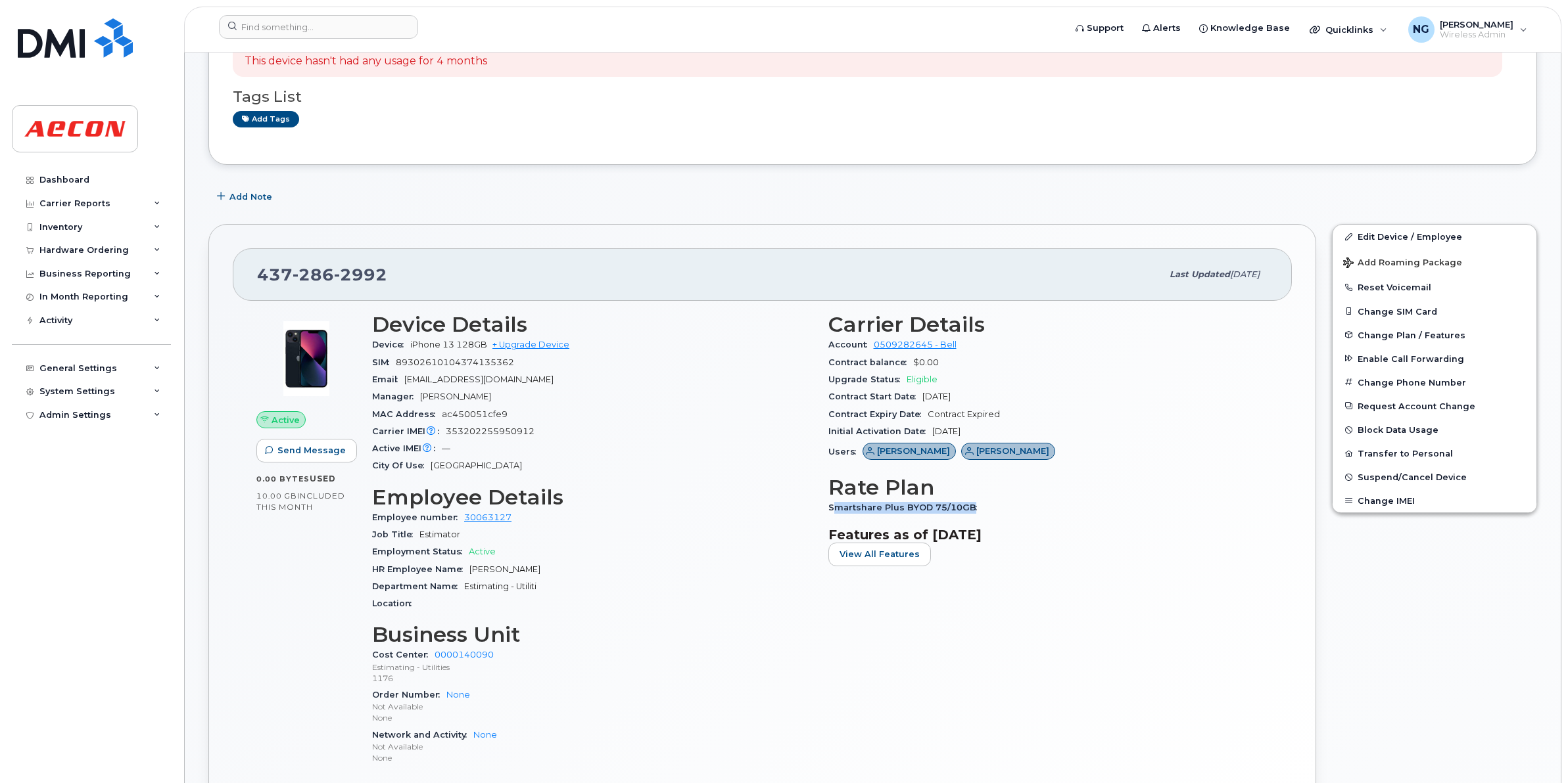
drag, startPoint x: 831, startPoint y: 507, endPoint x: 1017, endPoint y: 516, distance: 186.2
click at [1017, 516] on div "Smartshare Plus BYOD 75/10GB" at bounding box center [1049, 508] width 440 height 17
click at [845, 526] on div "Carrier Details Account 0509282645 - Bell Contract balance $0.00 Upgrade Status…" at bounding box center [1049, 545] width 456 height 480
drag, startPoint x: 827, startPoint y: 504, endPoint x: 1000, endPoint y: 509, distance: 173.1
click at [1000, 509] on div "Carrier Details Account 0509282645 - Bell Contract balance $0.00 Upgrade Status…" at bounding box center [1049, 545] width 456 height 480
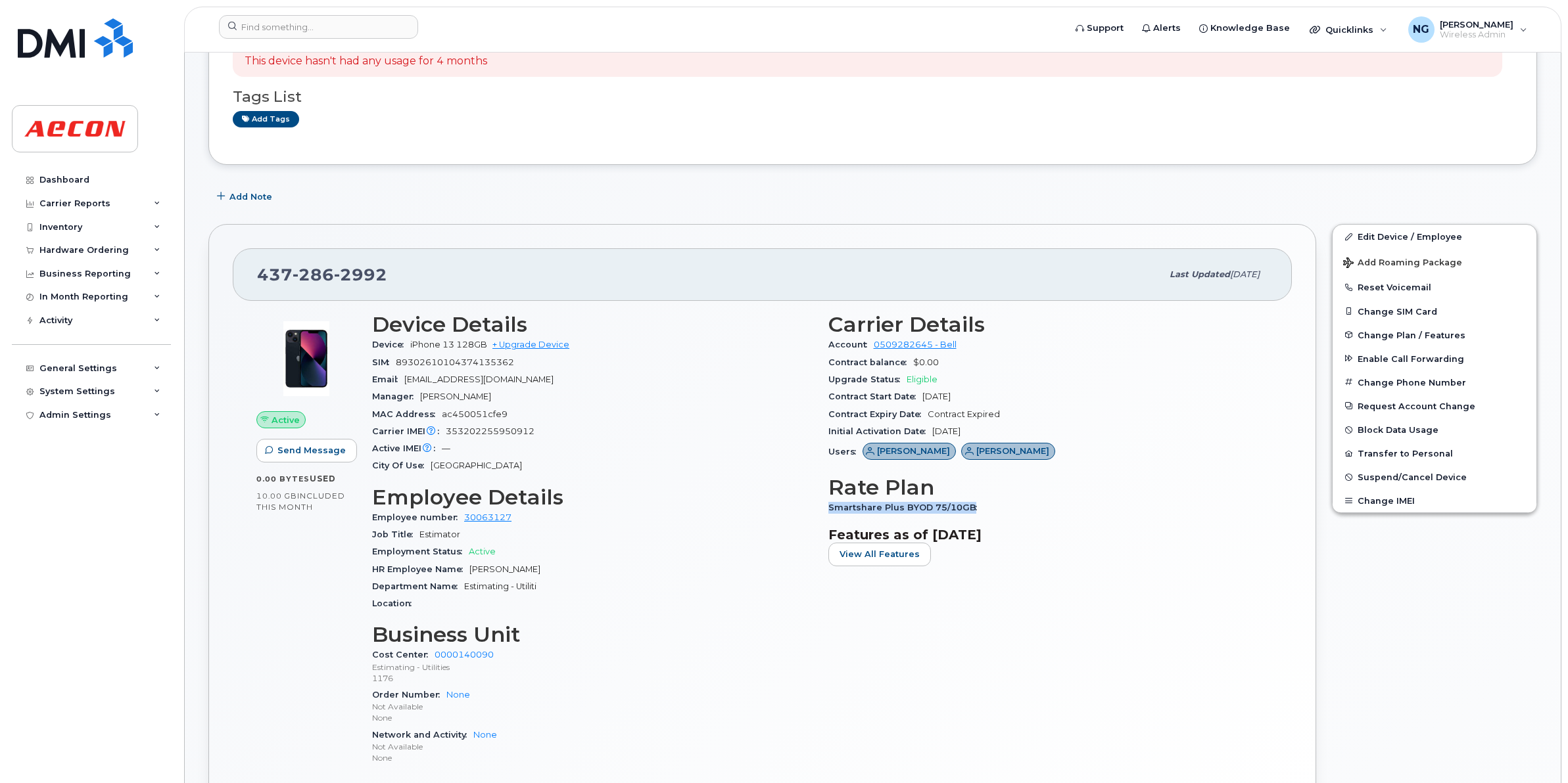
drag, startPoint x: 1000, startPoint y: 509, endPoint x: 956, endPoint y: 509, distance: 44.0
copy span "Smartshare Plus BYOD 75/10GB"
click at [294, 24] on input at bounding box center [318, 26] width 199 height 24
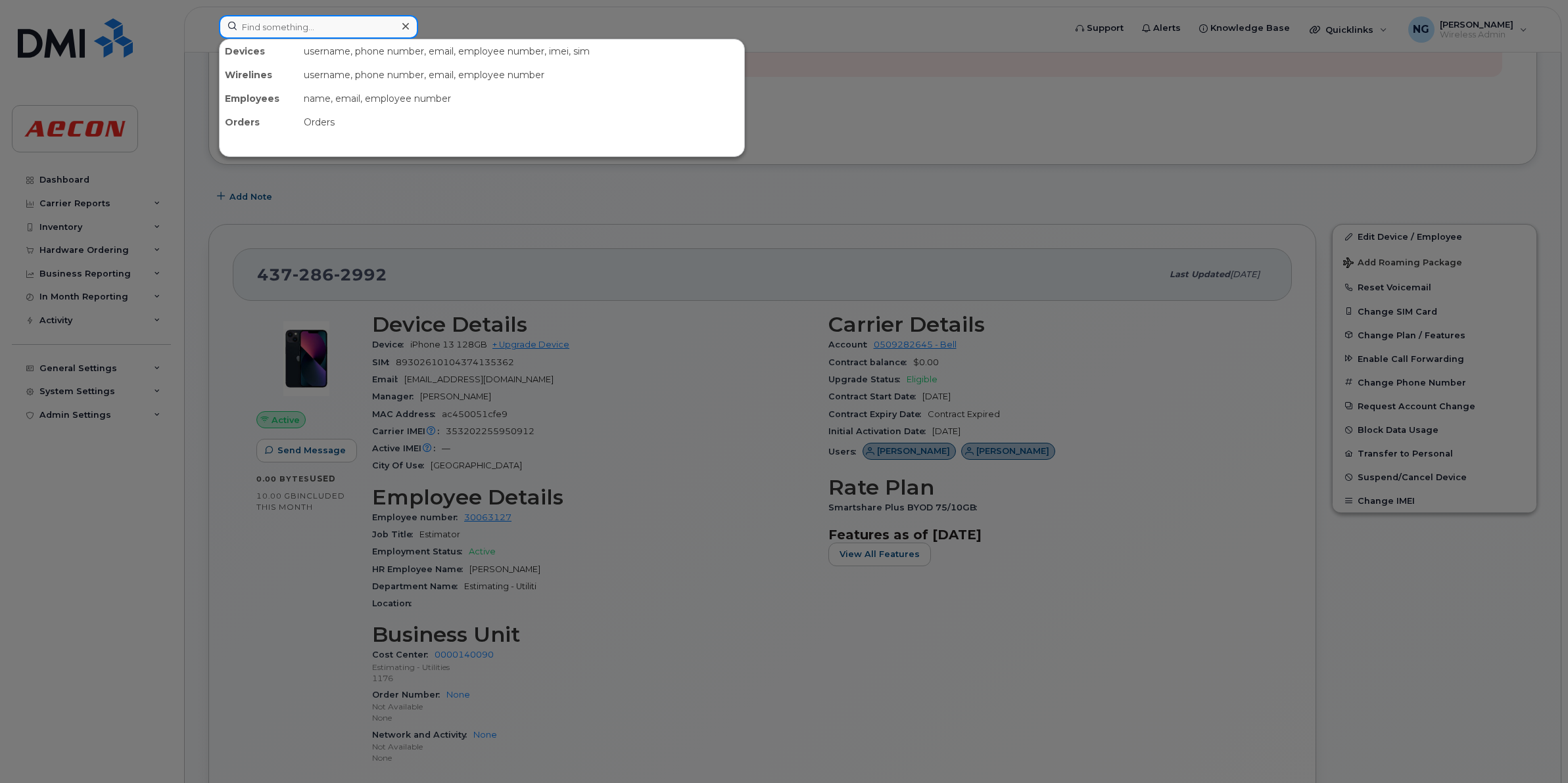
paste input "4374253367"
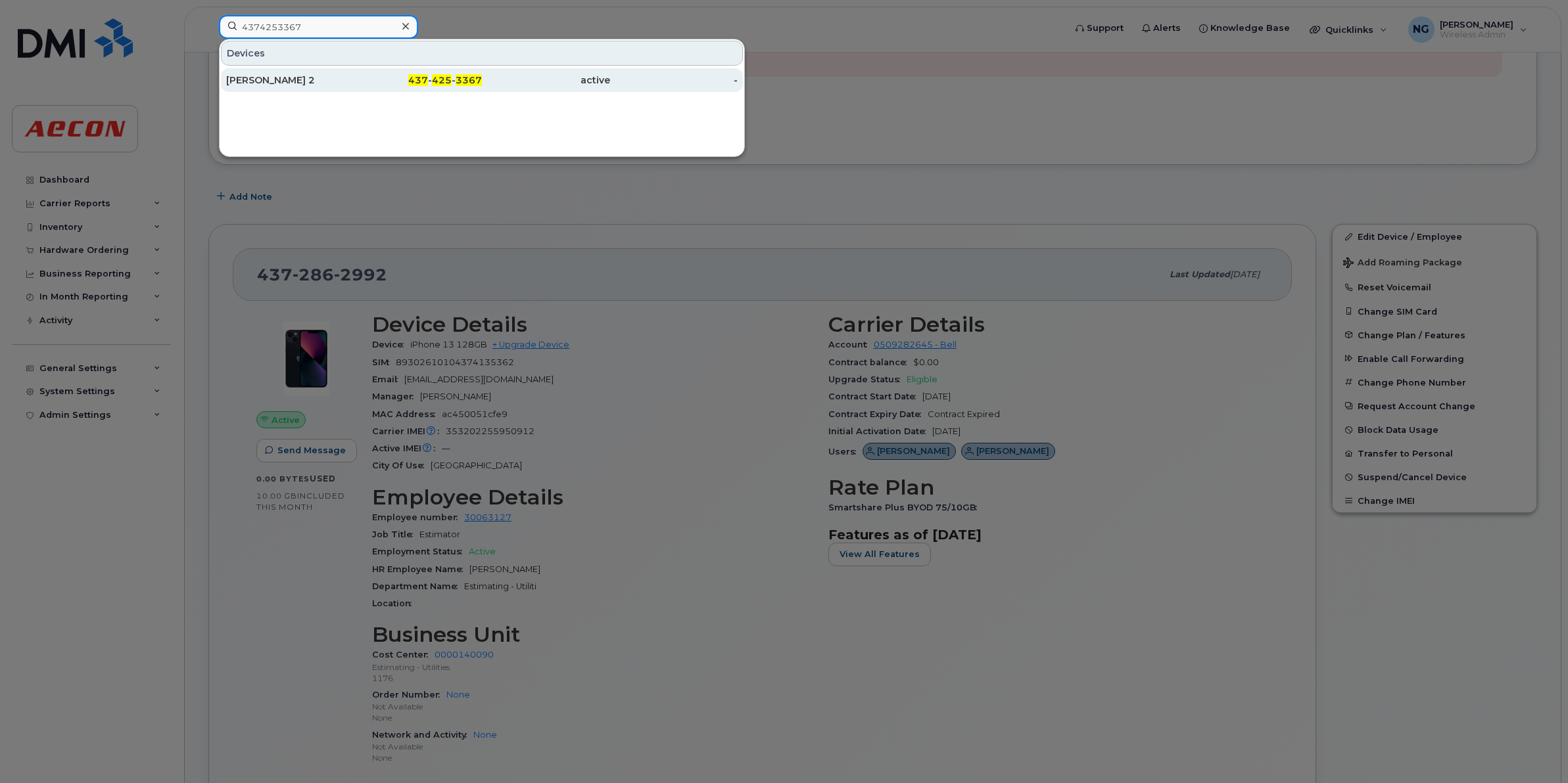
type input "4374253367"
click at [435, 74] on div "437 - 425 - 3367" at bounding box center [419, 80] width 128 height 13
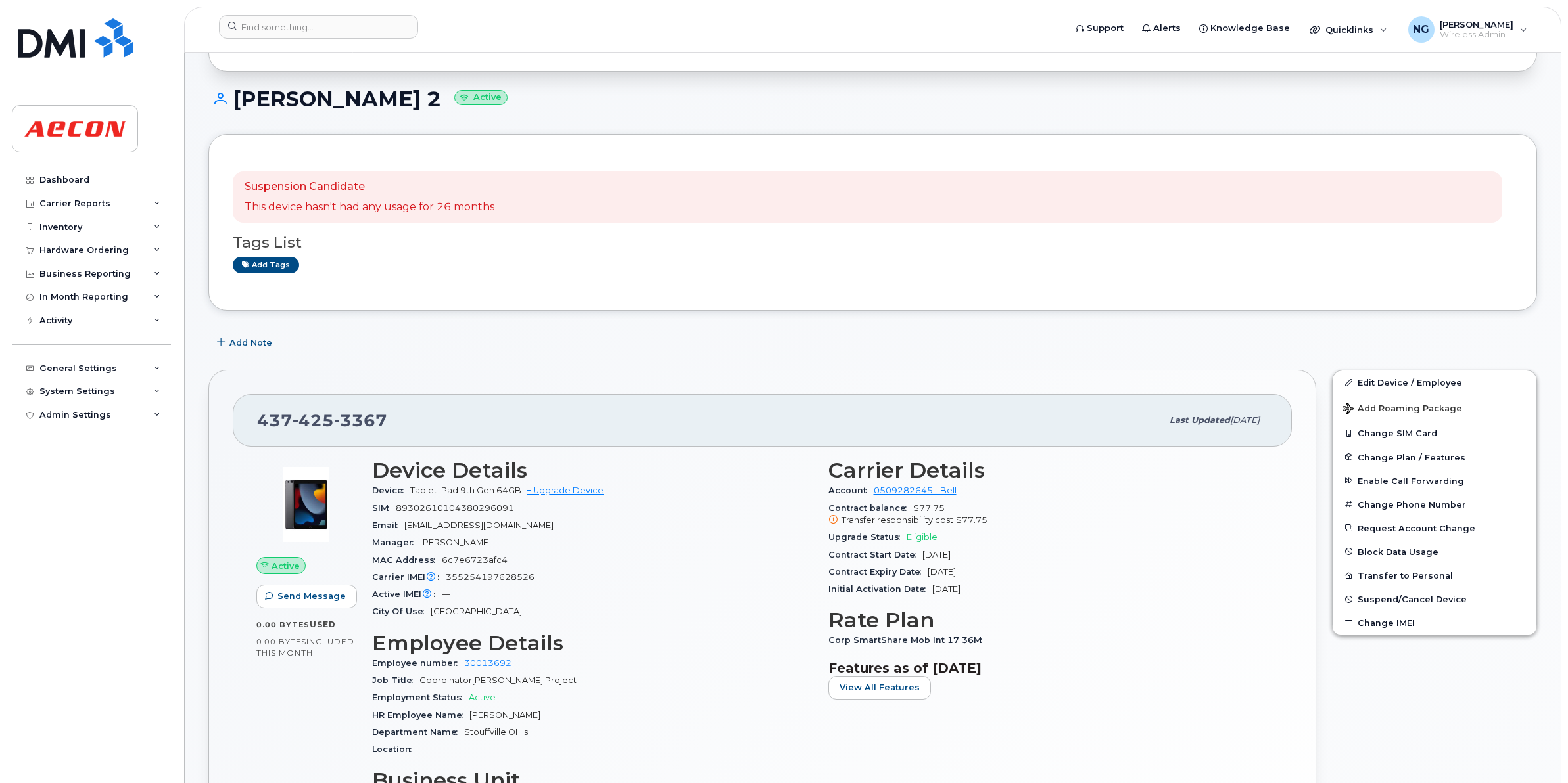
scroll to position [246, 0]
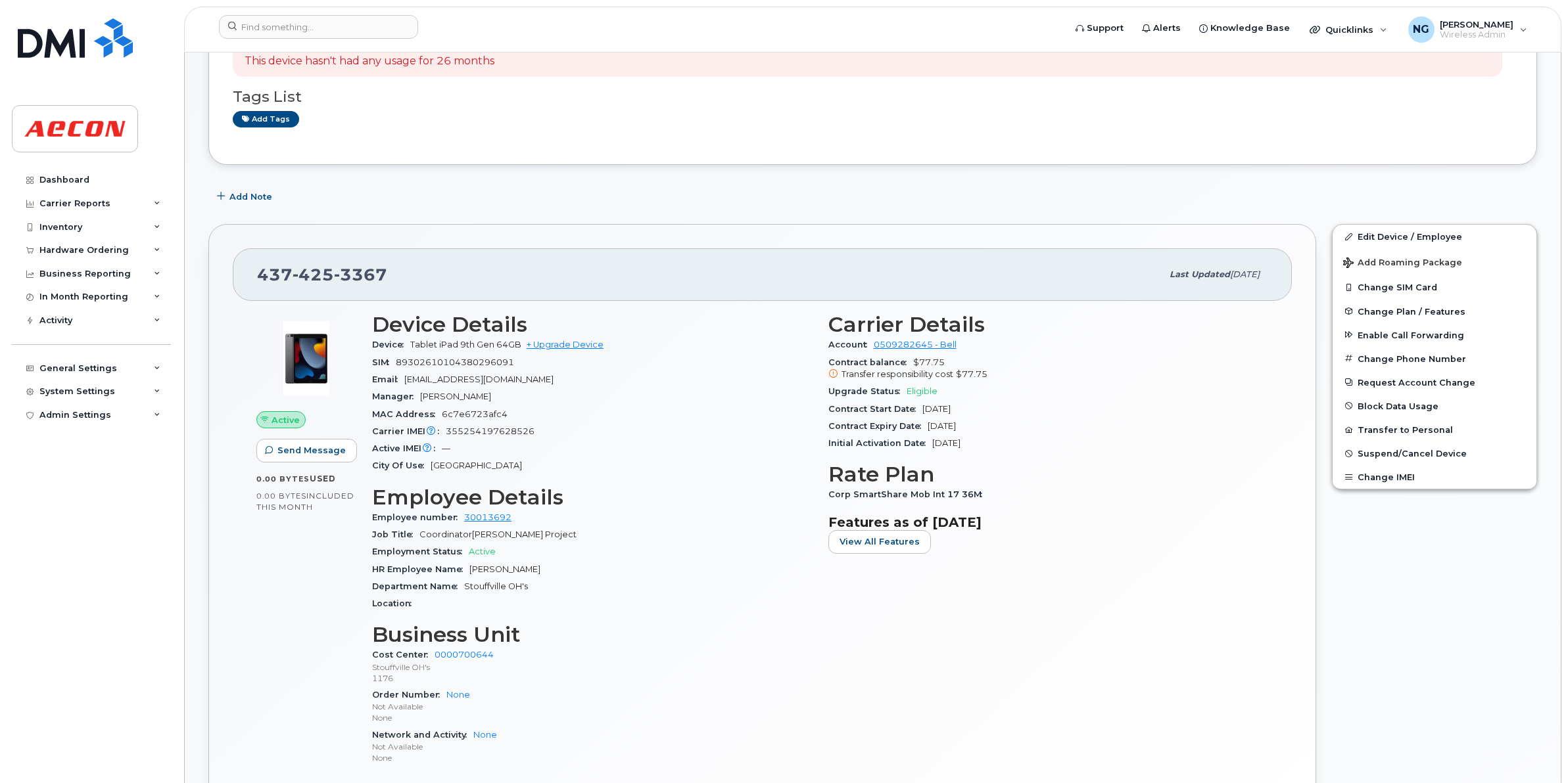
drag, startPoint x: 468, startPoint y: 574, endPoint x: 586, endPoint y: 572, distance: 118.0
click at [589, 573] on div "HR Employee Name [PERSON_NAME]" at bounding box center [592, 569] width 440 height 17
drag, startPoint x: 586, startPoint y: 572, endPoint x: 502, endPoint y: 570, distance: 84.0
copy span "[PERSON_NAME]"
drag, startPoint x: 830, startPoint y: 493, endPoint x: 981, endPoint y: 493, distance: 151.0
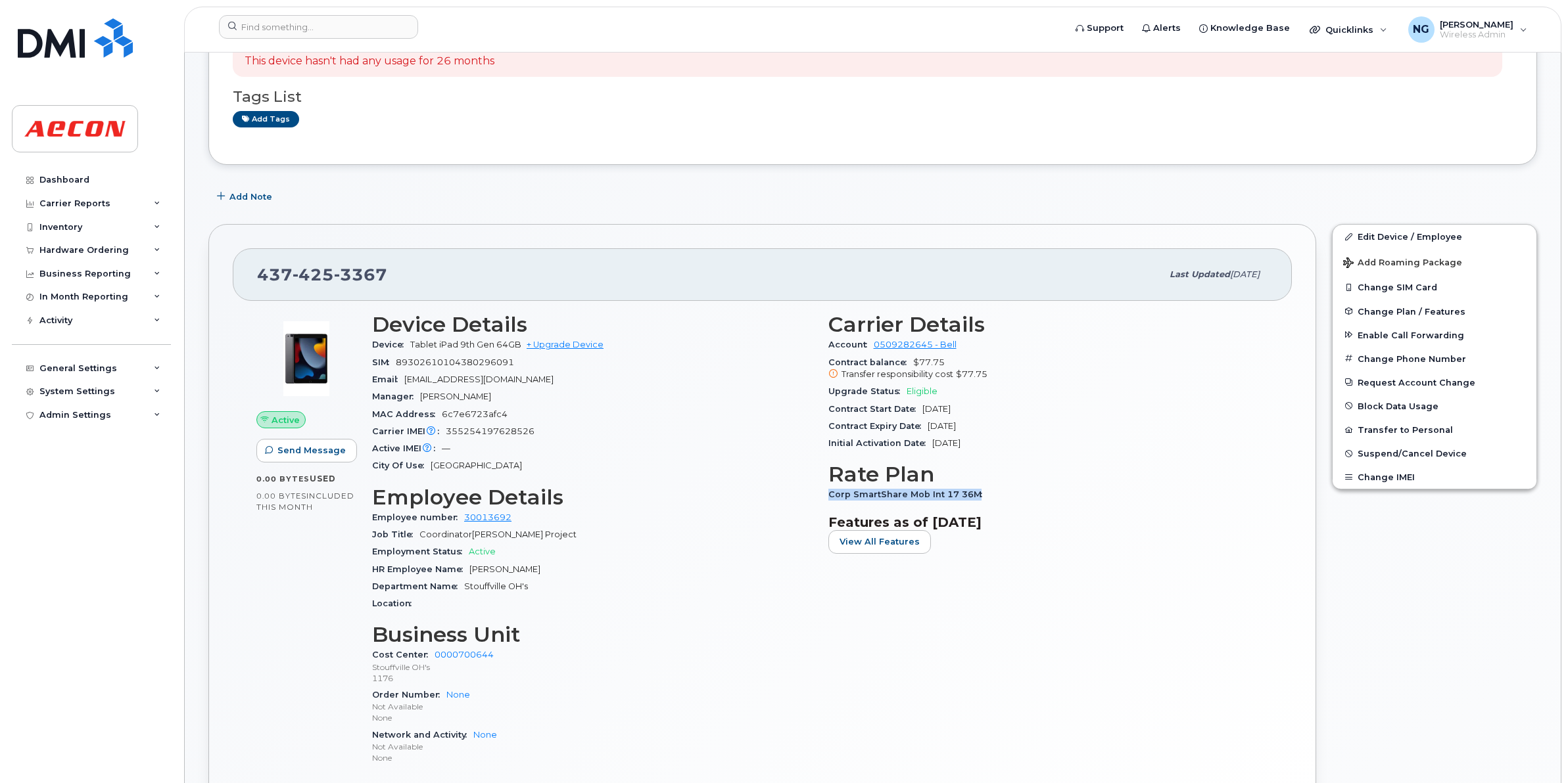
click at [981, 493] on div "Corp SmartShare Mob Int 17 36M" at bounding box center [1049, 494] width 440 height 17
drag, startPoint x: 981, startPoint y: 493, endPoint x: 933, endPoint y: 490, distance: 48.1
copy span "Corp SmartShare Mob Int 17 36M"
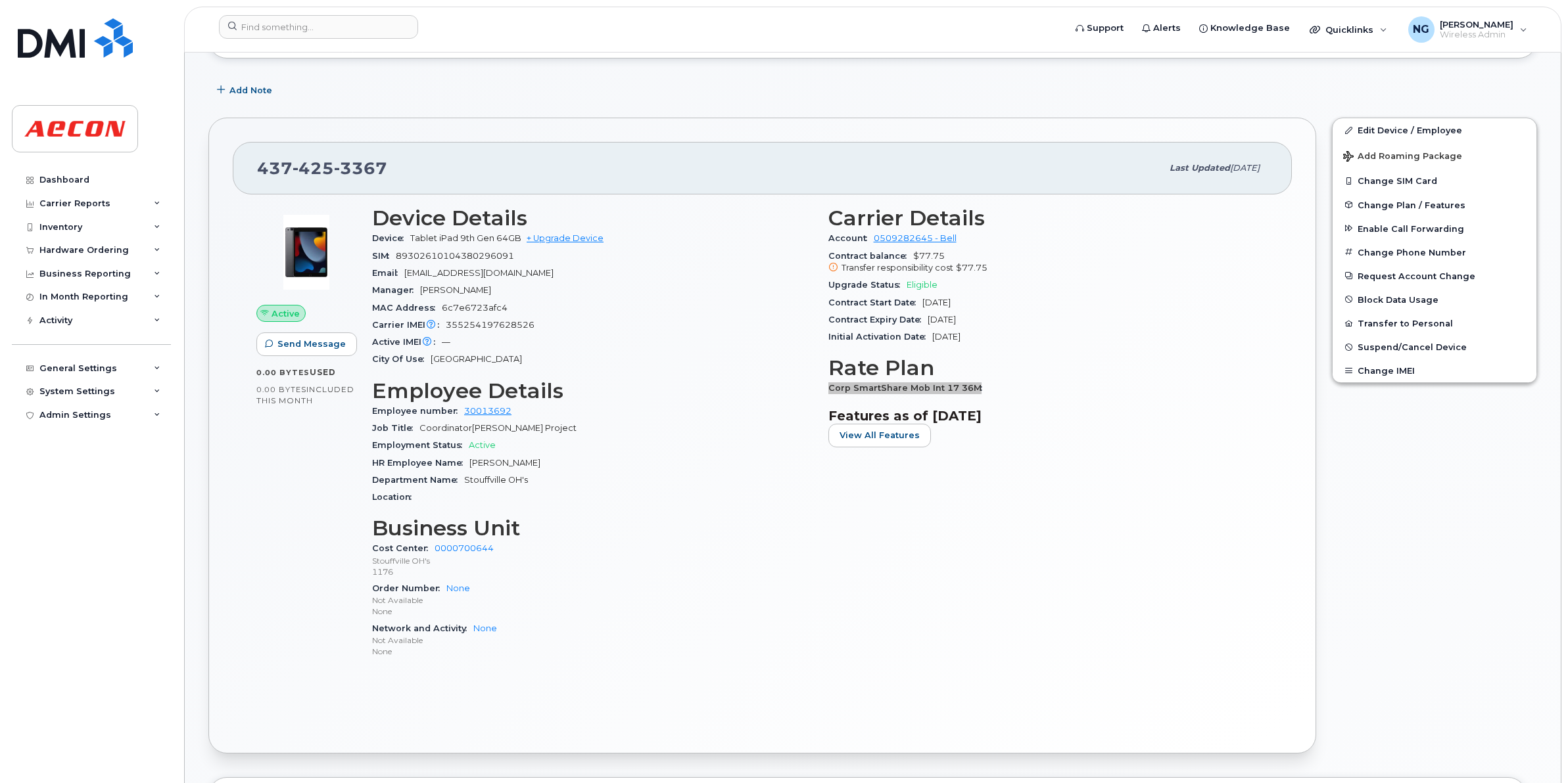
scroll to position [575, 0]
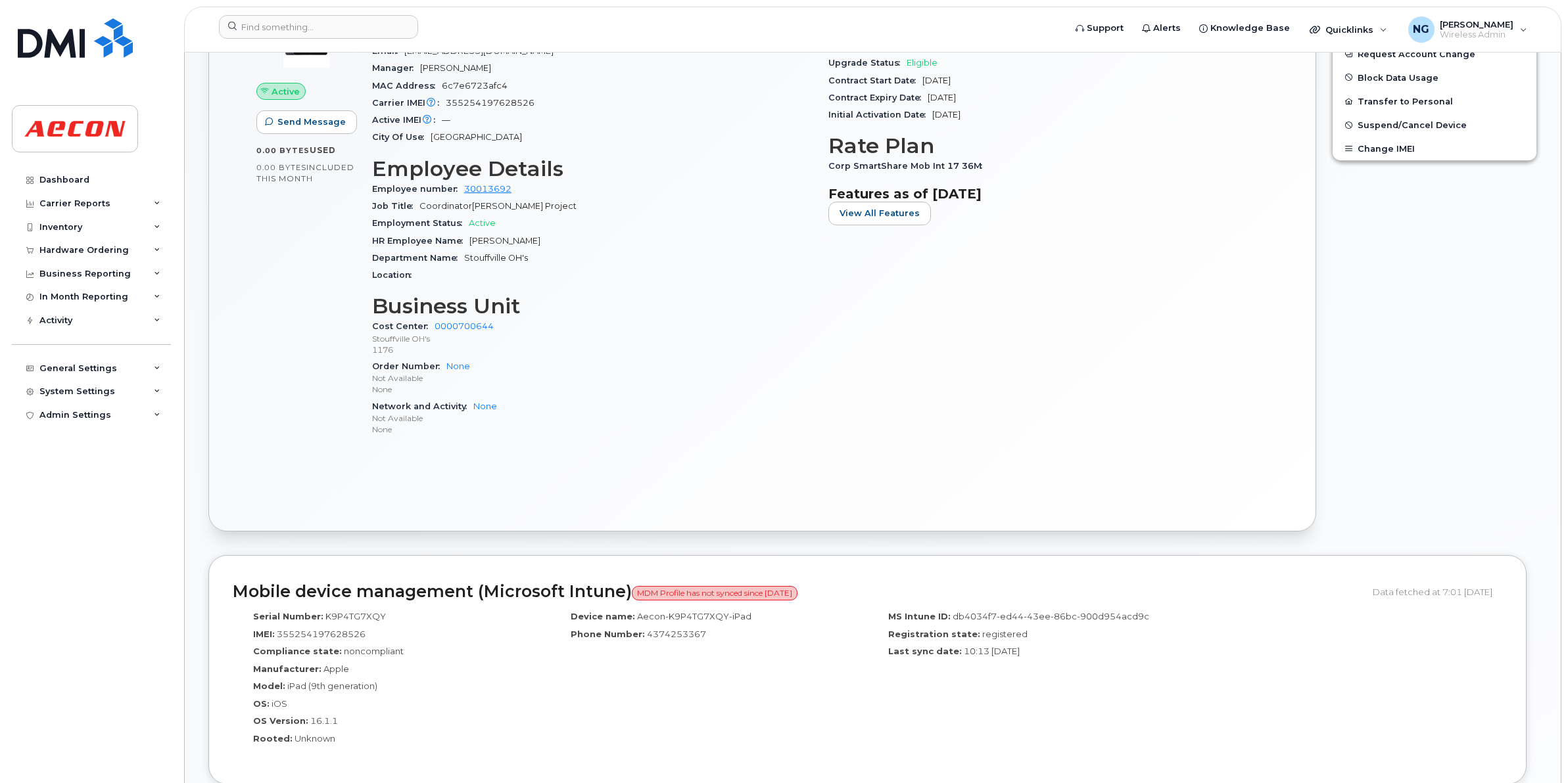
click at [1049, 653] on div "Last sync date: 10:13 [DATE]" at bounding box center [1026, 654] width 298 height 18
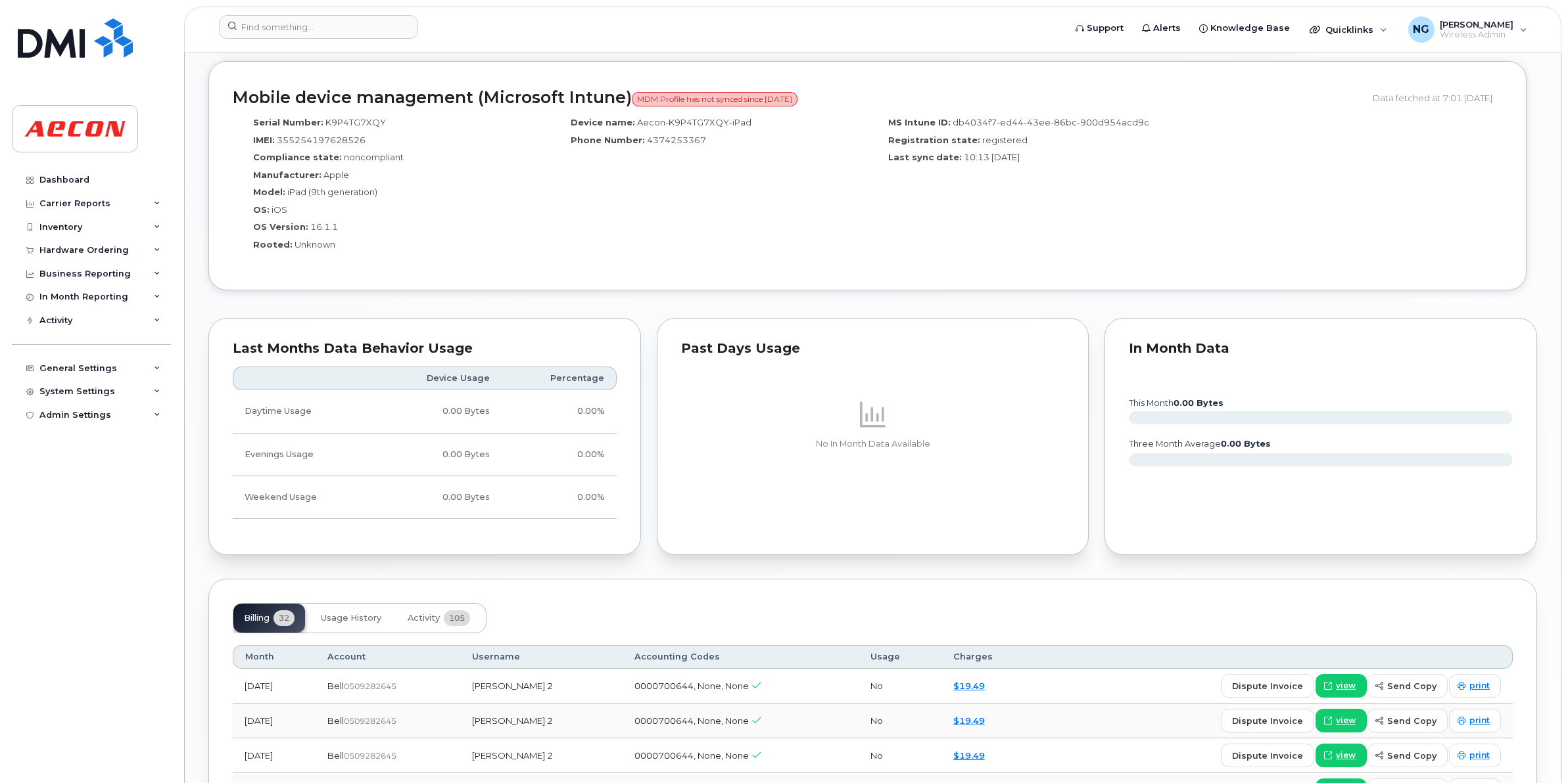
scroll to position [1314, 0]
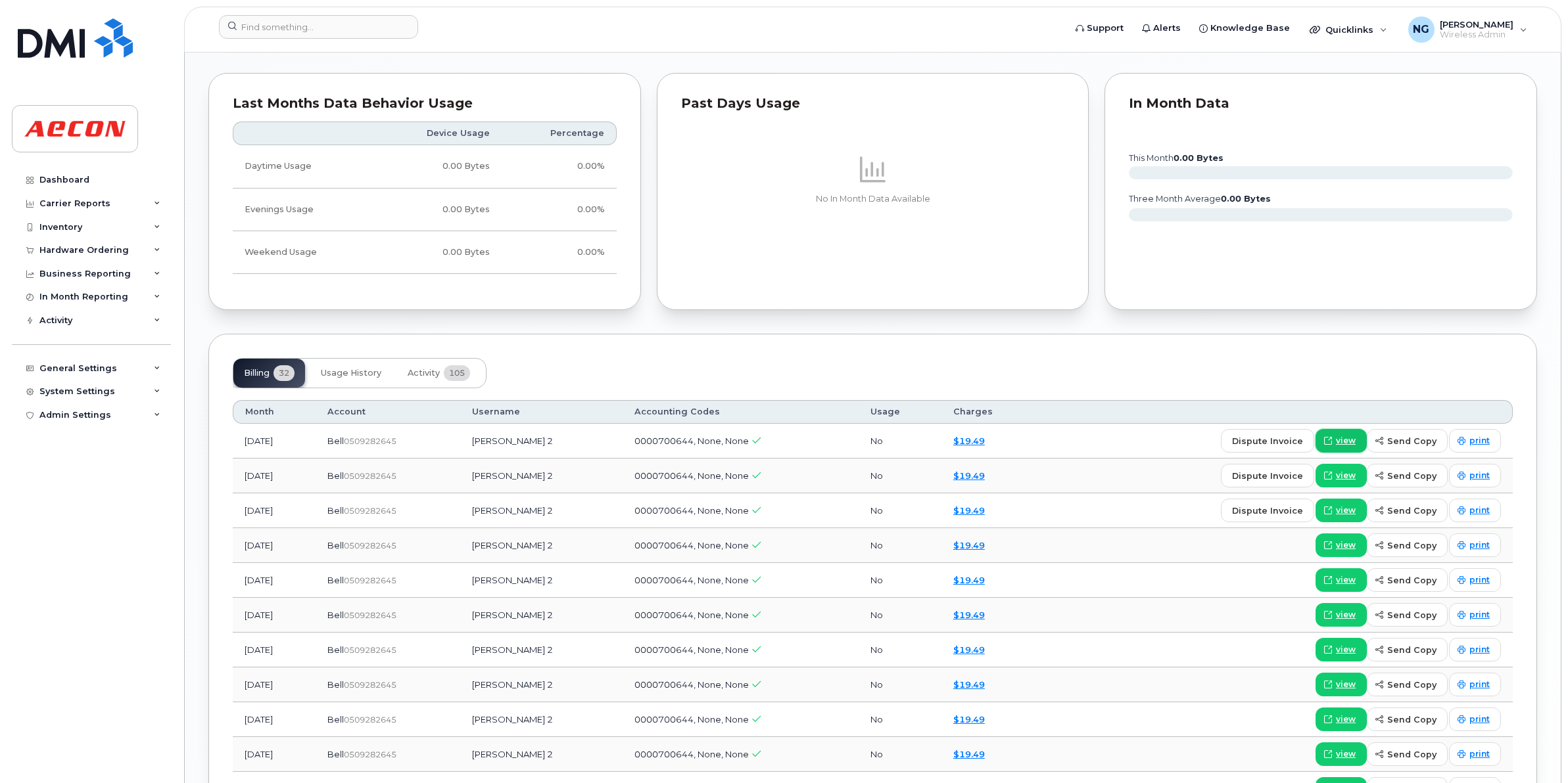
click at [1339, 444] on span "view" at bounding box center [1345, 441] width 20 height 12
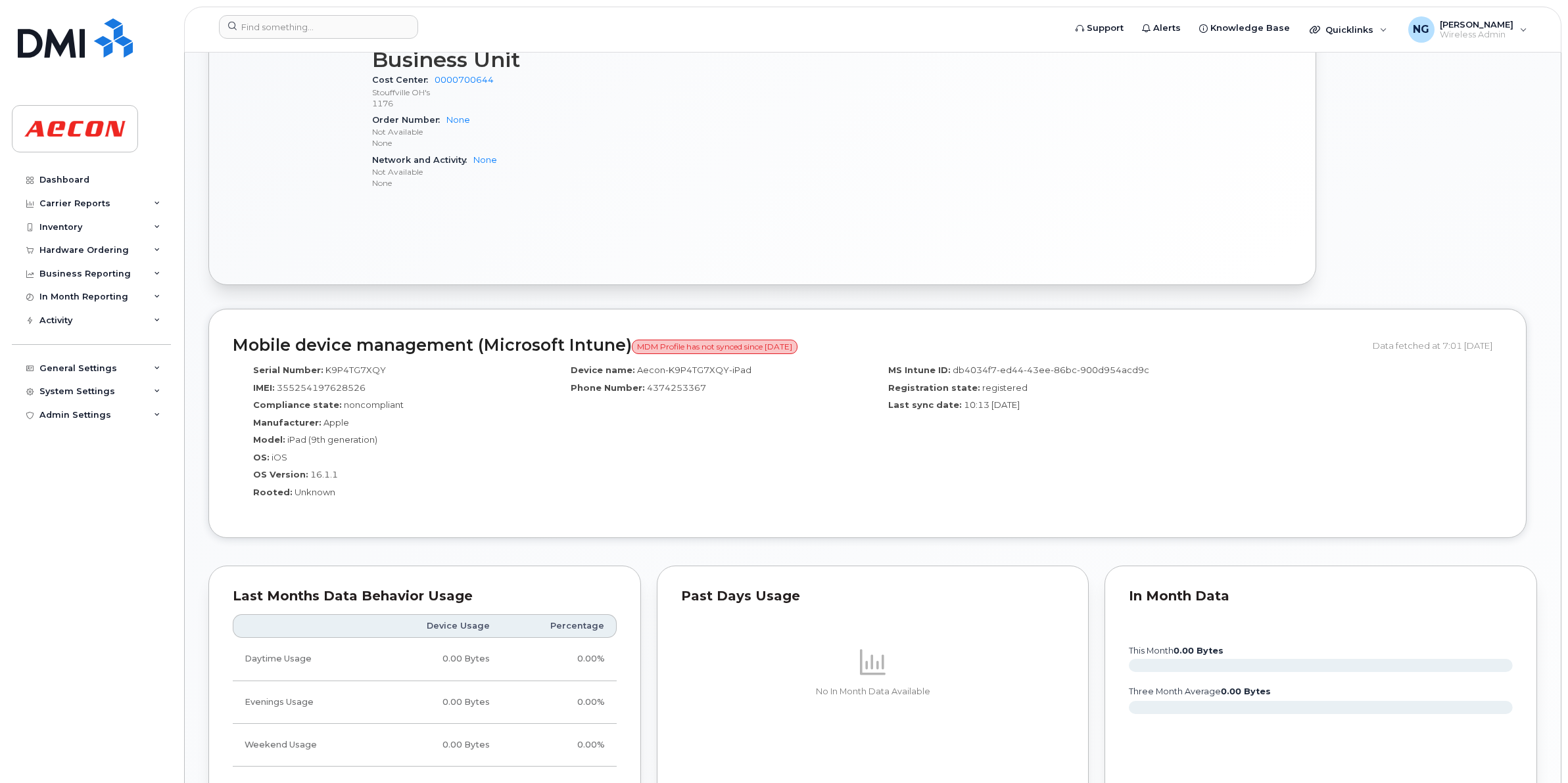
scroll to position [164, 0]
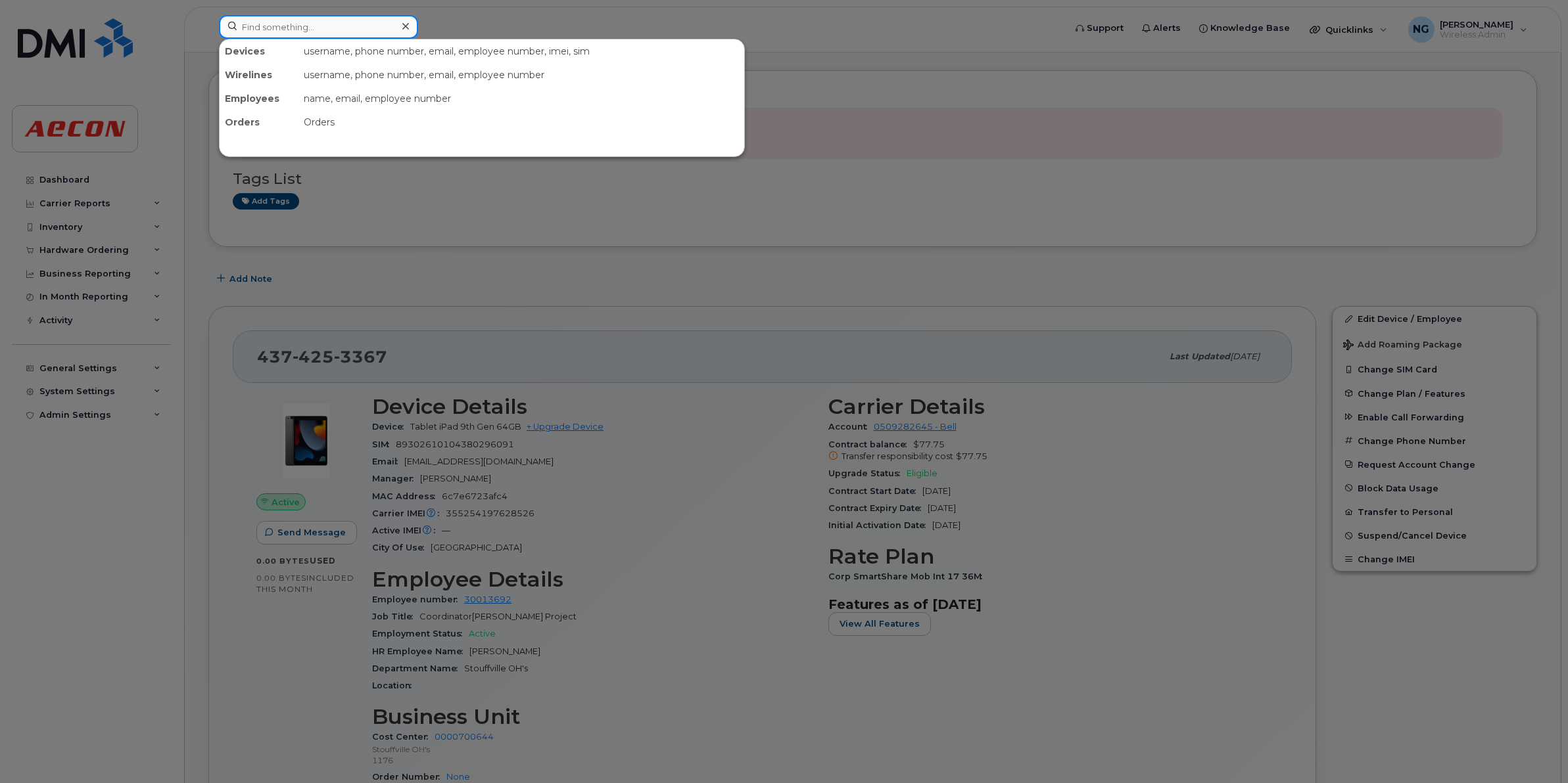
click at [344, 34] on input at bounding box center [318, 26] width 199 height 24
paste input "4374290041"
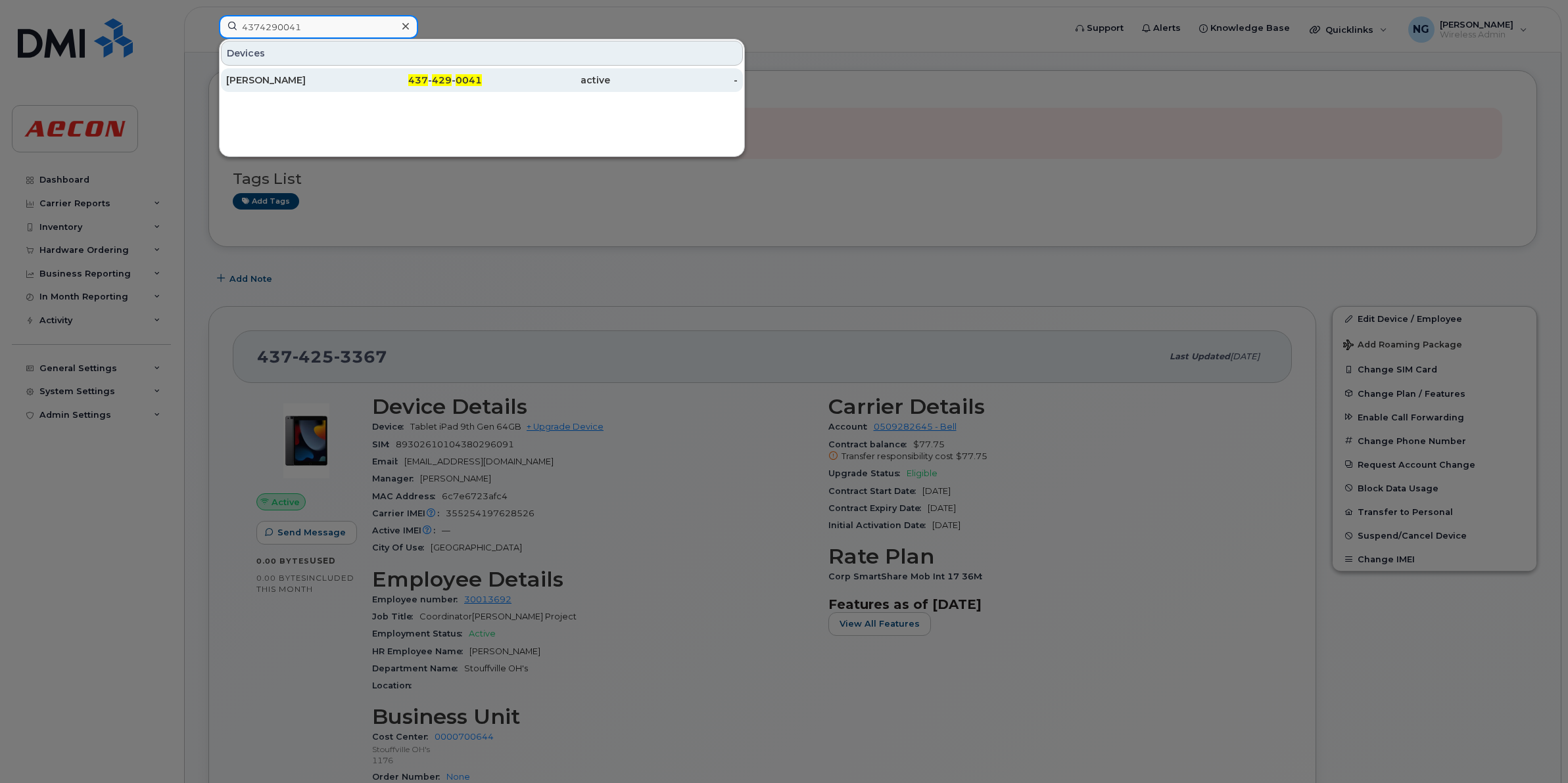
type input "4374290041"
click at [417, 84] on span "437" at bounding box center [418, 80] width 20 height 12
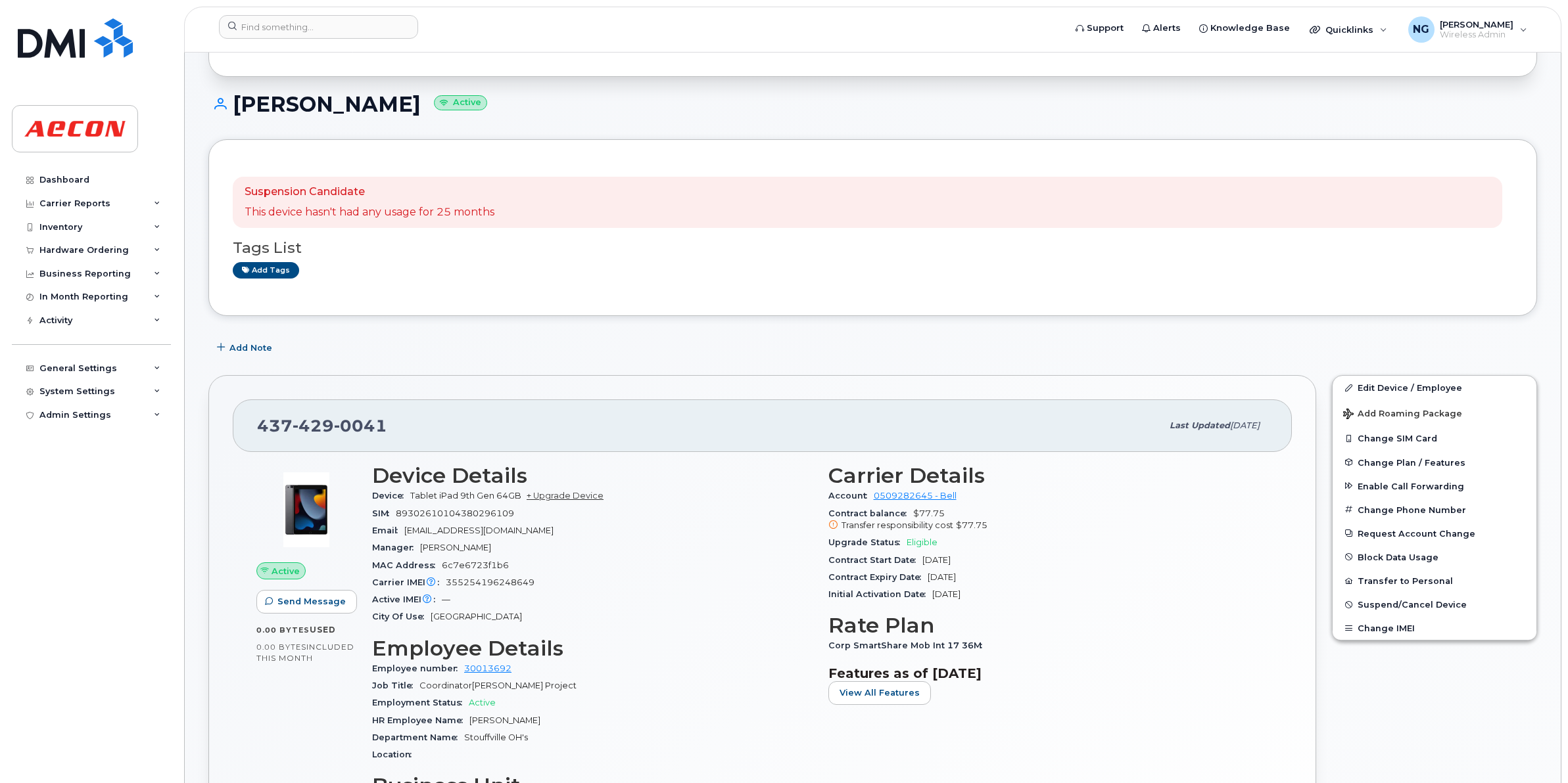
scroll to position [246, 0]
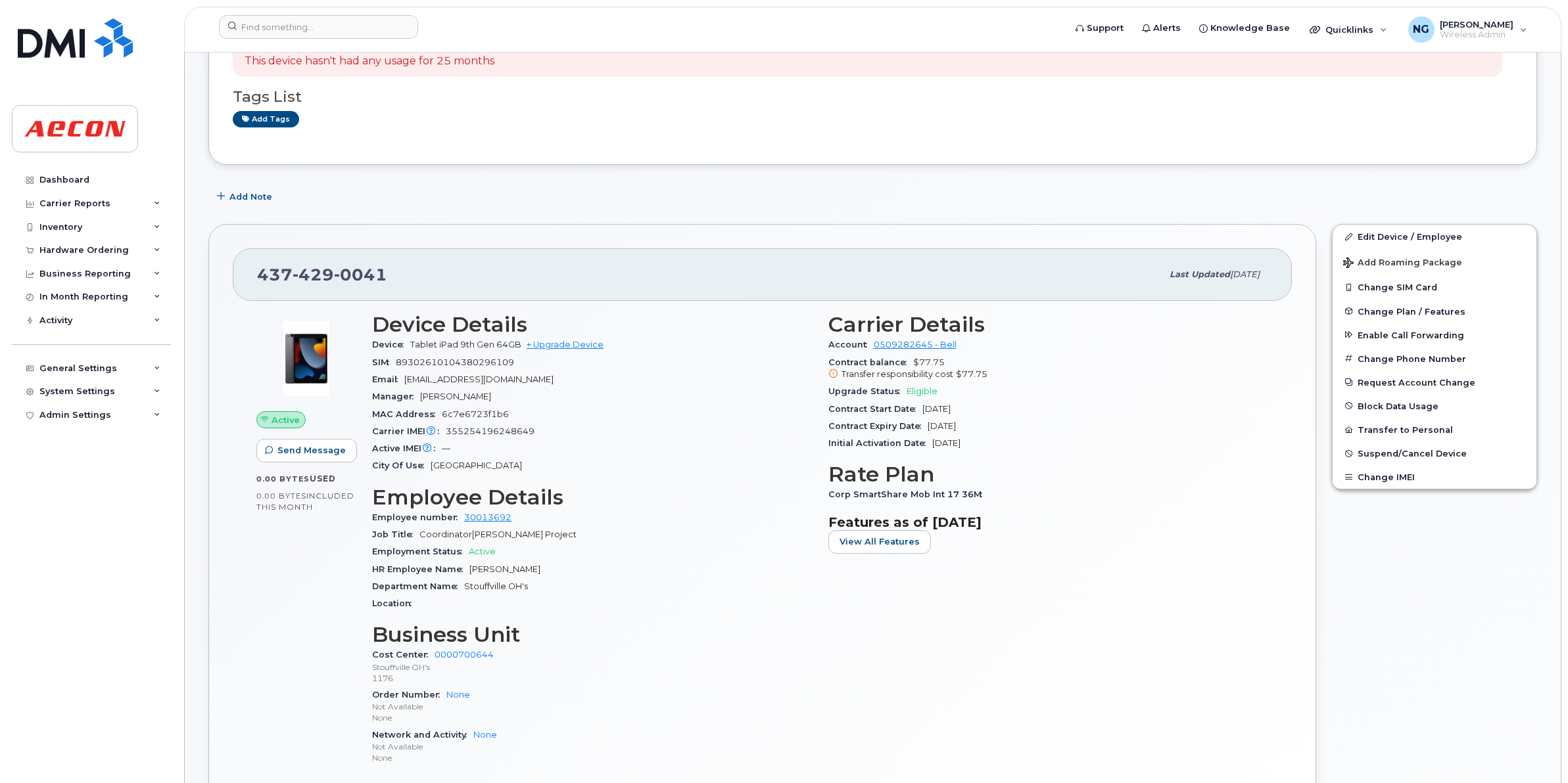
drag, startPoint x: 467, startPoint y: 568, endPoint x: 558, endPoint y: 564, distance: 91.1
click at [558, 564] on div "HR Employee Name Lucas Ghobrial" at bounding box center [592, 569] width 440 height 17
drag, startPoint x: 558, startPoint y: 564, endPoint x: 508, endPoint y: 572, distance: 50.6
copy span "Lucas Ghobrial"
drag, startPoint x: 824, startPoint y: 495, endPoint x: 1005, endPoint y: 501, distance: 181.1
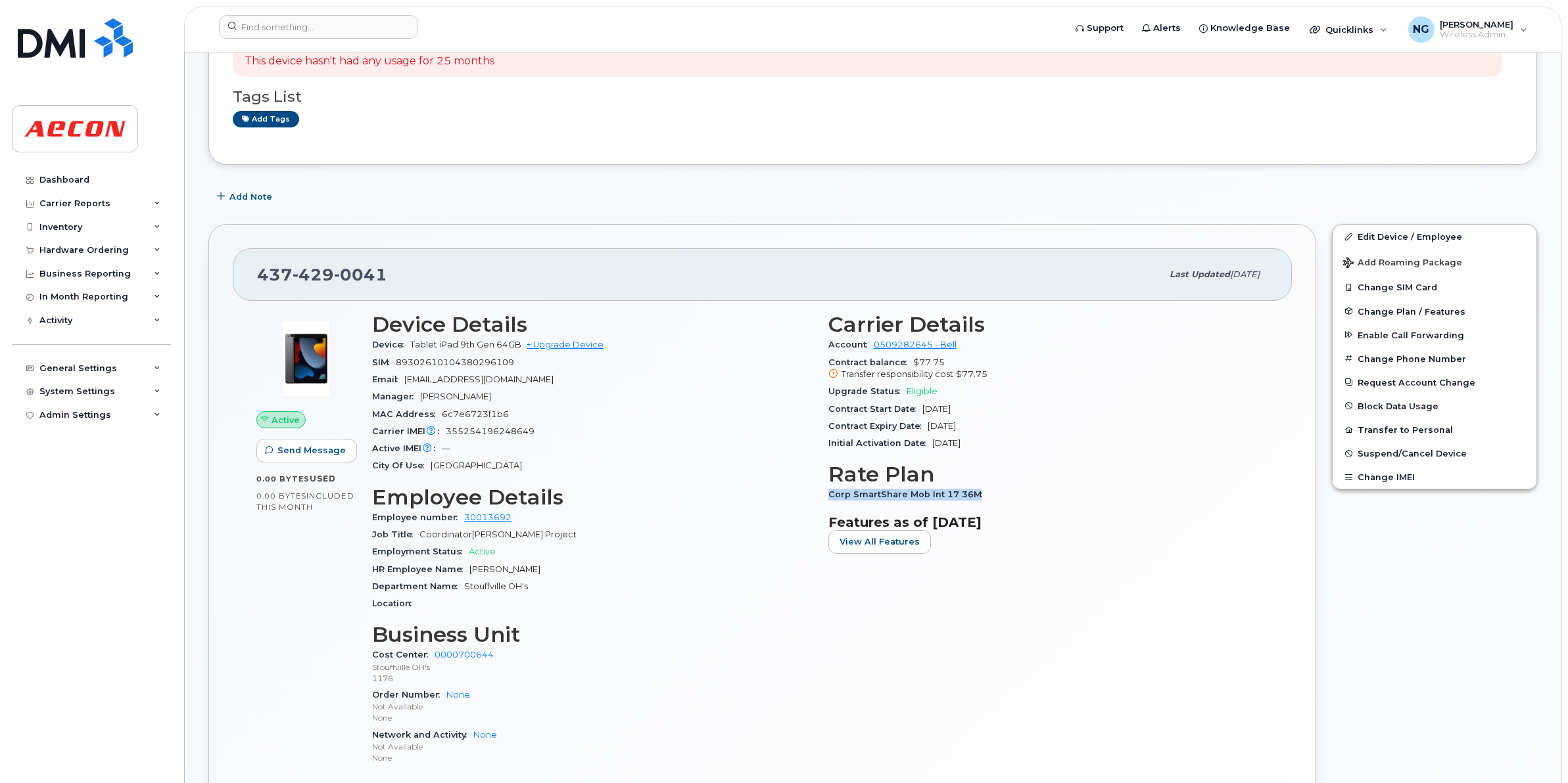
click at [1005, 501] on div "Carrier Details Account 0509282645 - Bell Contract balance $77.75 Transfer resp…" at bounding box center [1049, 545] width 456 height 480
drag, startPoint x: 1005, startPoint y: 501, endPoint x: 958, endPoint y: 493, distance: 47.7
copy span "Corp SmartShare Mob Int 17 36M"
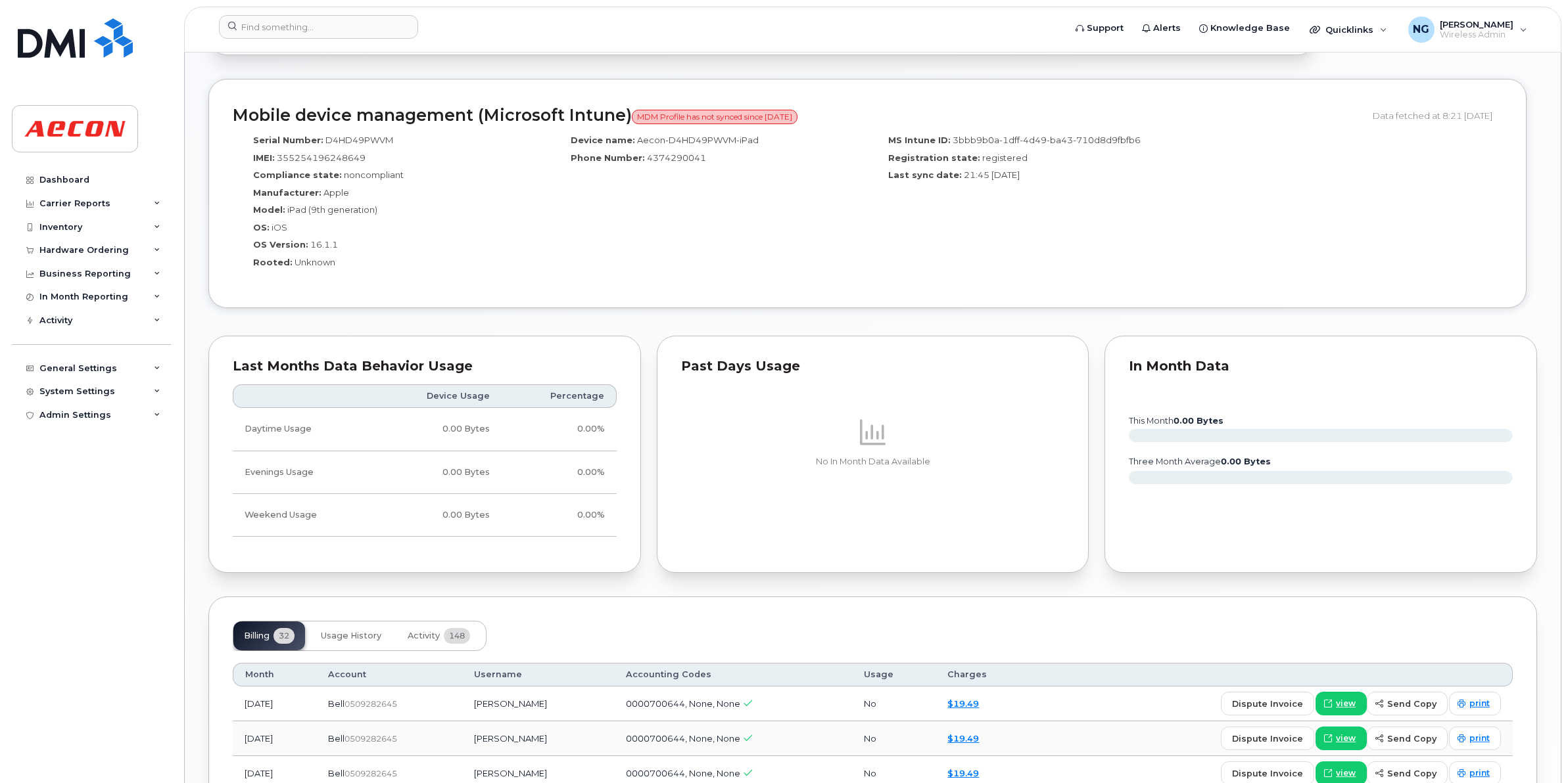
scroll to position [1232, 0]
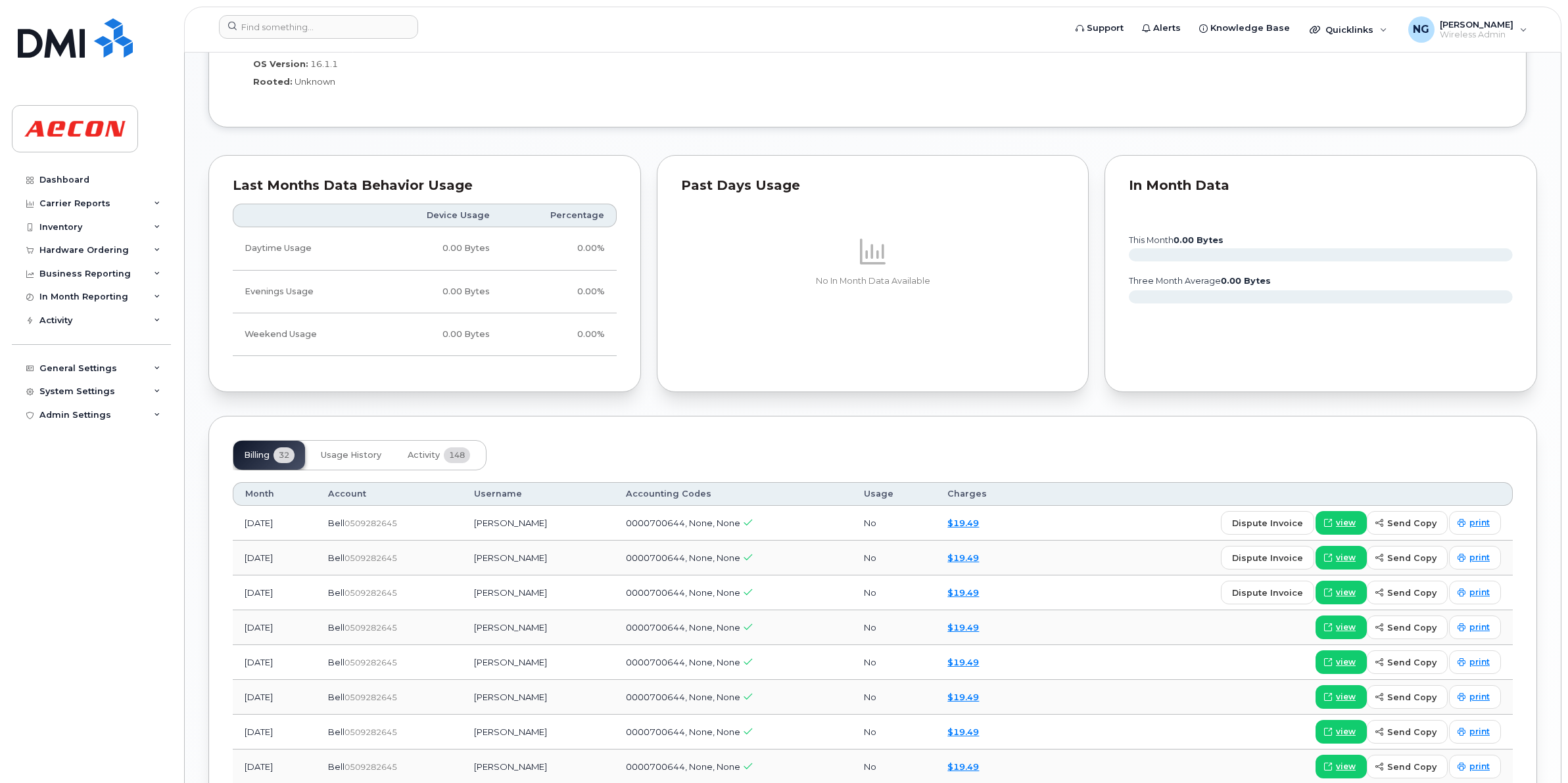
click at [1032, 393] on div "Past Days Usage No In Month Data Available" at bounding box center [873, 274] width 433 height 238
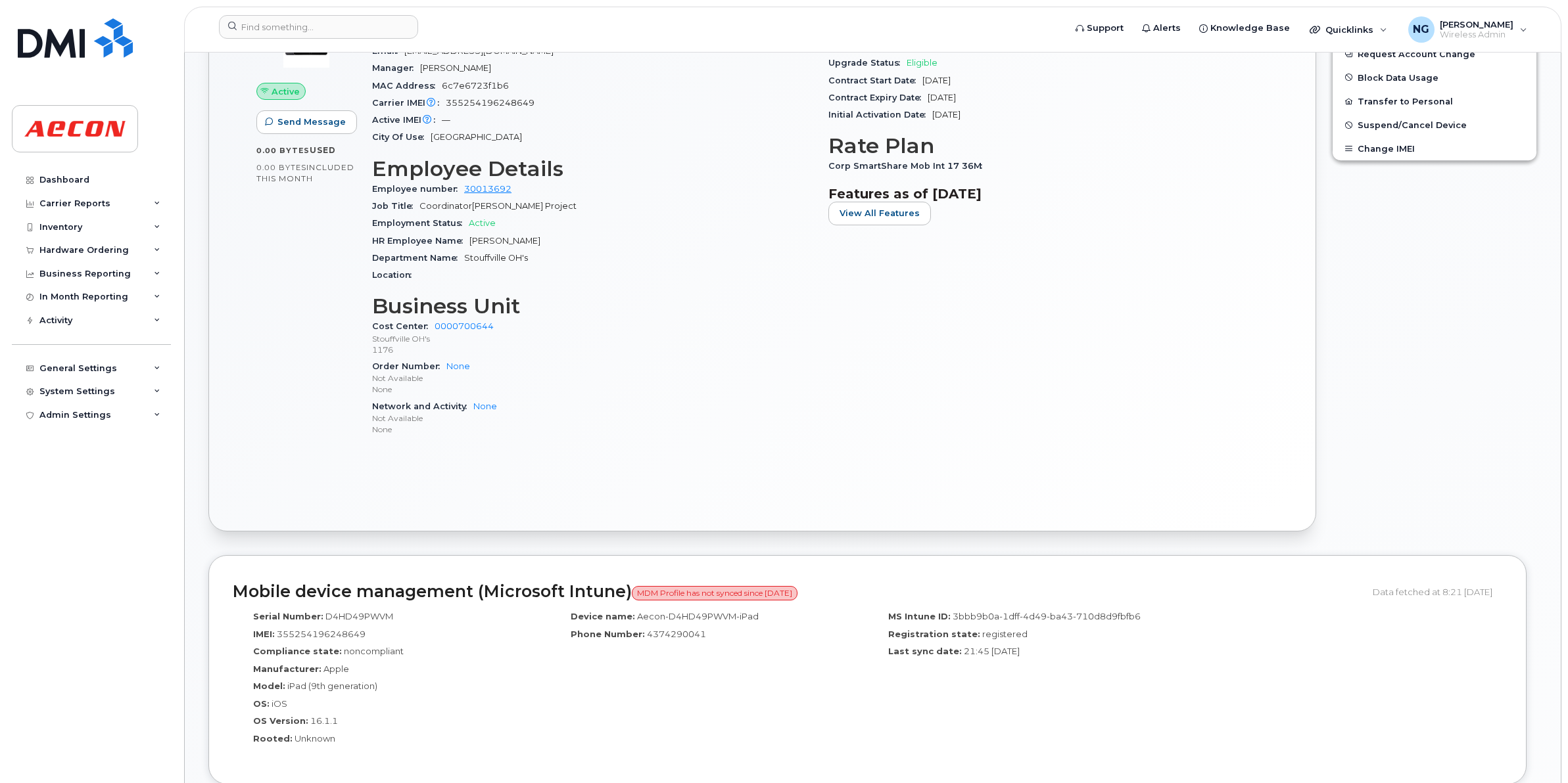
scroll to position [410, 0]
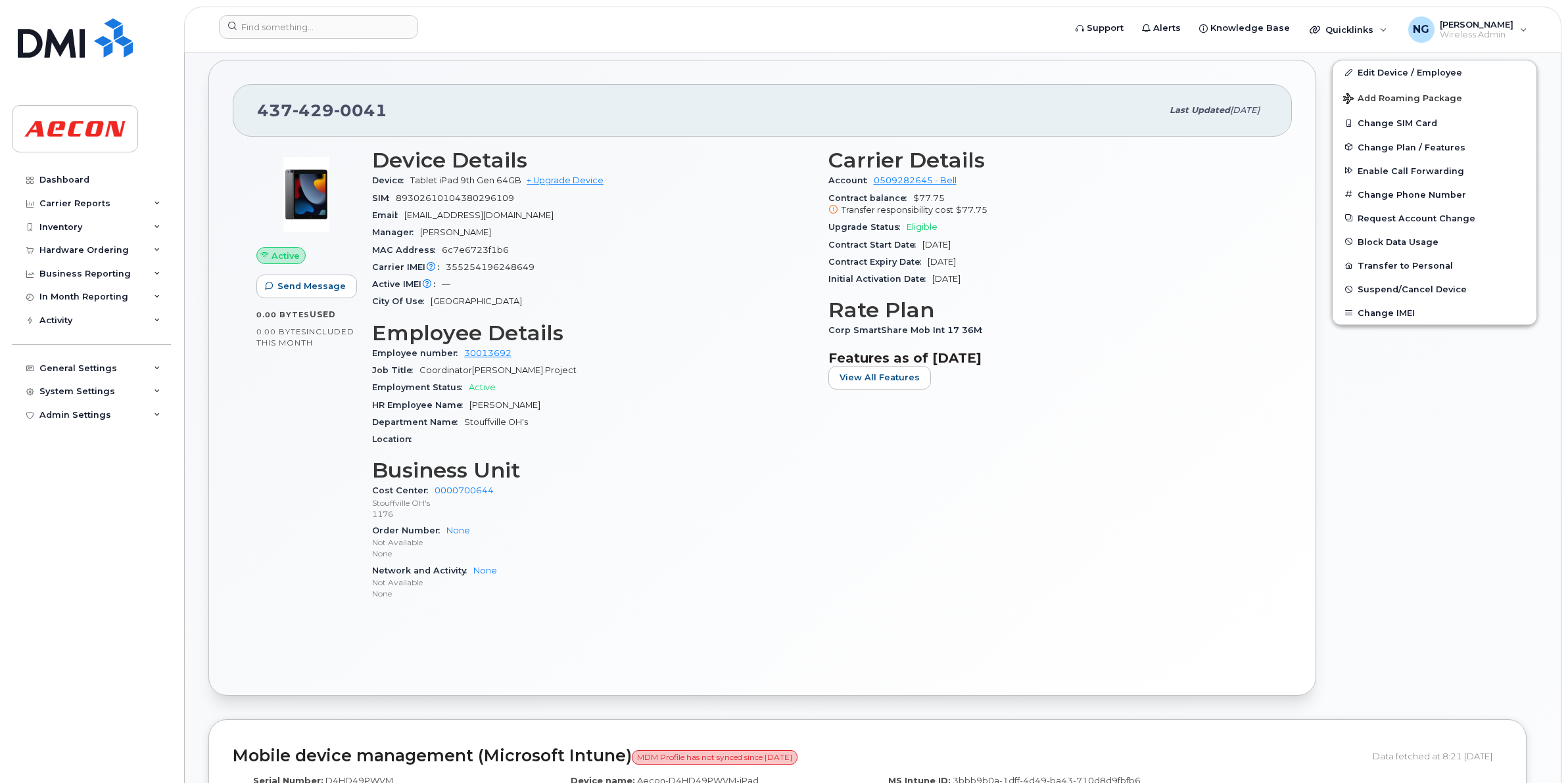
drag, startPoint x: 757, startPoint y: 383, endPoint x: 748, endPoint y: 383, distance: 9.0
click at [760, 383] on div "Employment Status Active" at bounding box center [592, 387] width 440 height 17
drag, startPoint x: 291, startPoint y: 3, endPoint x: 299, endPoint y: 24, distance: 22.5
click at [294, 10] on div "Support Alerts Knowledge Base Quicklinks Suspend / Cancel Device Change SIM Car…" at bounding box center [872, 30] width 1377 height 46
click at [299, 24] on input at bounding box center [318, 26] width 199 height 24
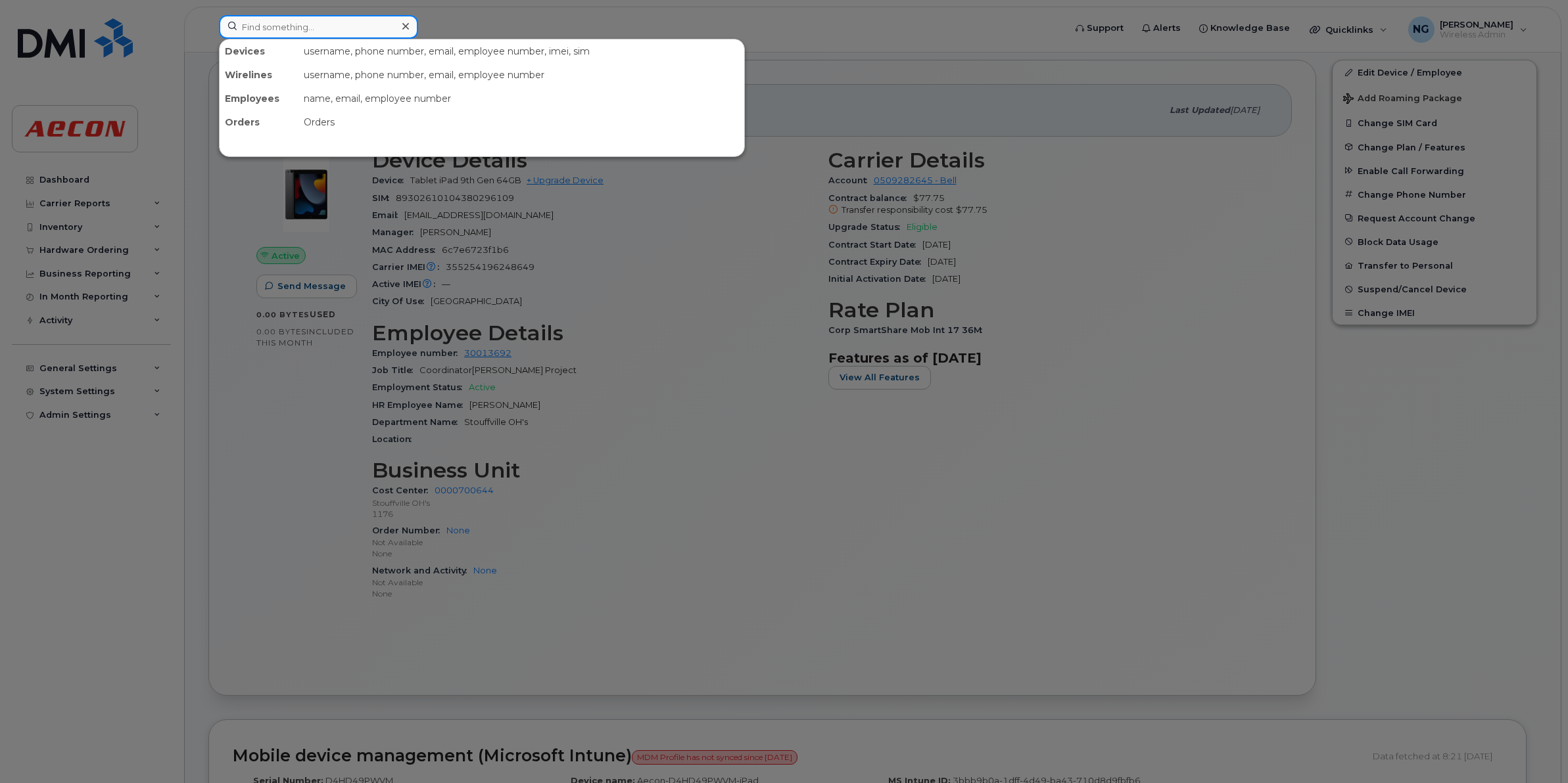
paste input "5193126220"
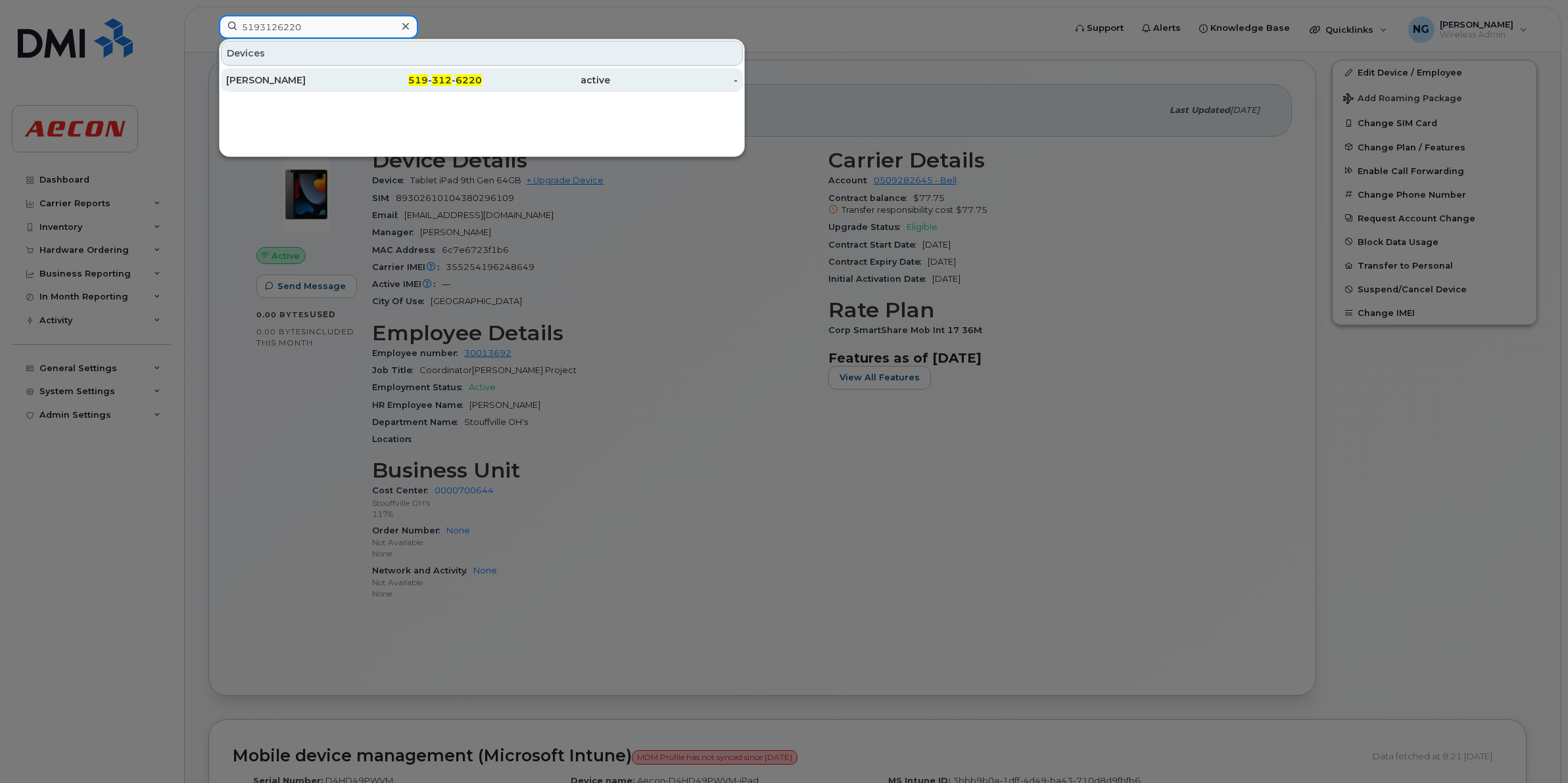
type input "5193126220"
click at [435, 81] on span "312" at bounding box center [442, 80] width 20 height 12
click at [436, 81] on span "312" at bounding box center [442, 80] width 20 height 12
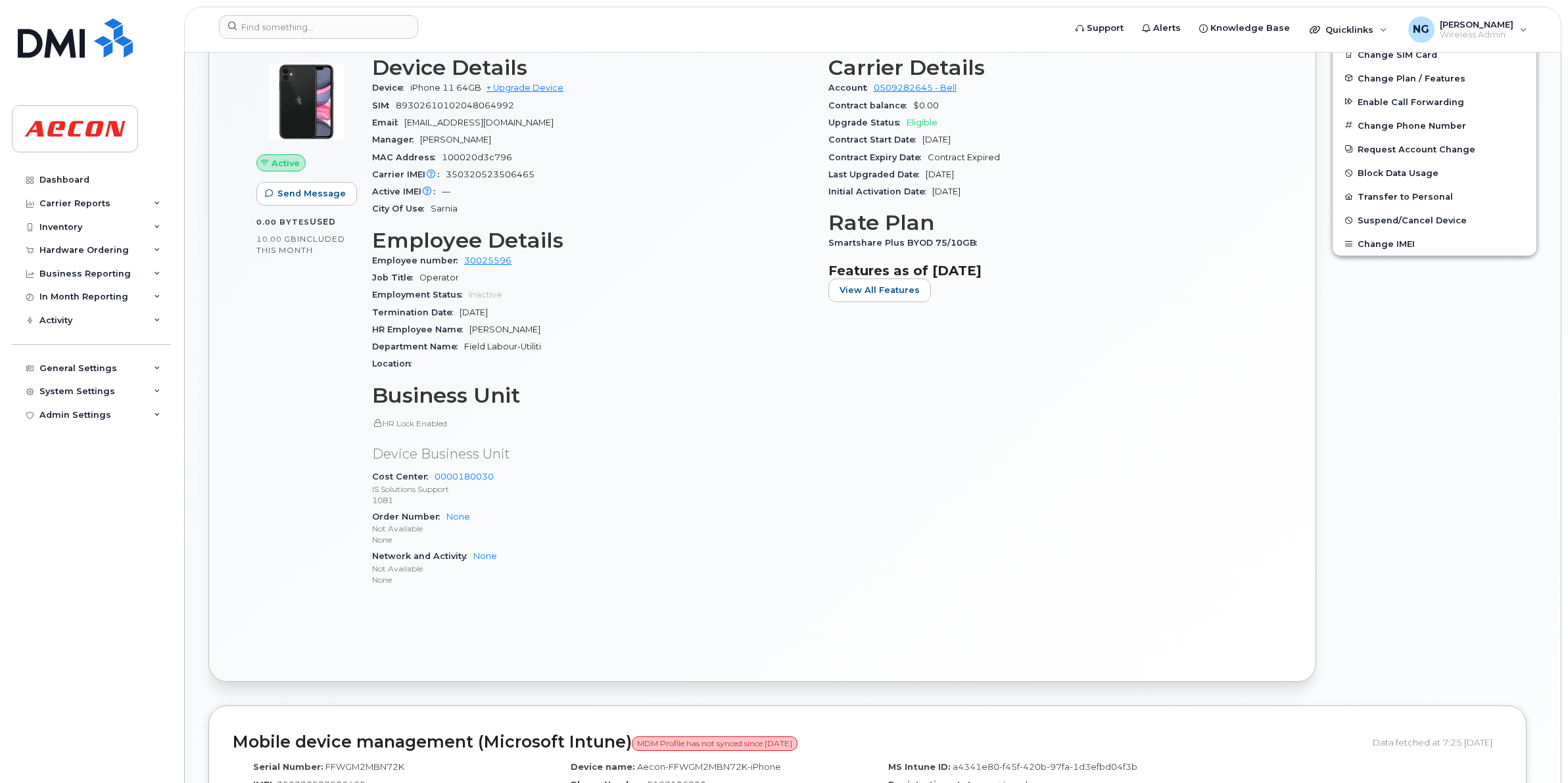
scroll to position [398, 0]
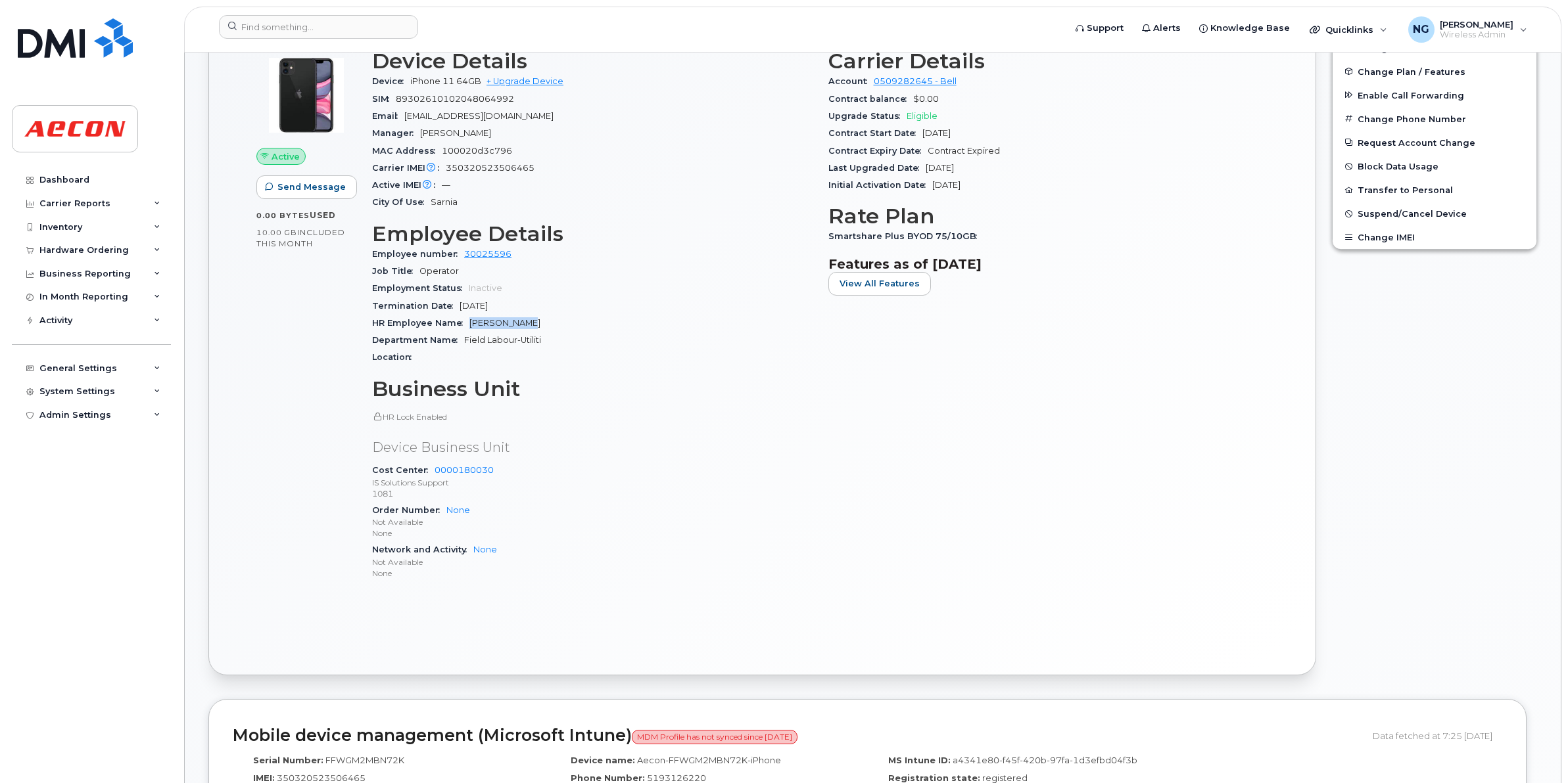
drag, startPoint x: 465, startPoint y: 324, endPoint x: 558, endPoint y: 324, distance: 93.0
click at [558, 324] on div "HR Employee Name [PERSON_NAME]" at bounding box center [592, 323] width 440 height 17
drag, startPoint x: 558, startPoint y: 324, endPoint x: 490, endPoint y: 323, distance: 68.0
copy span "[PERSON_NAME]"
click at [879, 248] on div "Carrier Details Account 0509282645 - Bell Contract balance $0.00 Upgrade Status…" at bounding box center [1049, 320] width 456 height 558
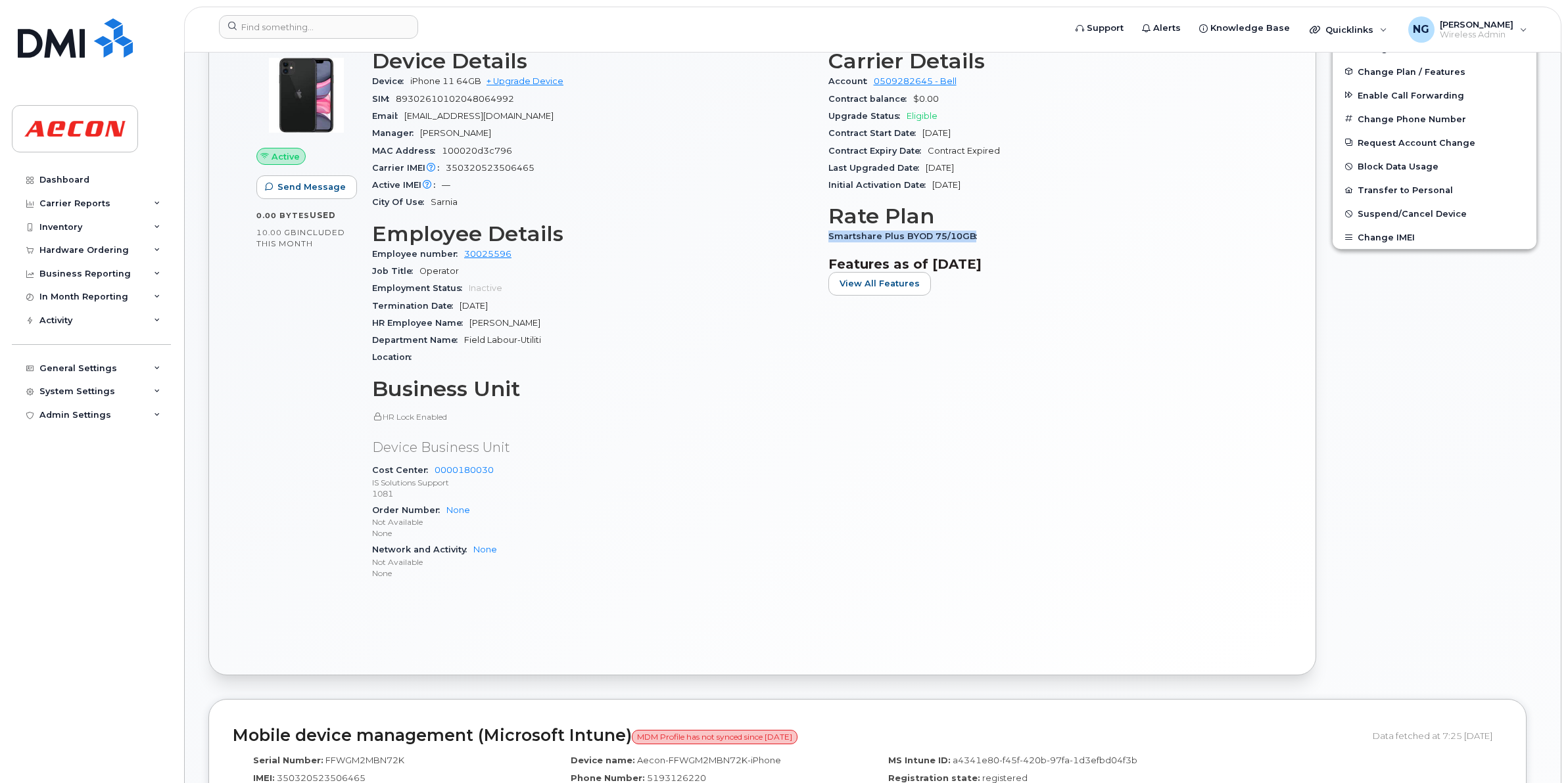
drag, startPoint x: 827, startPoint y: 235, endPoint x: 978, endPoint y: 234, distance: 151.0
click at [980, 234] on div "Carrier Details Account 0509282645 - Bell Contract balance $0.00 Upgrade Status…" at bounding box center [1049, 320] width 456 height 558
drag, startPoint x: 978, startPoint y: 234, endPoint x: 939, endPoint y: 234, distance: 39.0
copy span "Smartshare Plus BYOD 75/10GB"
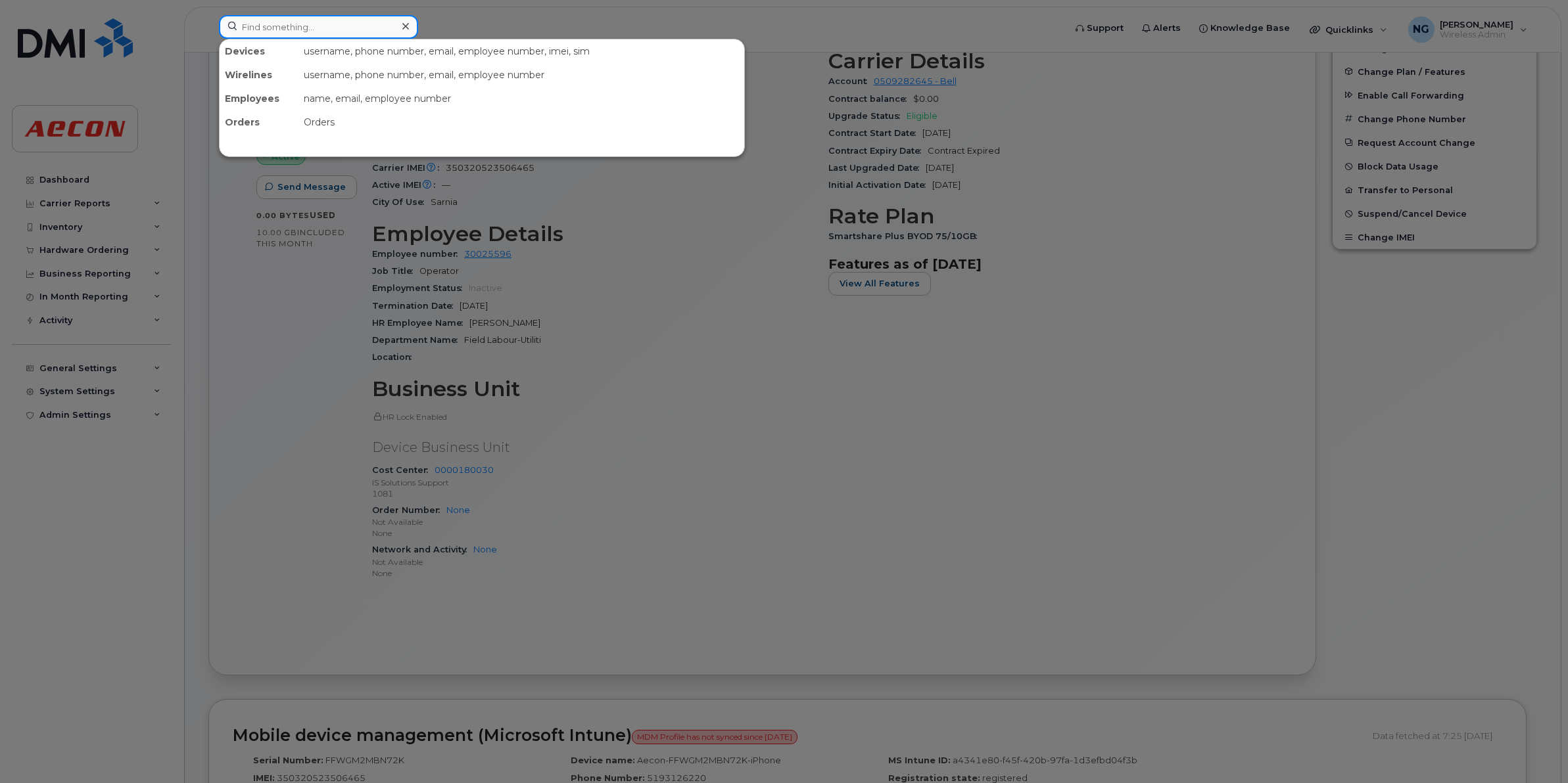
click at [283, 28] on input at bounding box center [318, 26] width 199 height 24
paste input "5197329729"
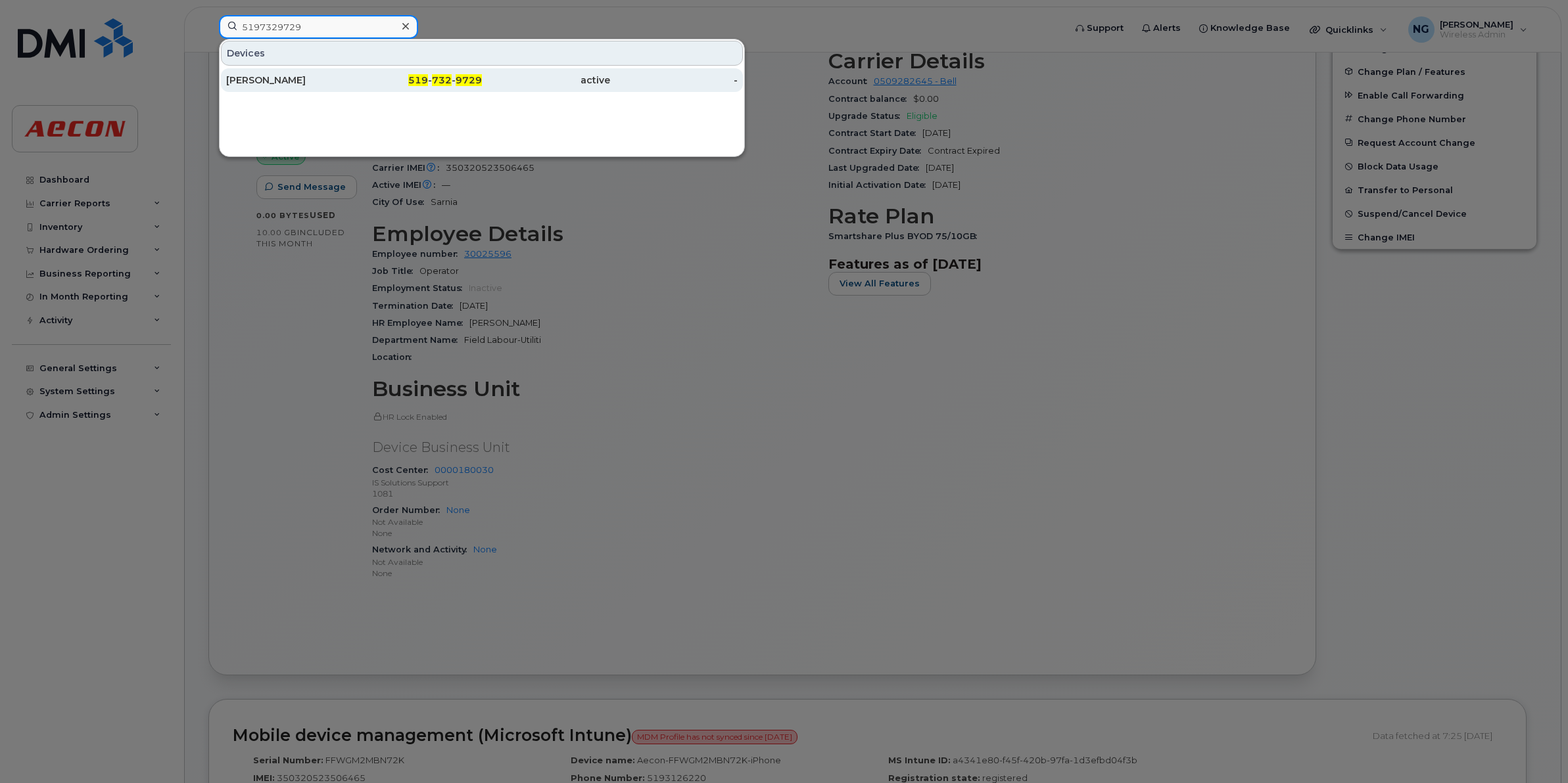
type input "5197329729"
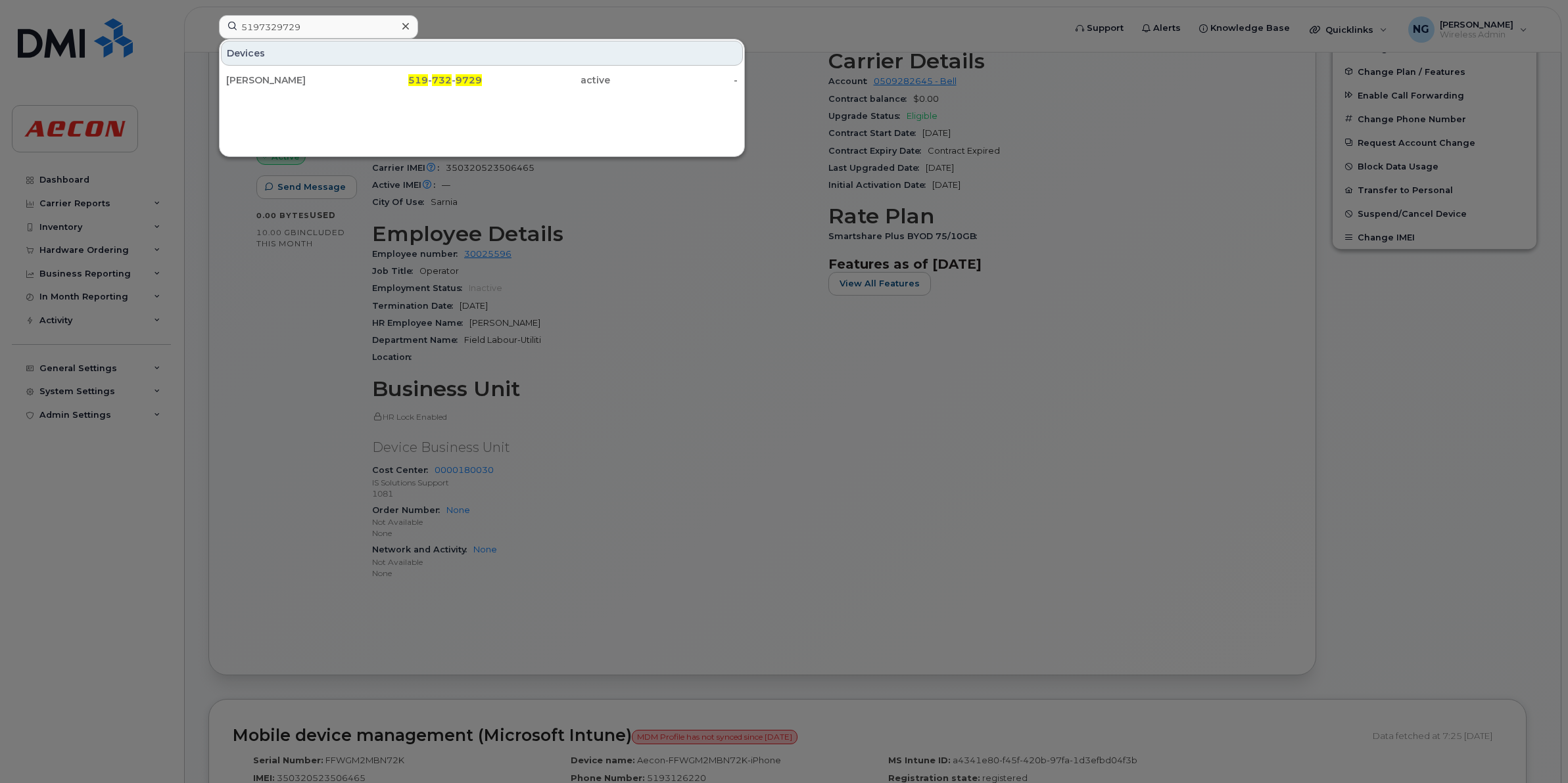
click at [463, 67] on div "Bill Staats 519 - 732 - 9729 active -" at bounding box center [481, 80] width 525 height 26
click at [482, 70] on div "519 - 732 - 9729" at bounding box center [546, 80] width 128 height 24
click at [469, 78] on span "9729" at bounding box center [469, 80] width 26 height 12
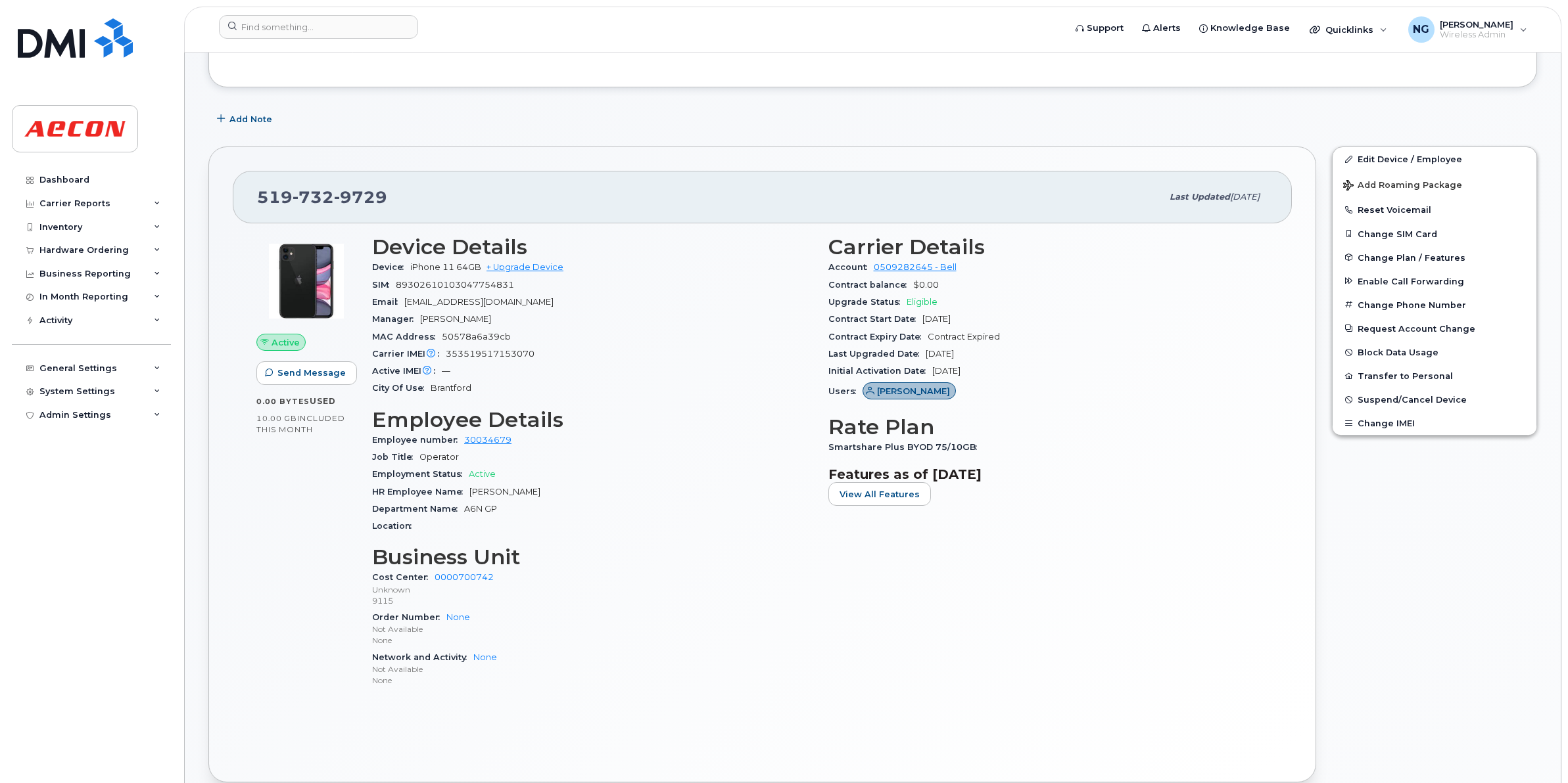
scroll to position [329, 0]
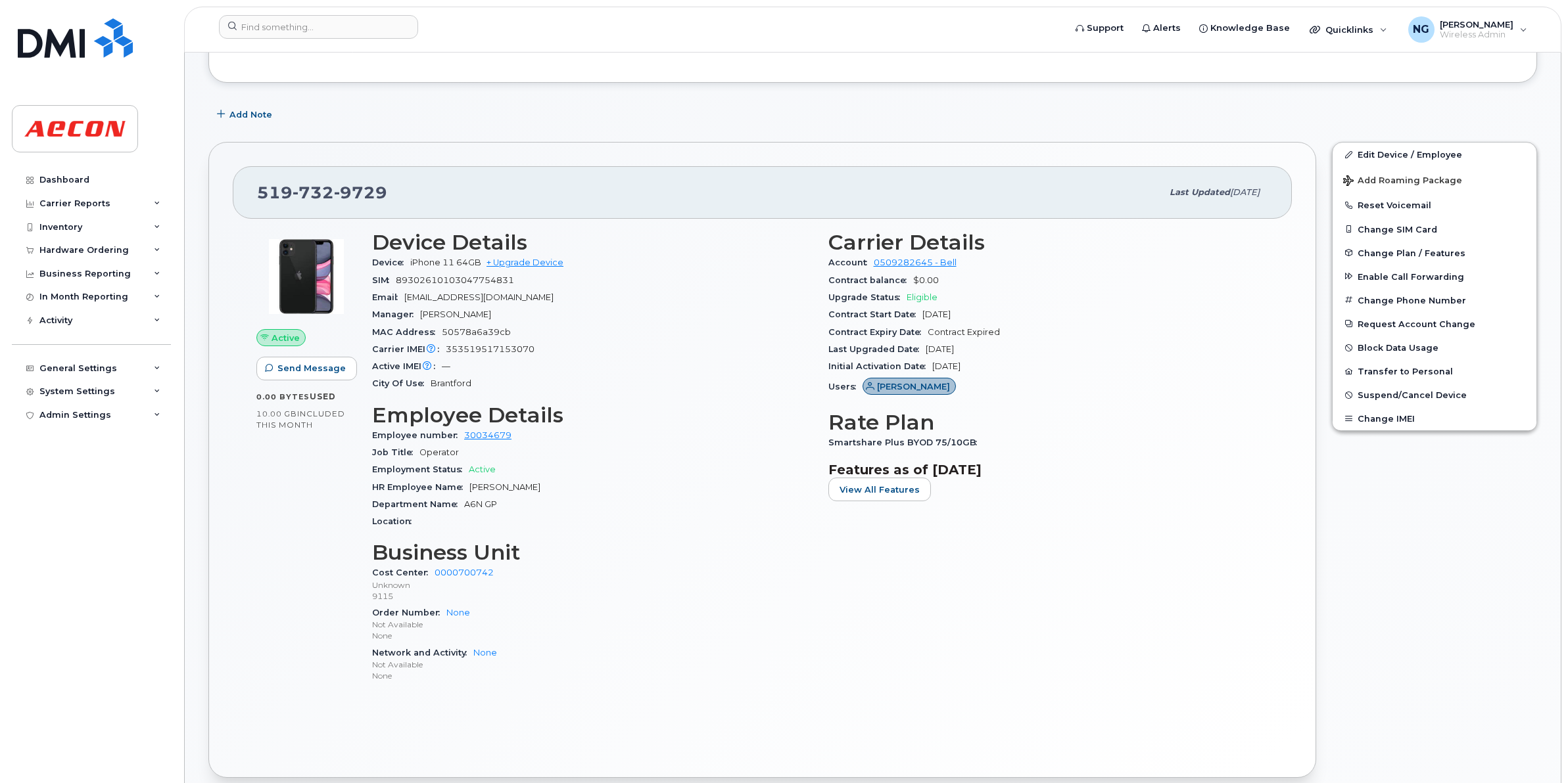
drag, startPoint x: 467, startPoint y: 487, endPoint x: 576, endPoint y: 487, distance: 109.0
click at [576, 487] on div "HR Employee Name [PERSON_NAME]" at bounding box center [592, 487] width 440 height 17
drag, startPoint x: 576, startPoint y: 487, endPoint x: 521, endPoint y: 487, distance: 55.0
copy span "William Staats"
drag, startPoint x: 826, startPoint y: 442, endPoint x: 1009, endPoint y: 441, distance: 183.0
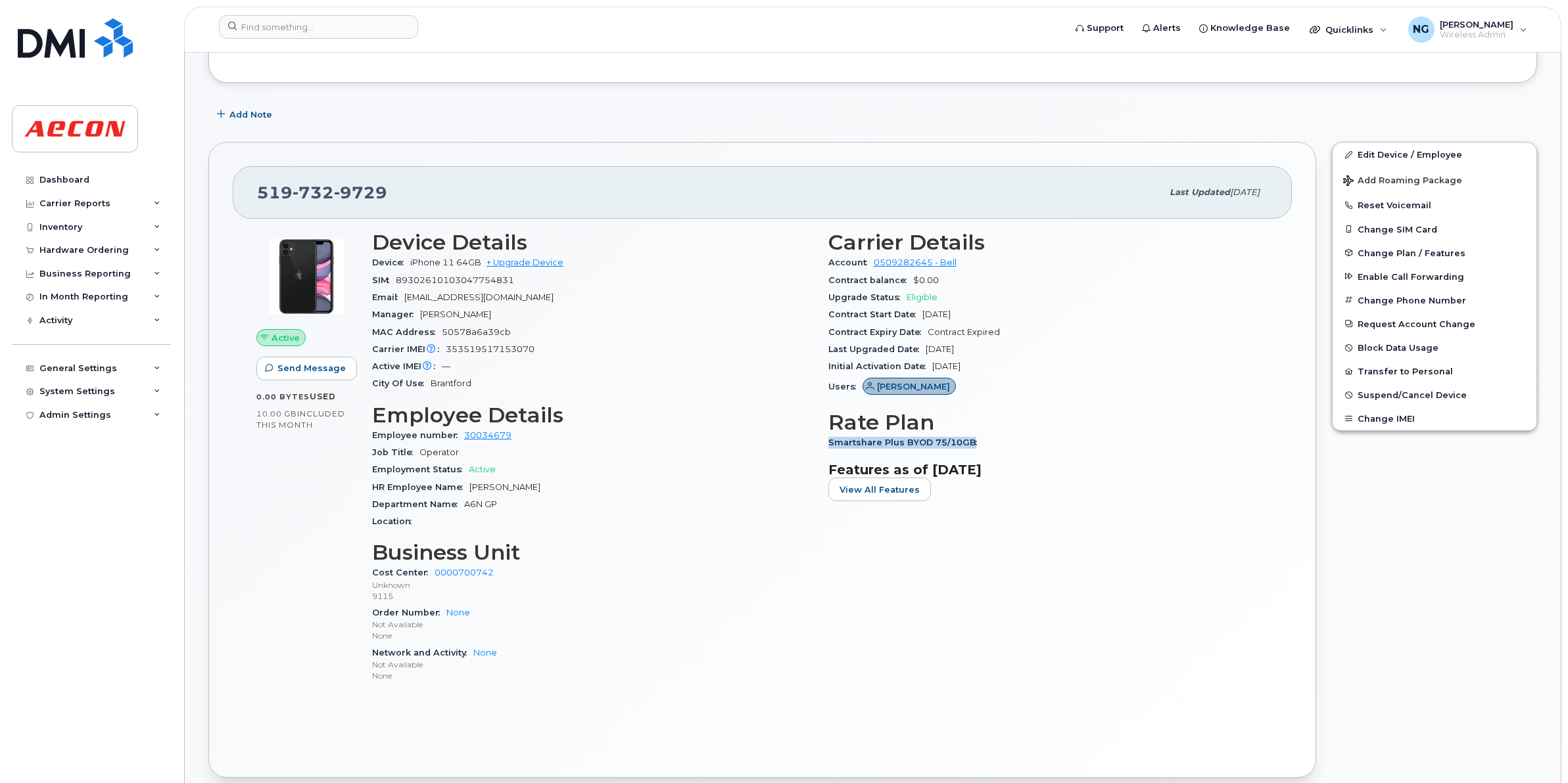
click at [1009, 441] on div "Carrier Details Account 0509282645 - Bell Contract balance $0.00 Upgrade Status…" at bounding box center [1049, 462] width 456 height 480
copy span "Smartshare Plus BYOD 75/10GB"
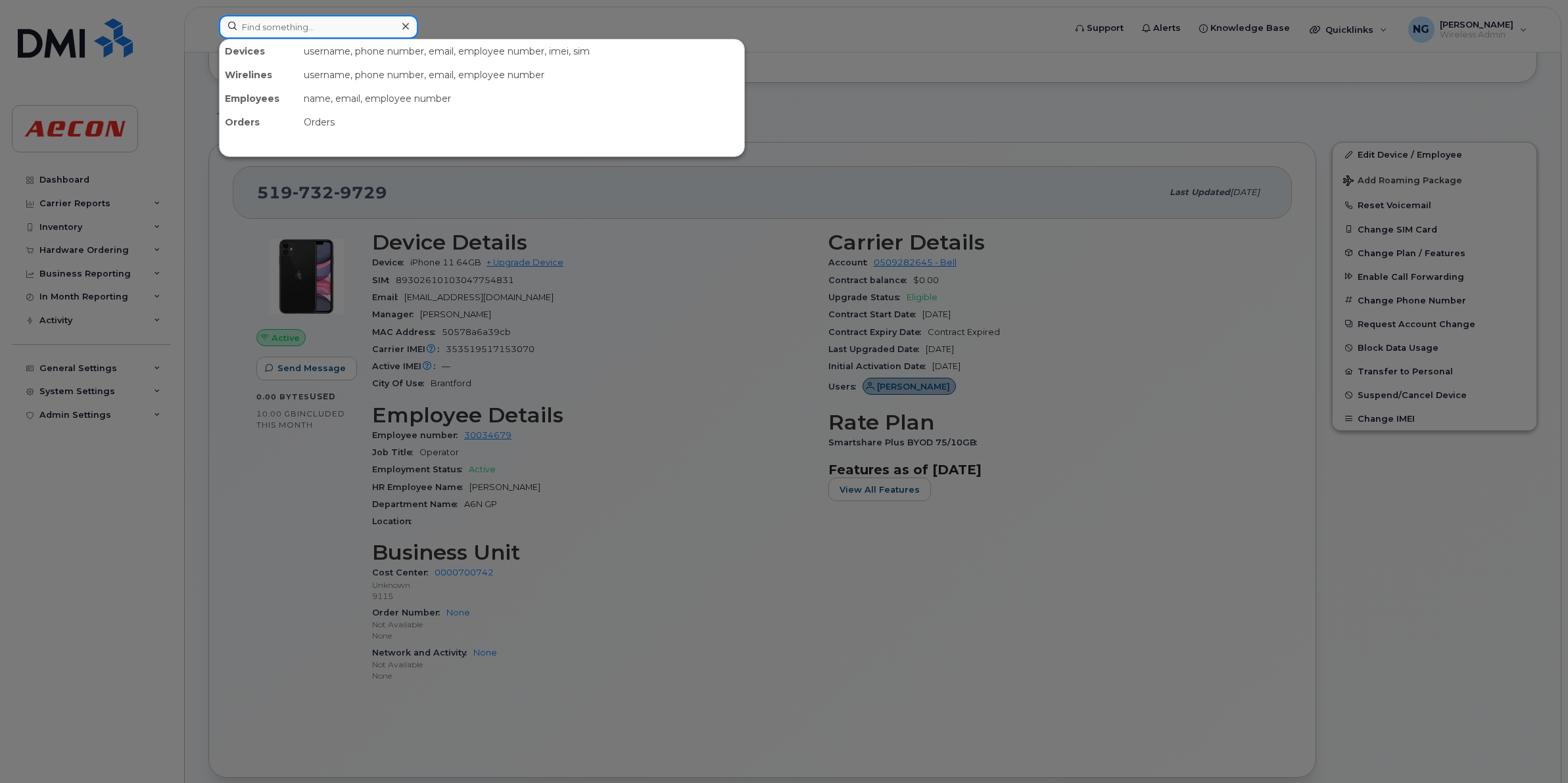
click at [315, 34] on input at bounding box center [318, 26] width 199 height 24
paste input "6042265328"
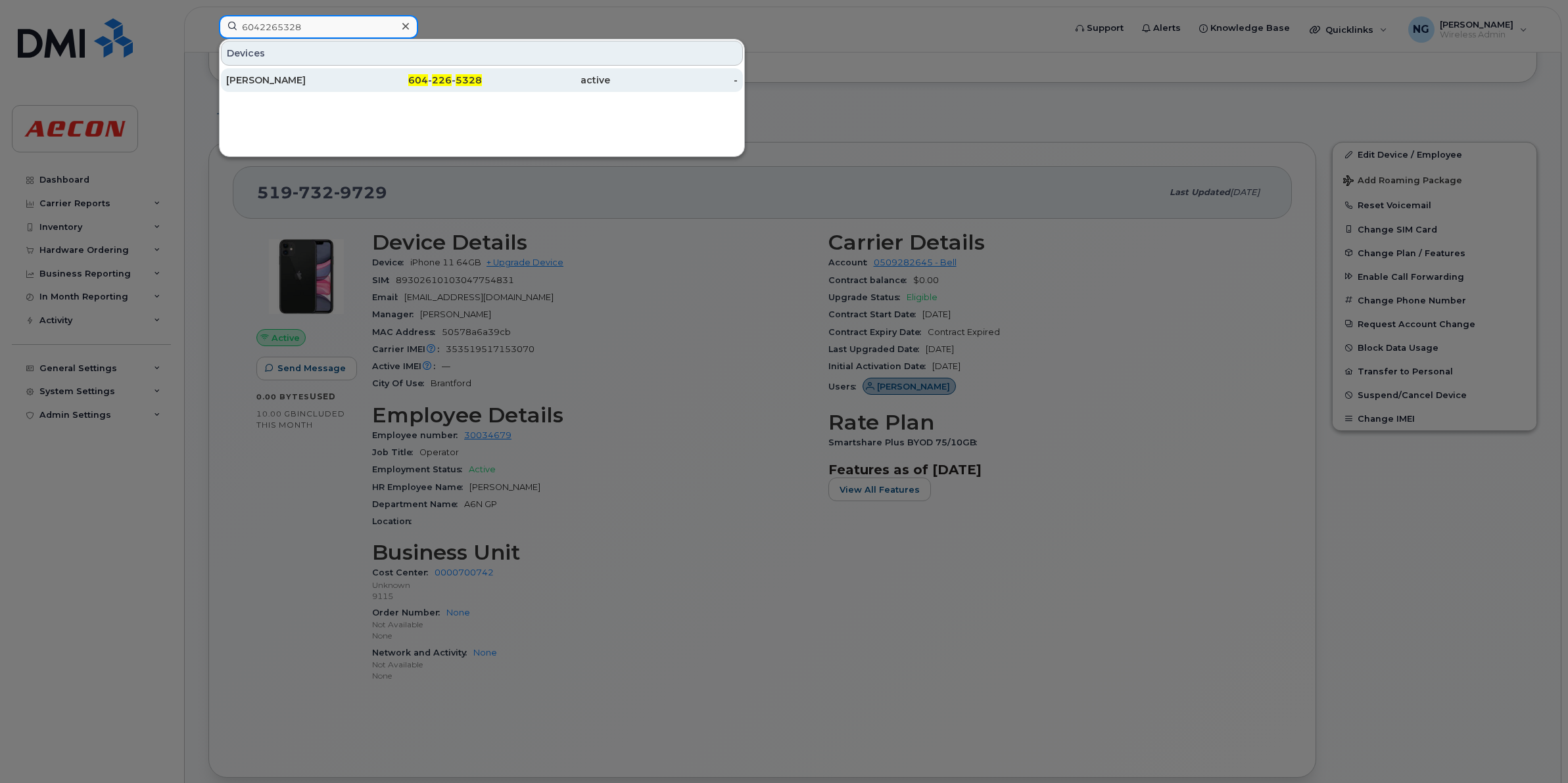
type input "6042265328"
click at [436, 78] on span "226" at bounding box center [442, 80] width 20 height 12
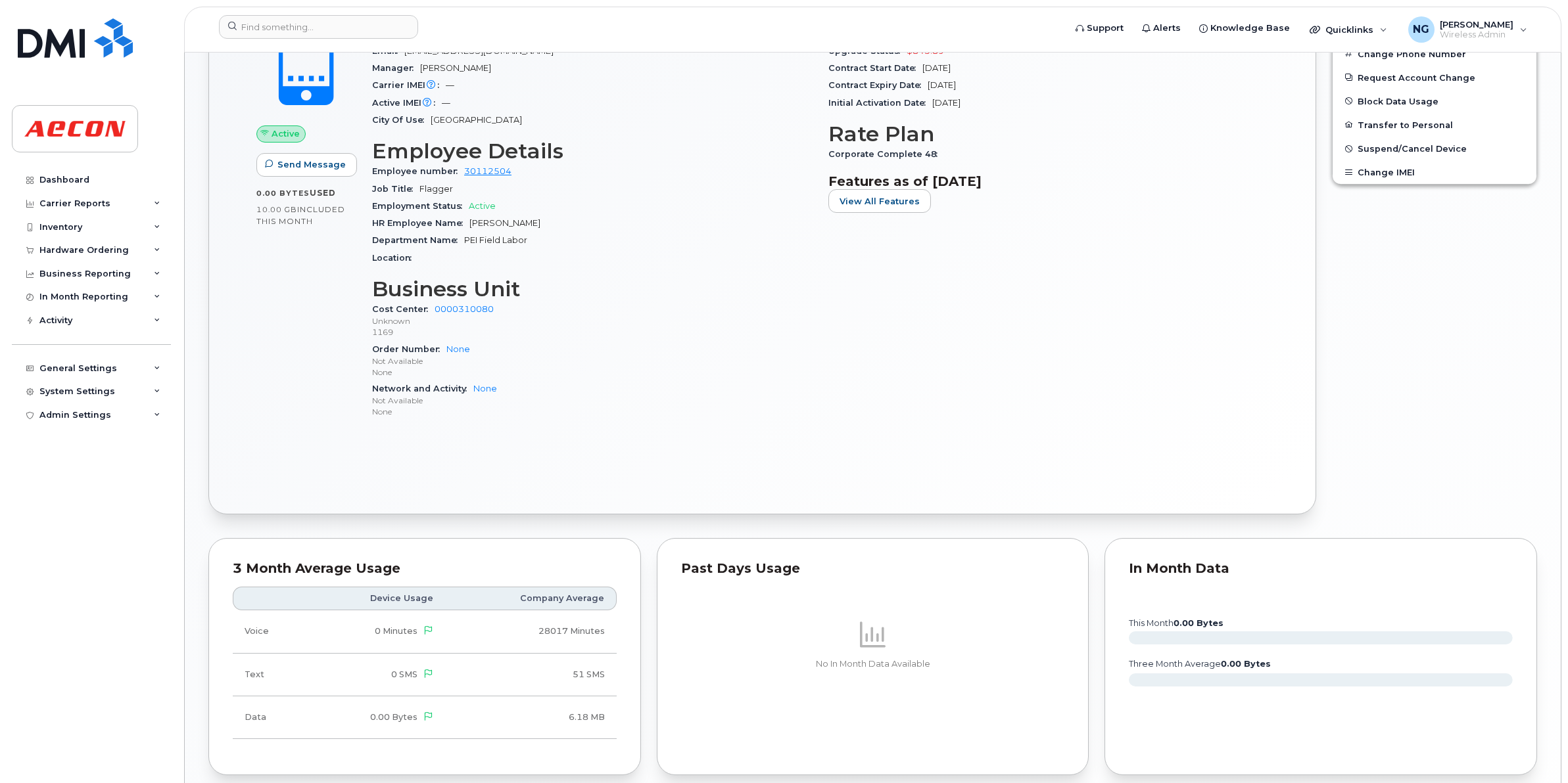
scroll to position [863, 0]
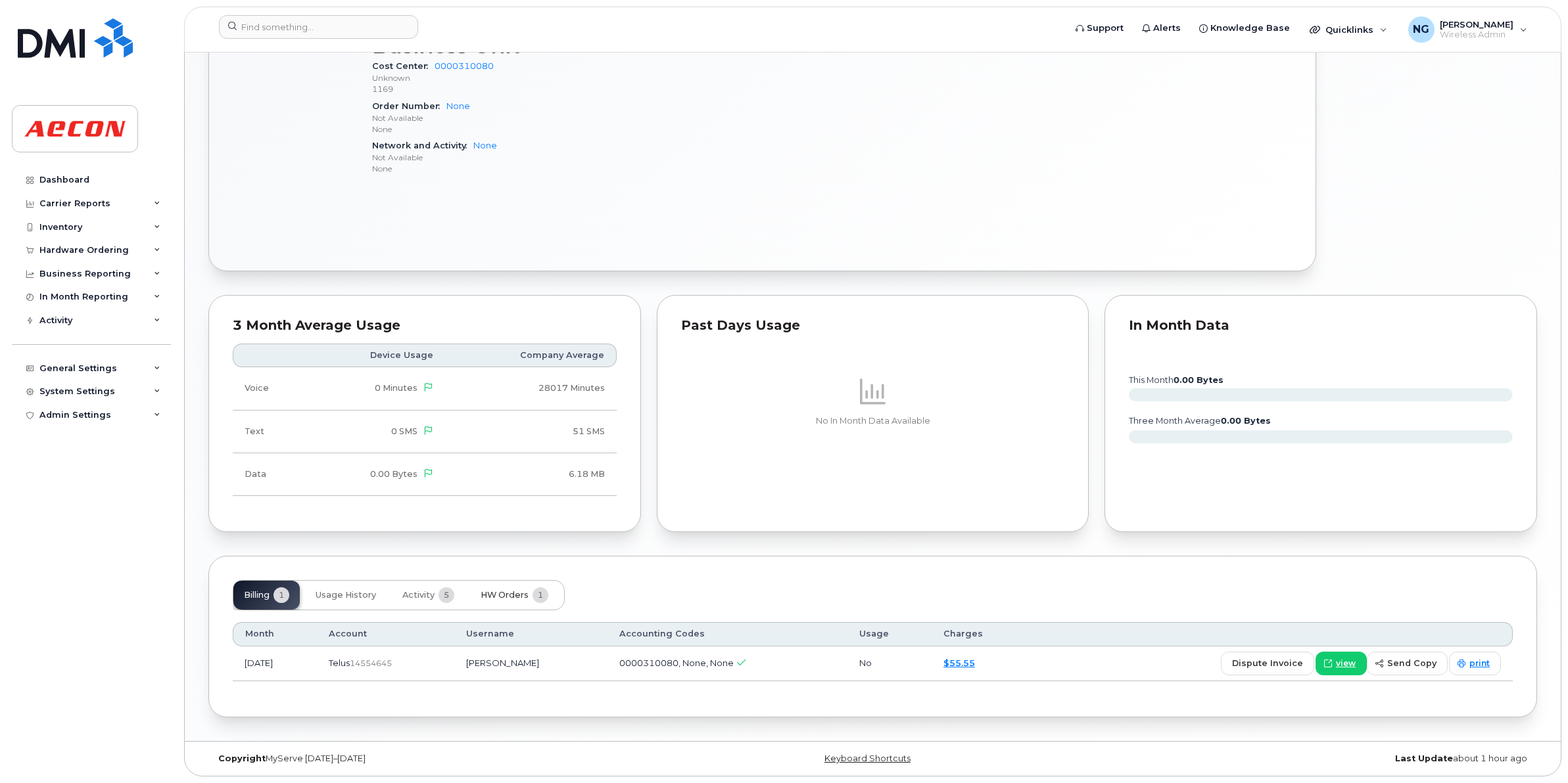
click at [486, 590] on span "HW Orders" at bounding box center [504, 595] width 48 height 11
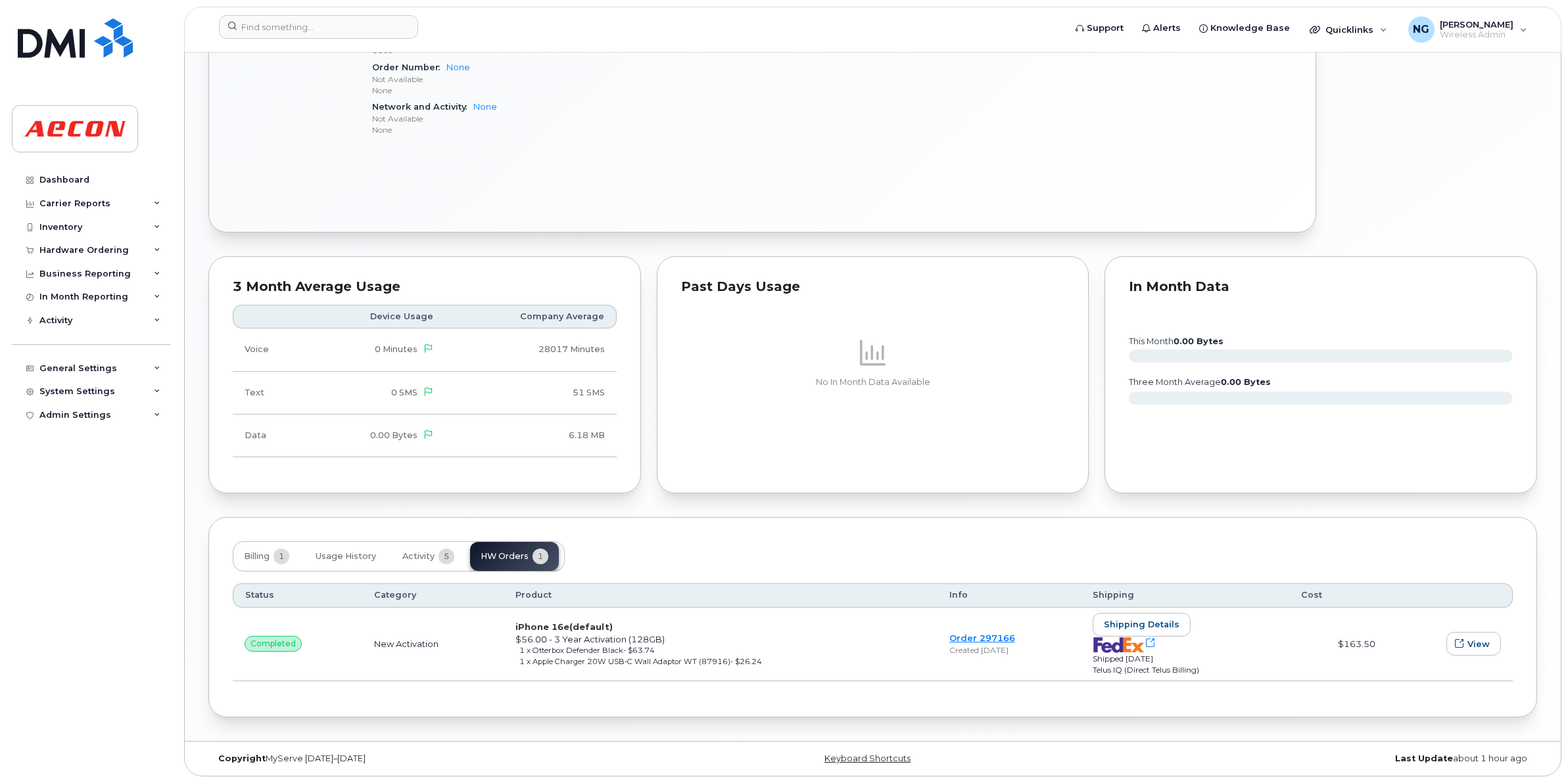
scroll to position [902, 0]
click at [71, 182] on div "Dashboard" at bounding box center [64, 180] width 50 height 11
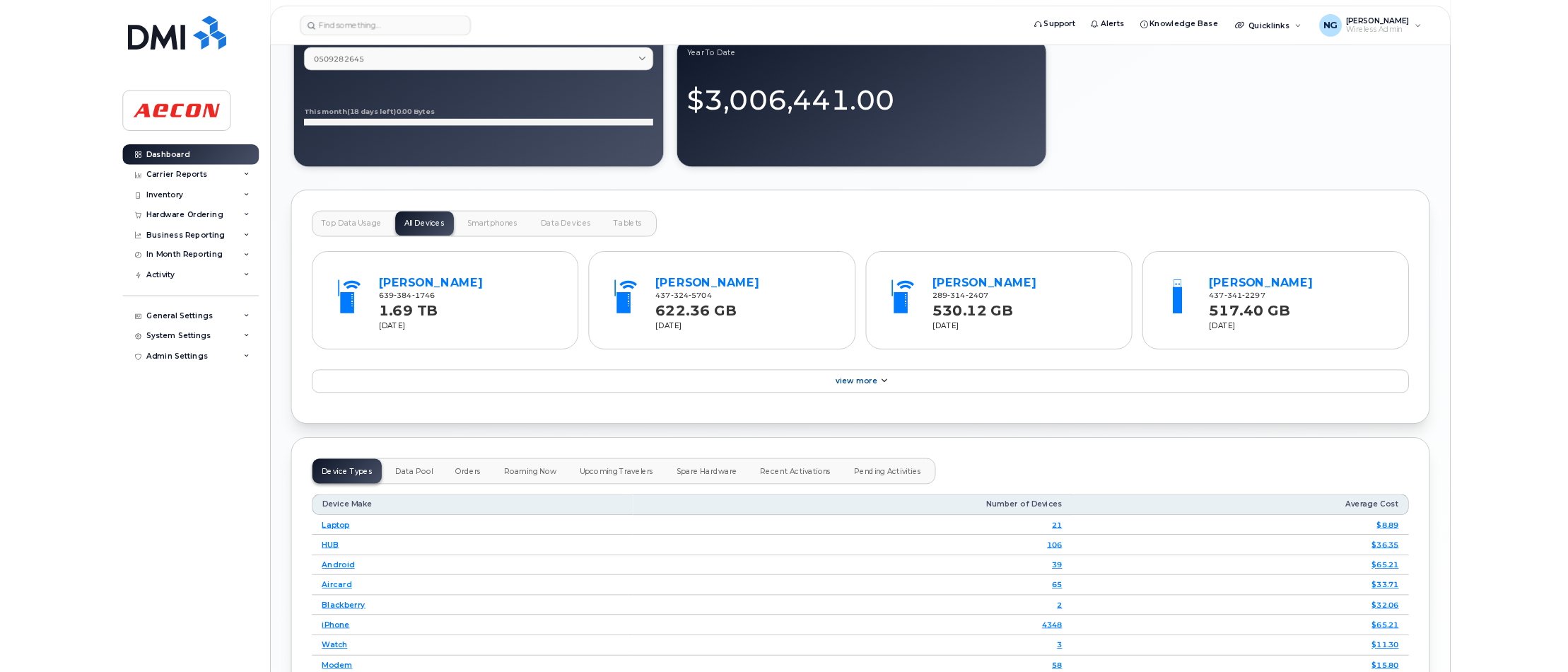
scroll to position [584, 0]
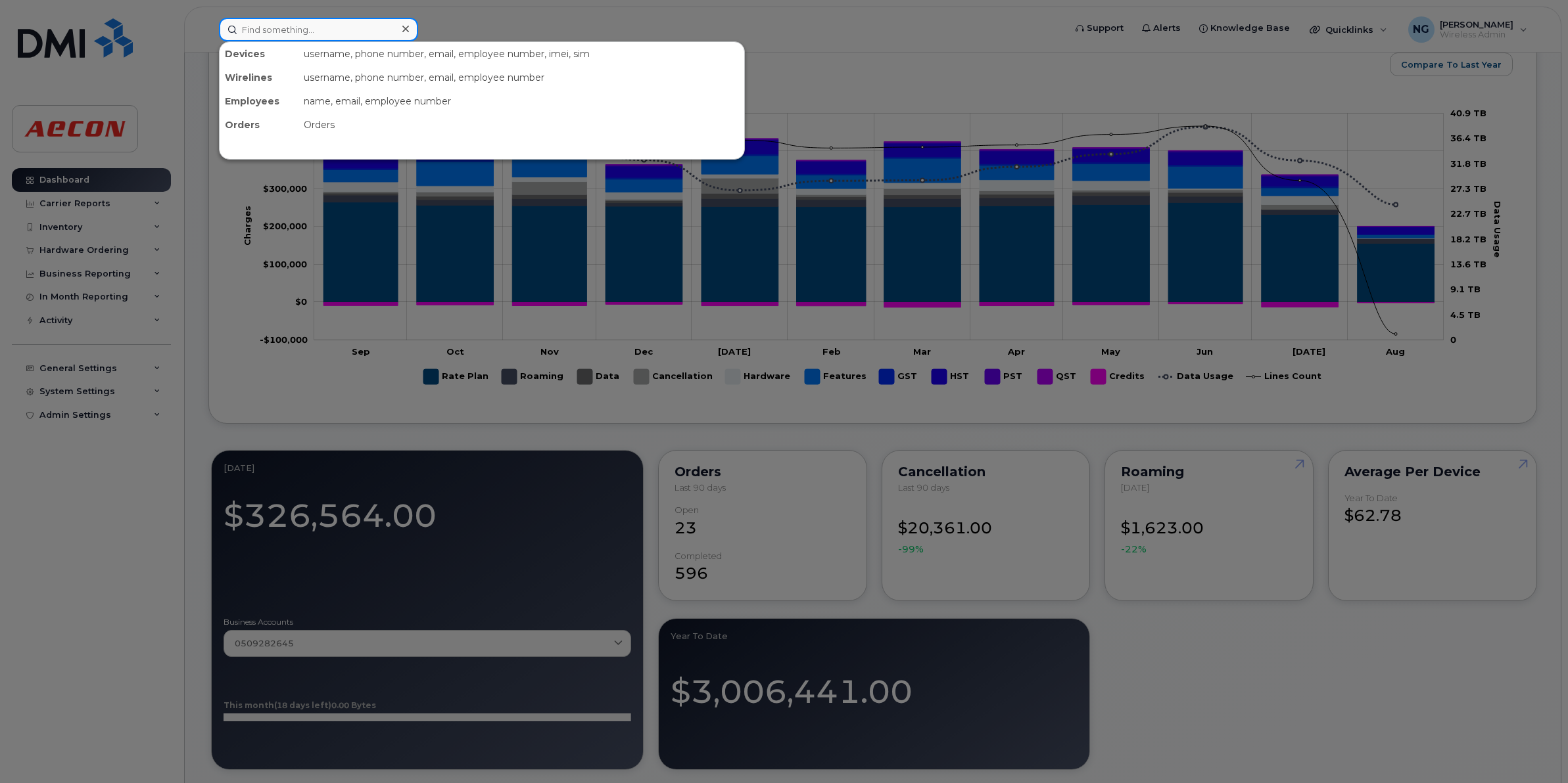
click at [284, 38] on input at bounding box center [318, 29] width 199 height 24
type input "6042265328"
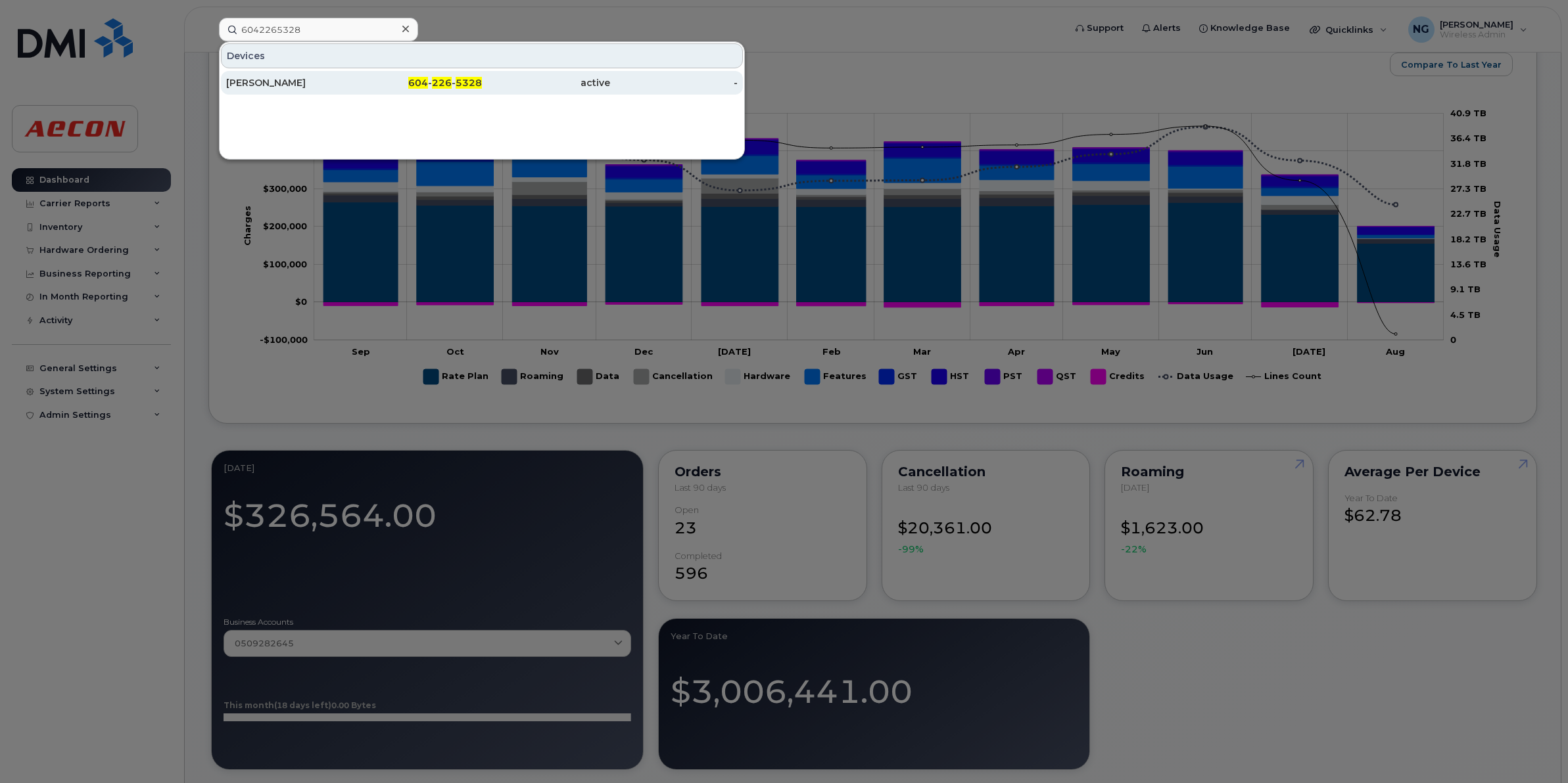
click at [440, 80] on span "226" at bounding box center [442, 83] width 20 height 12
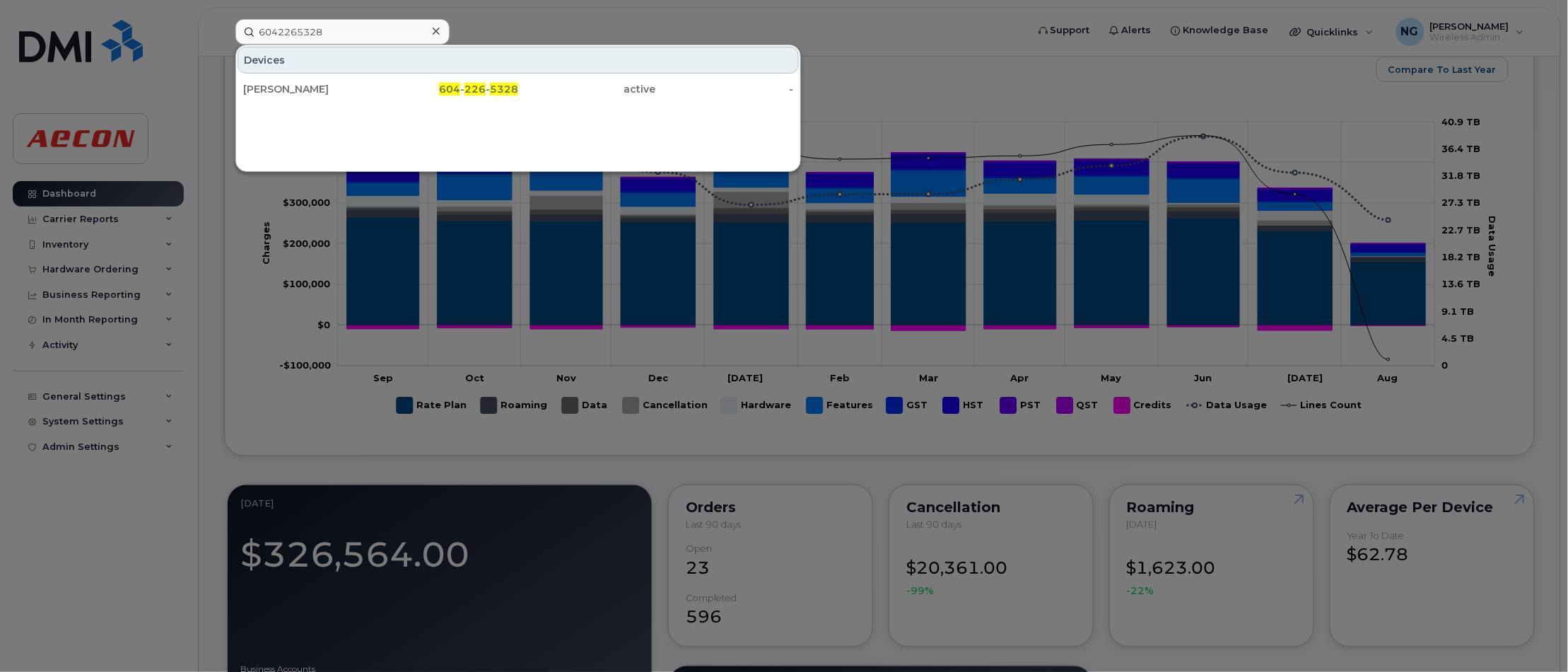
click at [895, 113] on div at bounding box center [784, 336] width 1568 height 672
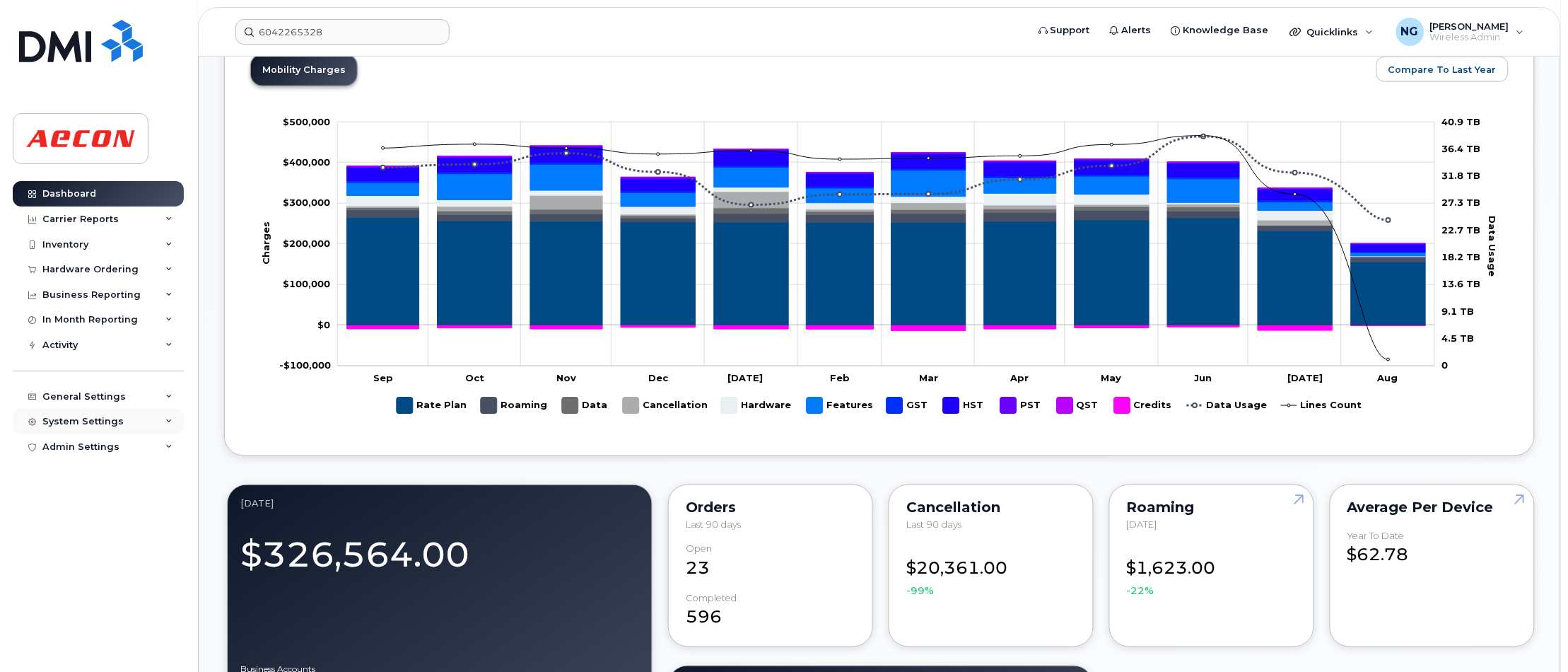
click at [92, 423] on div "System Settings" at bounding box center [83, 421] width 81 height 12
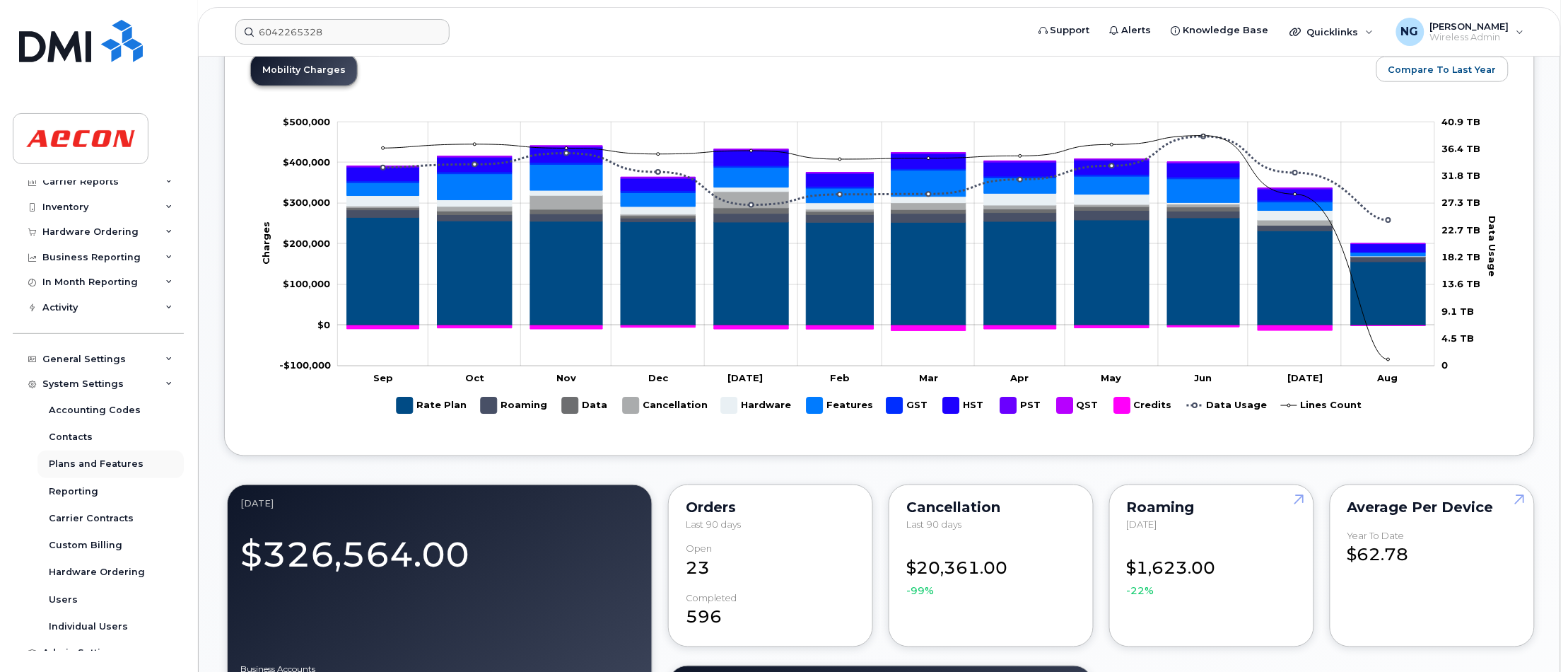
scroll to position [55, 0]
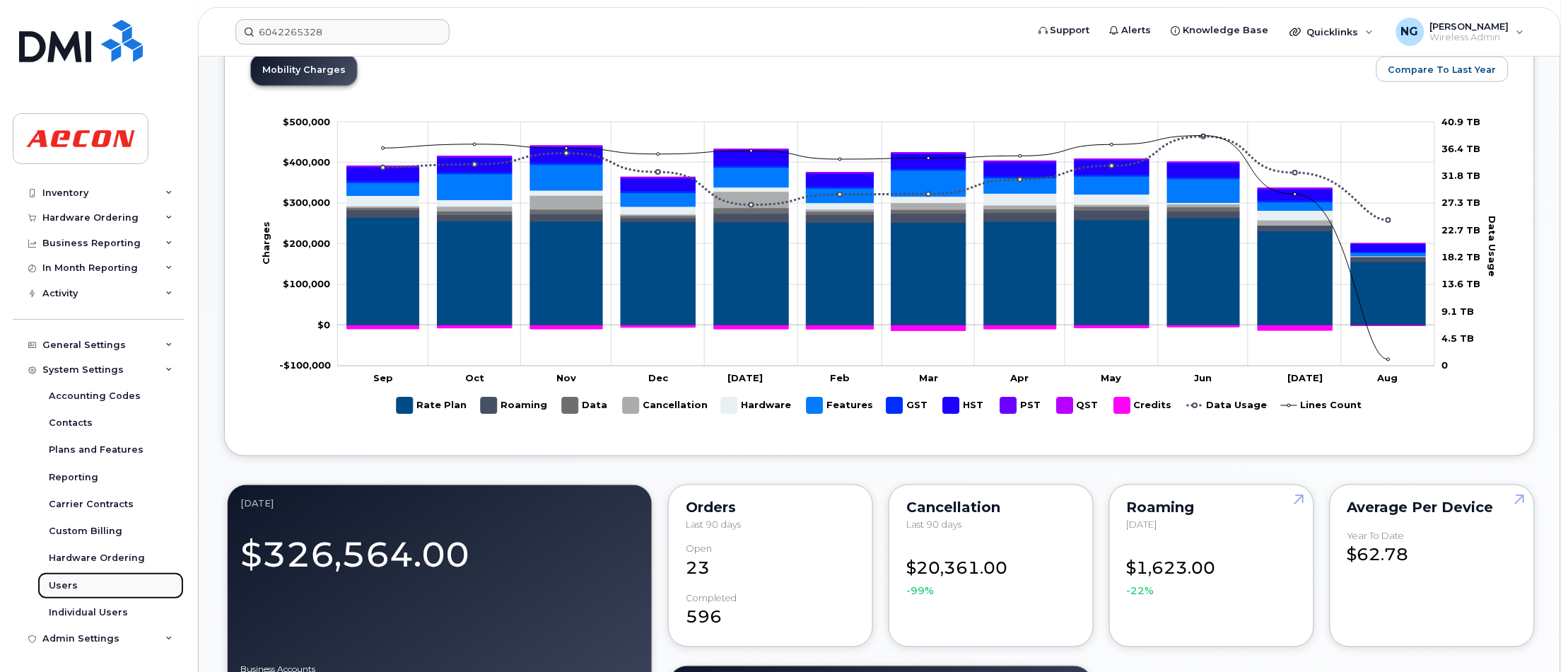
click at [91, 586] on link "Users" at bounding box center [111, 586] width 147 height 27
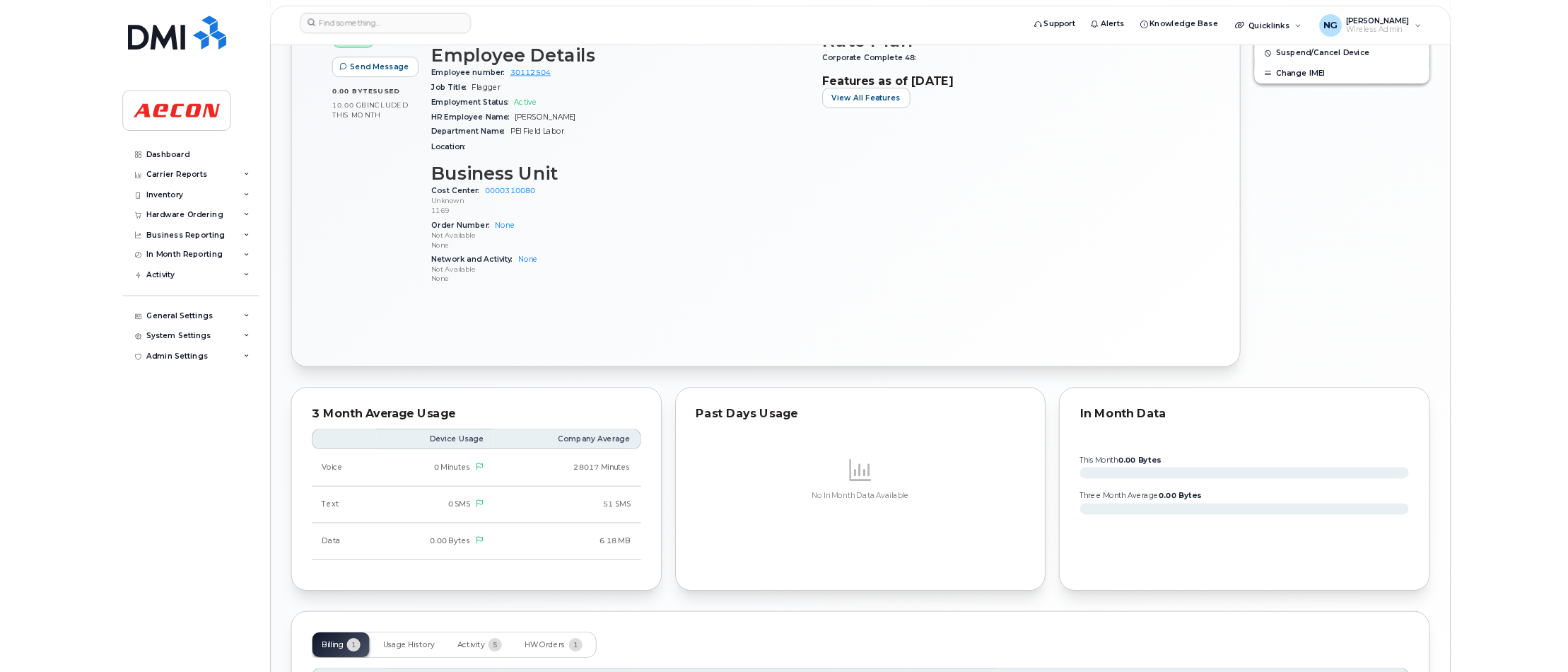
scroll to position [928, 0]
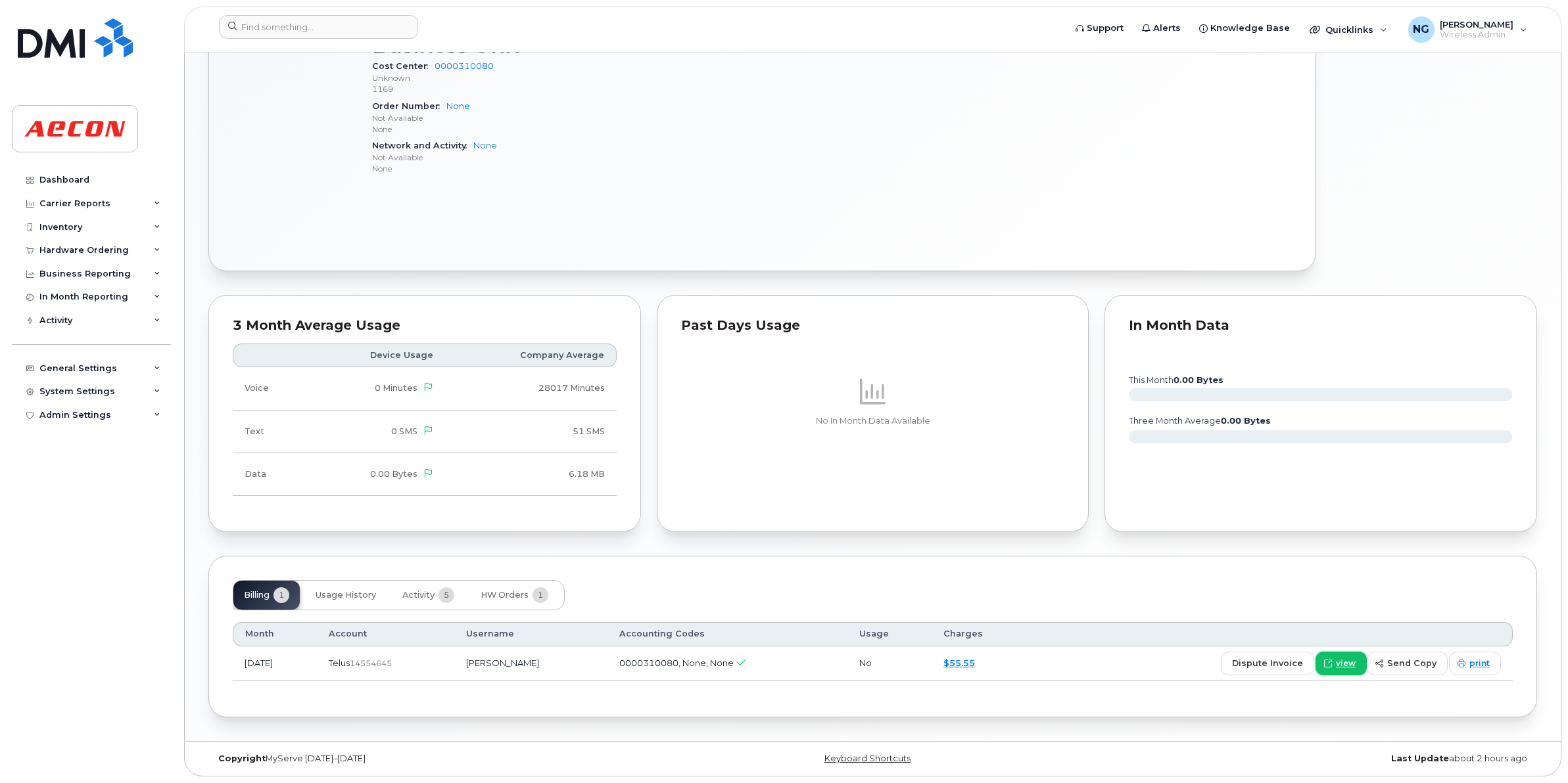
click at [1334, 664] on span at bounding box center [1328, 664] width 12 height 12
click at [1475, 651] on td "dispute invoice view send copy print" at bounding box center [1272, 664] width 481 height 35
click at [1475, 658] on span "print" at bounding box center [1480, 664] width 20 height 12
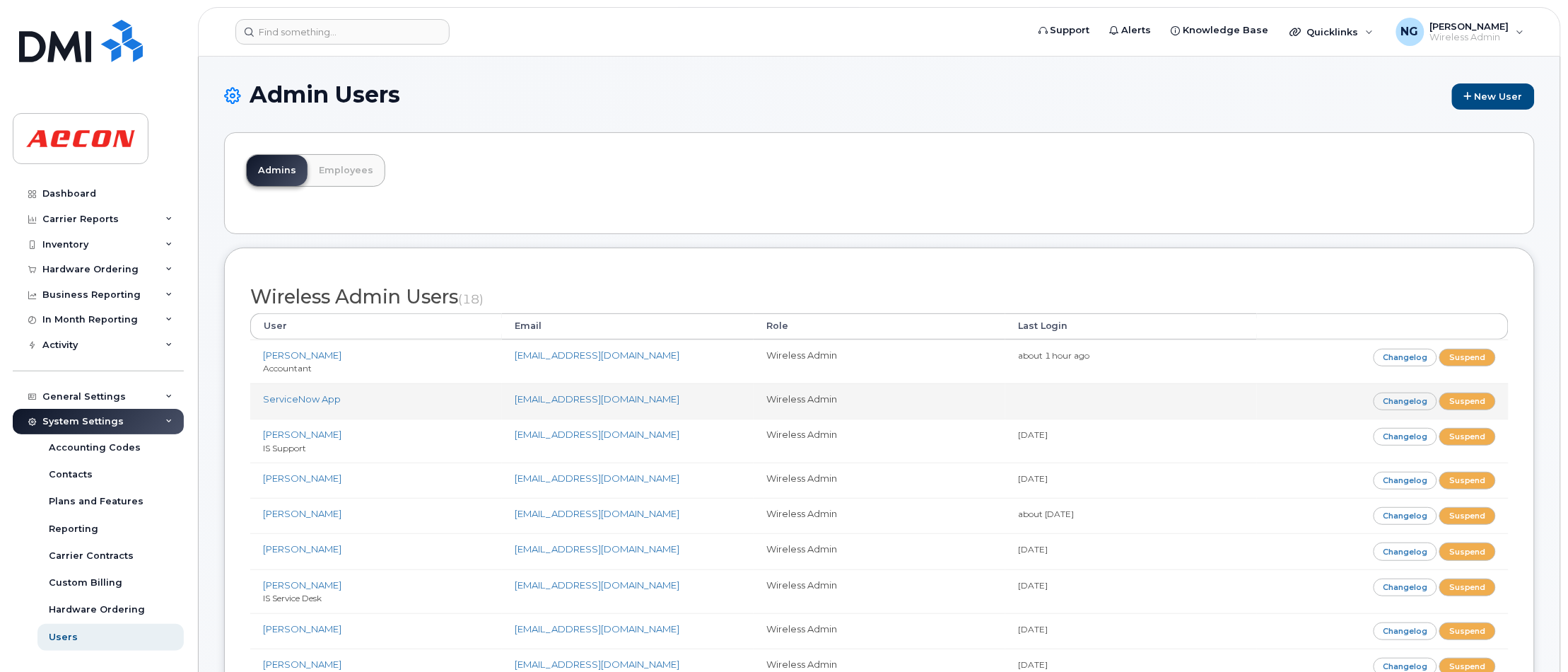
click at [988, 415] on td "Wireless Admin" at bounding box center [880, 401] width 252 height 36
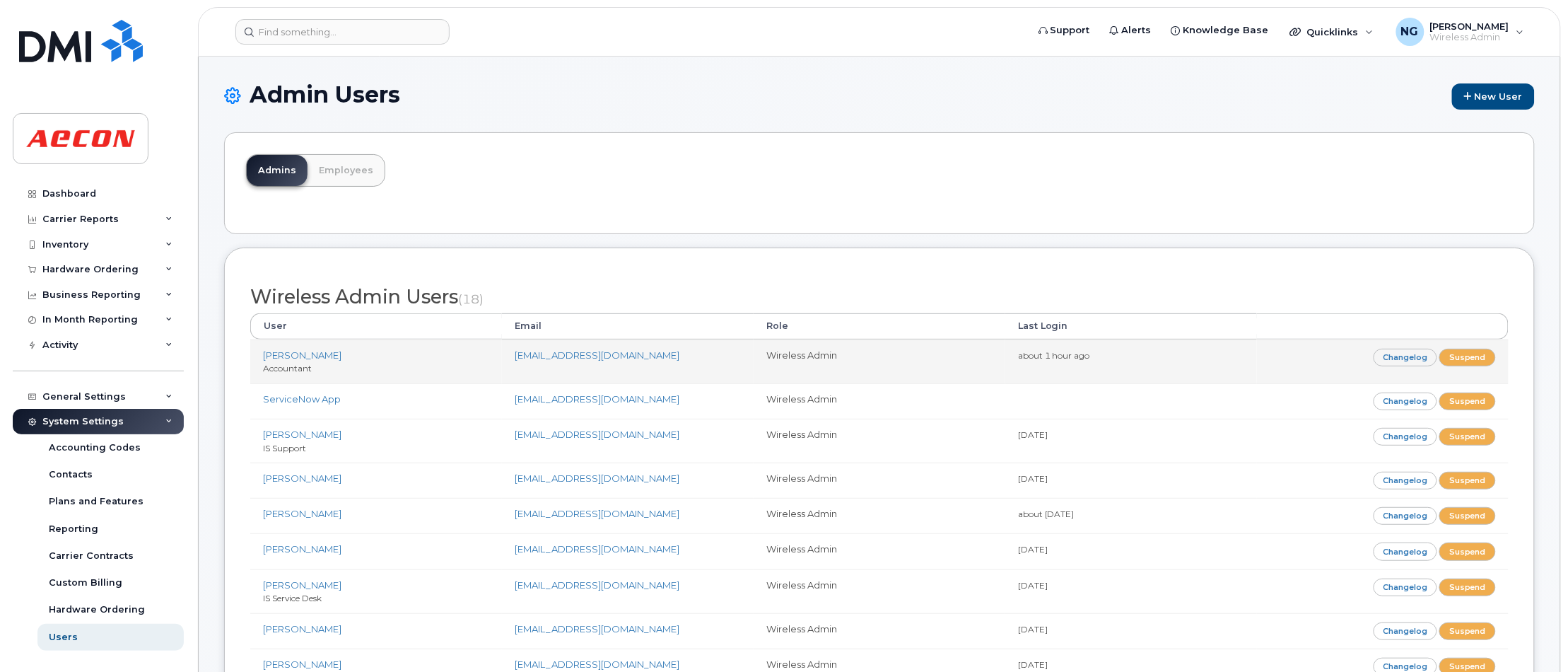
click at [343, 361] on td "[PERSON_NAME] Accountant" at bounding box center [376, 361] width 252 height 44
click at [301, 365] on small "Accountant" at bounding box center [287, 368] width 49 height 11
drag, startPoint x: 301, startPoint y: 365, endPoint x: 297, endPoint y: 350, distance: 15.5
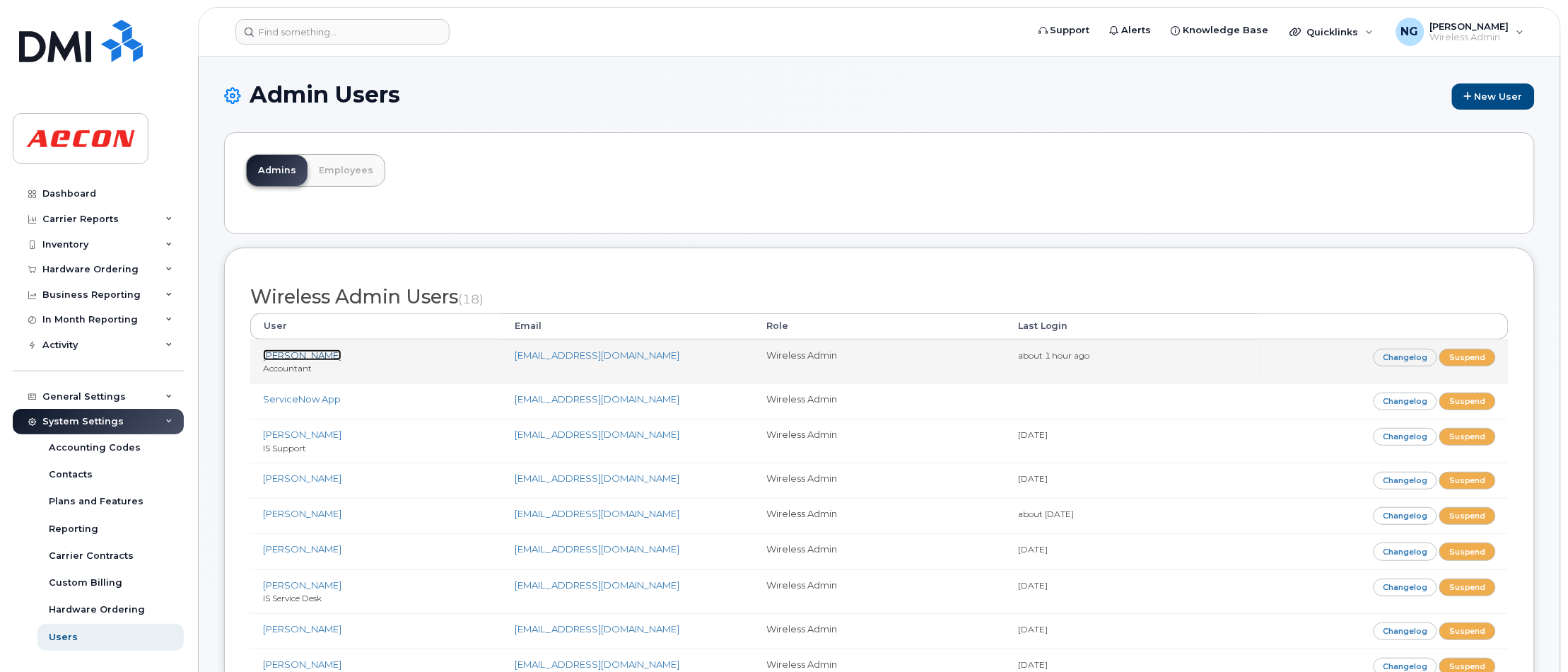
click at [297, 350] on link "[PERSON_NAME]" at bounding box center [302, 355] width 78 height 12
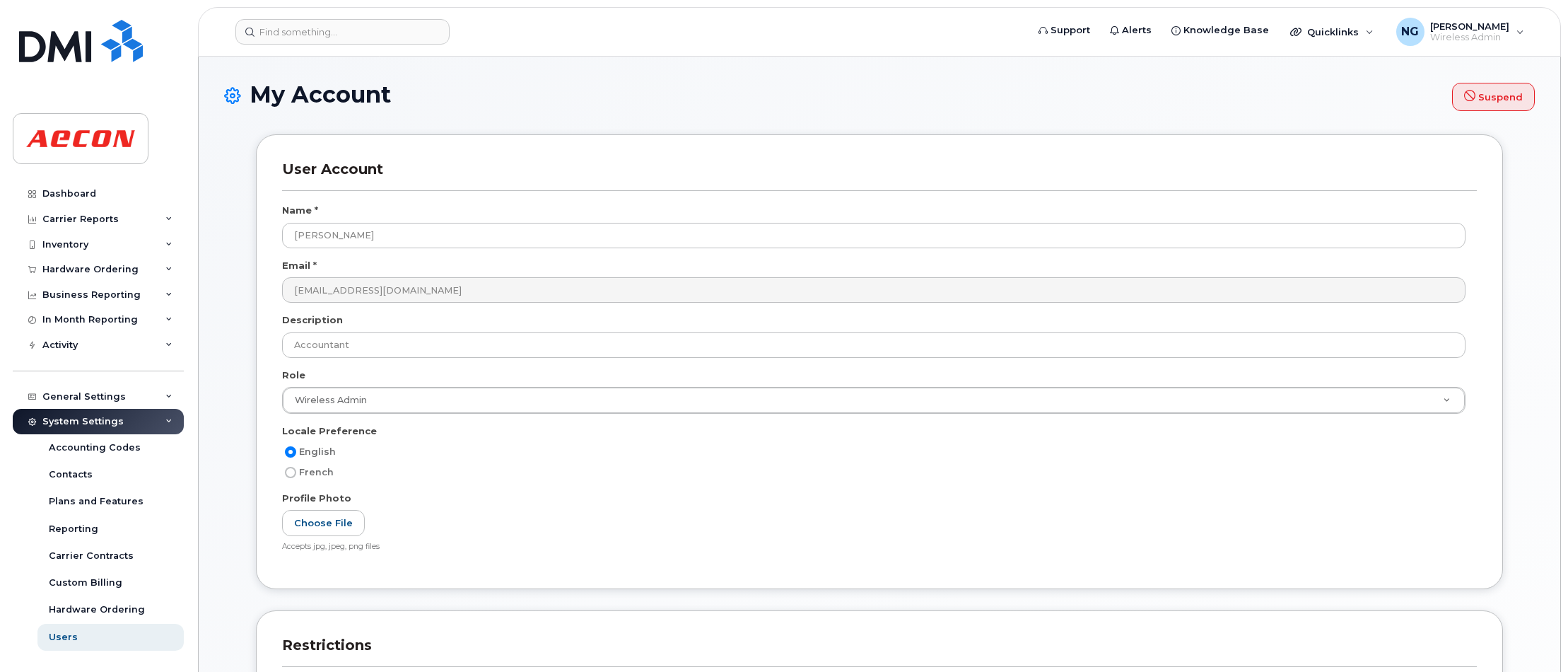
select select
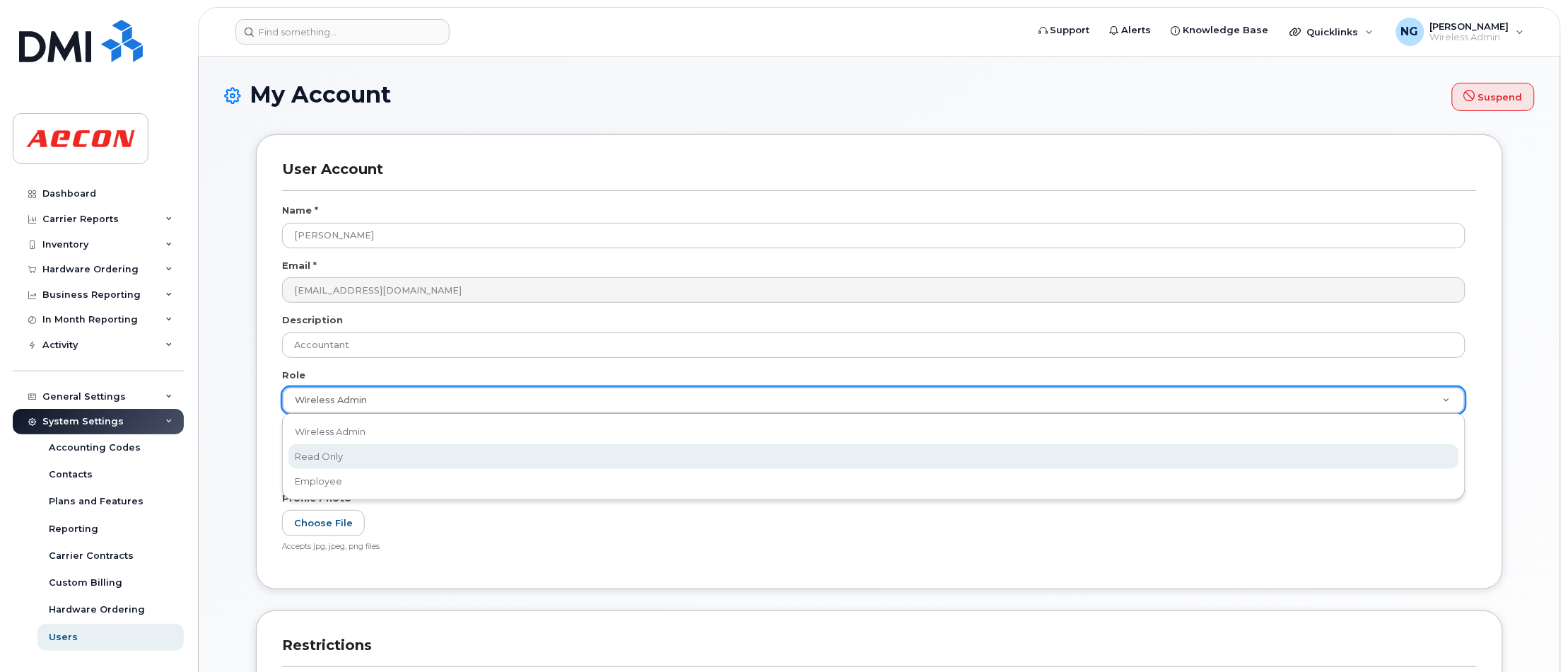
scroll to position [0, 4]
select select "read_only"
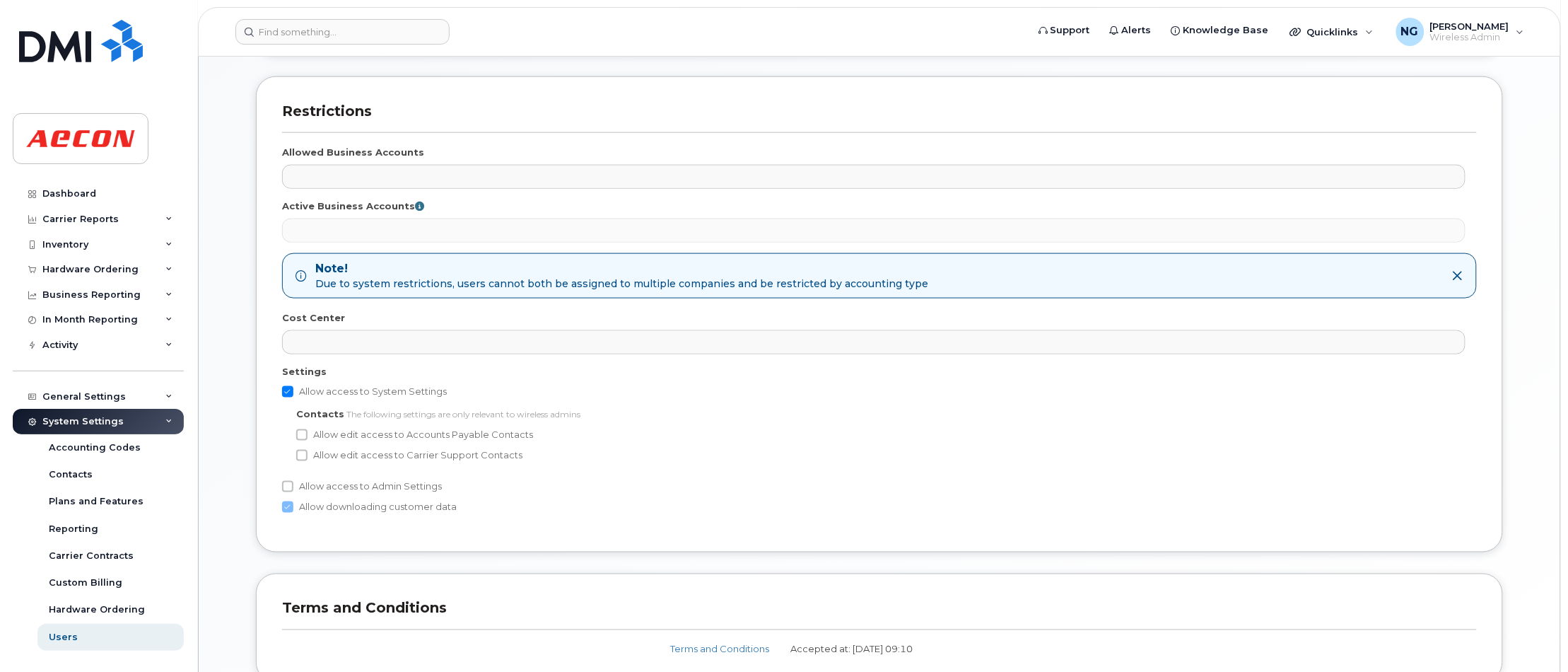
scroll to position [666, 0]
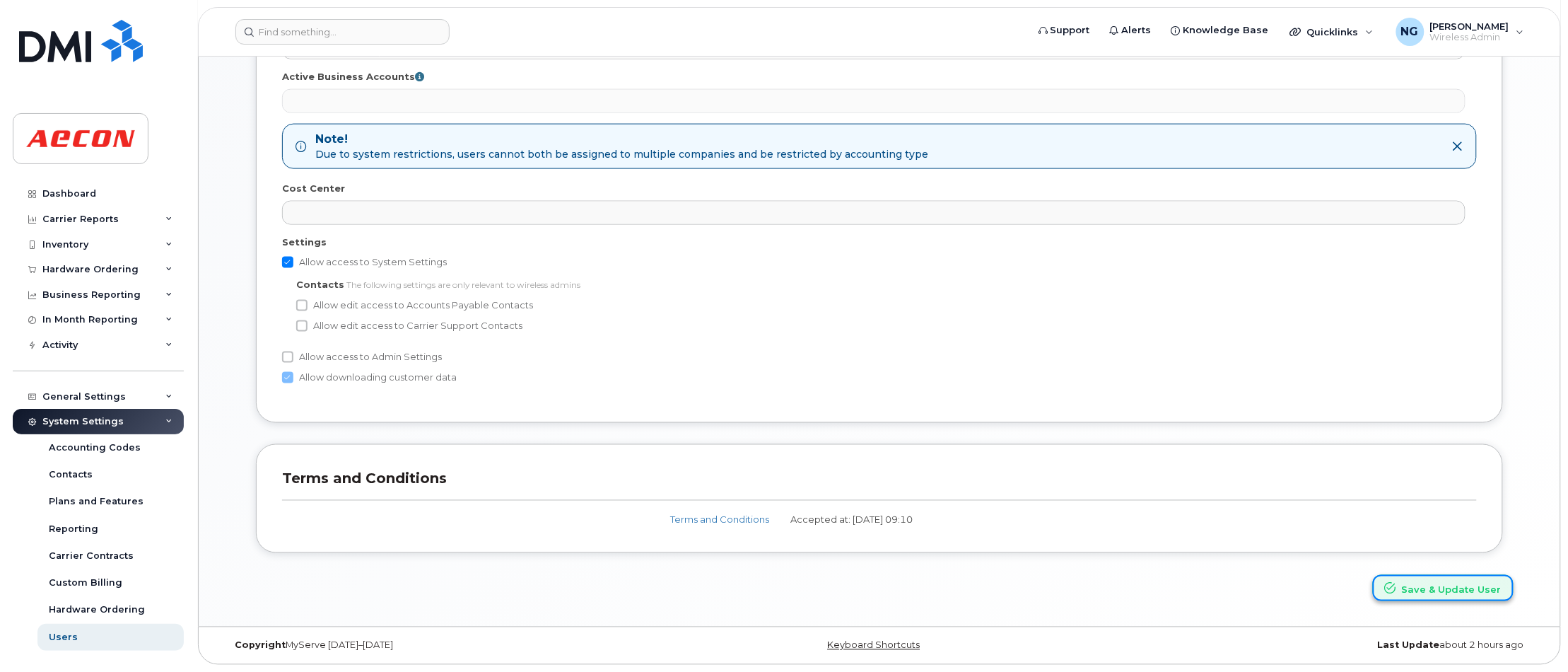
click at [1478, 581] on button "Save & Update User" at bounding box center [1443, 588] width 141 height 26
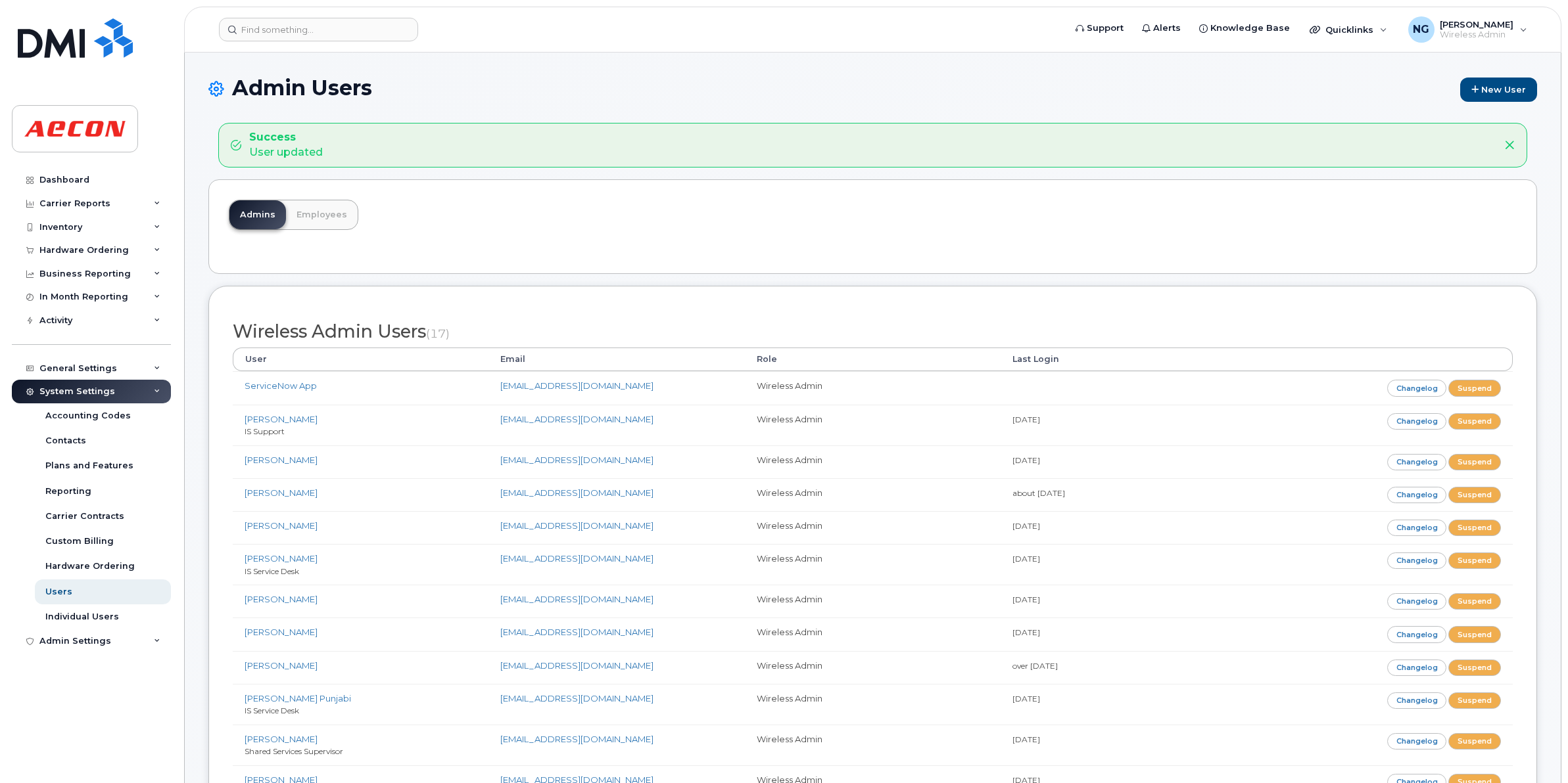
click at [1421, 197] on div "Admins Employees" at bounding box center [872, 227] width 1328 height 94
click at [63, 186] on div "Dashboard" at bounding box center [64, 180] width 50 height 11
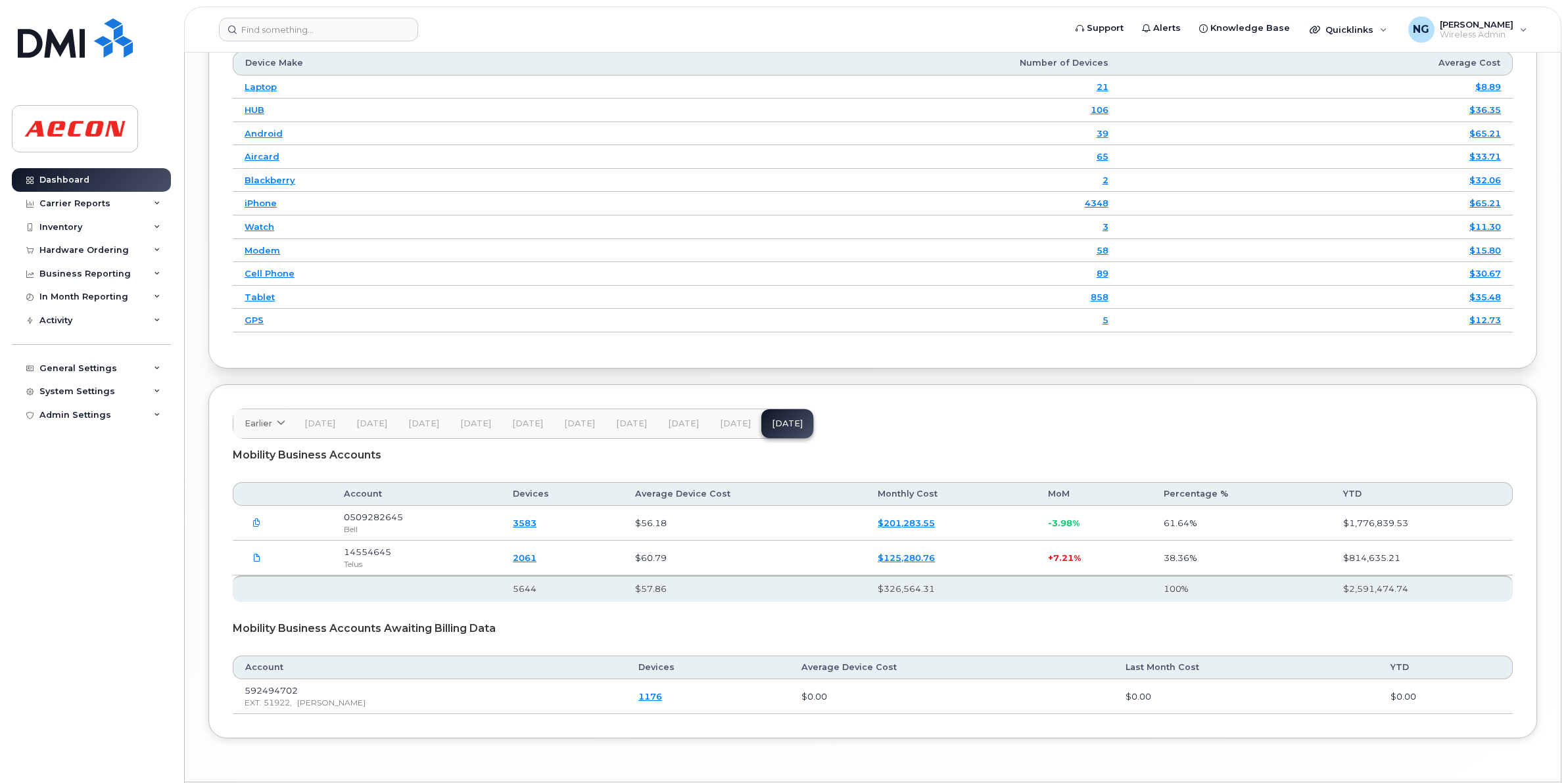
scroll to position [904, 0]
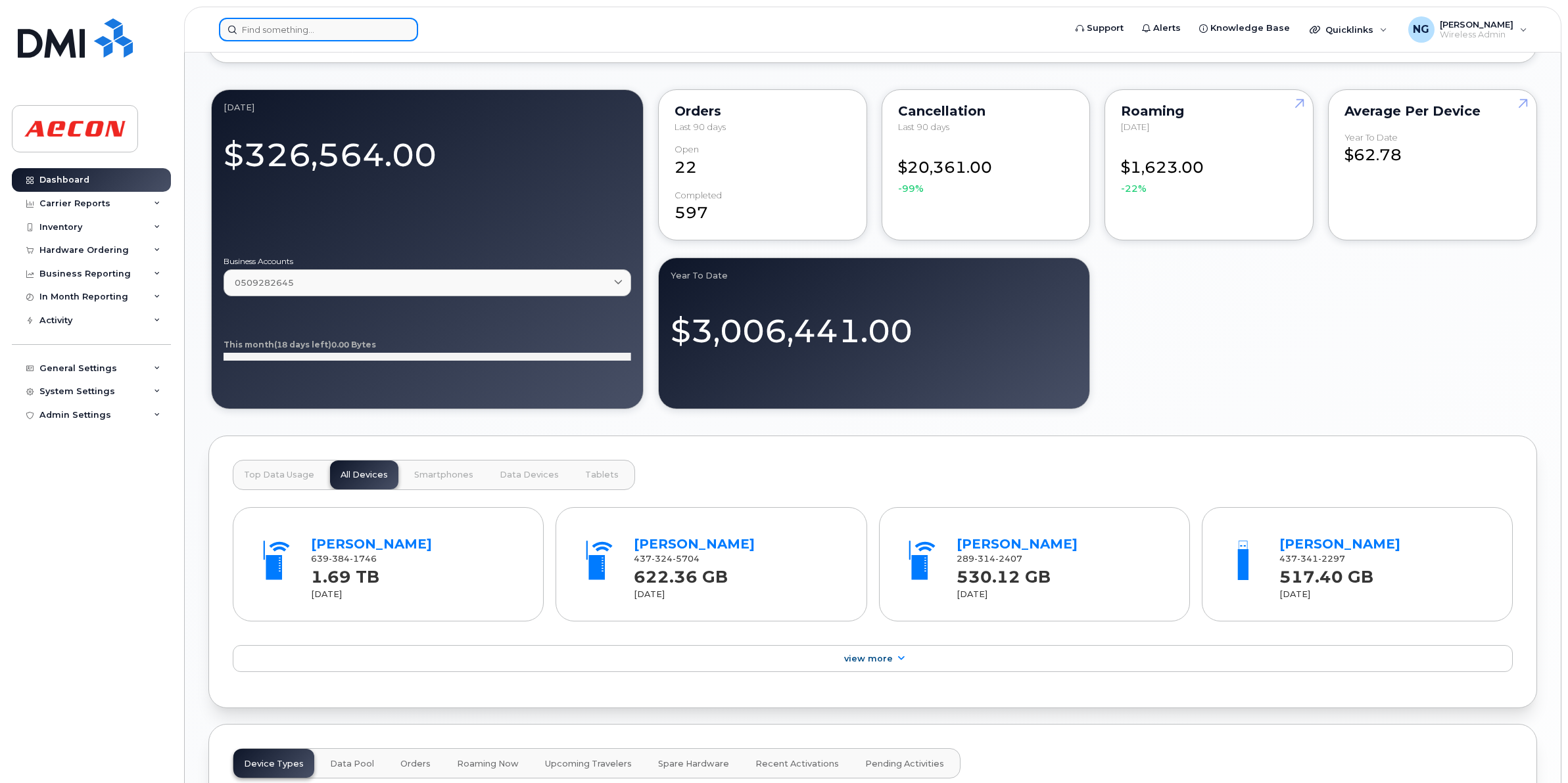
click at [251, 25] on input at bounding box center [318, 29] width 199 height 24
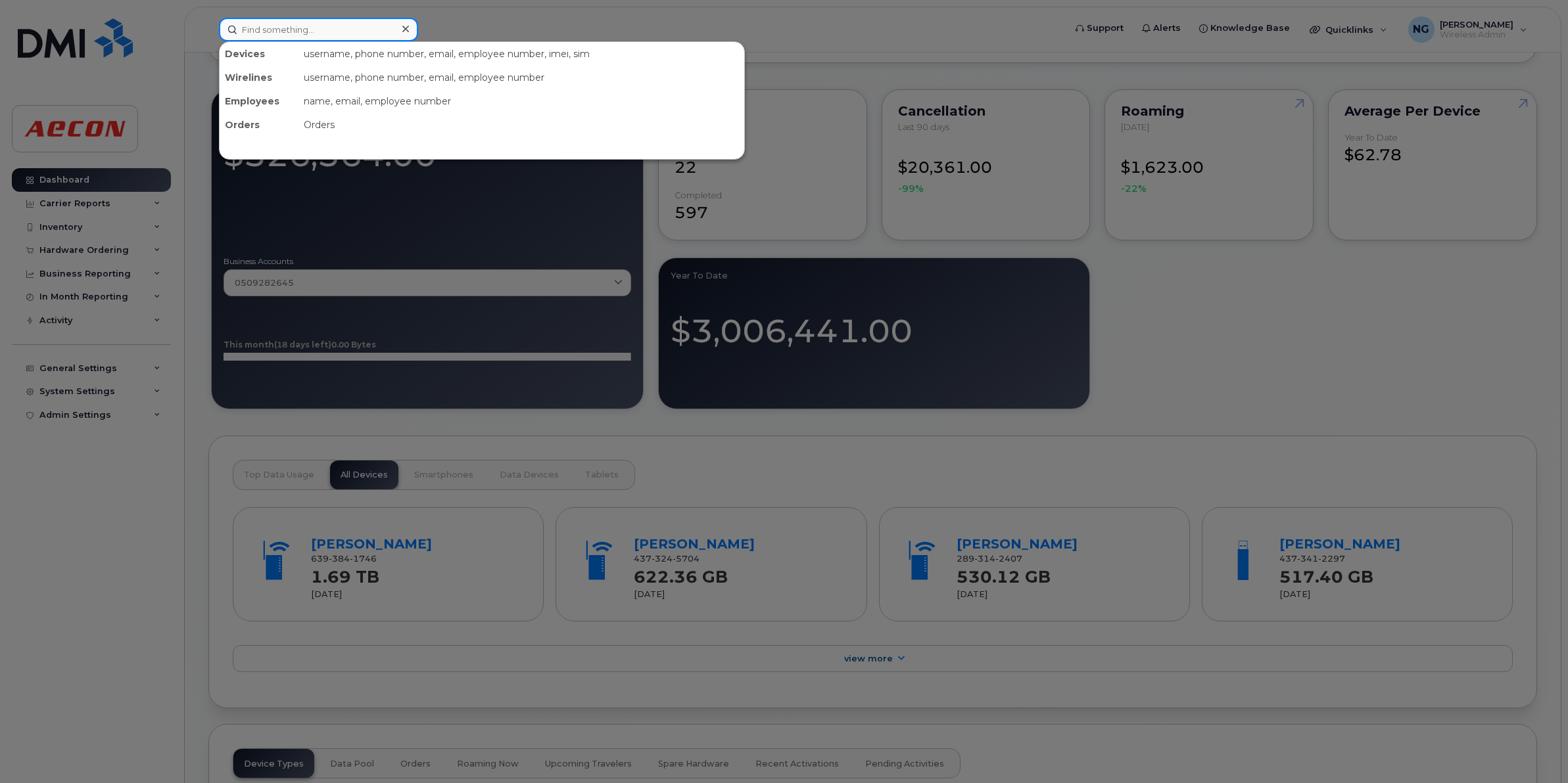
type input "6042265328"
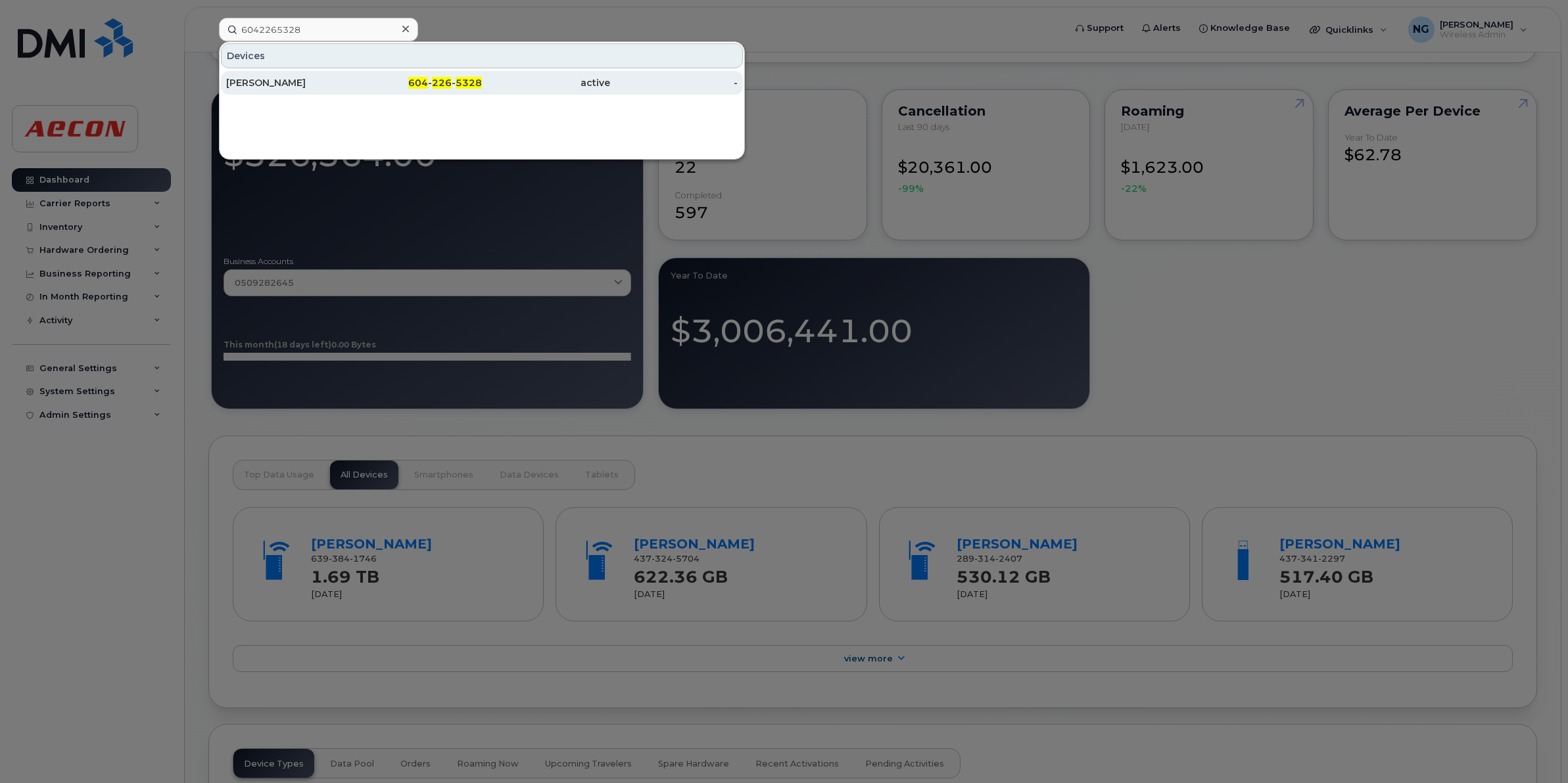
click at [442, 81] on span "226" at bounding box center [442, 83] width 20 height 12
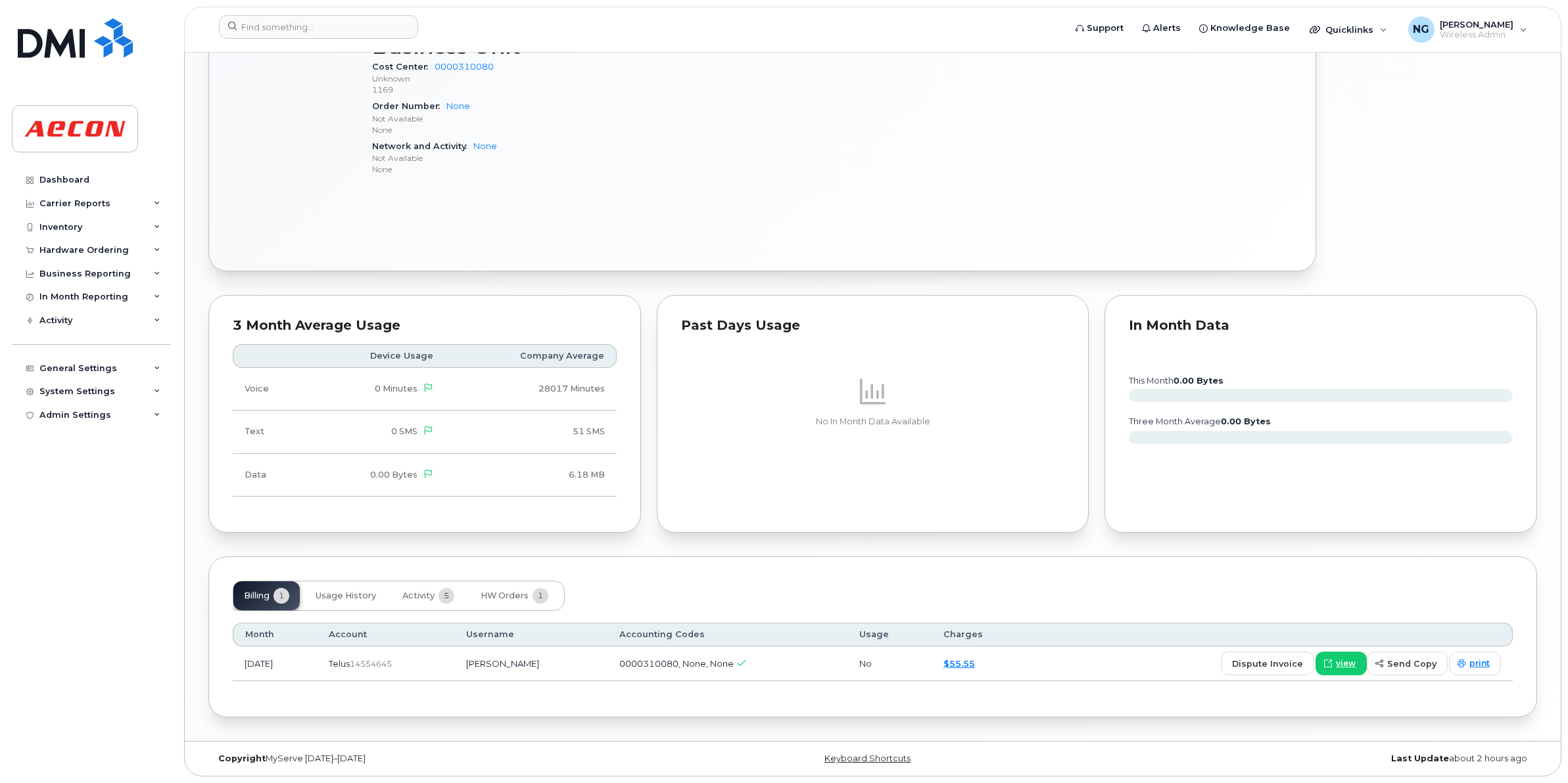
scroll to position [863, 0]
click at [1484, 664] on span "print" at bounding box center [1480, 664] width 20 height 12
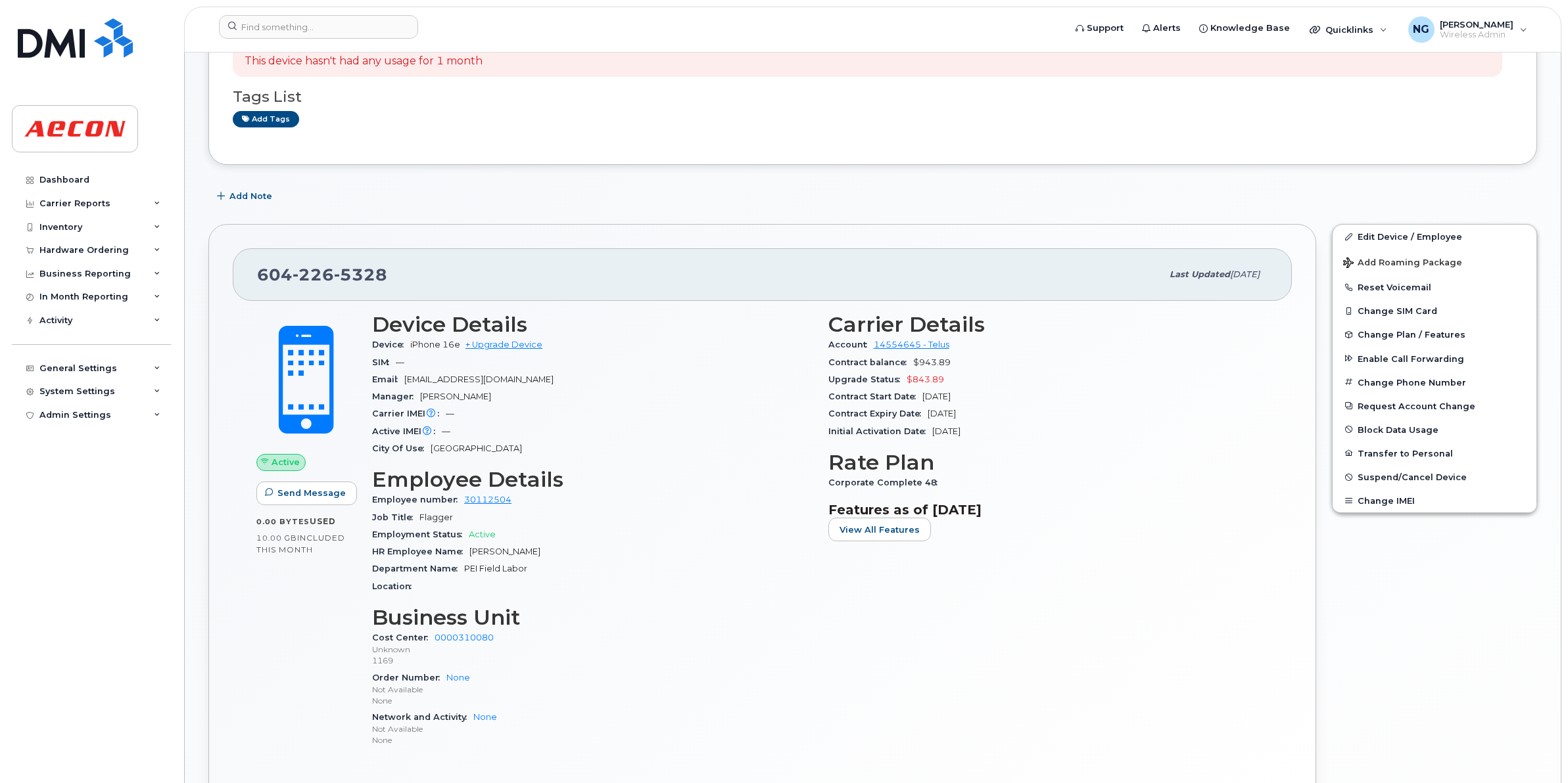
scroll to position [0, 0]
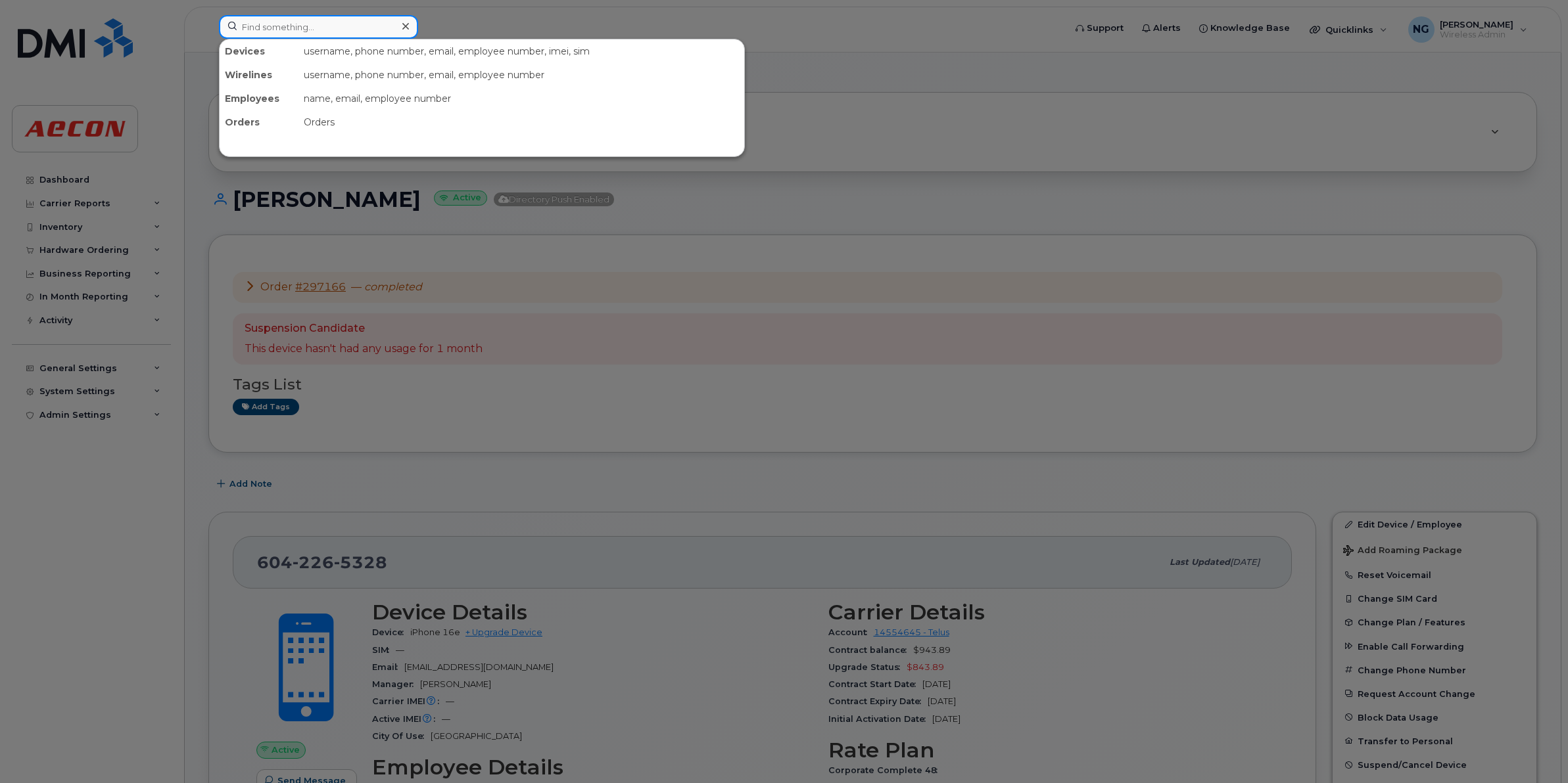
click at [357, 32] on input at bounding box center [318, 26] width 199 height 24
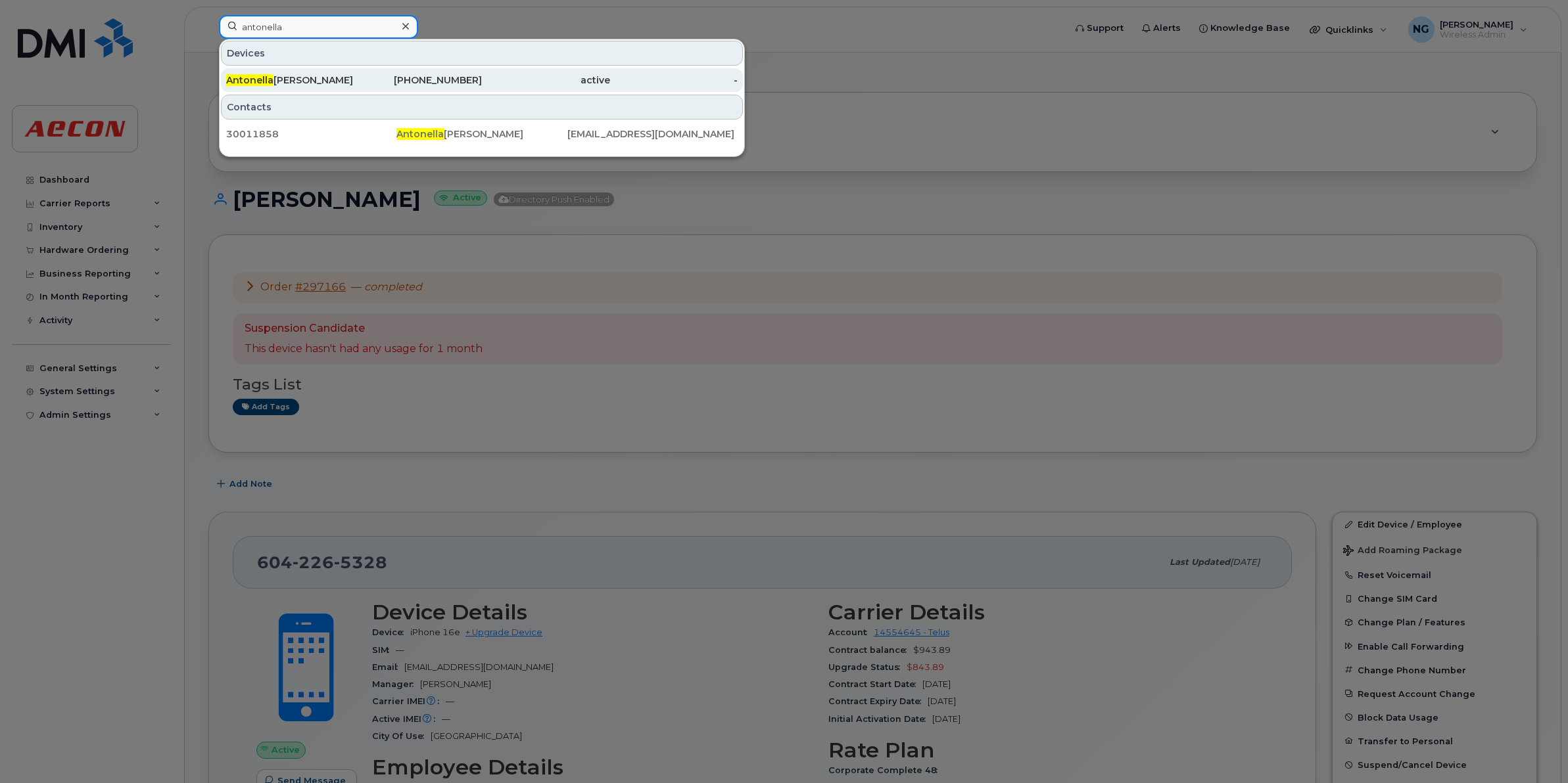
type input "antonella"
click at [317, 82] on div "Antonella D'avanzo" at bounding box center [290, 80] width 128 height 13
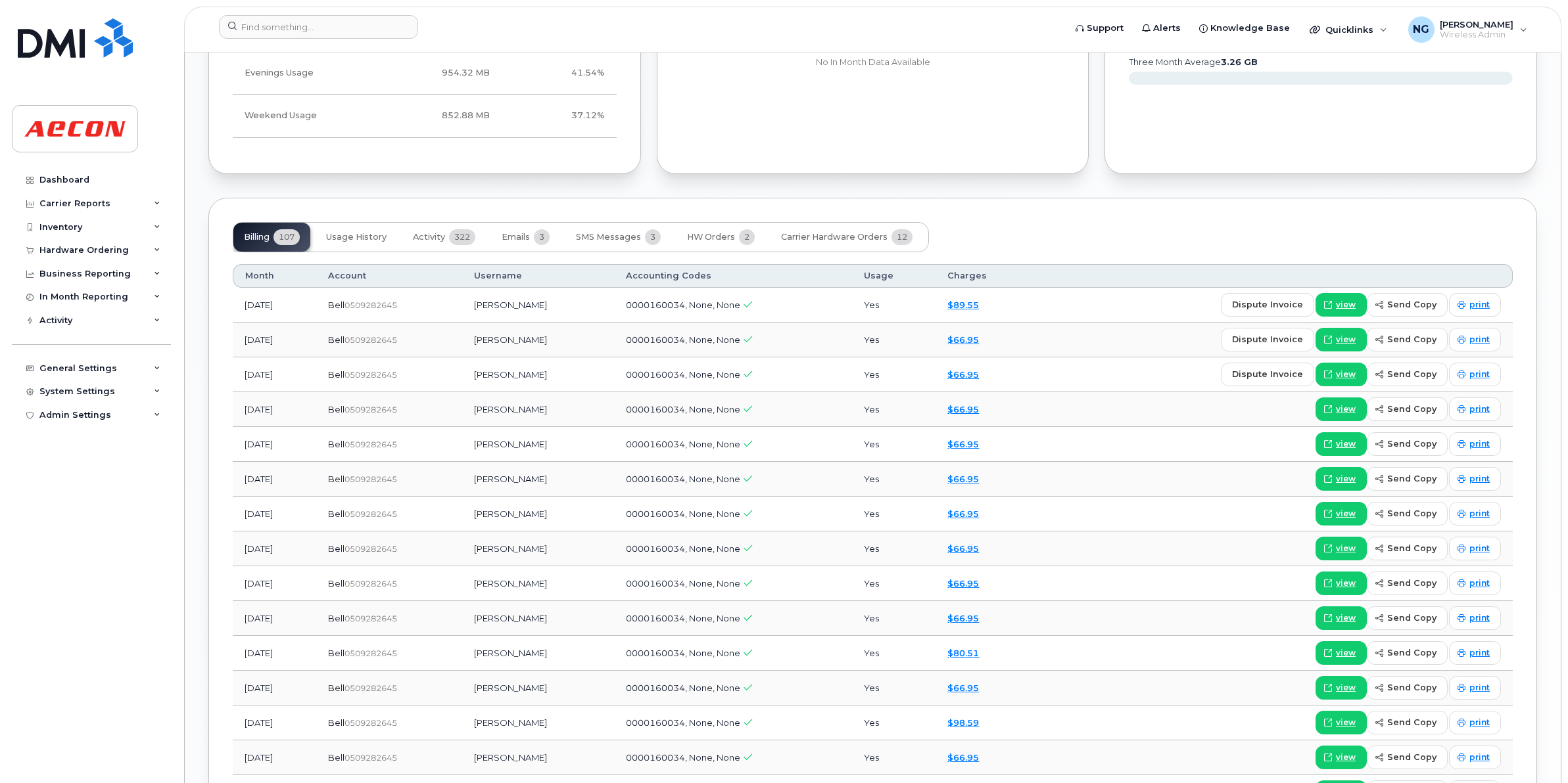
scroll to position [1314, 0]
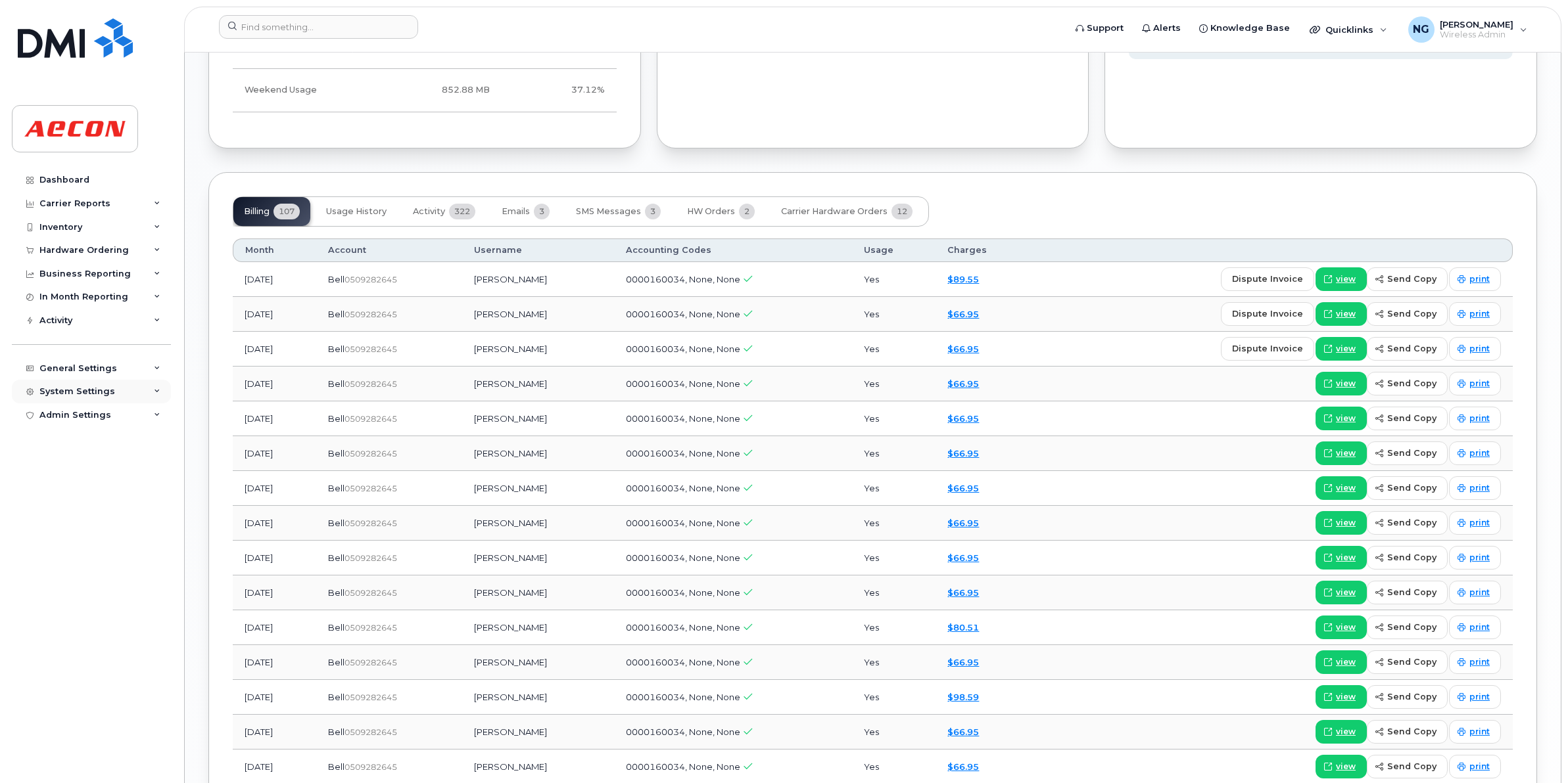
click at [93, 389] on div "System Settings" at bounding box center [77, 392] width 76 height 11
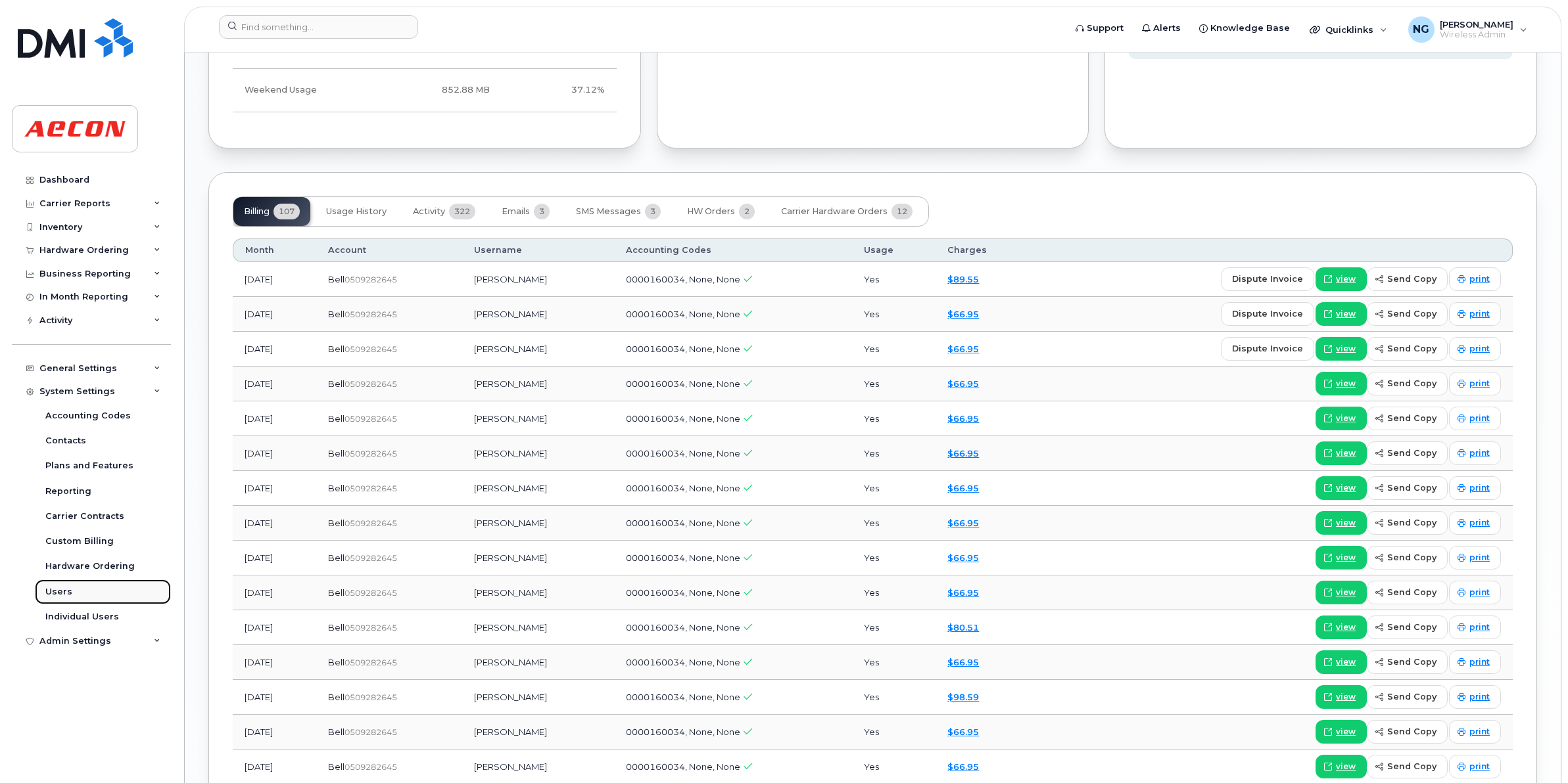
click at [76, 599] on link "Users" at bounding box center [103, 592] width 136 height 25
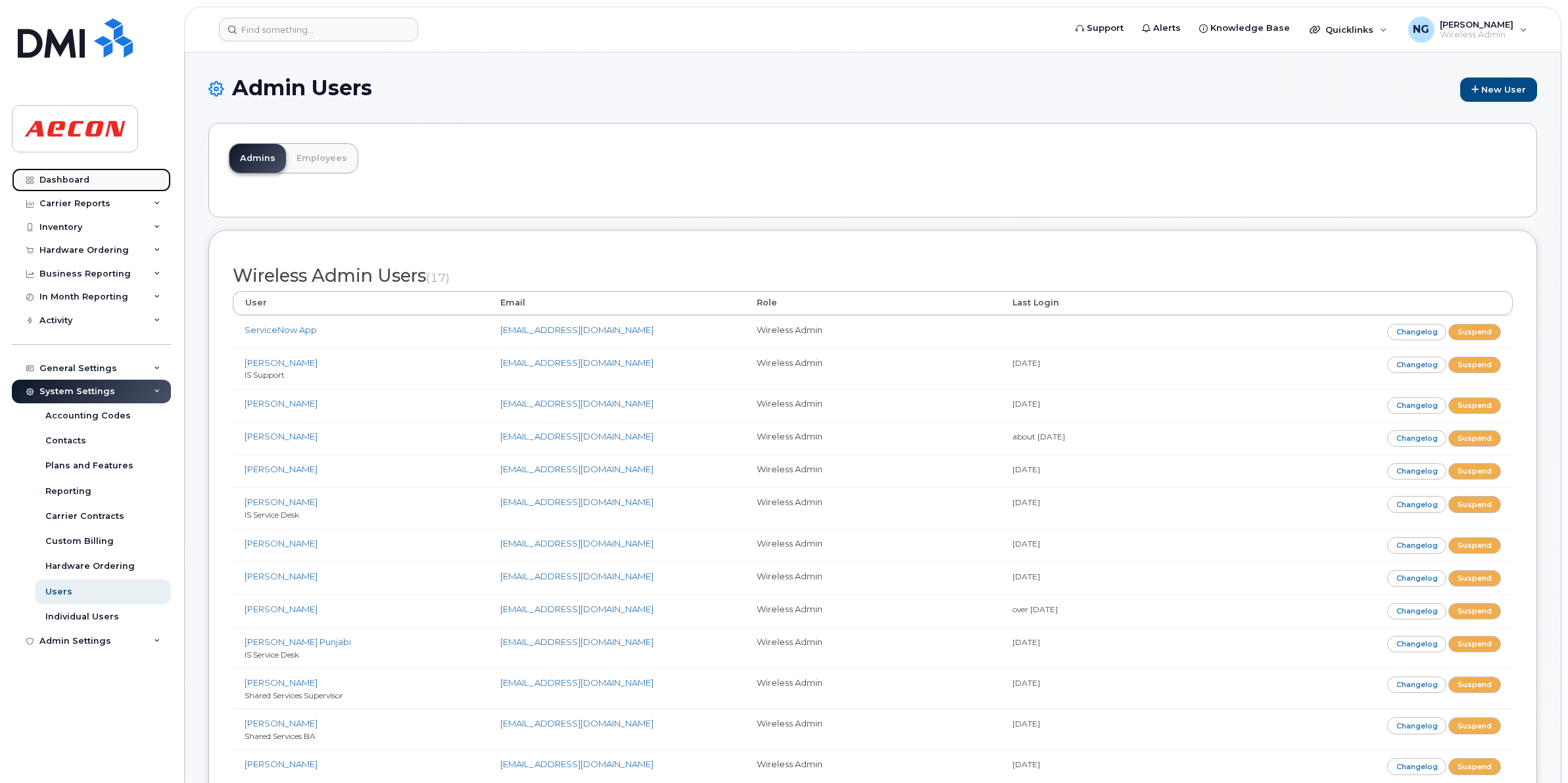
click at [72, 178] on div "Dashboard" at bounding box center [64, 180] width 50 height 11
